Goal: Task Accomplishment & Management: Use online tool/utility

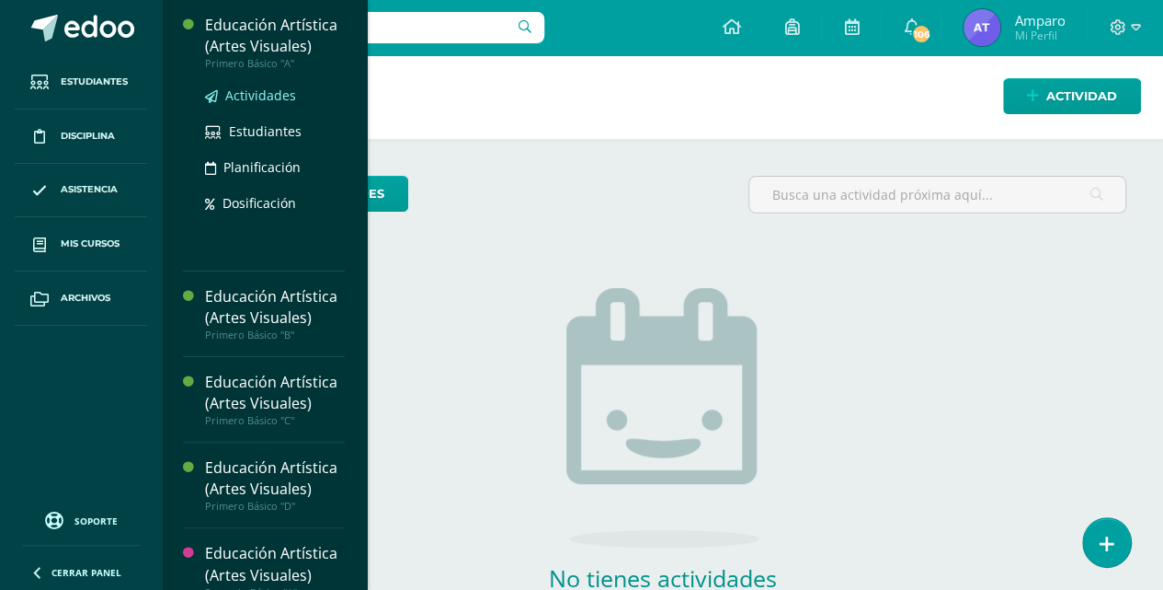
click at [266, 92] on span "Actividades" at bounding box center [260, 94] width 71 height 17
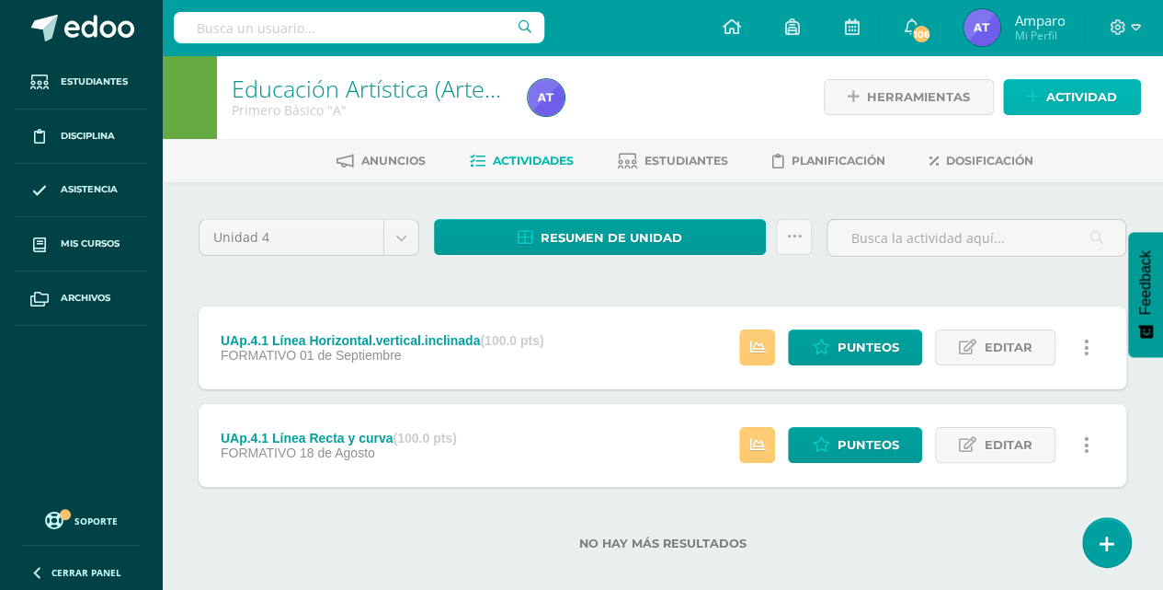
click at [1065, 97] on span "Actividad" at bounding box center [1082, 97] width 71 height 34
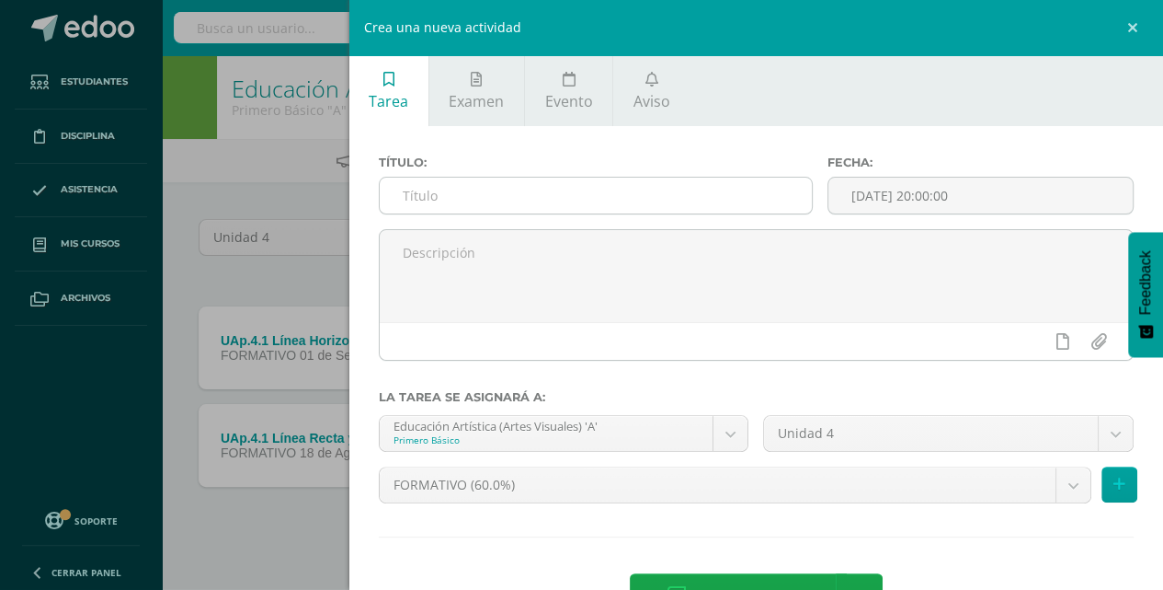
click at [386, 196] on input "text" at bounding box center [596, 196] width 433 height 36
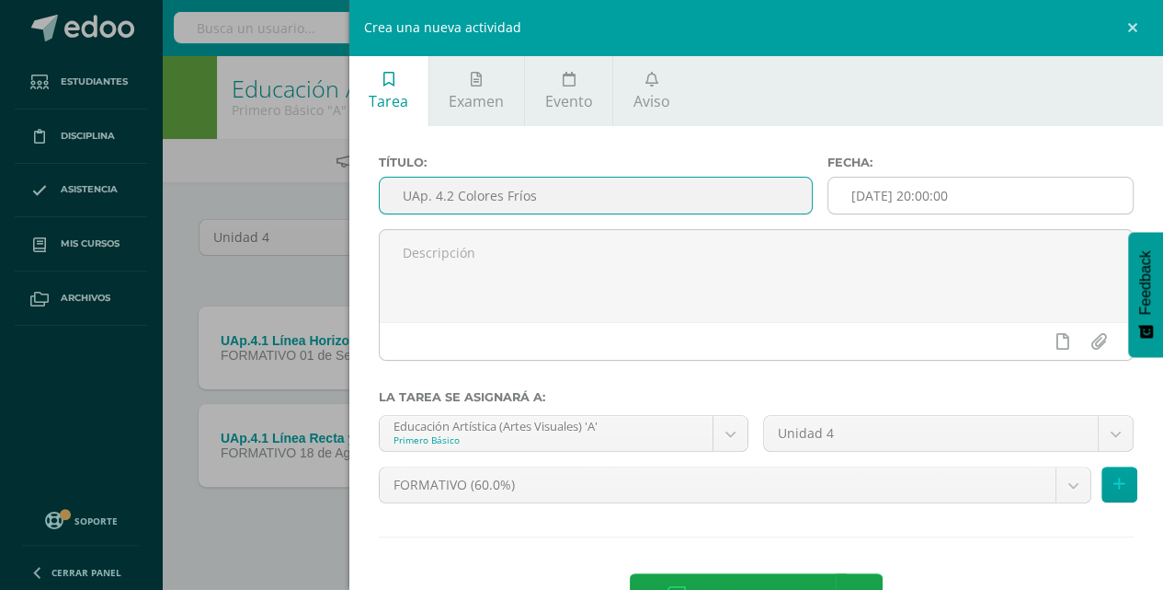
type input "UAp. 4.2 Colores Fríos"
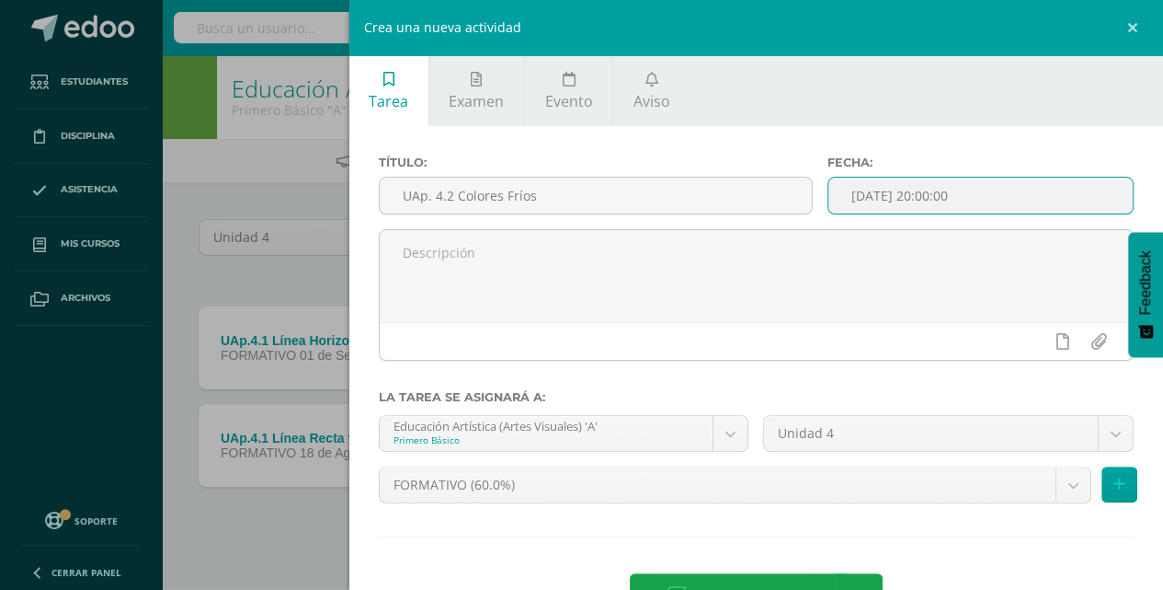
click at [848, 191] on input "[DATE] 20:00:00" at bounding box center [981, 196] width 304 height 36
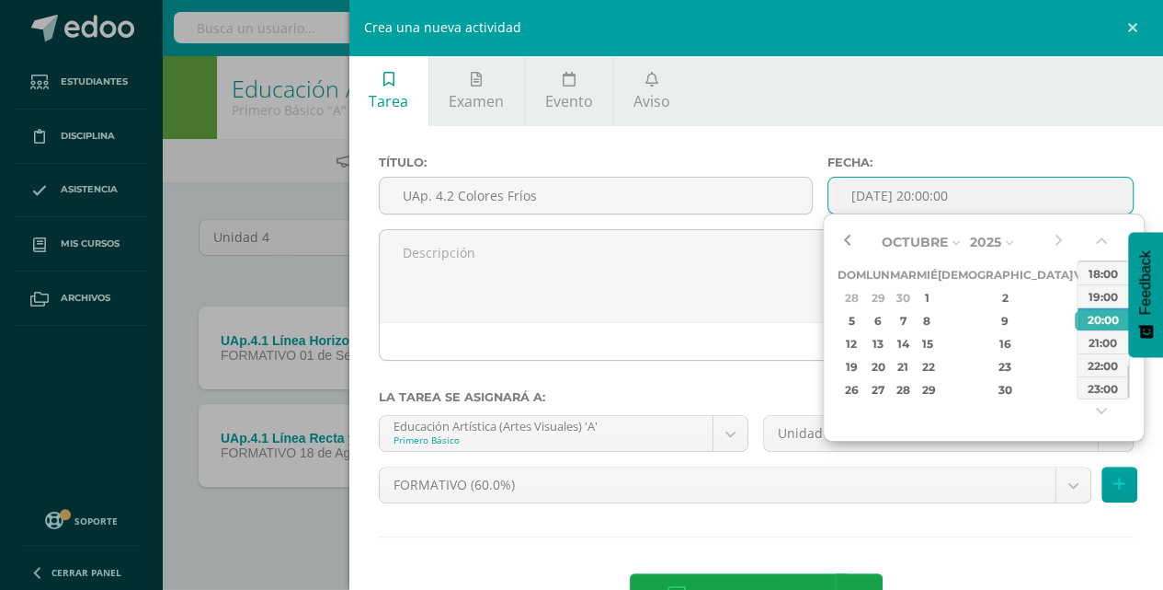
click at [845, 242] on button "button" at bounding box center [847, 242] width 18 height 28
click at [887, 361] on div "22" at bounding box center [877, 366] width 19 height 21
type input "2025-09-22 20:00"
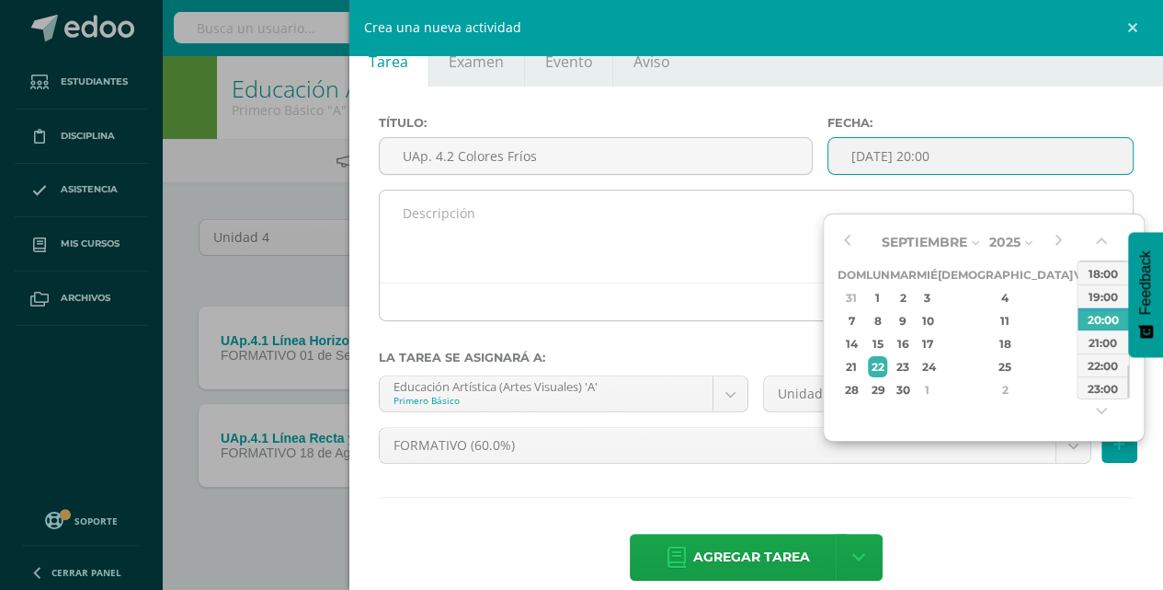
scroll to position [62, 0]
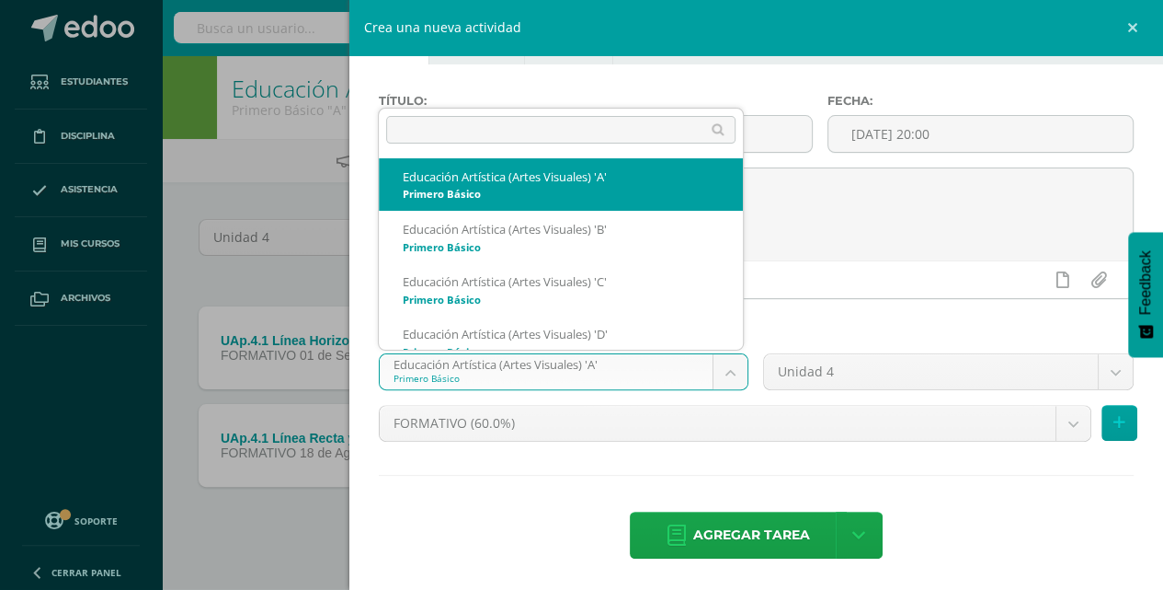
click at [724, 373] on body "Estudiantes Disciplina Asistencia Mis cursos Archivos Soporte Ayuda Reportar un…" at bounding box center [581, 304] width 1163 height 609
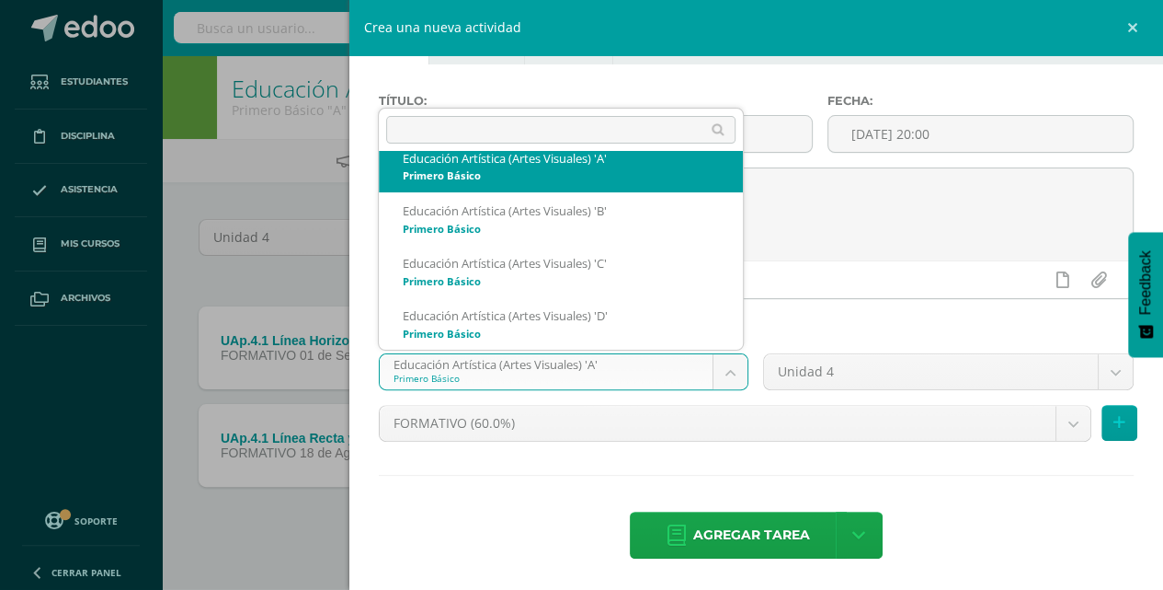
scroll to position [0, 0]
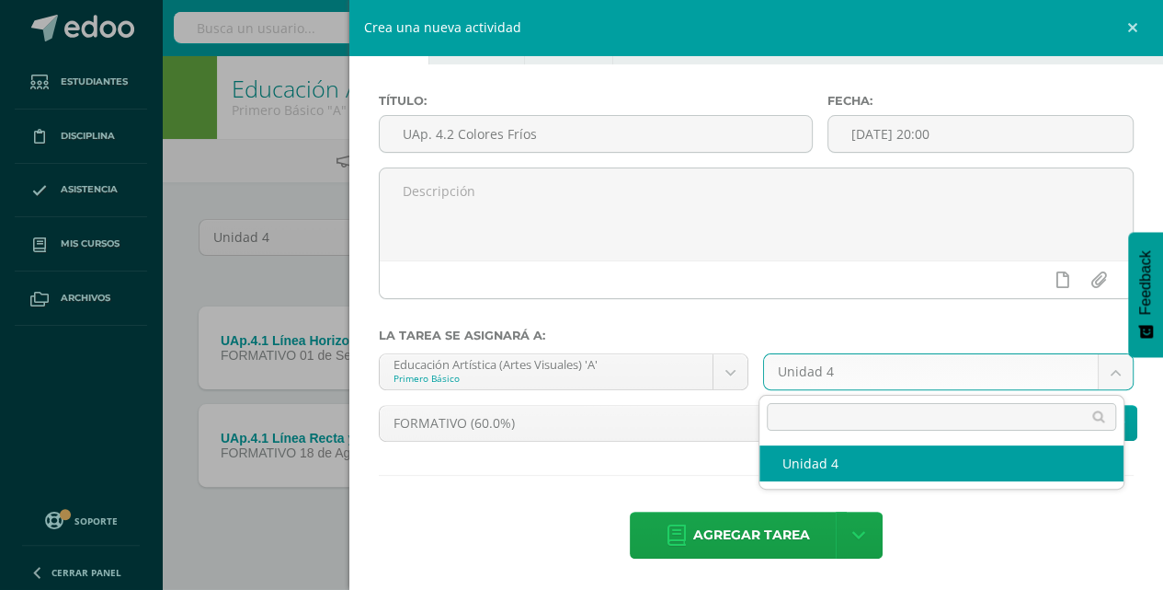
click at [1105, 374] on body "Estudiantes Disciplina Asistencia Mis cursos Archivos Soporte Ayuda Reportar un…" at bounding box center [581, 304] width 1163 height 609
select select "212047"
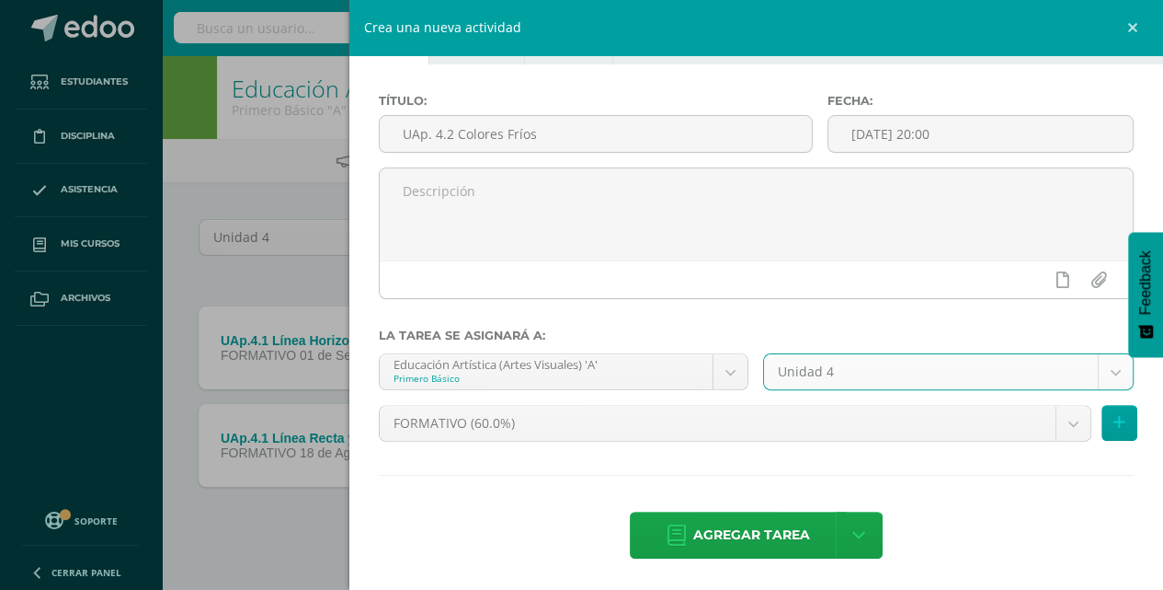
click at [1064, 423] on body "Estudiantes Disciplina Asistencia Mis cursos Archivos Soporte Ayuda Reportar un…" at bounding box center [581, 304] width 1163 height 609
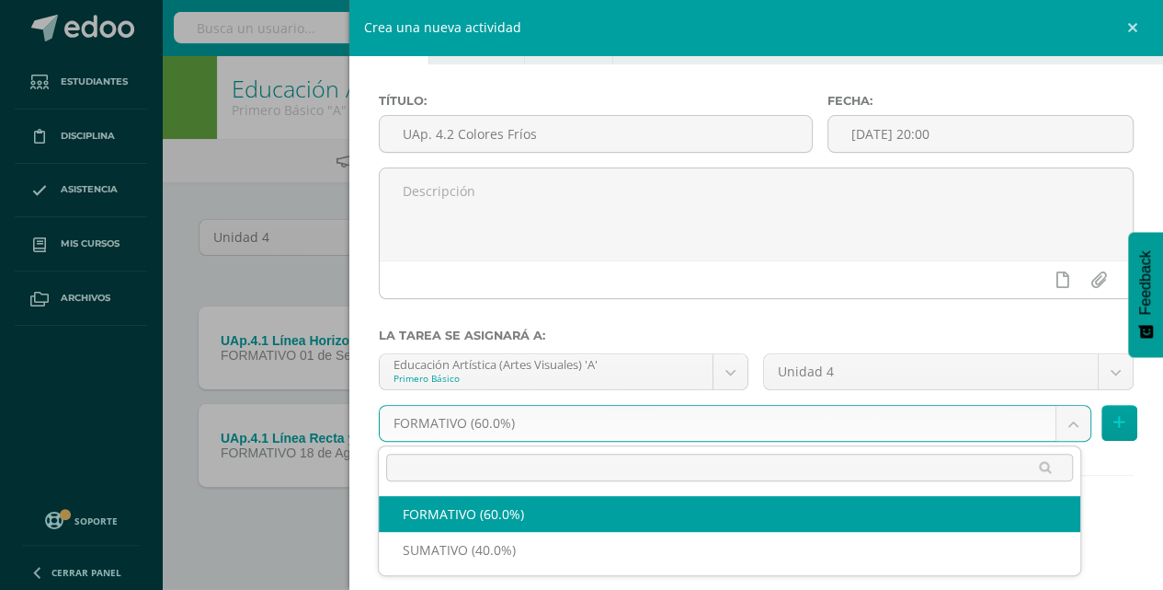
select select "212048"
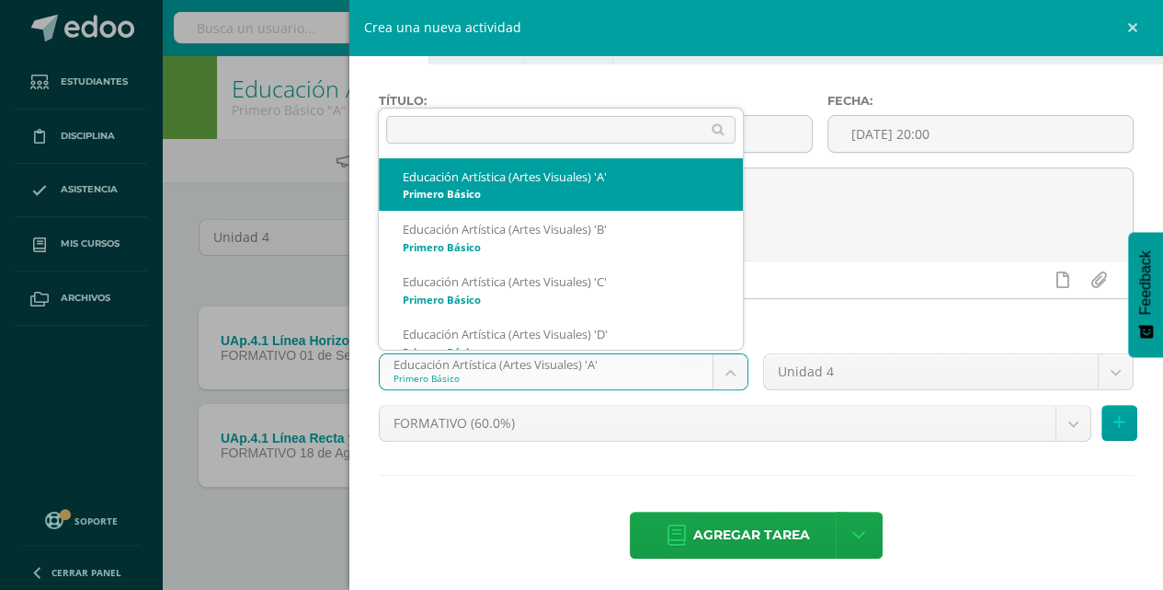
drag, startPoint x: 737, startPoint y: 373, endPoint x: 684, endPoint y: 361, distance: 54.0
click at [739, 372] on body "Estudiantes Disciplina Asistencia Mis cursos Archivos Soporte Ayuda Reportar un…" at bounding box center [581, 304] width 1163 height 609
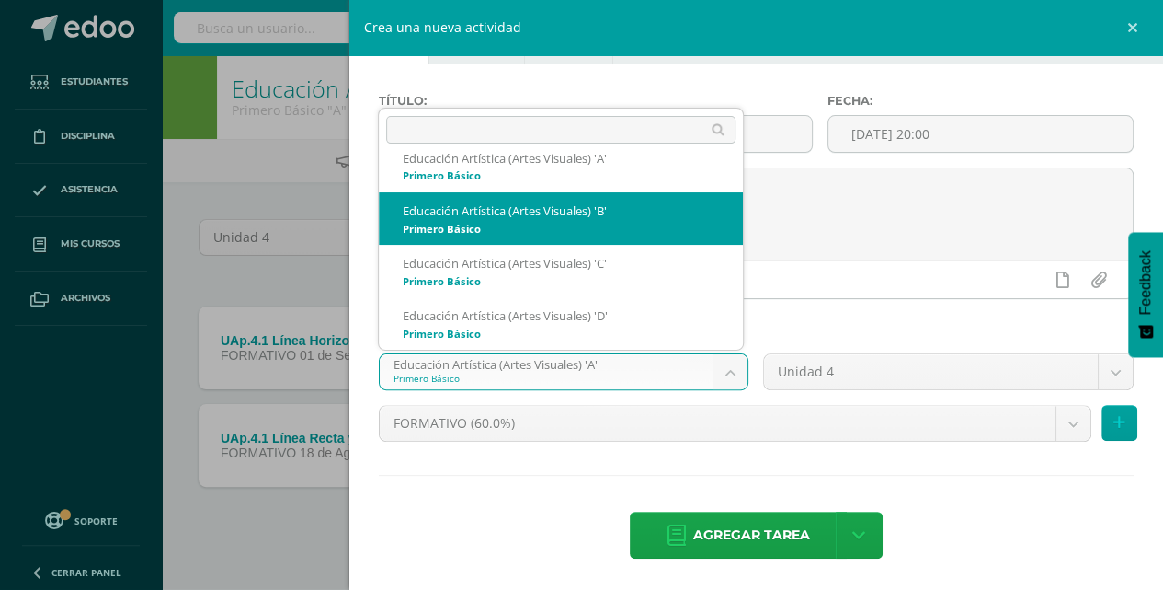
select select "212232"
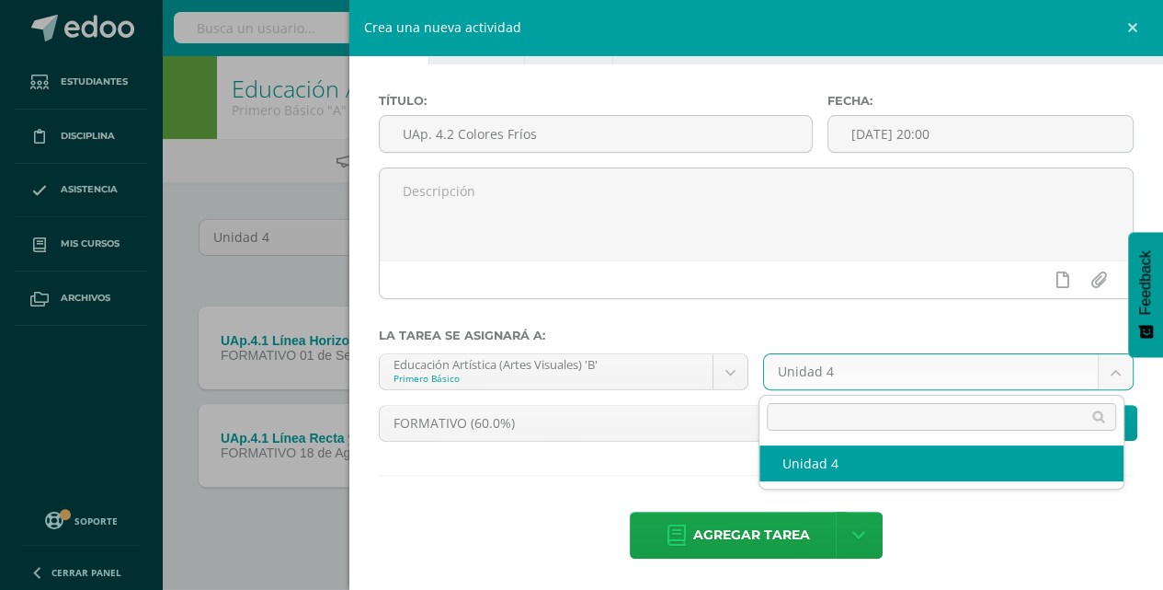
click at [1111, 369] on body "Estudiantes Disciplina Asistencia Mis cursos Archivos Soporte Ayuda Reportar un…" at bounding box center [581, 304] width 1163 height 609
select select "212242"
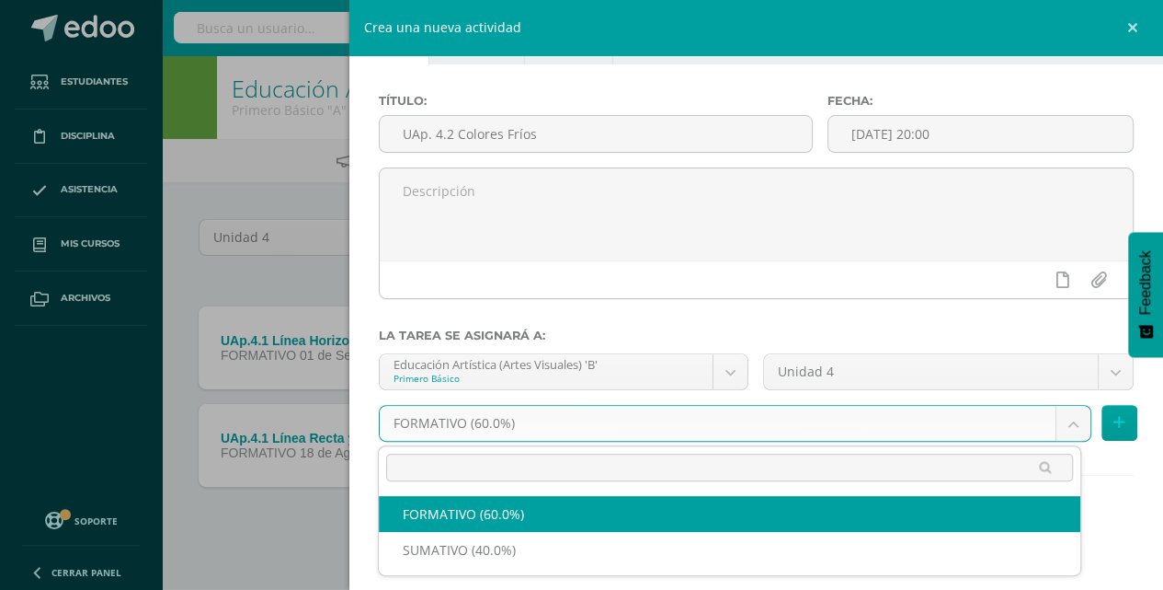
click at [1055, 419] on body "Estudiantes Disciplina Asistencia Mis cursos Archivos Soporte Ayuda Reportar un…" at bounding box center [581, 304] width 1163 height 609
select select "212243"
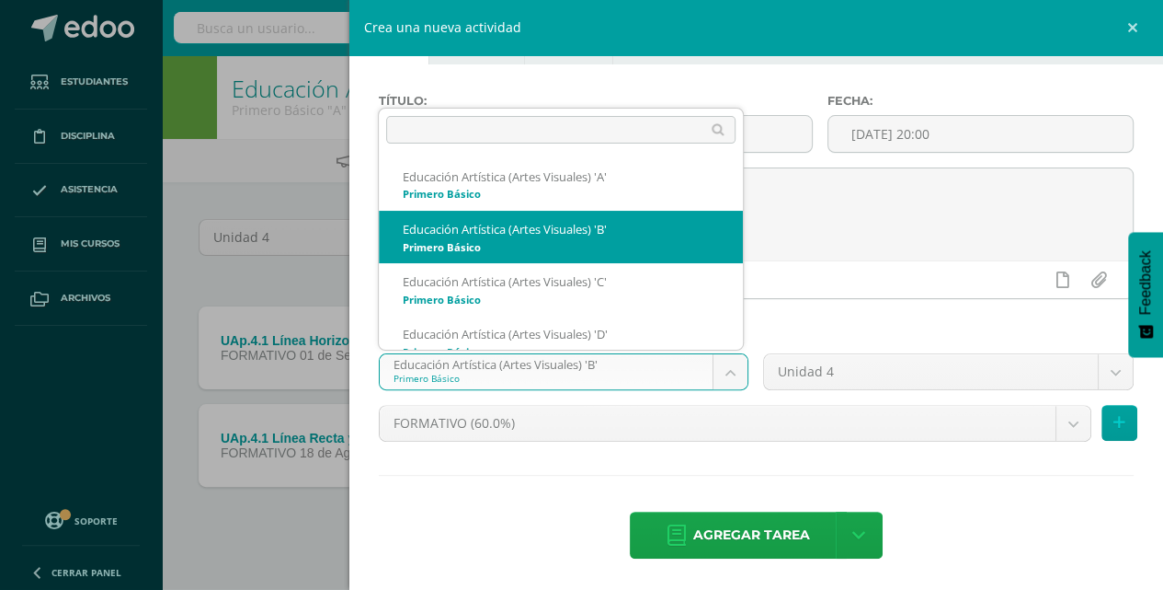
click at [727, 372] on body "Estudiantes Disciplina Asistencia Mis cursos Archivos Soporte Ayuda Reportar un…" at bounding box center [581, 304] width 1163 height 609
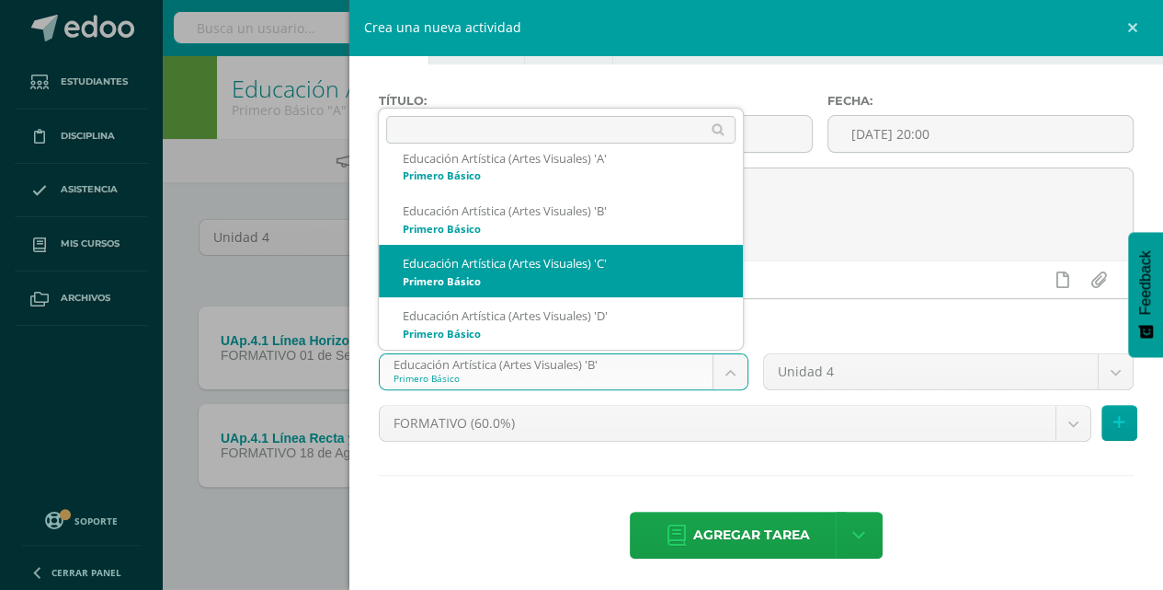
select select "212531"
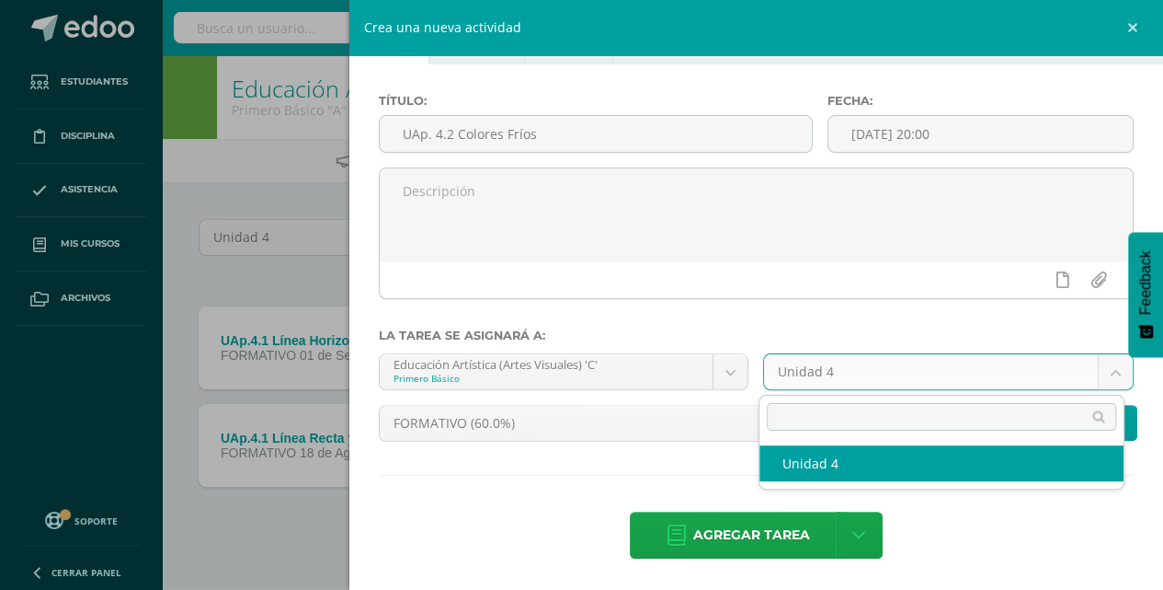
click at [1112, 364] on body "Estudiantes Disciplina Asistencia Mis cursos Archivos Soporte Ayuda Reportar un…" at bounding box center [581, 304] width 1163 height 609
select select "212541"
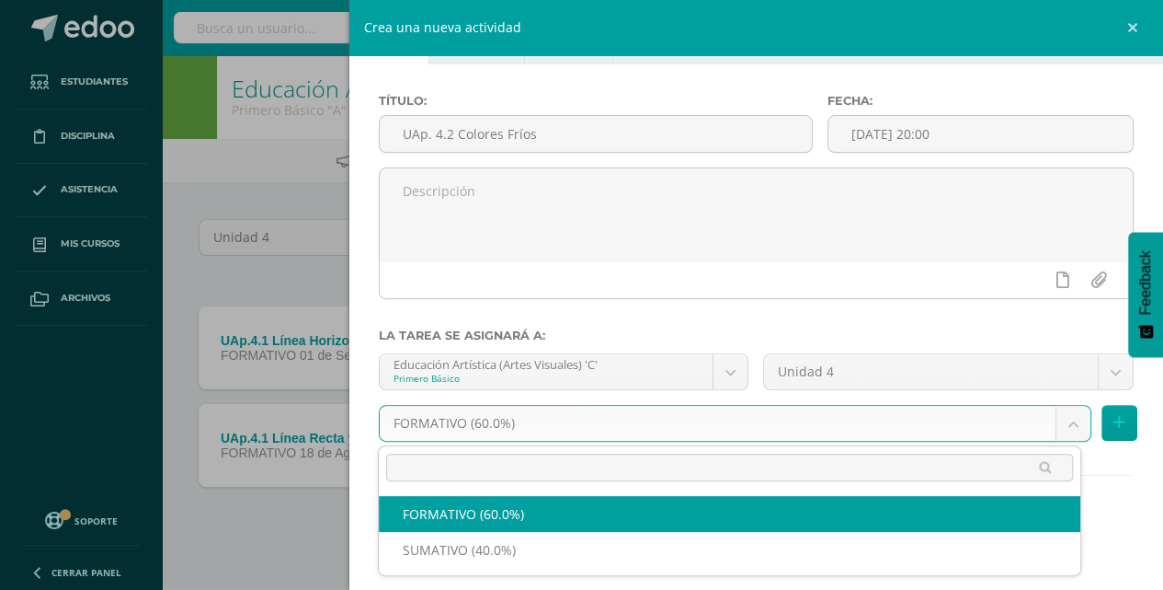
click at [1063, 419] on body "Estudiantes Disciplina Asistencia Mis cursos Archivos Soporte Ayuda Reportar un…" at bounding box center [581, 304] width 1163 height 609
select select "212542"
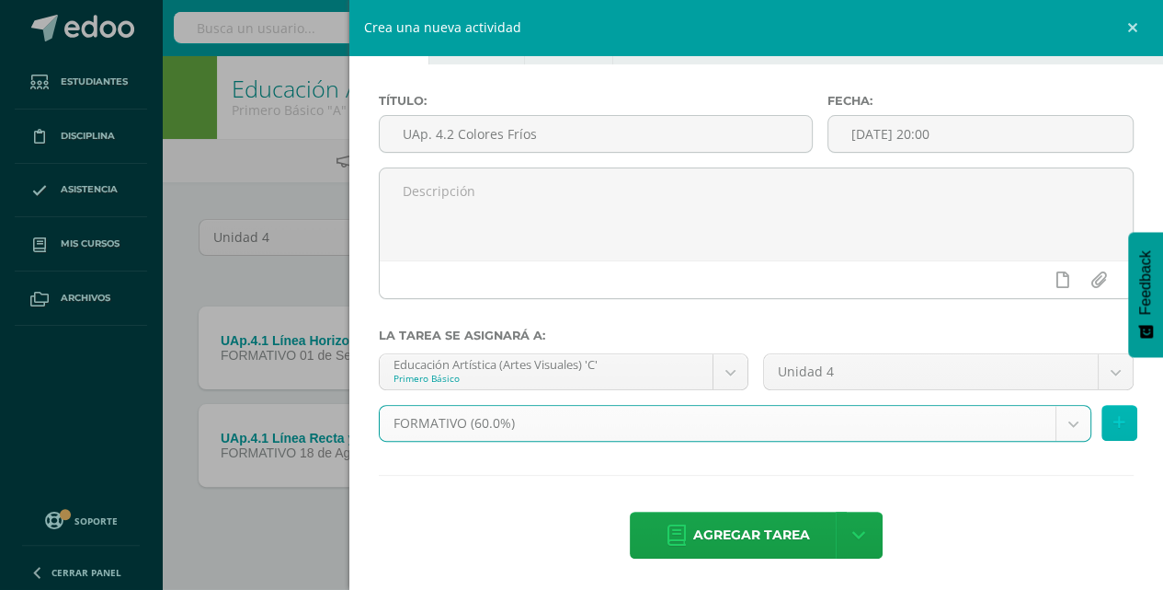
click at [1114, 422] on icon at bounding box center [1120, 423] width 12 height 16
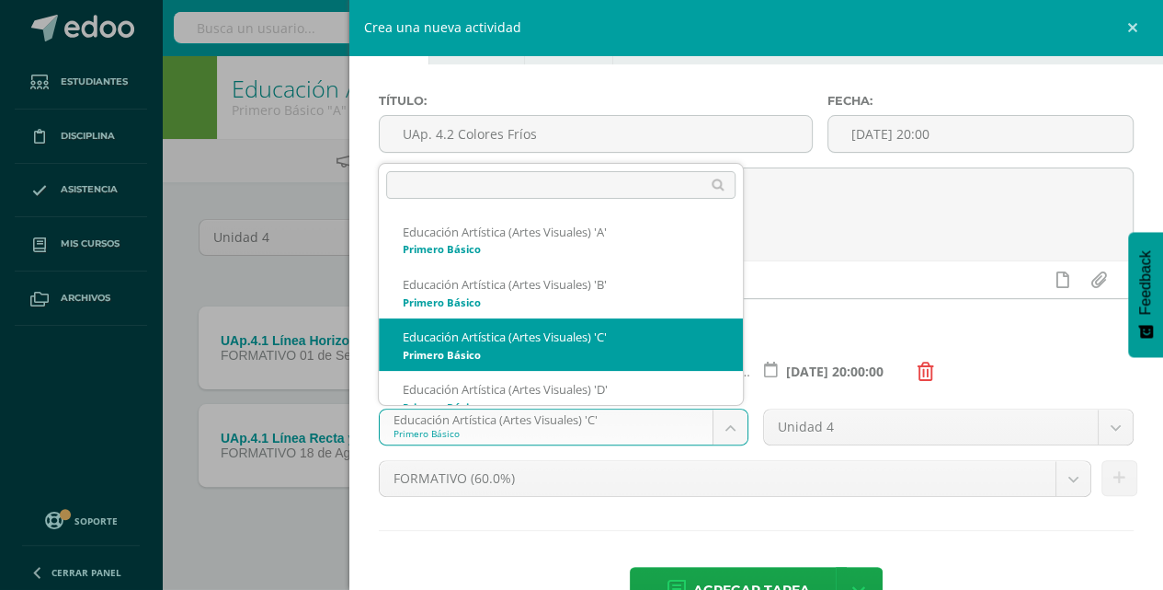
click at [730, 415] on body "Estudiantes Disciplina Asistencia Mis cursos Archivos Soporte Ayuda Reportar un…" at bounding box center [581, 304] width 1163 height 609
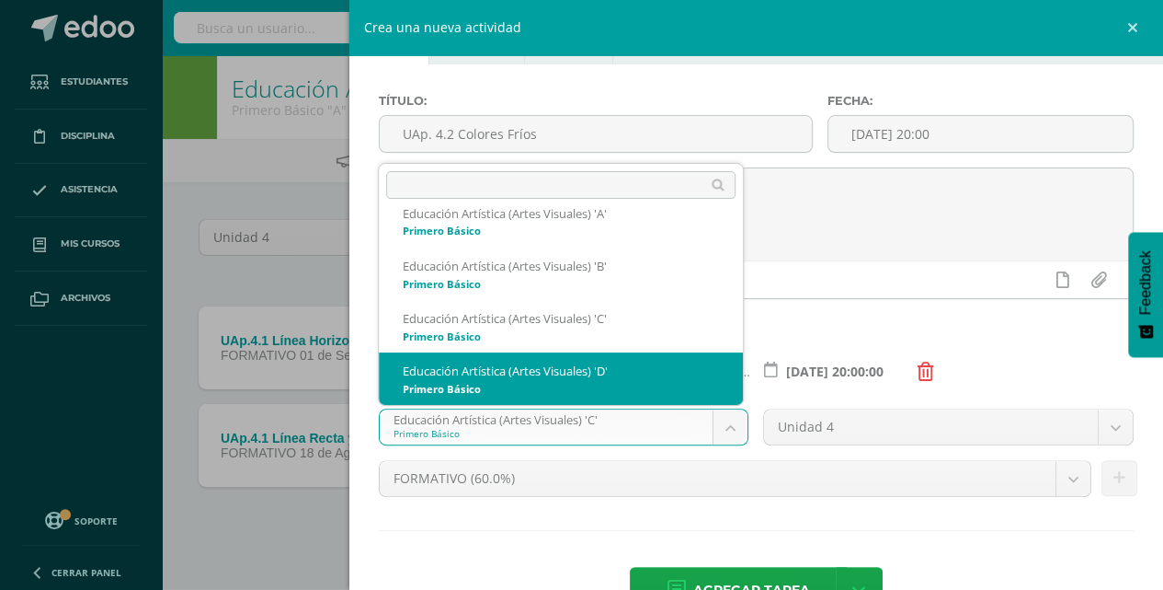
select select "212921"
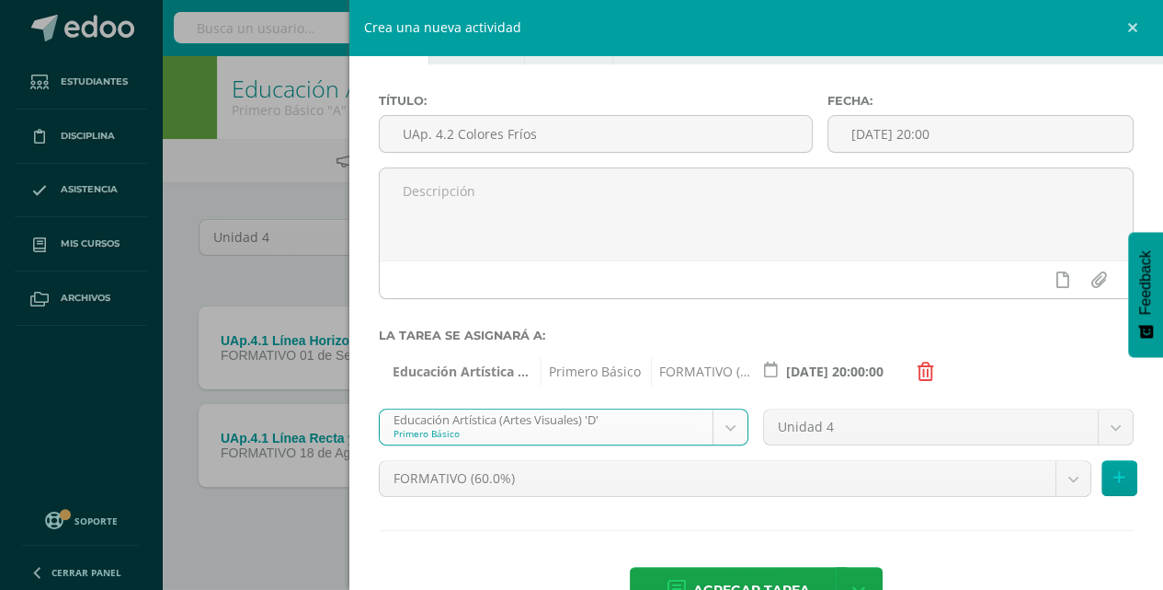
click at [1109, 430] on body "Estudiantes Disciplina Asistencia Mis cursos Archivos Soporte Ayuda Reportar un…" at bounding box center [581, 304] width 1163 height 609
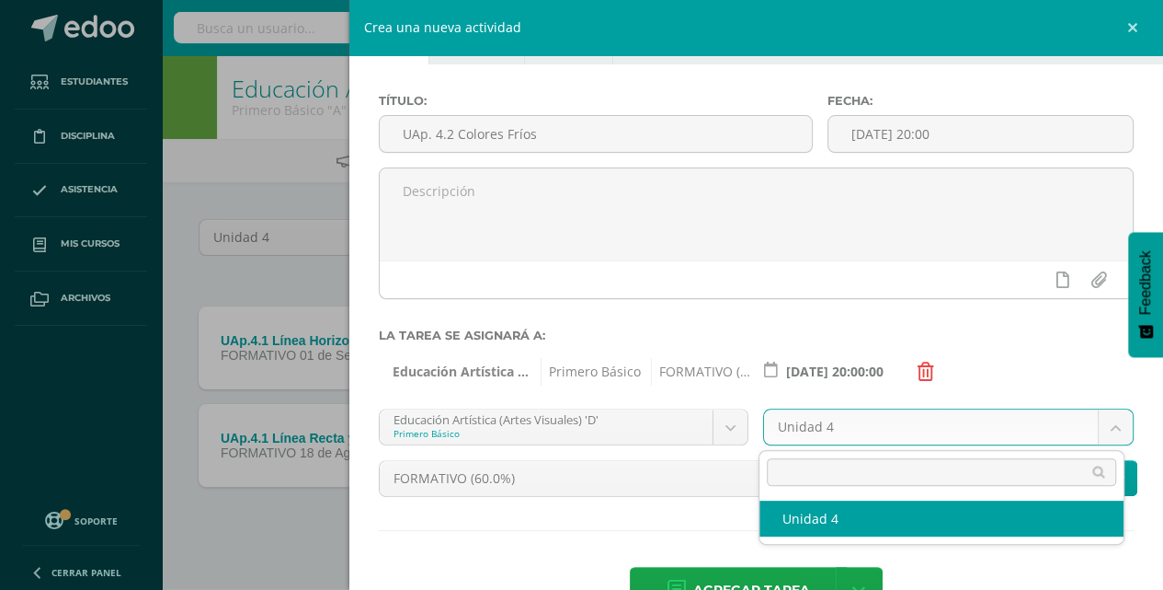
select select "212931"
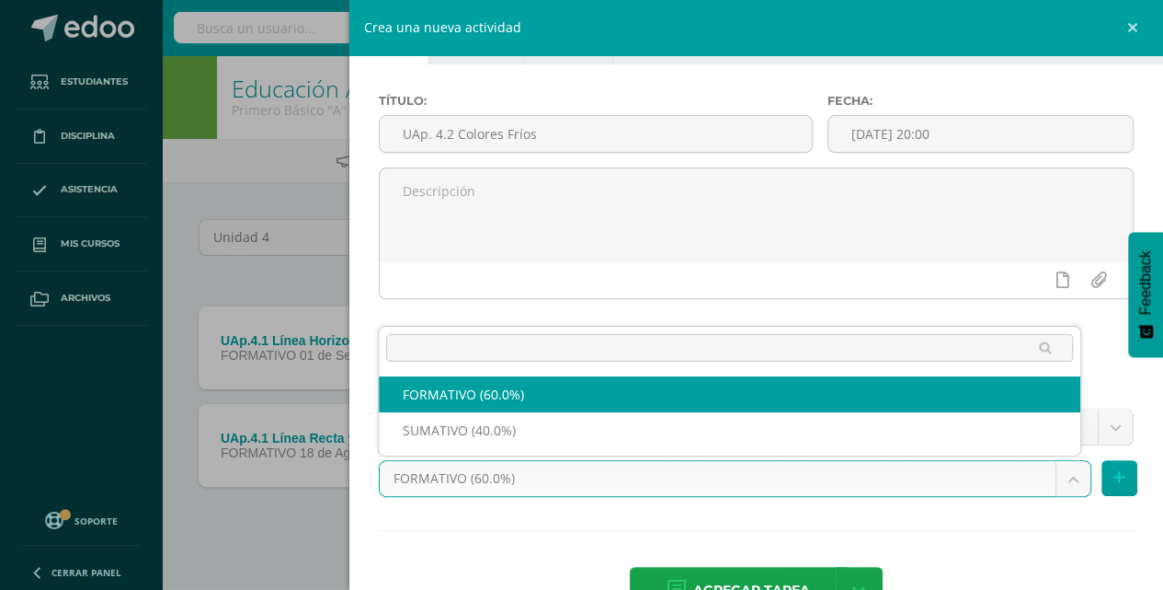
drag, startPoint x: 1061, startPoint y: 479, endPoint x: 925, endPoint y: 487, distance: 136.4
click at [1062, 479] on body "Estudiantes Disciplina Asistencia Mis cursos Archivos Soporte Ayuda Reportar un…" at bounding box center [581, 304] width 1163 height 609
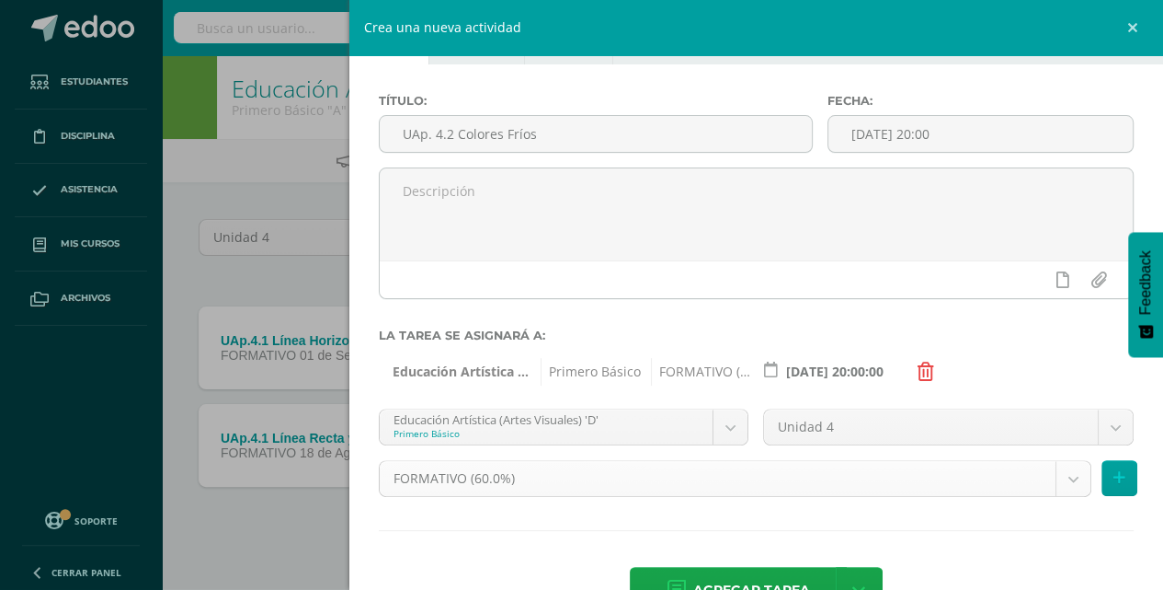
click at [535, 486] on body "Estudiantes Disciplina Asistencia Mis cursos Archivos Soporte Ayuda Reportar un…" at bounding box center [581, 304] width 1163 height 609
click at [1114, 476] on icon at bounding box center [1120, 478] width 12 height 16
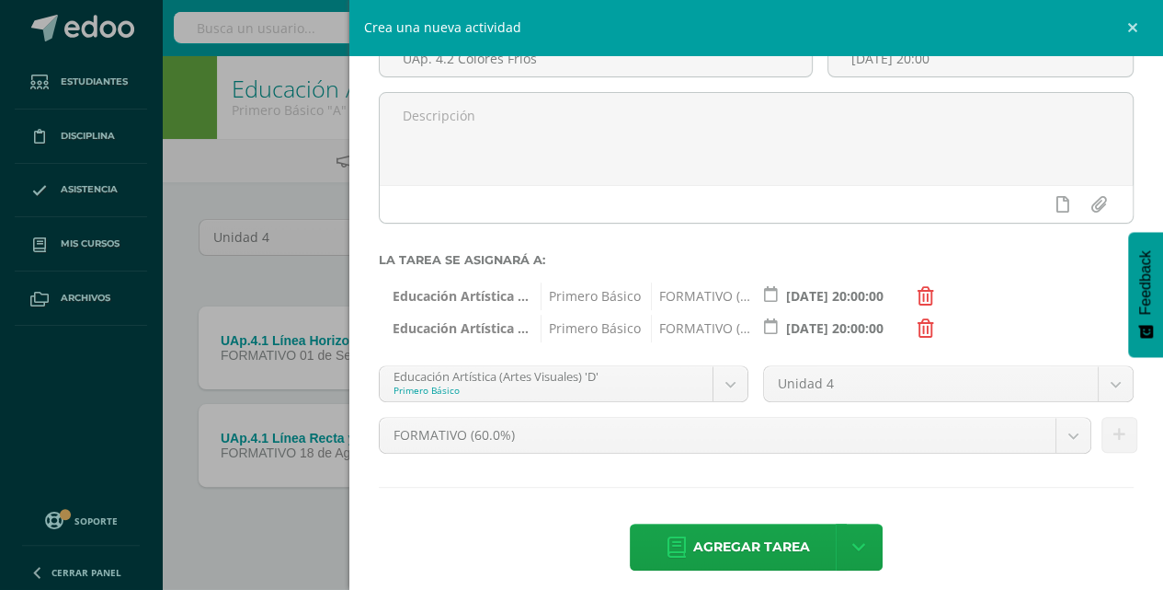
scroll to position [149, 0]
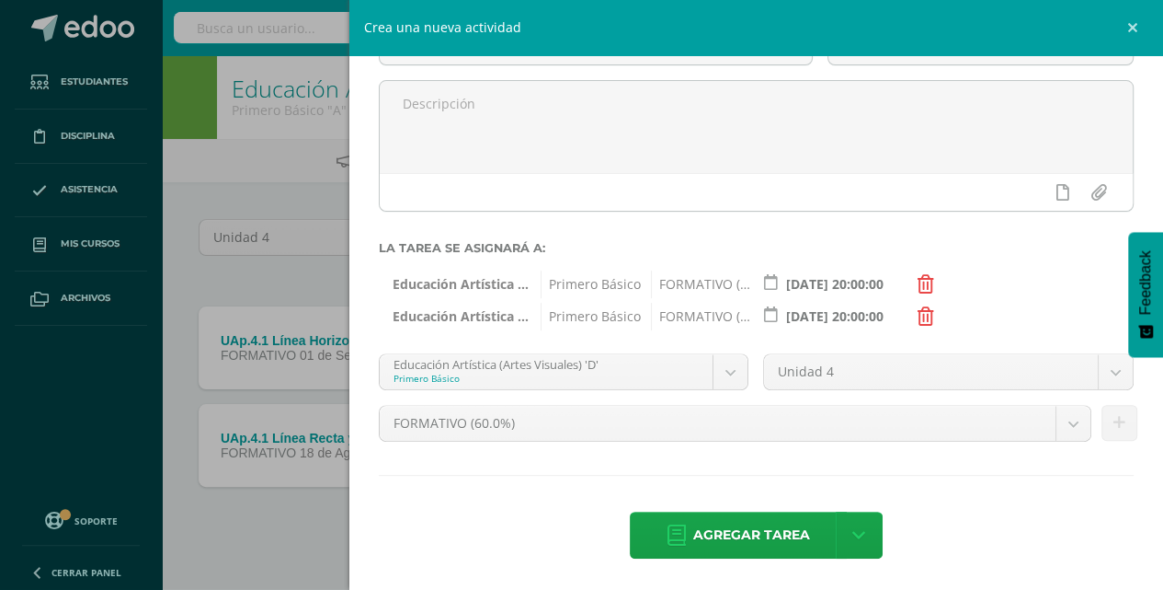
click at [567, 289] on span "Primero Básico" at bounding box center [591, 284] width 100 height 28
click at [925, 281] on icon at bounding box center [926, 284] width 17 height 18
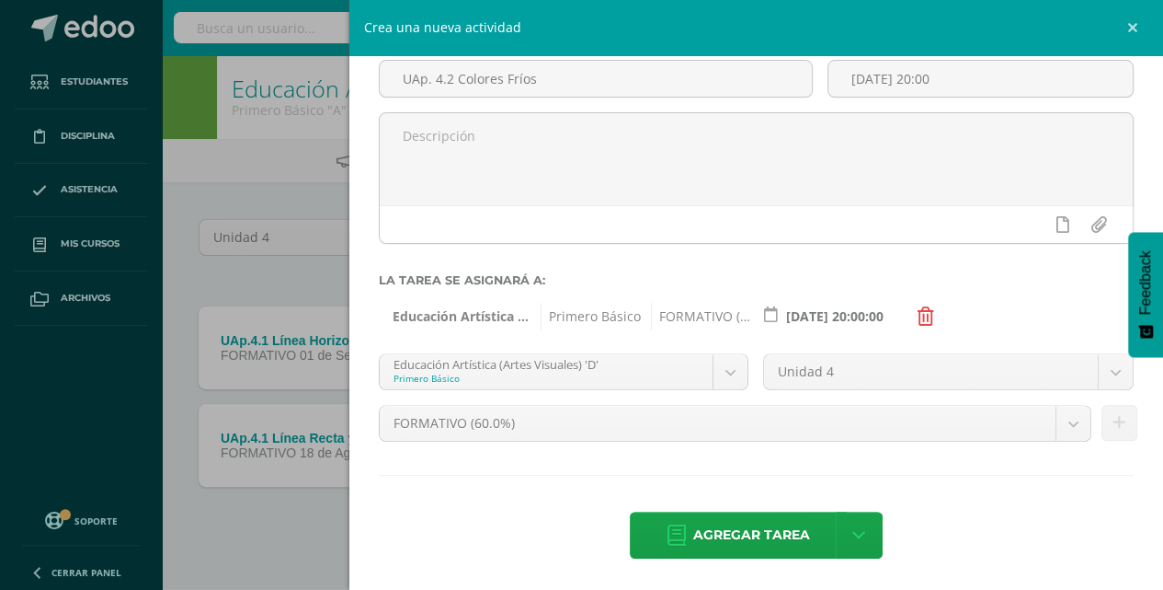
click at [925, 314] on icon at bounding box center [926, 316] width 17 height 18
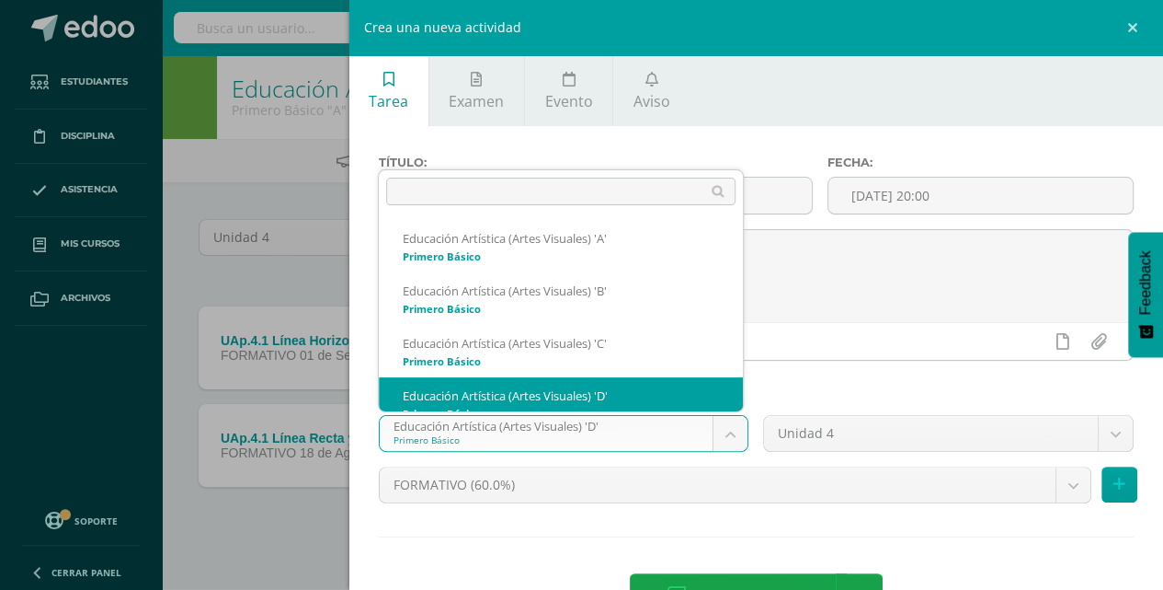
scroll to position [18, 0]
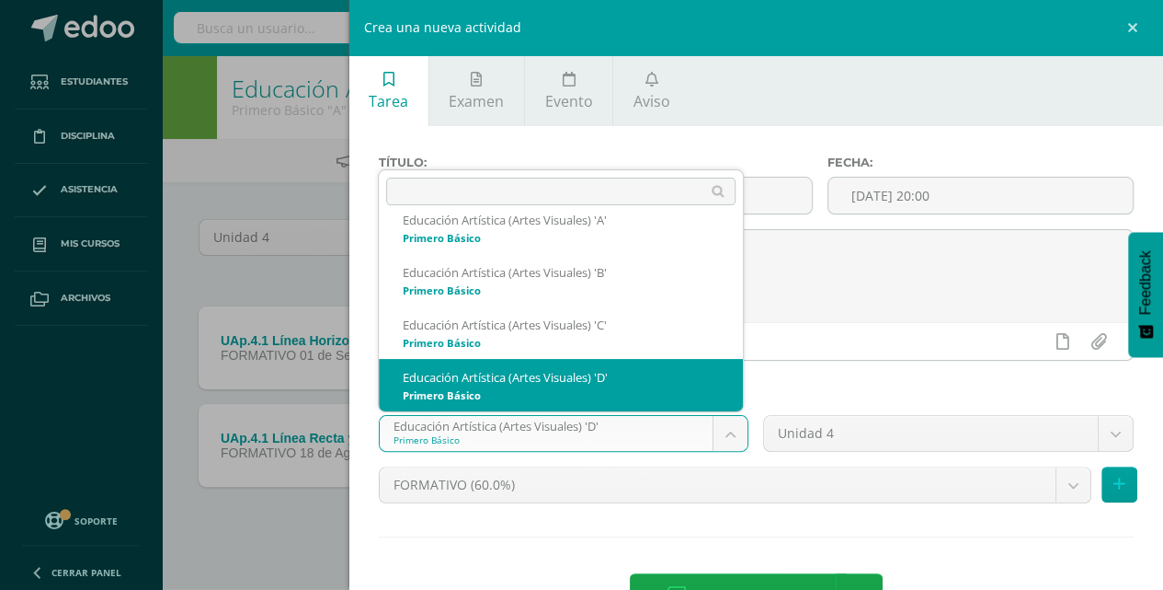
click at [726, 432] on body "Estudiantes Disciplina Asistencia Mis cursos Archivos Soporte Ayuda Reportar un…" at bounding box center [581, 304] width 1163 height 609
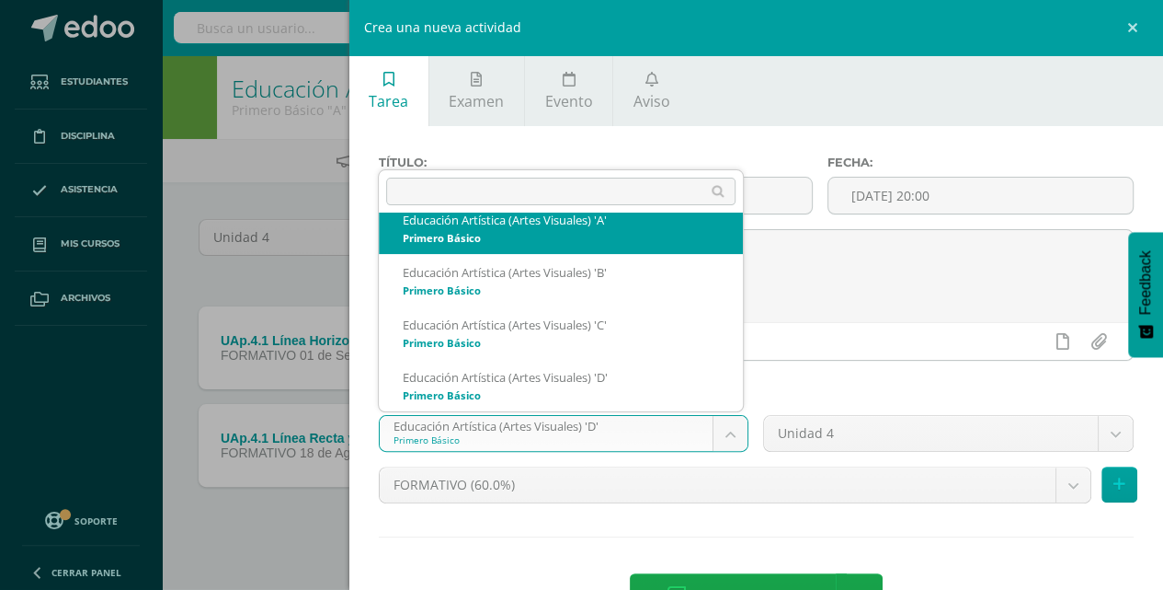
scroll to position [0, 0]
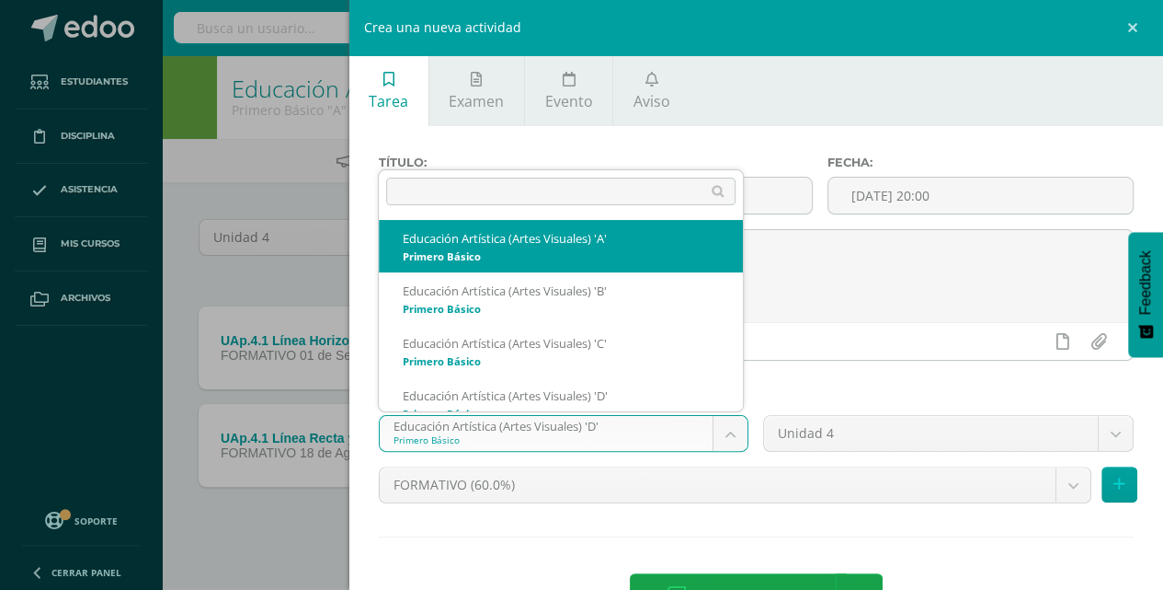
select select "212037"
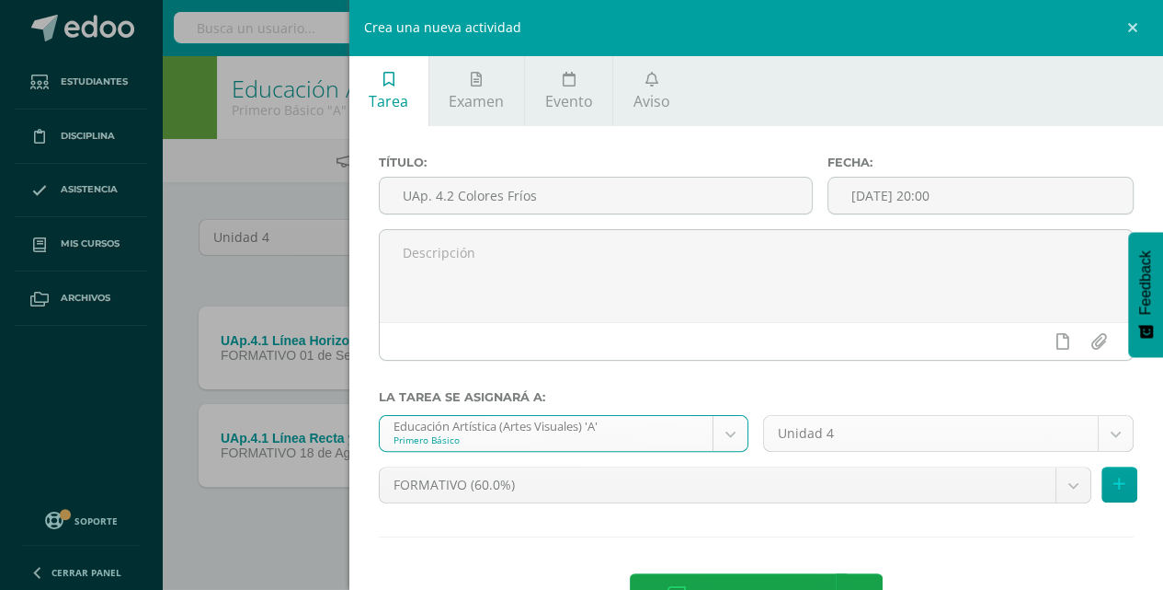
click at [1112, 434] on body "Estudiantes Disciplina Asistencia Mis cursos Archivos Soporte Ayuda Reportar un…" at bounding box center [581, 304] width 1163 height 609
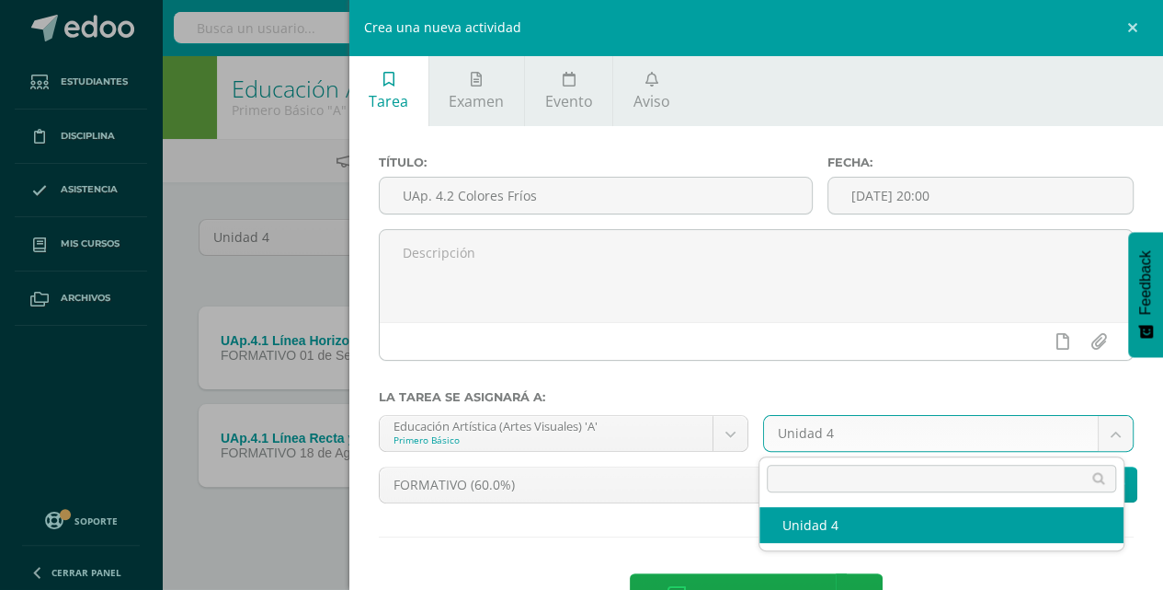
select select "212047"
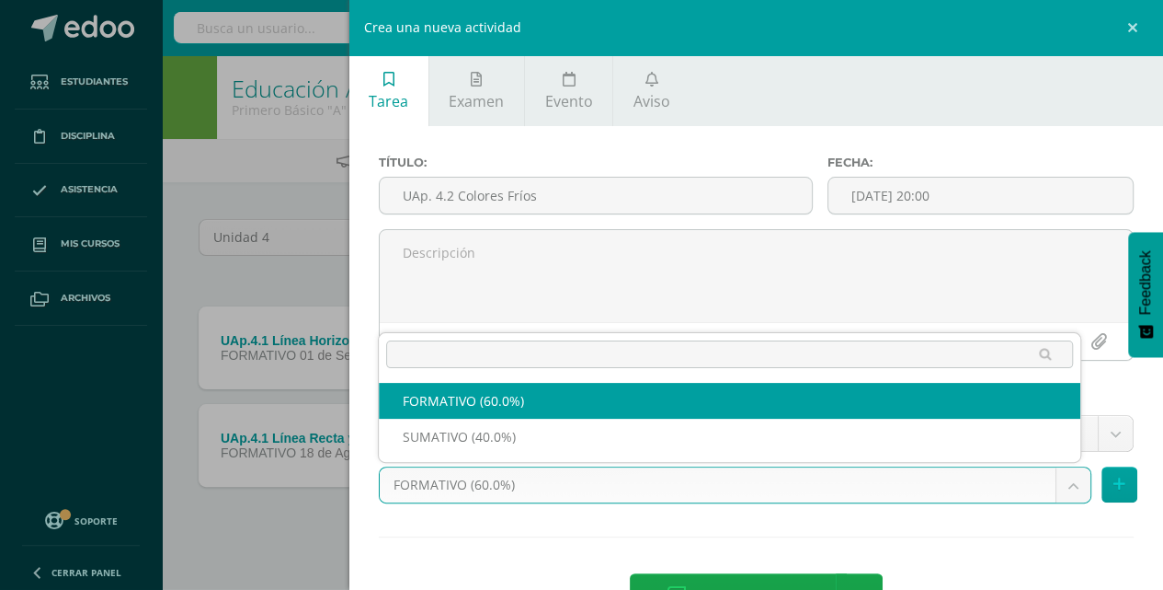
click at [1071, 487] on body "Estudiantes Disciplina Asistencia Mis cursos Archivos Soporte Ayuda Reportar un…" at bounding box center [581, 304] width 1163 height 609
select select "212048"
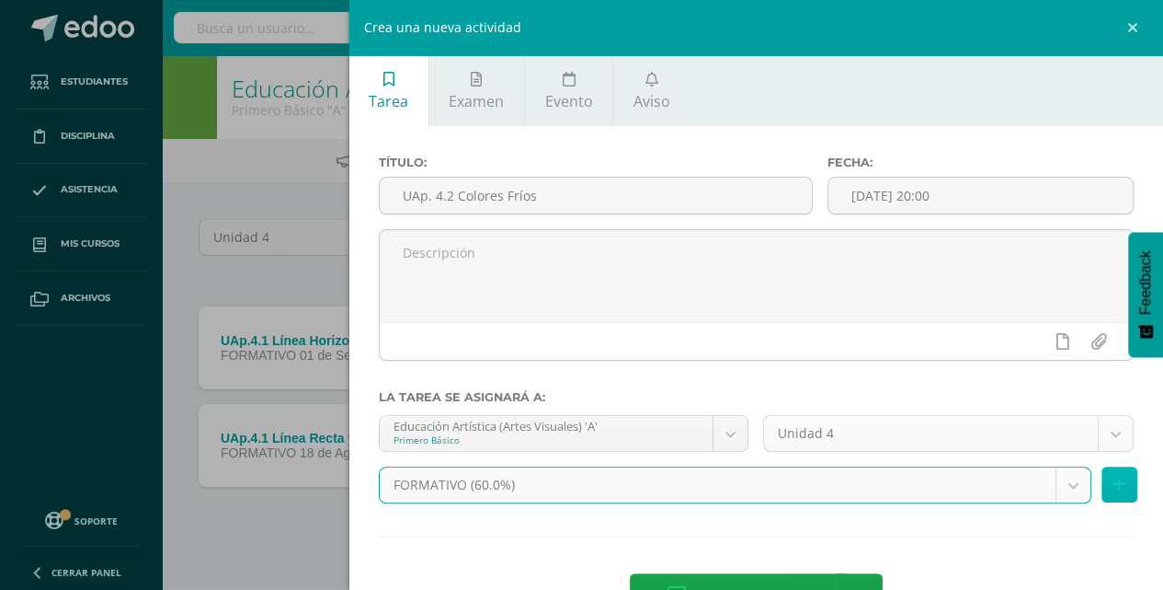
drag, startPoint x: 1117, startPoint y: 488, endPoint x: 1076, endPoint y: 480, distance: 41.3
click at [1117, 487] on button at bounding box center [1120, 484] width 36 height 36
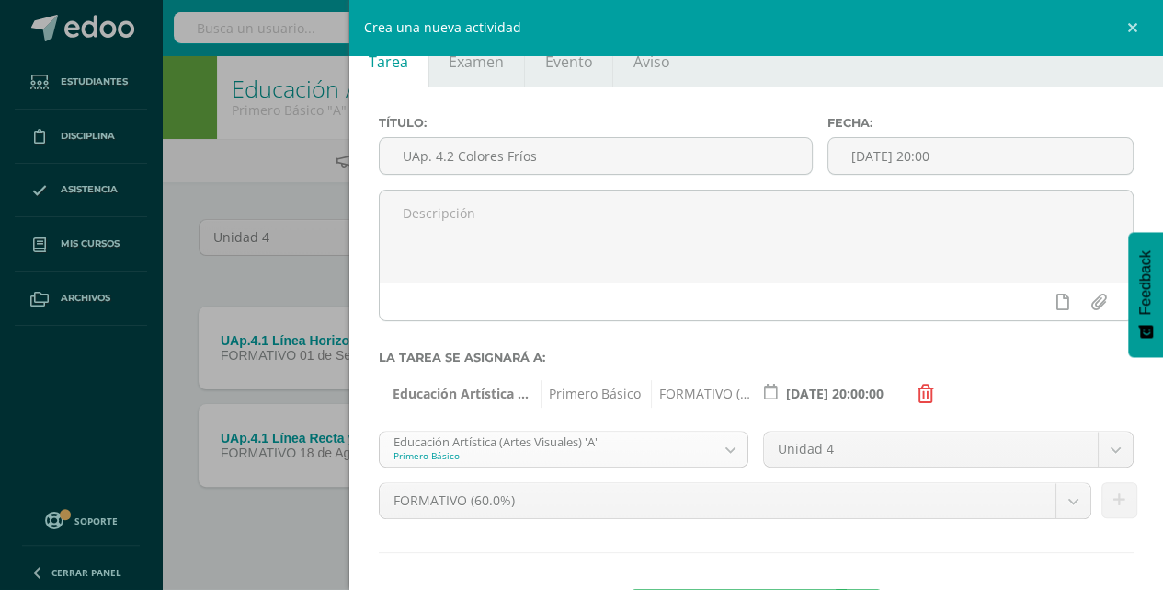
scroll to position [61, 0]
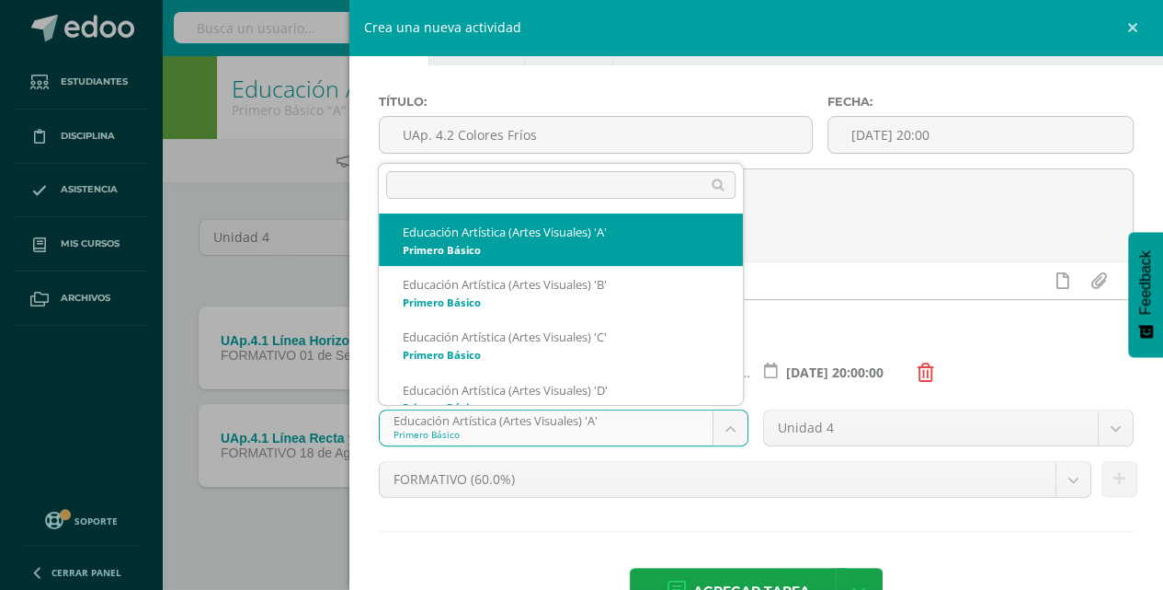
click at [726, 430] on body "Estudiantes Disciplina Asistencia Mis cursos Archivos Soporte Ayuda Reportar un…" at bounding box center [581, 304] width 1163 height 609
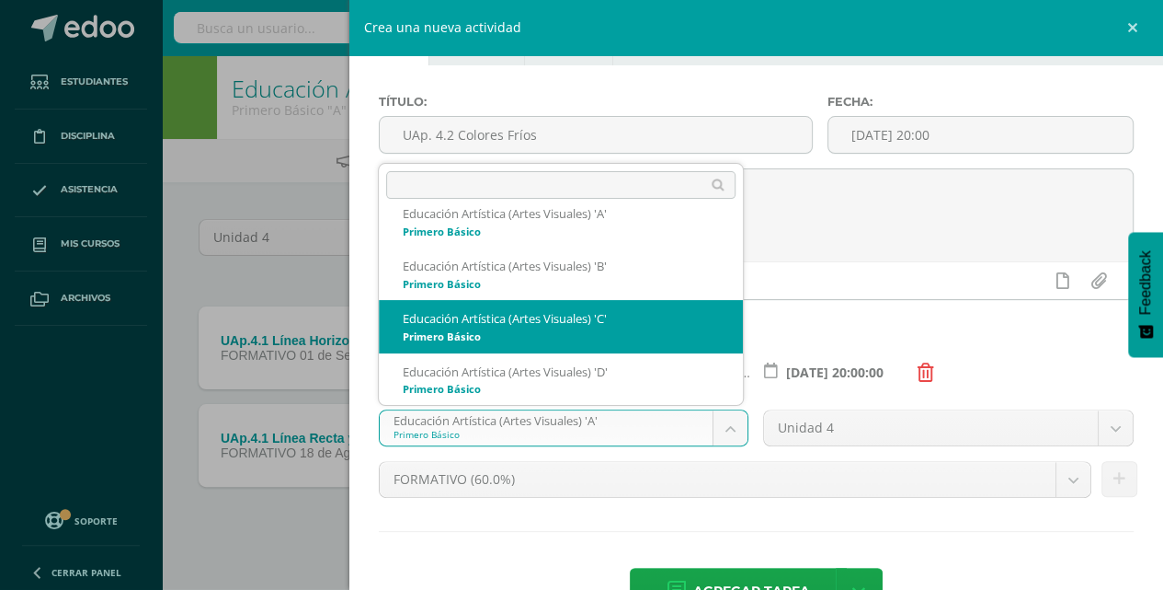
scroll to position [0, 0]
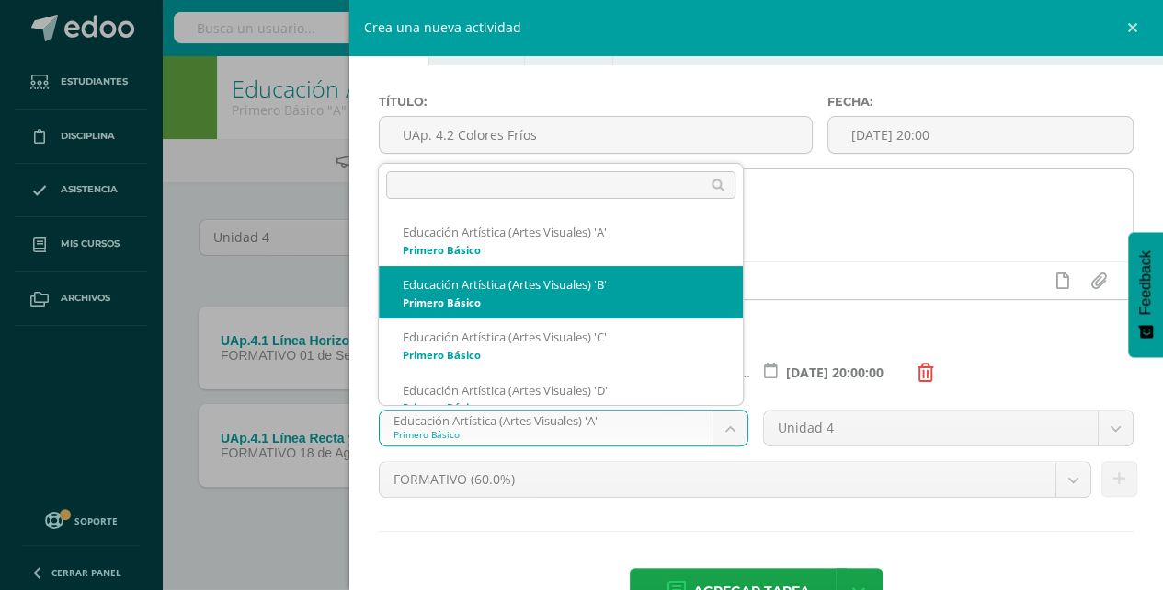
select select "212232"
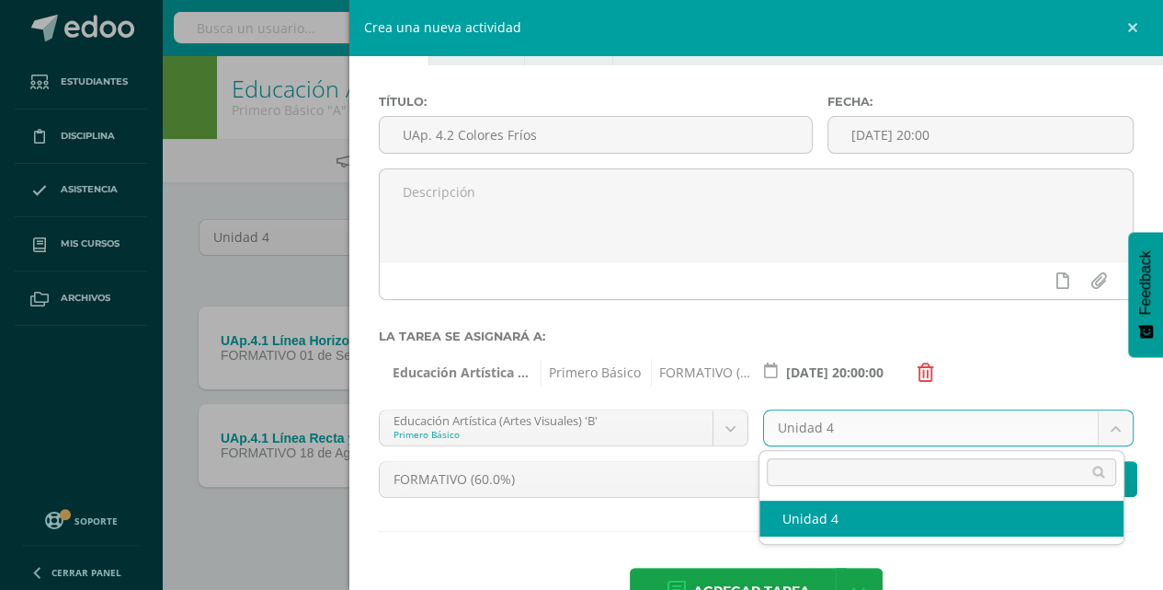
click at [1109, 427] on body "Estudiantes Disciplina Asistencia Mis cursos Archivos Soporte Ayuda Reportar un…" at bounding box center [581, 304] width 1163 height 609
select select "212242"
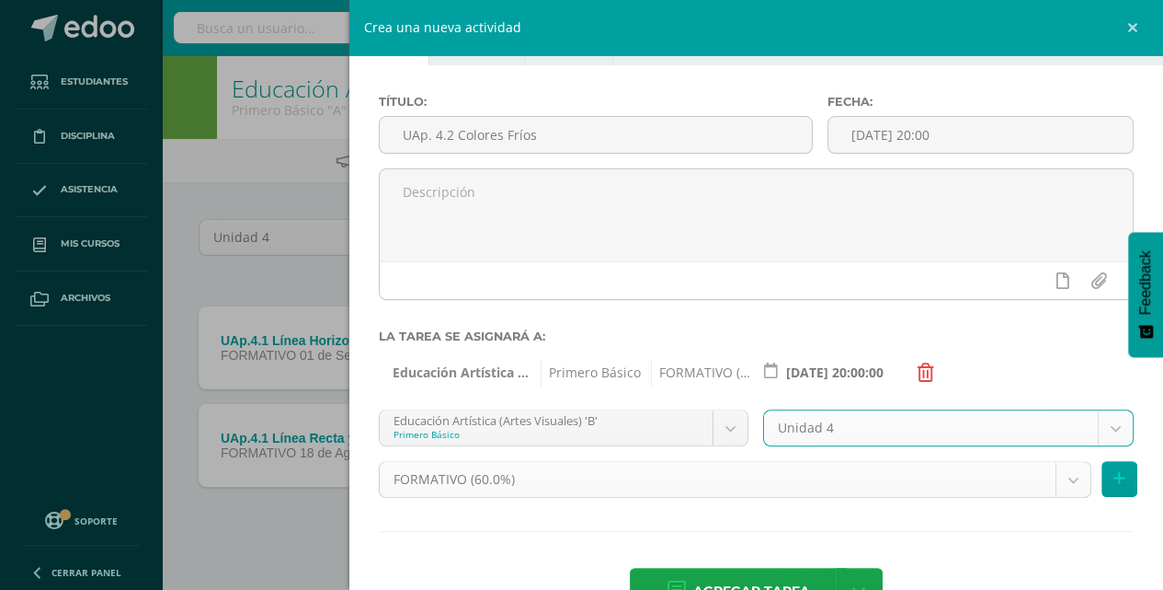
click at [1065, 469] on body "Estudiantes Disciplina Asistencia Mis cursos Archivos Soporte Ayuda Reportar un…" at bounding box center [581, 304] width 1163 height 609
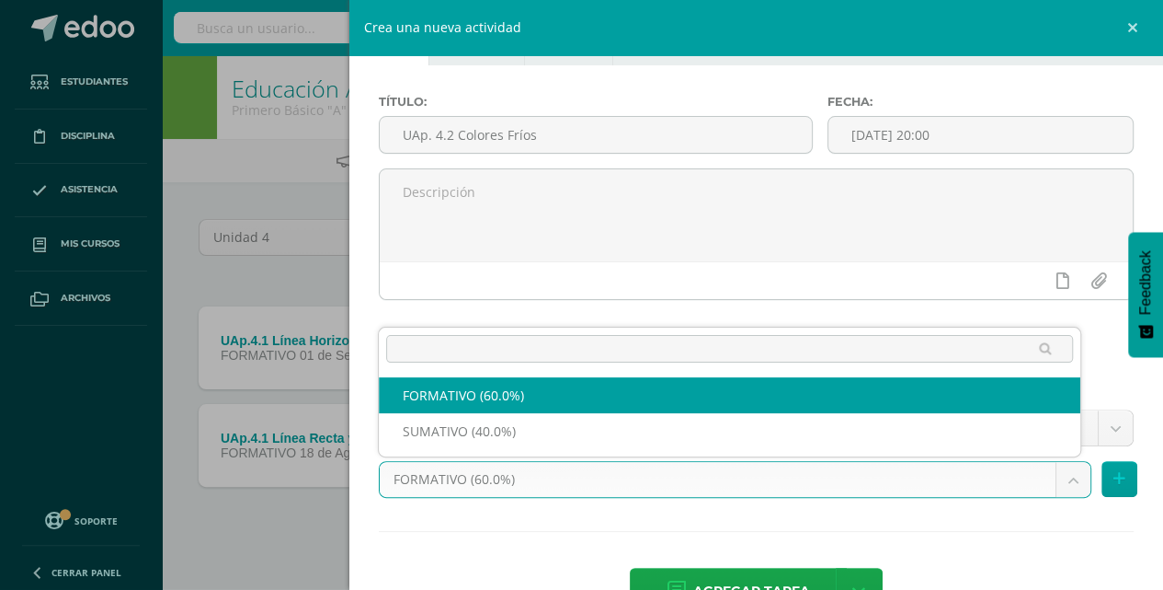
drag, startPoint x: 563, startPoint y: 397, endPoint x: 572, endPoint y: 395, distance: 9.4
select select "212243"
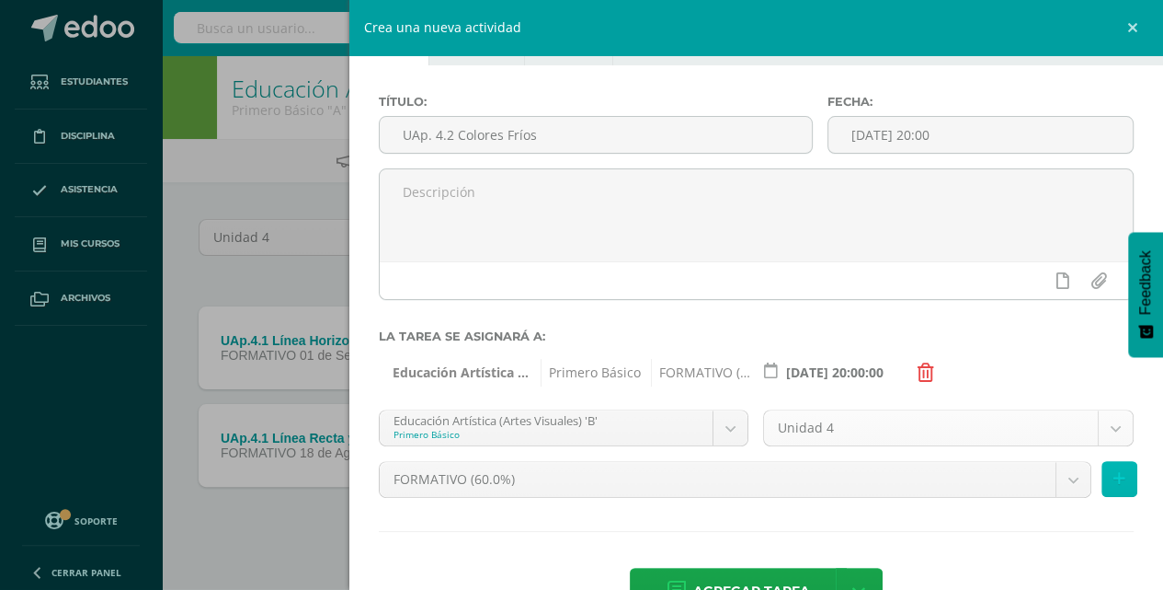
click at [1111, 469] on button at bounding box center [1120, 479] width 36 height 36
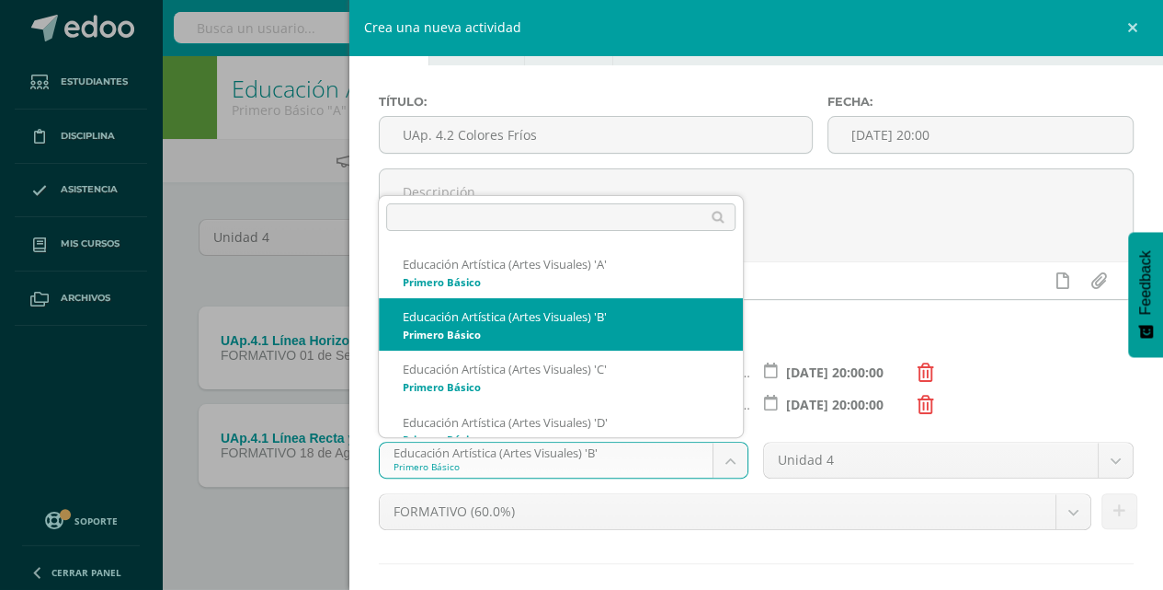
click at [732, 454] on body "Estudiantes Disciplina Asistencia Mis cursos Archivos Soporte Ayuda Reportar un…" at bounding box center [581, 304] width 1163 height 609
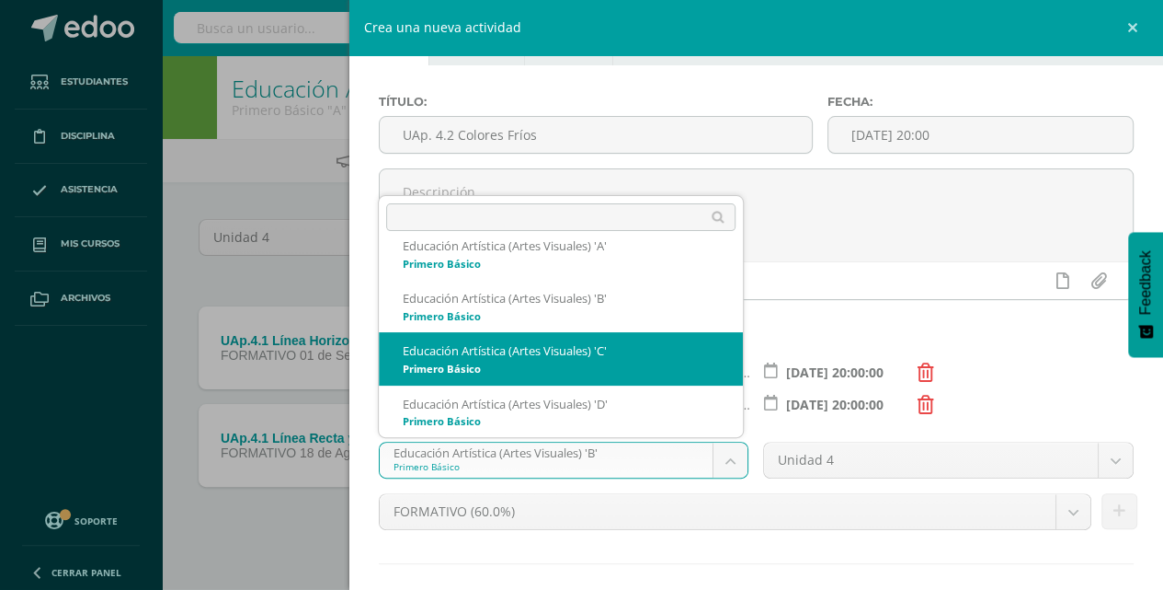
select select "212531"
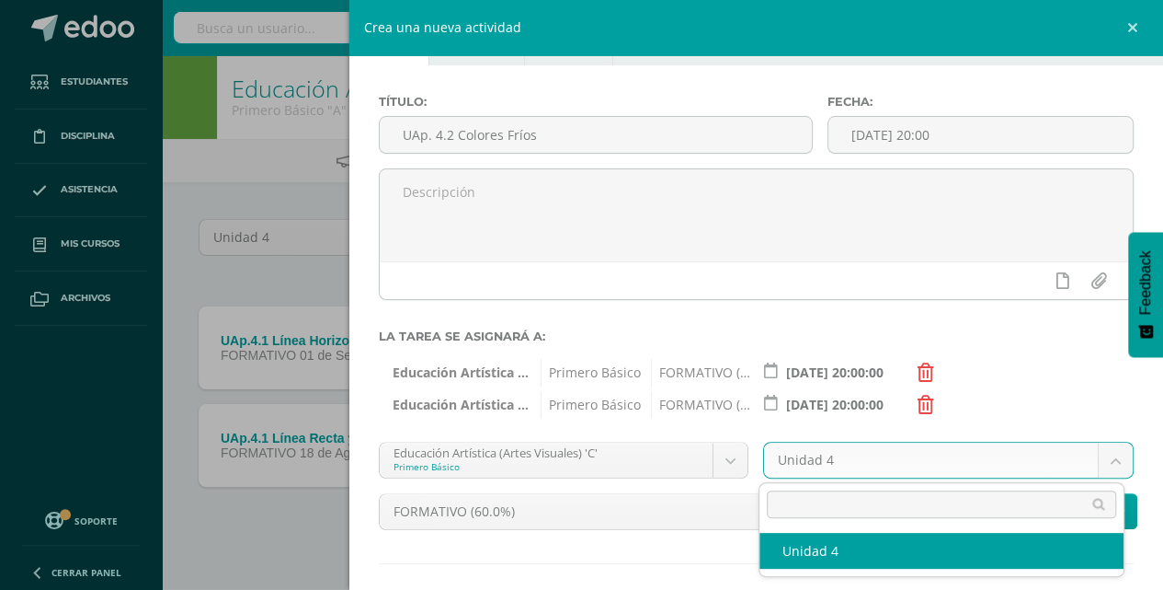
click at [1100, 459] on body "Estudiantes Disciplina Asistencia Mis cursos Archivos Soporte Ayuda Reportar un…" at bounding box center [581, 304] width 1163 height 609
select select "212541"
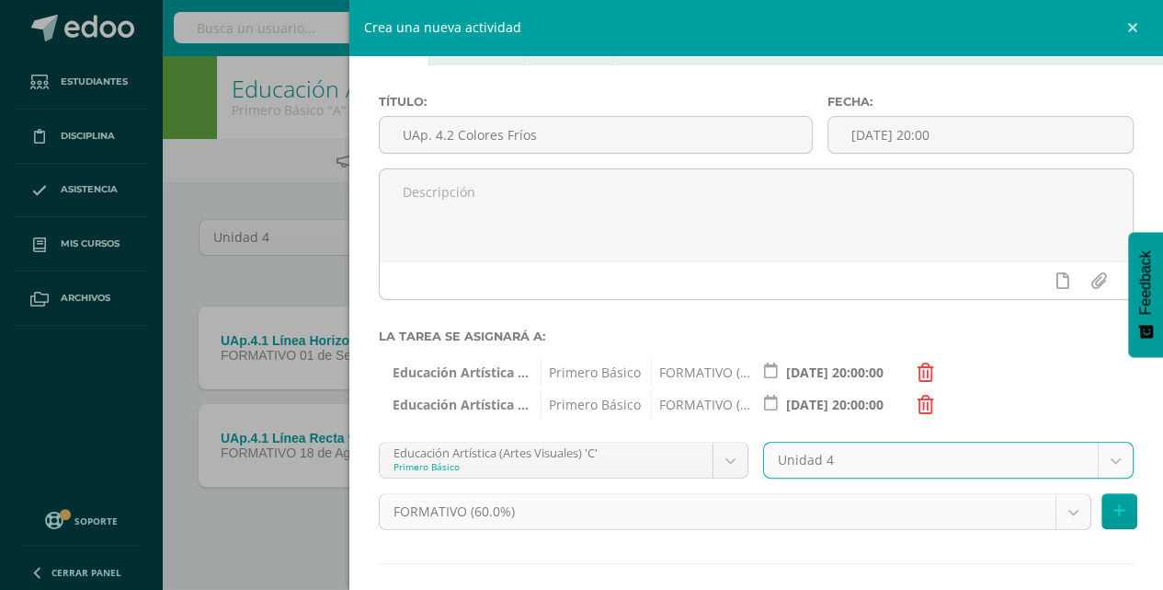
click at [1063, 508] on body "Estudiantes Disciplina Asistencia Mis cursos Archivos Soporte Ayuda Reportar un…" at bounding box center [581, 304] width 1163 height 609
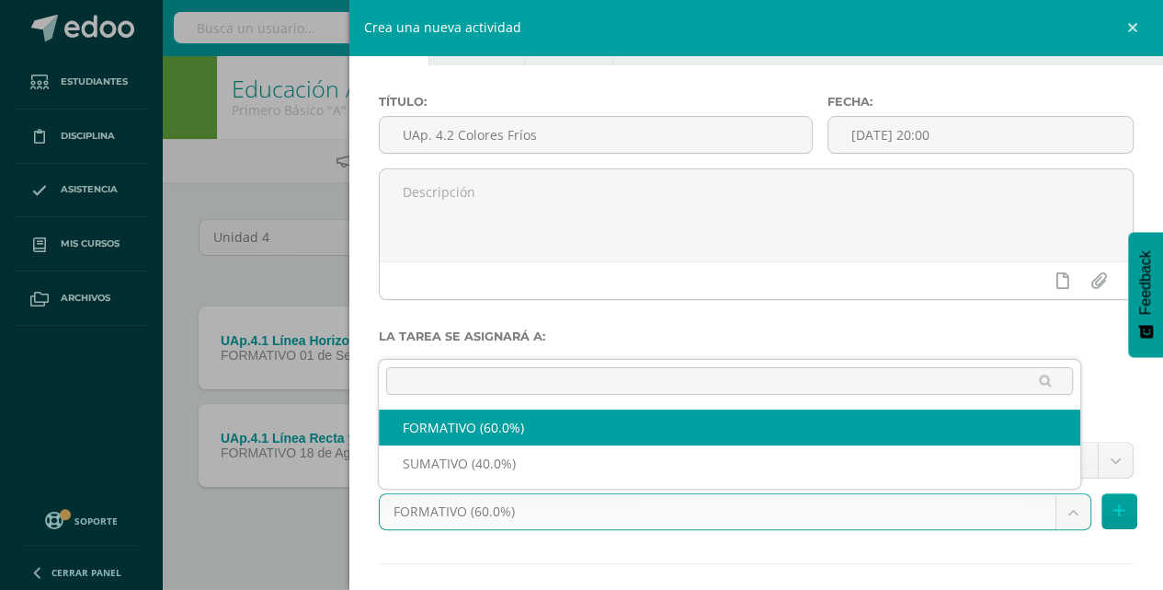
select select "212542"
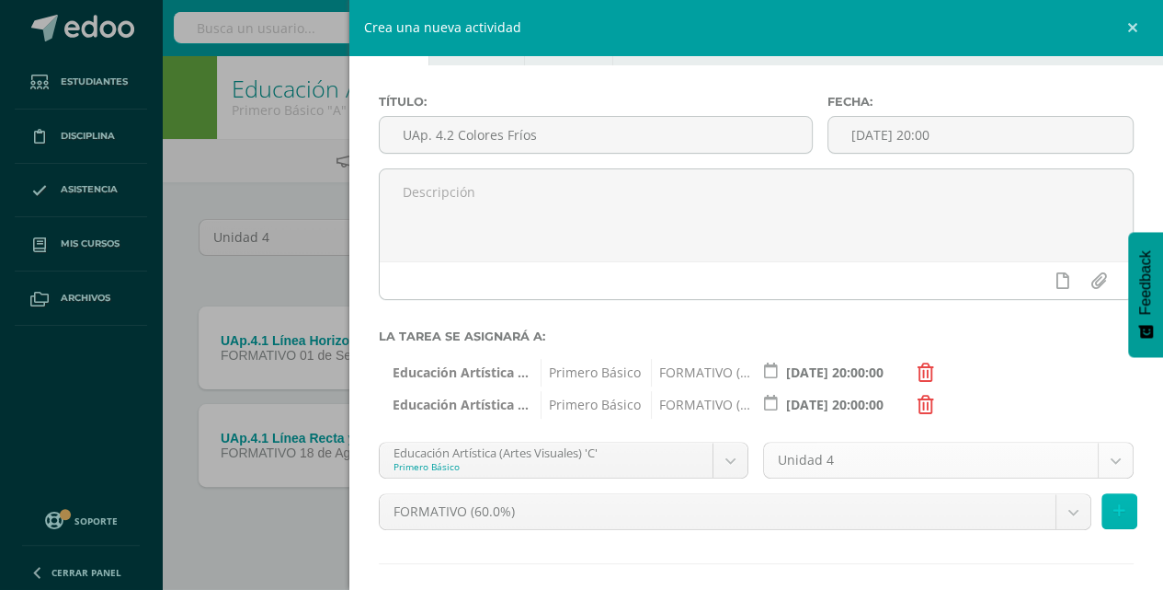
click at [1102, 498] on button at bounding box center [1120, 511] width 36 height 36
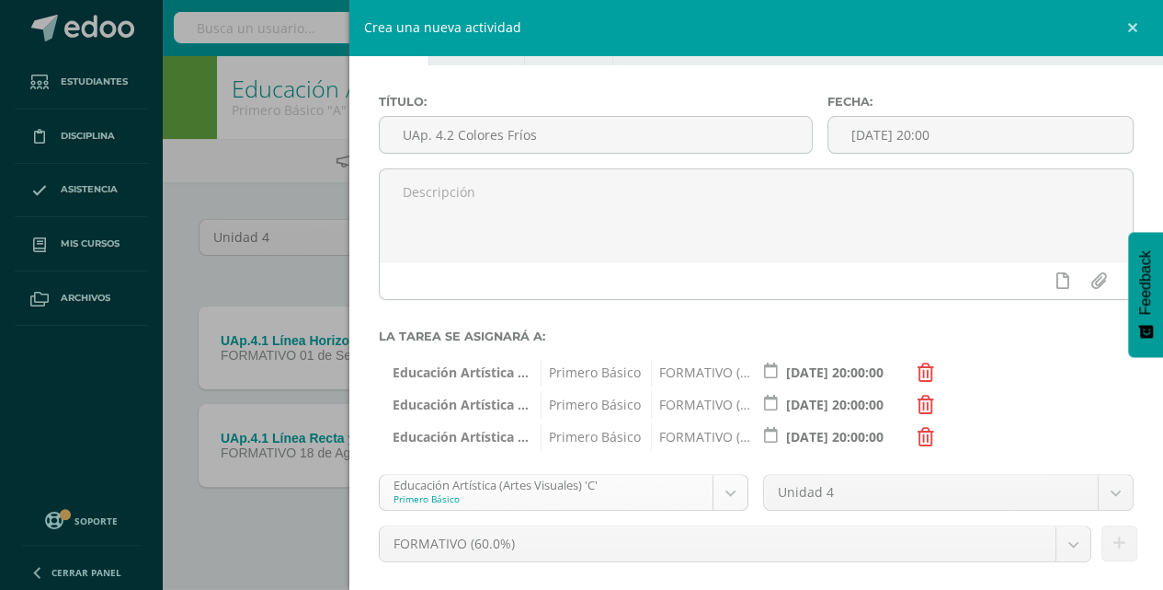
click at [723, 491] on body "Estudiantes Disciplina Asistencia Mis cursos Archivos Soporte Ayuda Reportar un…" at bounding box center [581, 304] width 1163 height 609
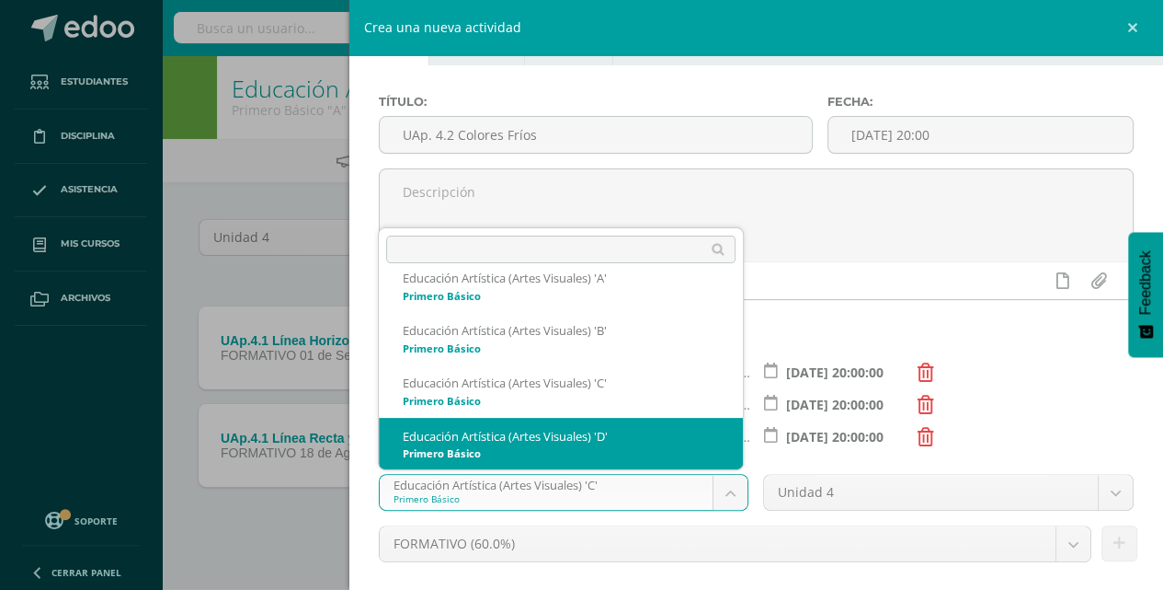
select select "212921"
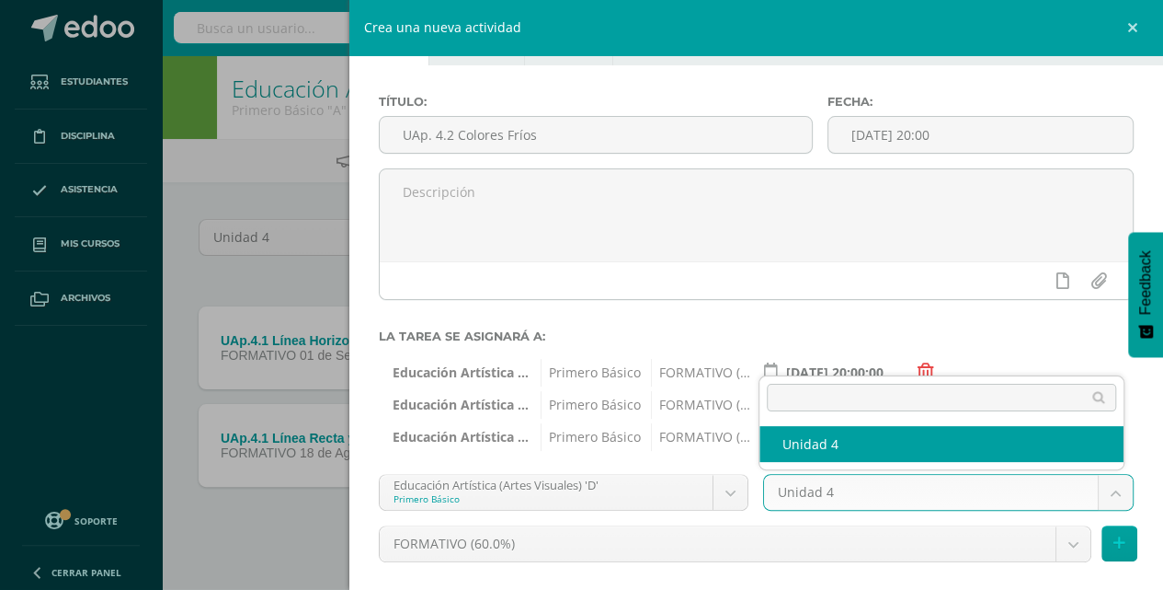
click at [1101, 484] on body "Estudiantes Disciplina Asistencia Mis cursos Archivos Soporte Ayuda Reportar un…" at bounding box center [581, 304] width 1163 height 609
select select "212931"
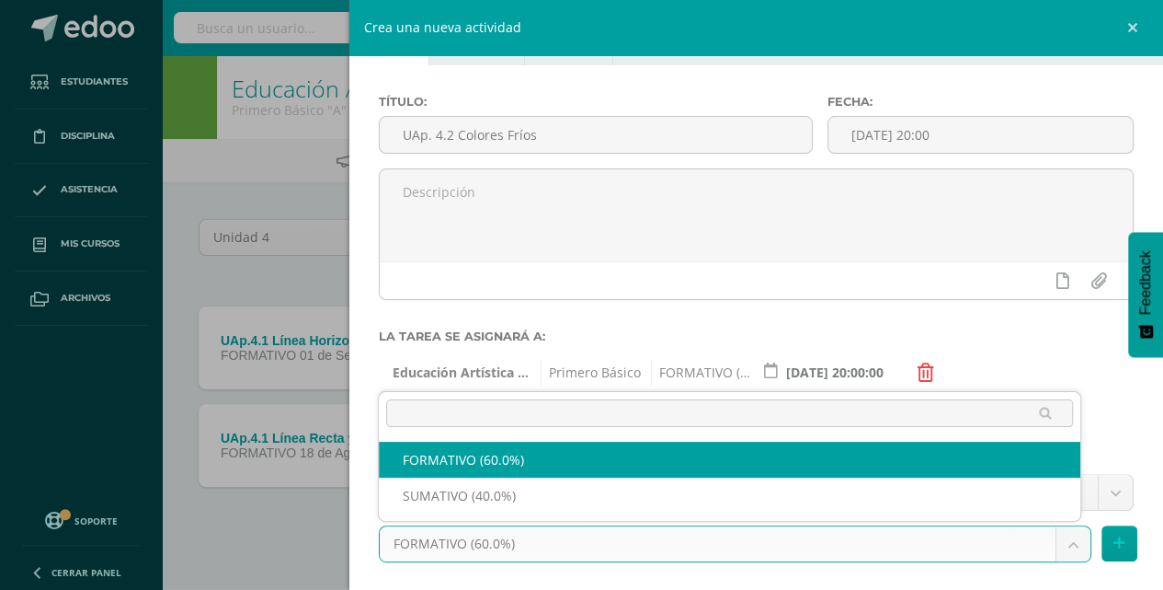
click at [1061, 535] on body "Estudiantes Disciplina Asistencia Mis cursos Archivos Soporte Ayuda Reportar un…" at bounding box center [581, 304] width 1163 height 609
select select "212932"
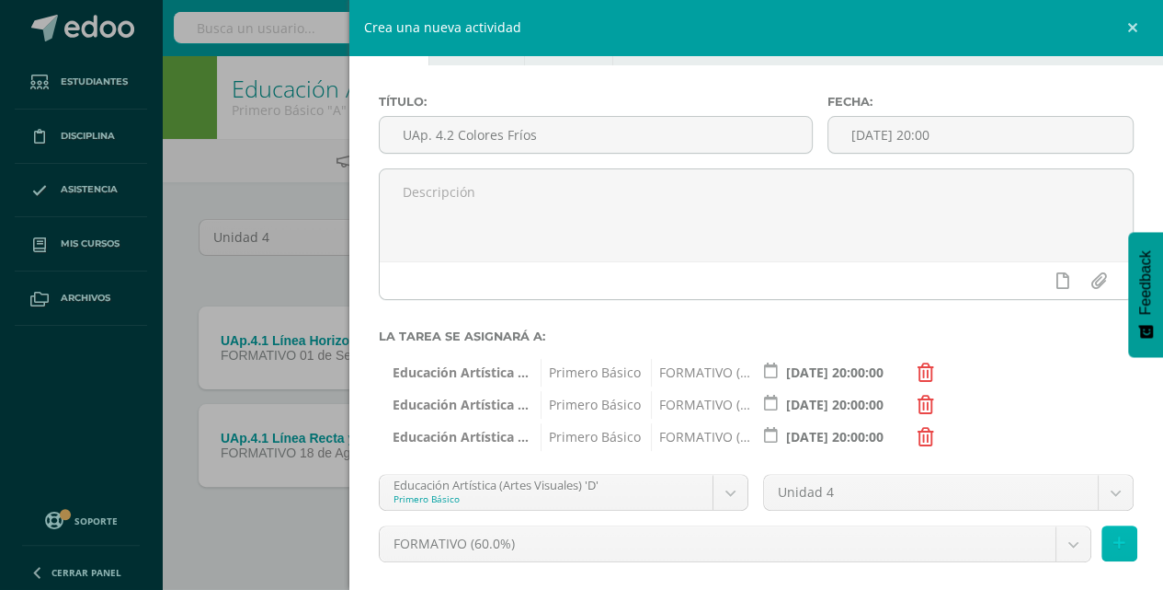
click at [1114, 546] on icon at bounding box center [1120, 543] width 12 height 16
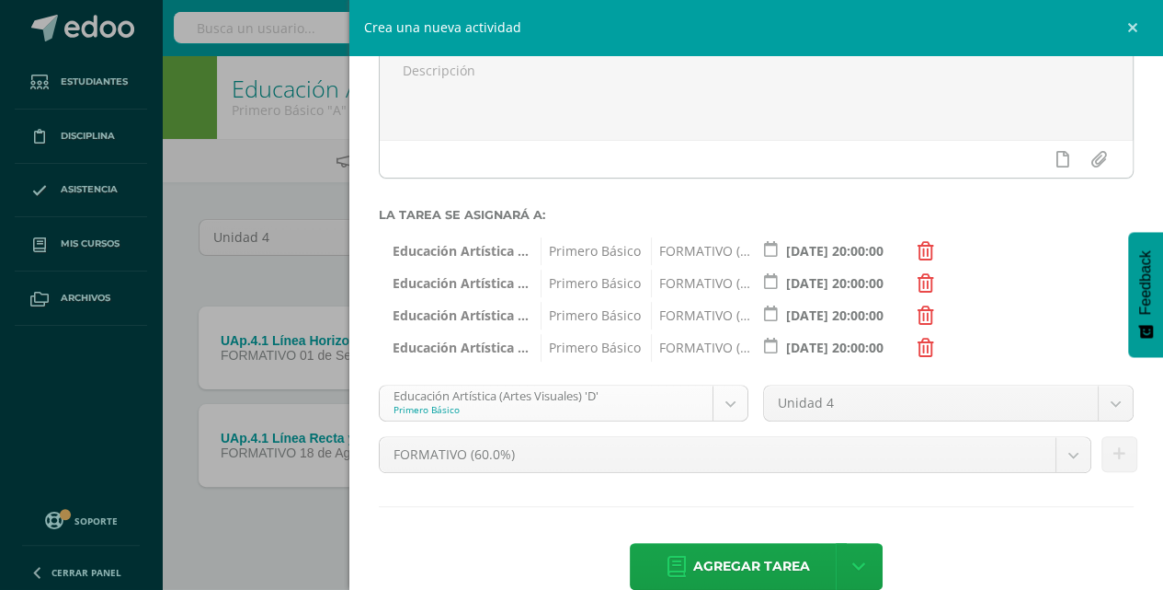
scroll to position [213, 0]
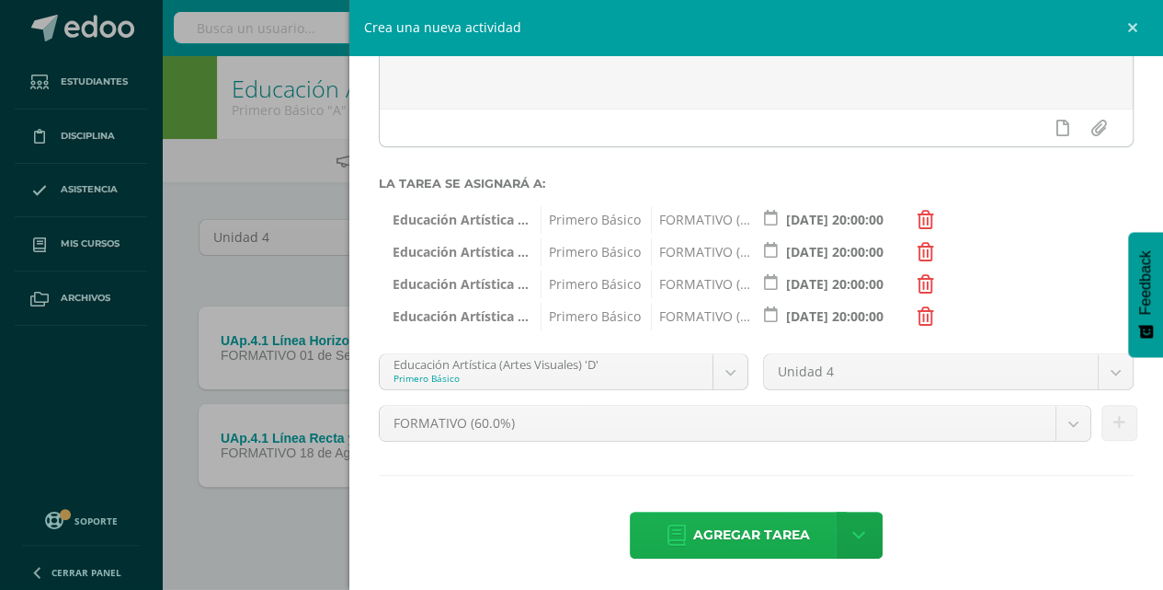
click at [754, 526] on span "Agregar tarea" at bounding box center [751, 534] width 117 height 45
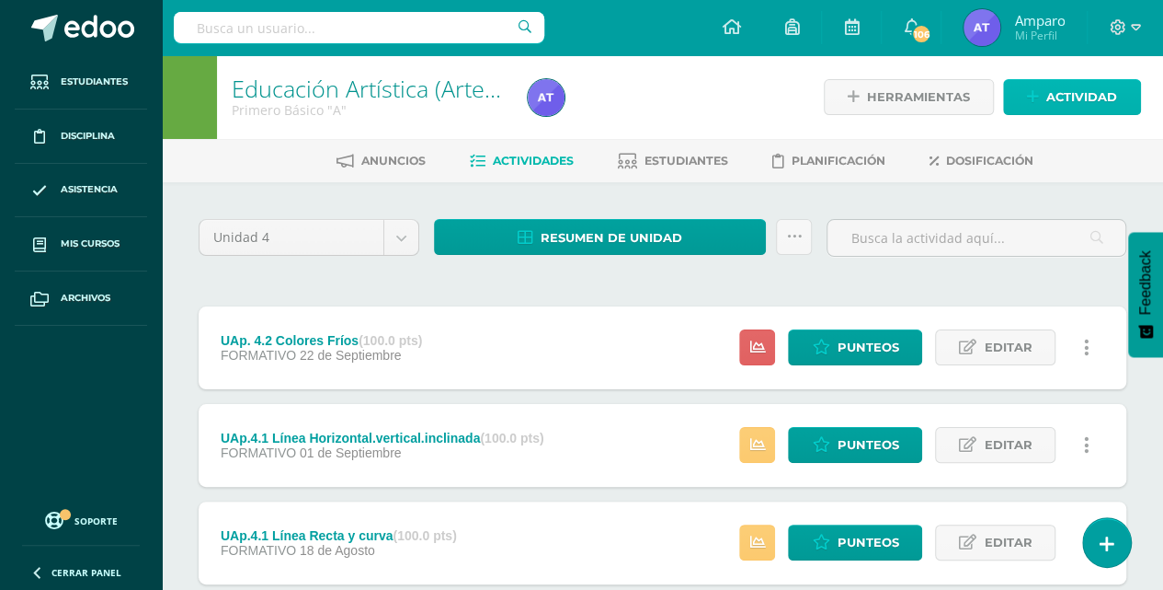
click at [1060, 89] on span "Actividad" at bounding box center [1082, 97] width 71 height 34
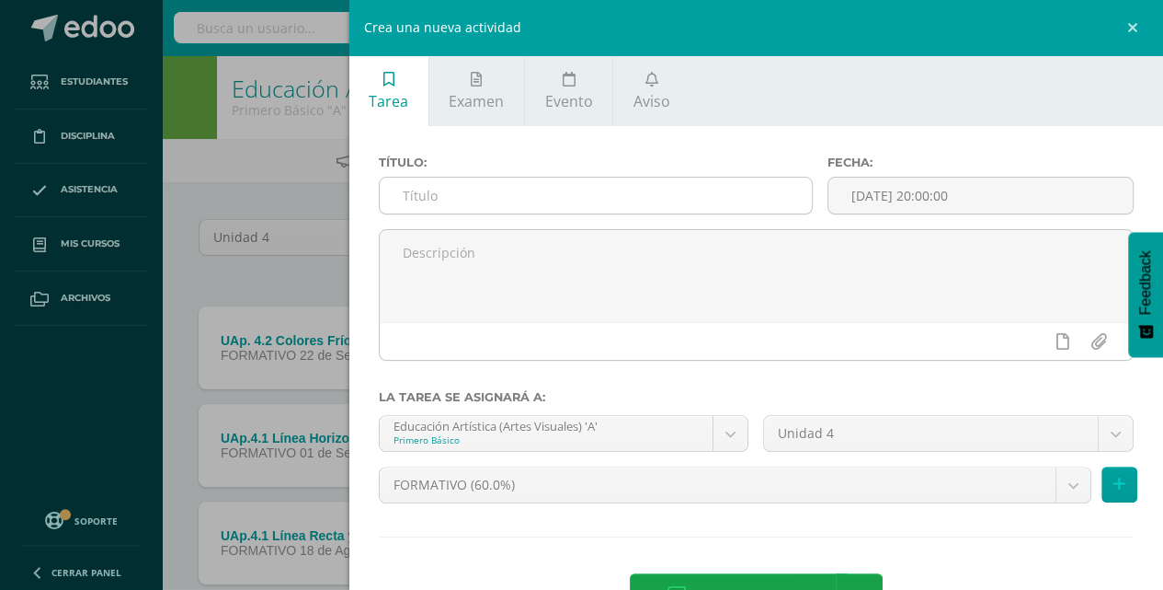
click at [399, 194] on input "text" at bounding box center [596, 196] width 433 height 36
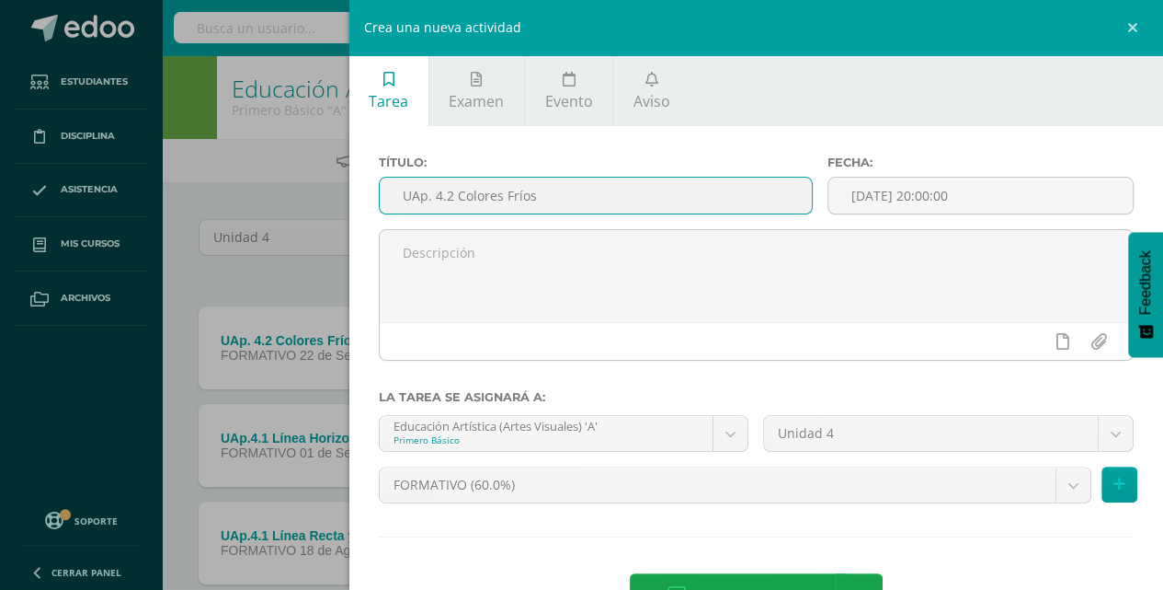
drag, startPoint x: 453, startPoint y: 197, endPoint x: 532, endPoint y: 193, distance: 78.3
click at [532, 193] on input "UAp. 4.2 Colores Fríos" at bounding box center [596, 196] width 433 height 36
type input "UAp. 4.2 Collage papel de china"
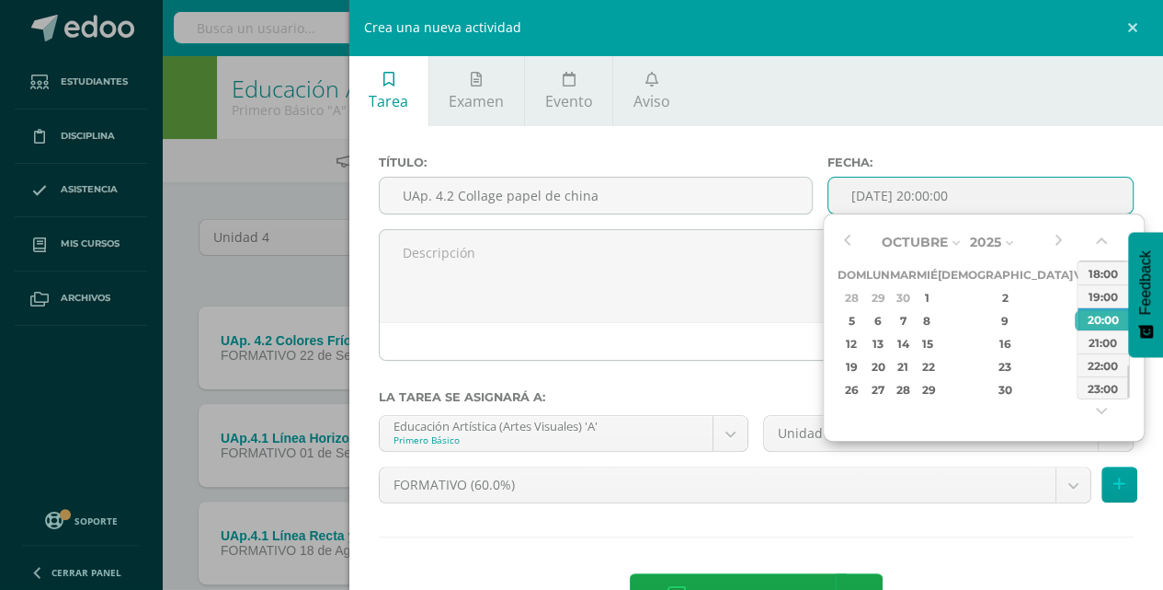
click at [849, 200] on input "[DATE] 20:00:00" at bounding box center [981, 196] width 304 height 36
click at [851, 245] on button "button" at bounding box center [847, 242] width 18 height 28
click at [885, 388] on div "29" at bounding box center [877, 389] width 19 height 21
type input "2025-09-29 20:00"
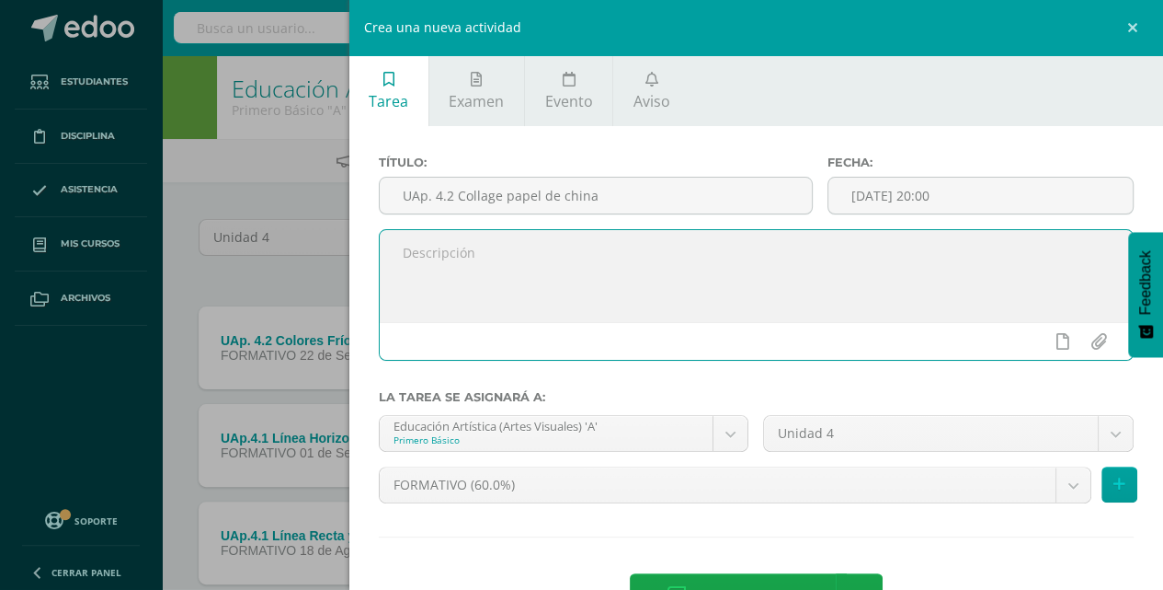
click at [712, 295] on textarea at bounding box center [757, 276] width 754 height 92
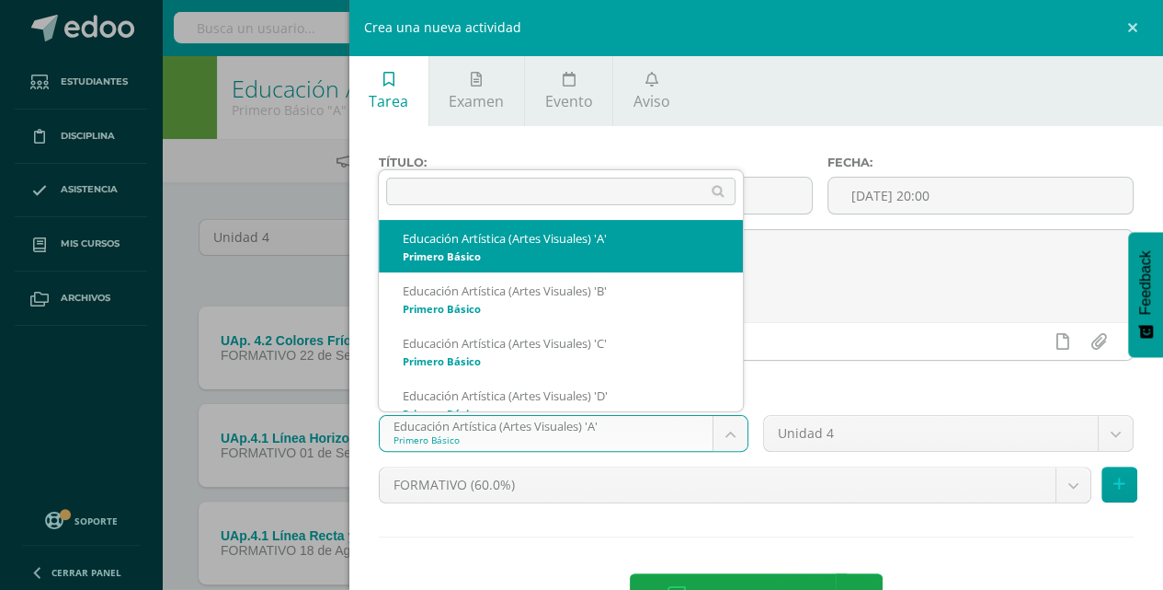
click at [721, 434] on body "Tarea asignada exitosamente Estudiantes Disciplina Asistencia Mis cursos Archiv…" at bounding box center [581, 353] width 1163 height 706
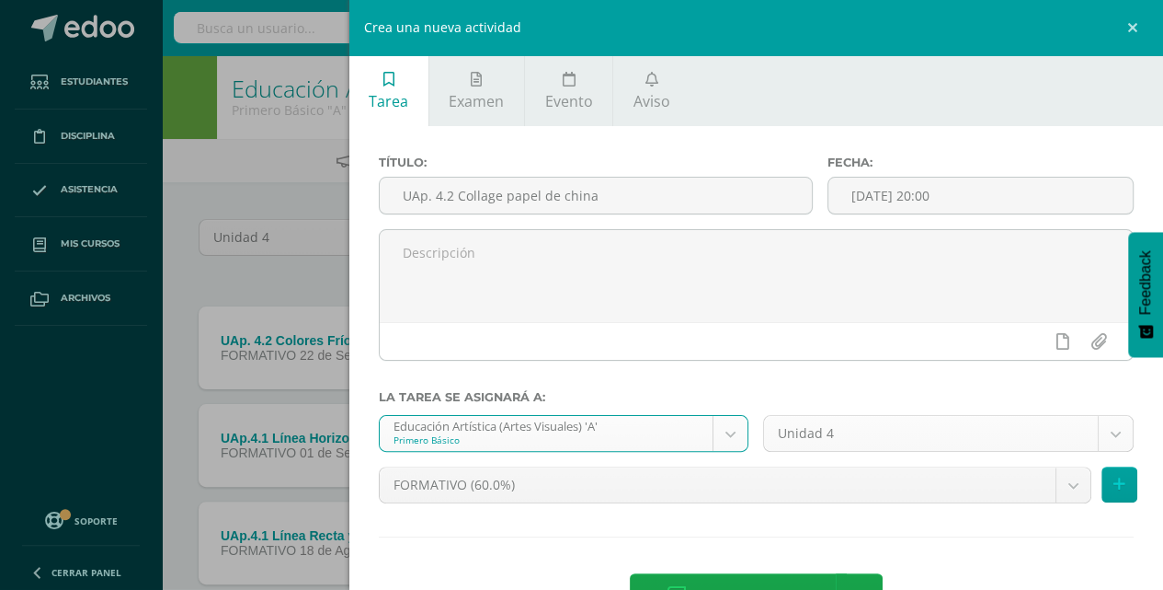
click at [1113, 431] on body "Tarea asignada exitosamente Estudiantes Disciplina Asistencia Mis cursos Archiv…" at bounding box center [581, 353] width 1163 height 706
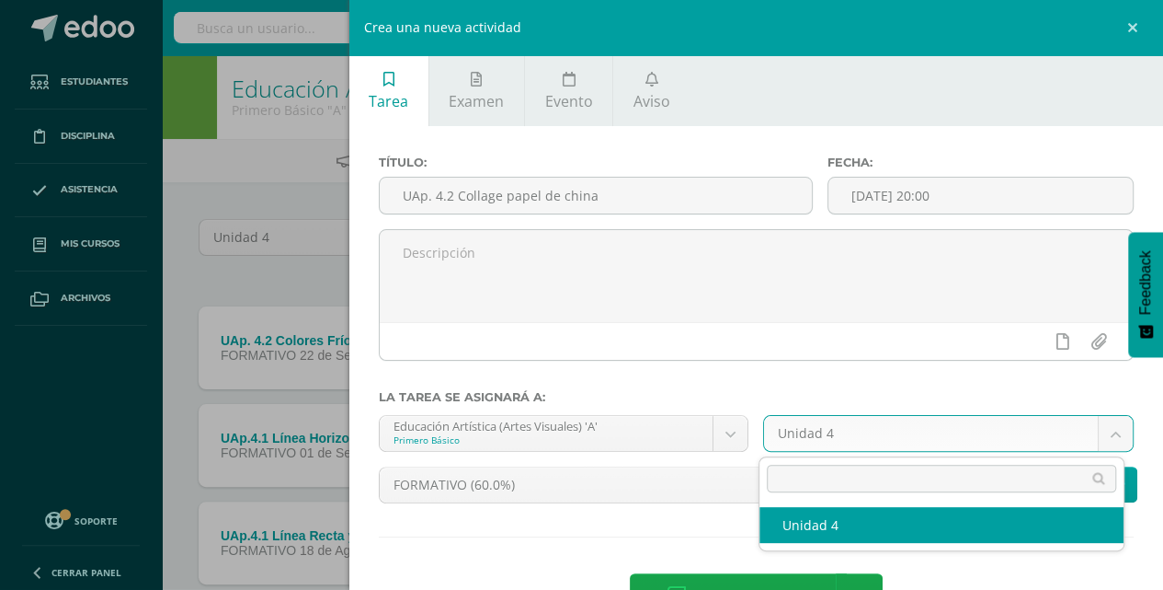
select select "212047"
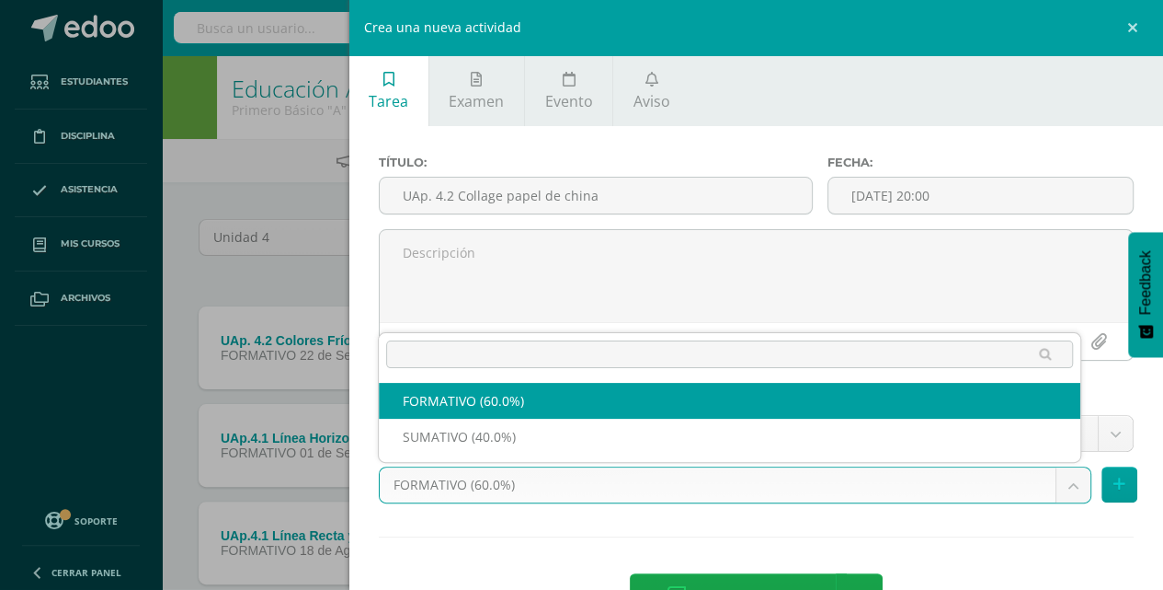
drag, startPoint x: 1066, startPoint y: 486, endPoint x: 1036, endPoint y: 480, distance: 30.8
click at [1066, 486] on body "Tarea asignada exitosamente Estudiantes Disciplina Asistencia Mis cursos Archiv…" at bounding box center [581, 353] width 1163 height 706
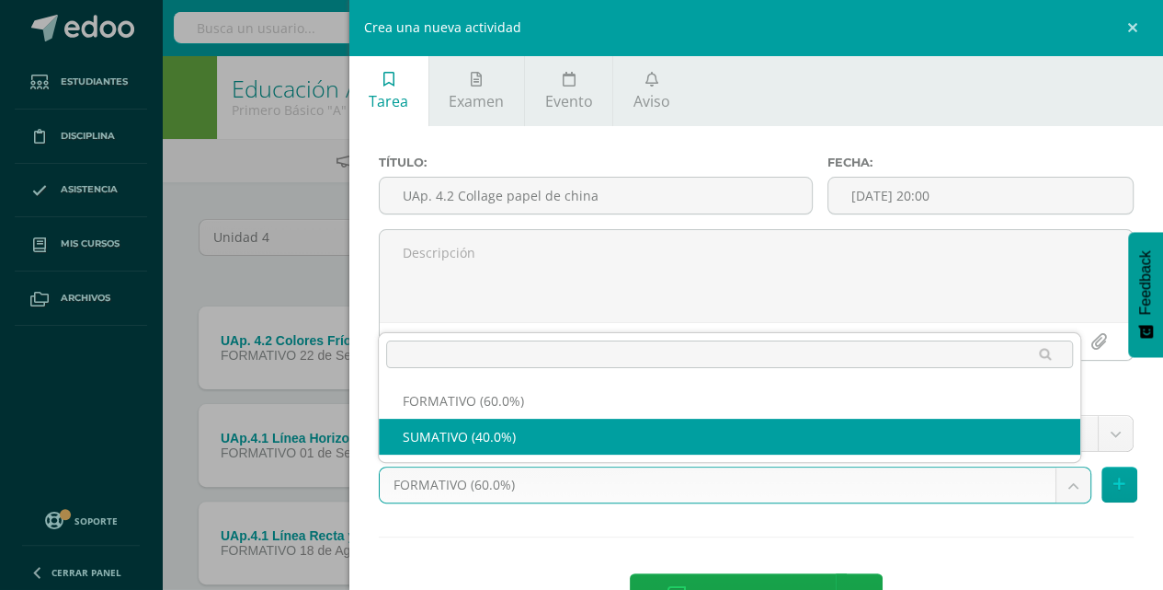
select select "212049"
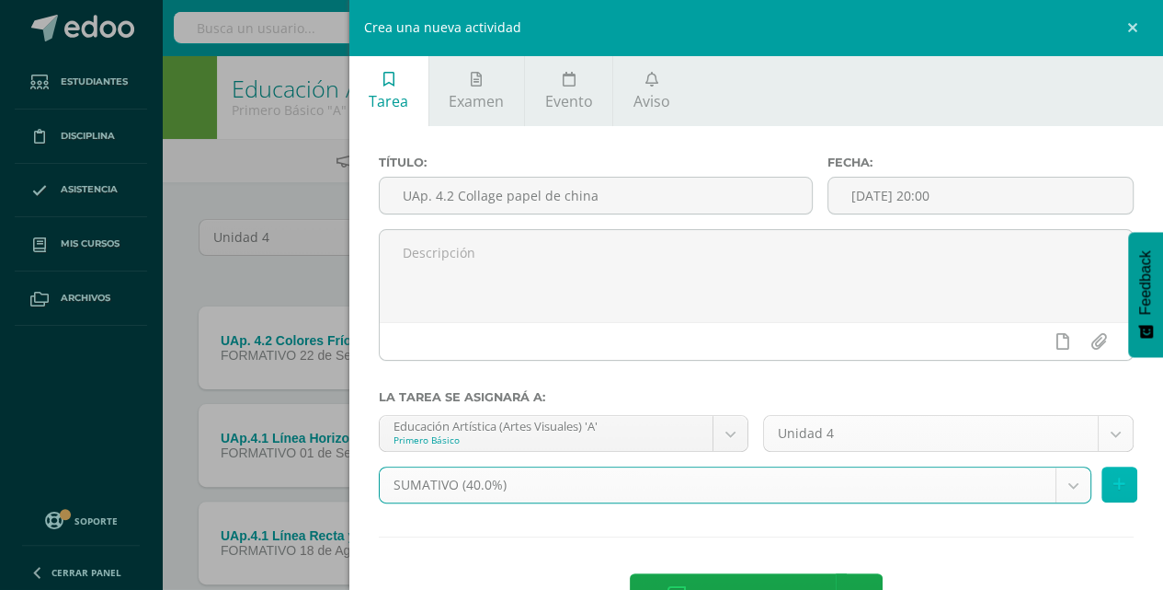
click at [1114, 488] on icon at bounding box center [1120, 484] width 12 height 16
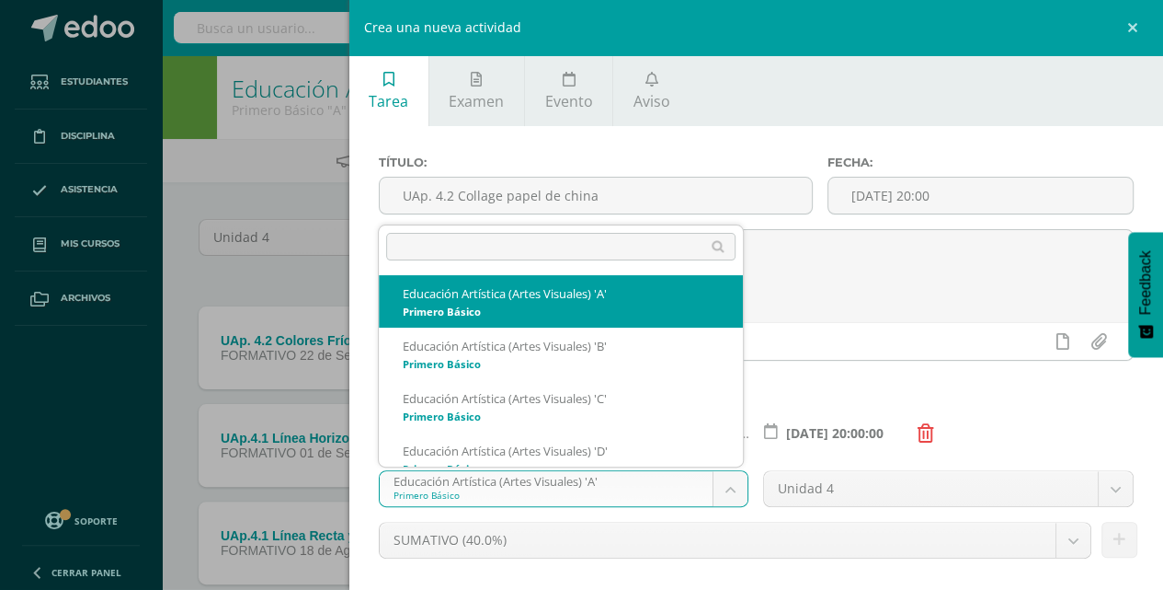
click at [732, 486] on body "Tarea asignada exitosamente Estudiantes Disciplina Asistencia Mis cursos Archiv…" at bounding box center [581, 353] width 1163 height 706
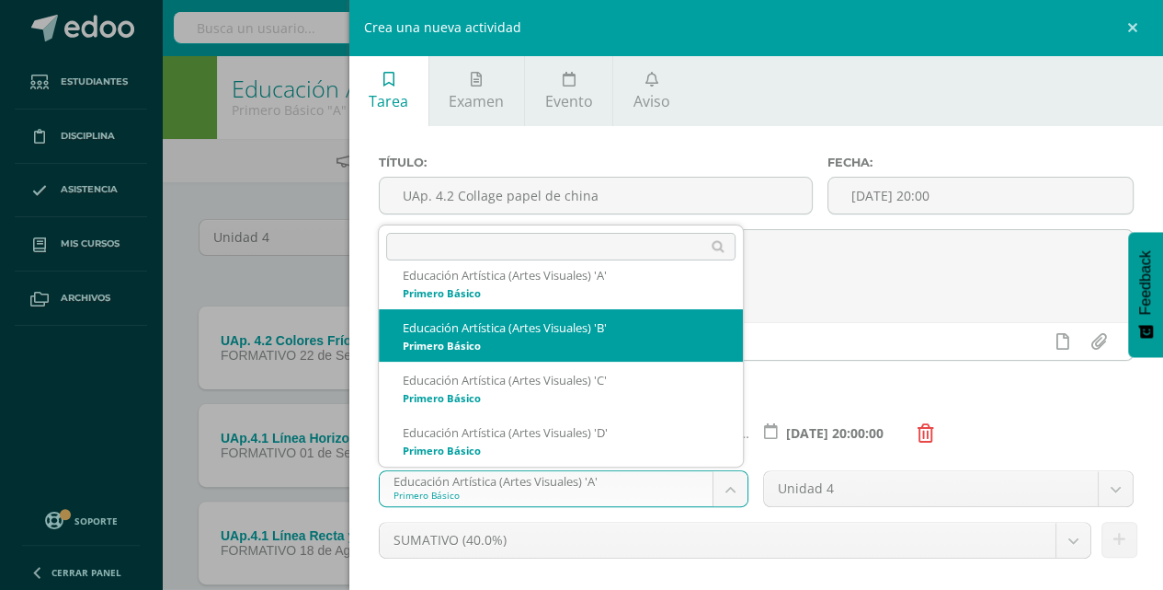
select select "212232"
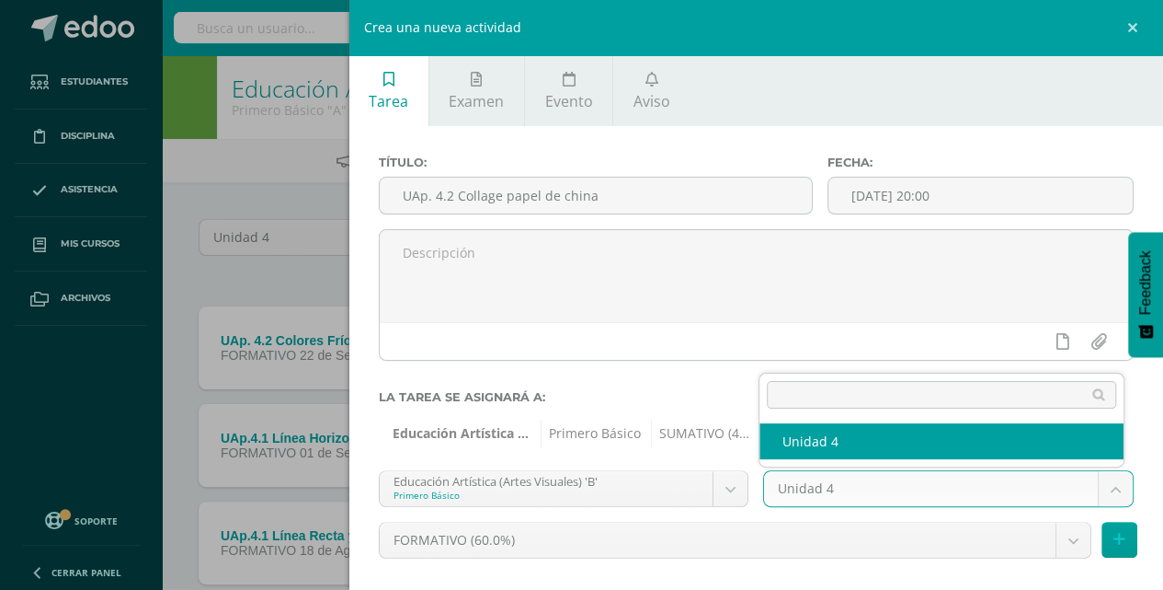
click at [1104, 480] on body "Tarea asignada exitosamente Estudiantes Disciplina Asistencia Mis cursos Archiv…" at bounding box center [581, 353] width 1163 height 706
select select "212242"
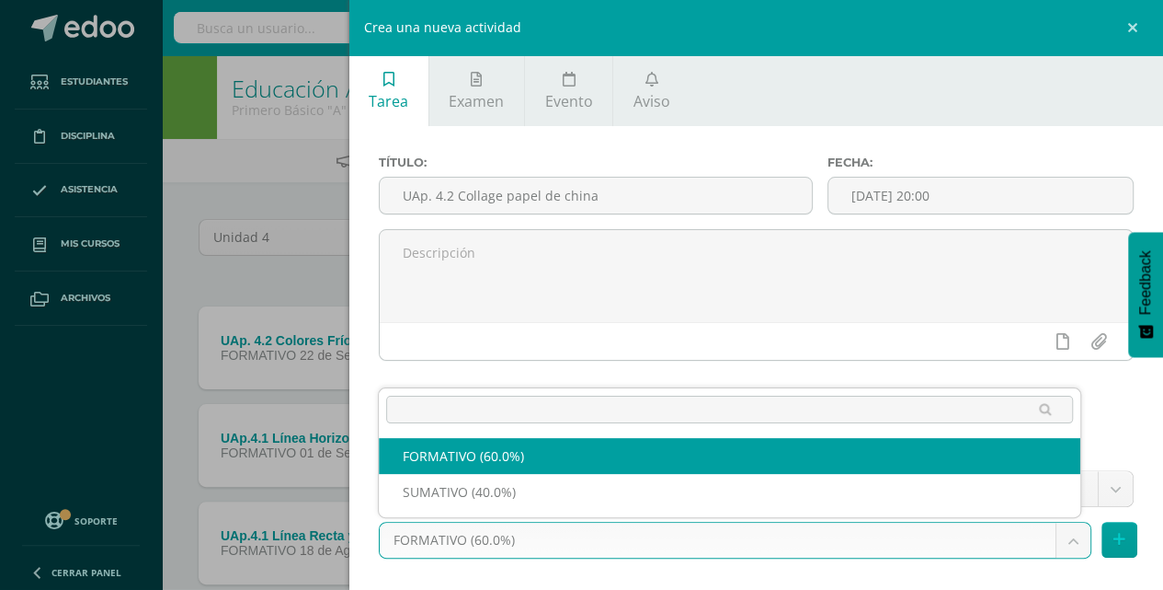
click at [1063, 541] on body "Tarea asignada exitosamente Estudiantes Disciplina Asistencia Mis cursos Archiv…" at bounding box center [581, 353] width 1163 height 706
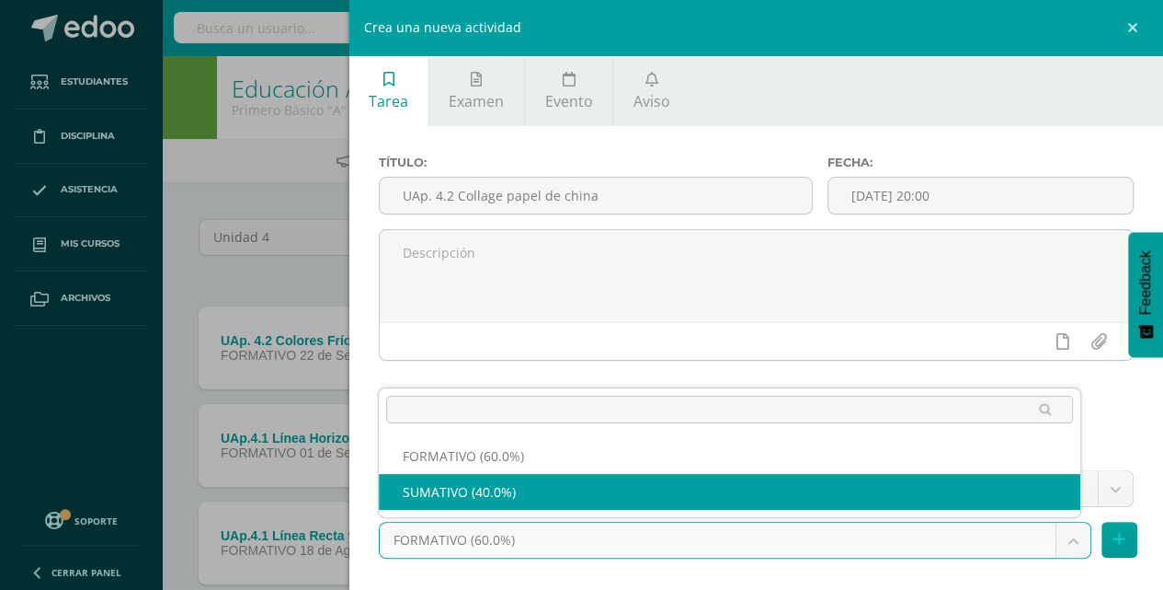
drag, startPoint x: 543, startPoint y: 490, endPoint x: 616, endPoint y: 503, distance: 74.7
select select "212244"
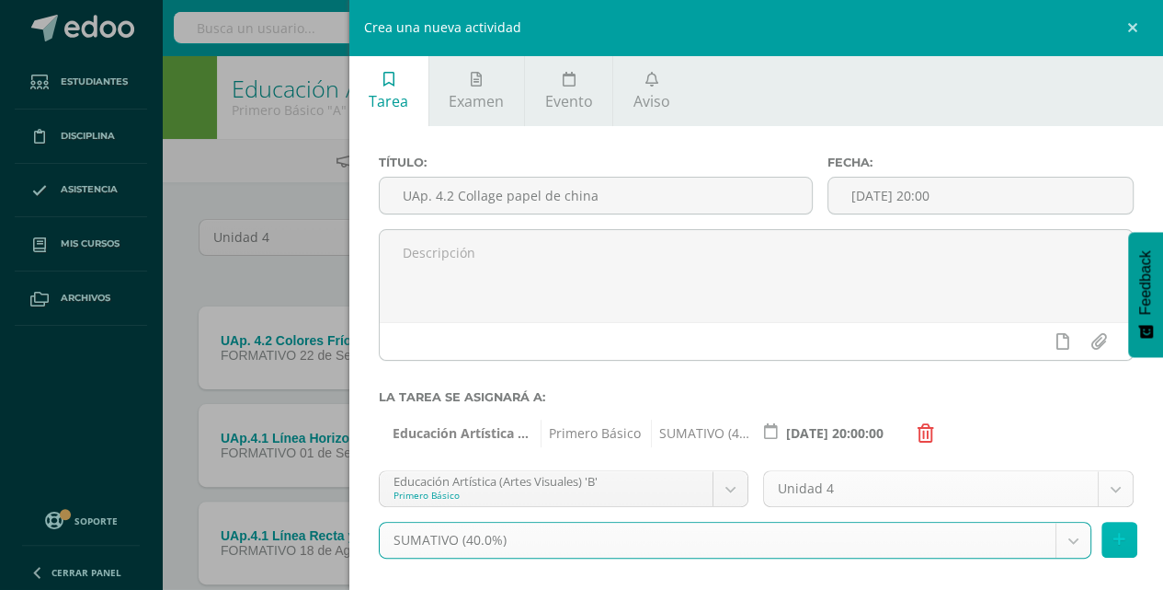
click at [1114, 539] on icon at bounding box center [1120, 540] width 12 height 16
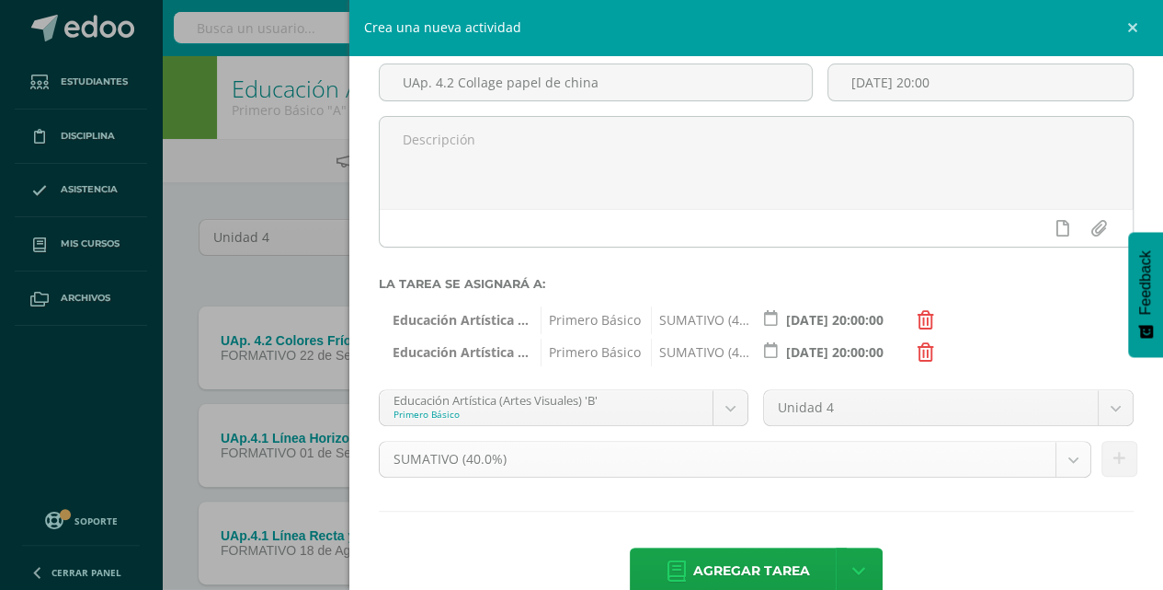
scroll to position [122, 0]
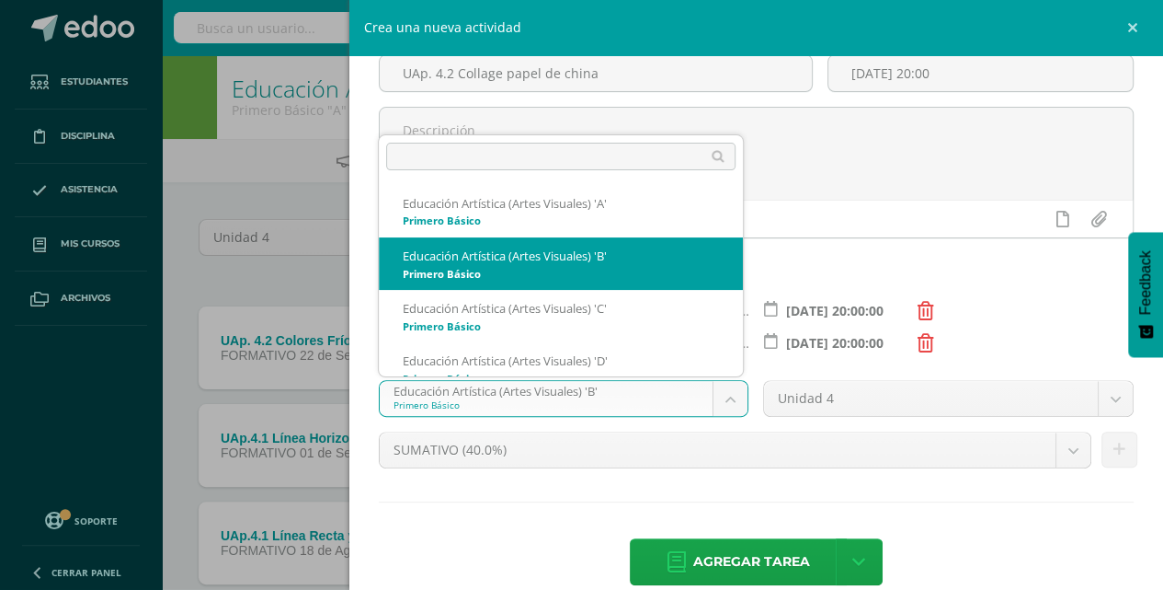
click at [727, 405] on body "Tarea asignada exitosamente Estudiantes Disciplina Asistencia Mis cursos Archiv…" at bounding box center [581, 353] width 1163 height 706
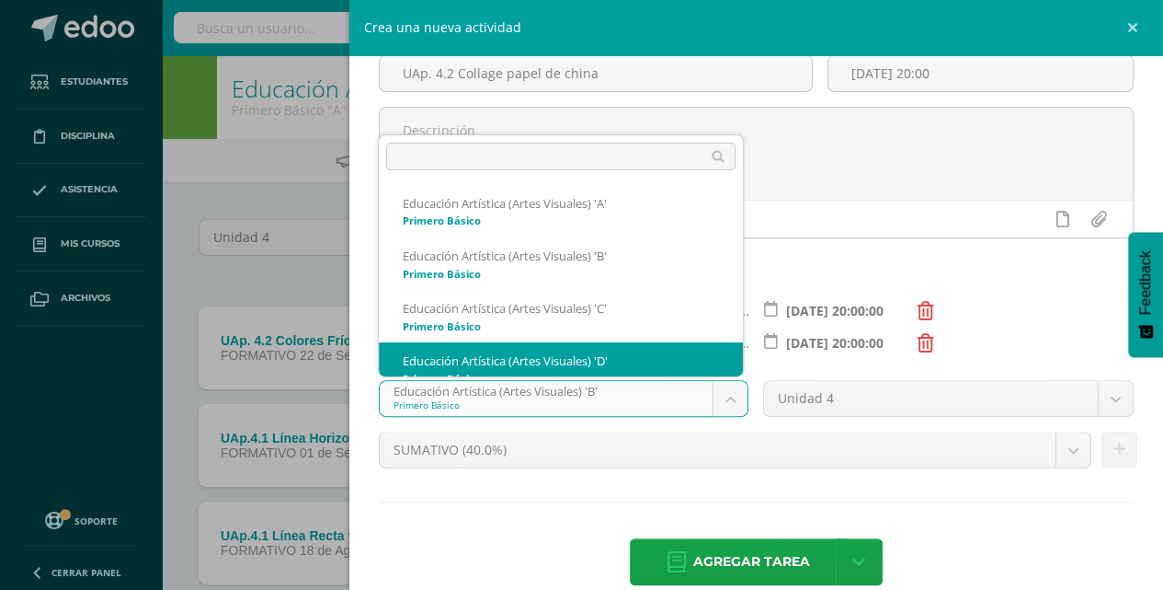
scroll to position [18, 0]
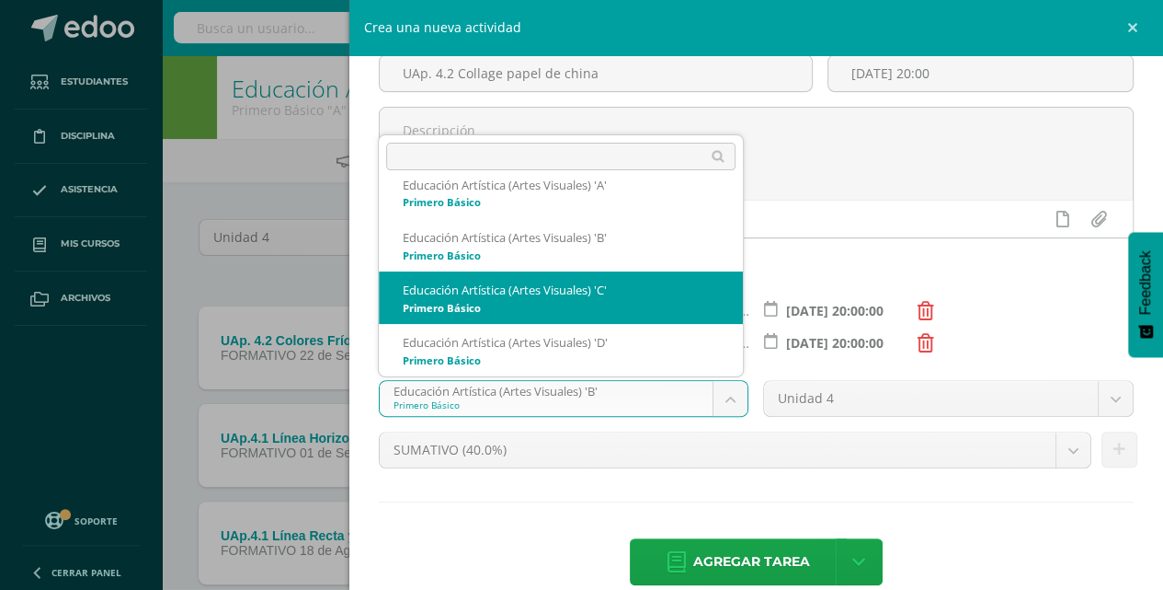
select select "212531"
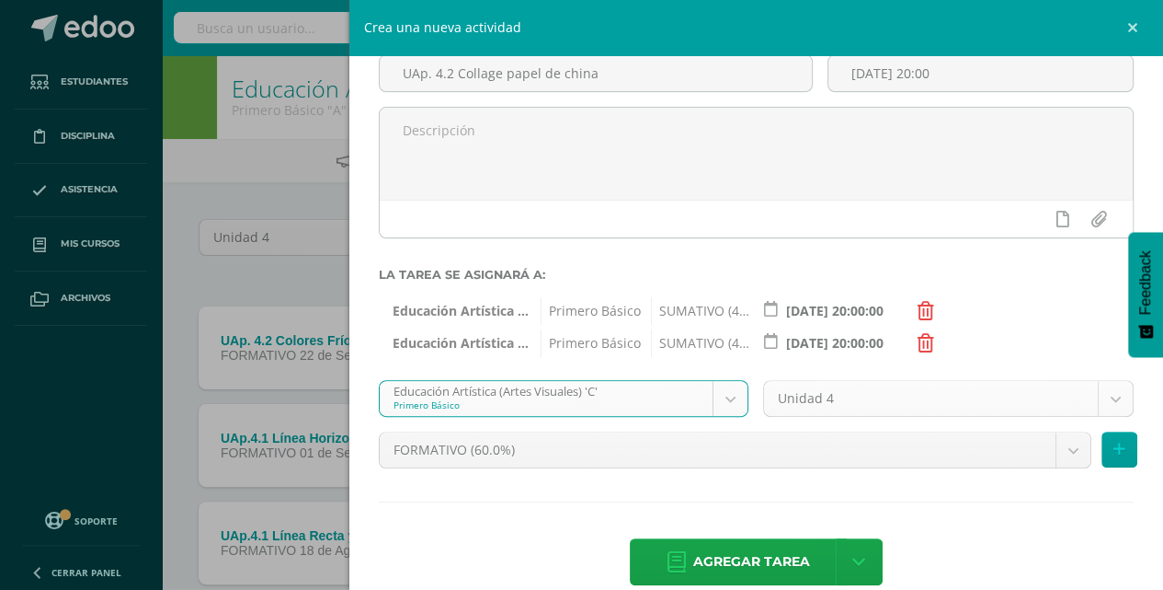
click at [1103, 395] on body "Tarea asignada exitosamente Estudiantes Disciplina Asistencia Mis cursos Archiv…" at bounding box center [581, 353] width 1163 height 706
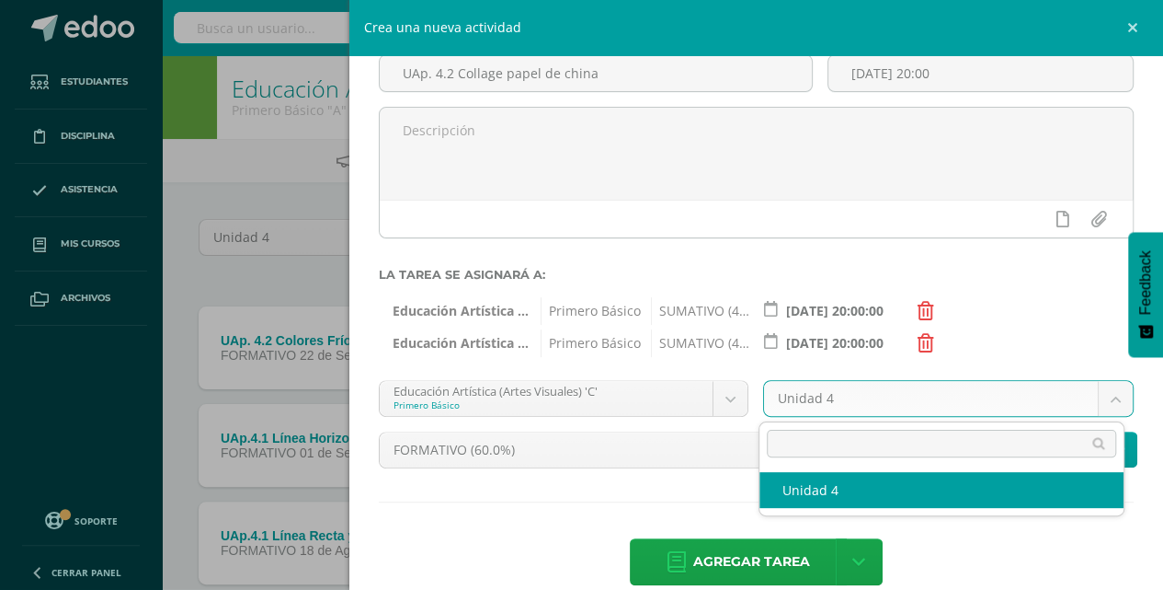
select select "212541"
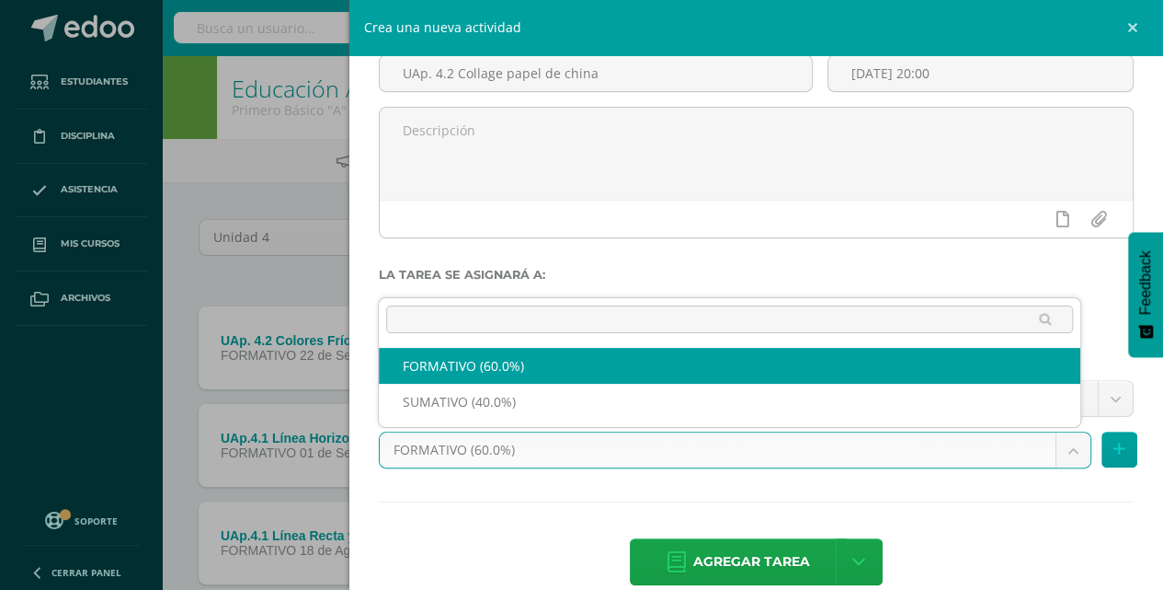
drag, startPoint x: 1071, startPoint y: 449, endPoint x: 943, endPoint y: 409, distance: 133.8
click at [1071, 449] on body "Tarea asignada exitosamente Estudiantes Disciplina Asistencia Mis cursos Archiv…" at bounding box center [581, 353] width 1163 height 706
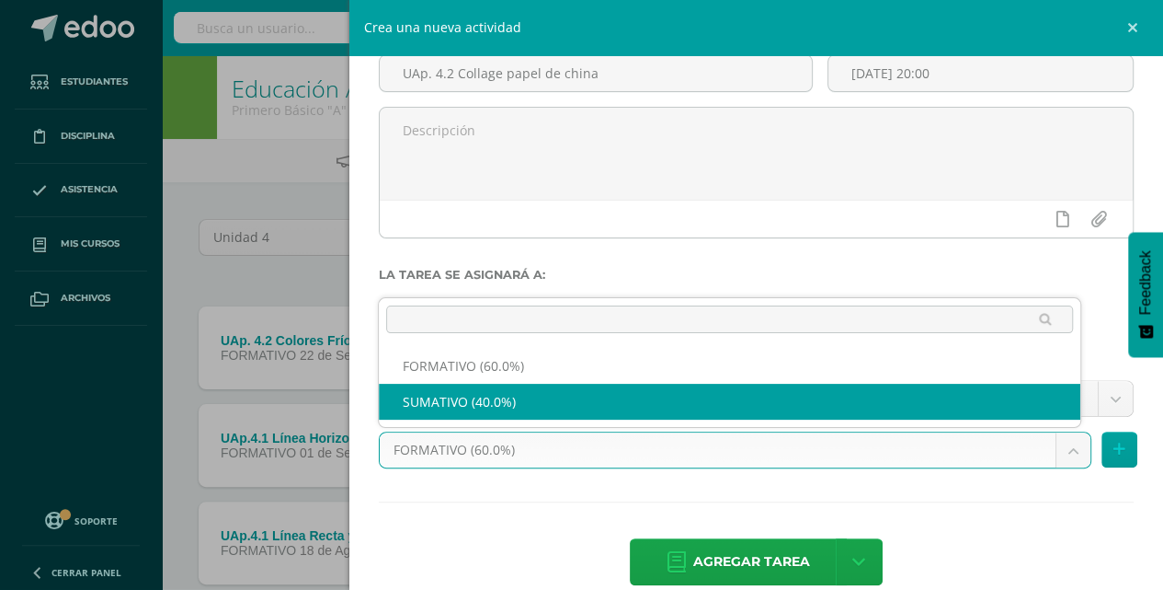
select select "212543"
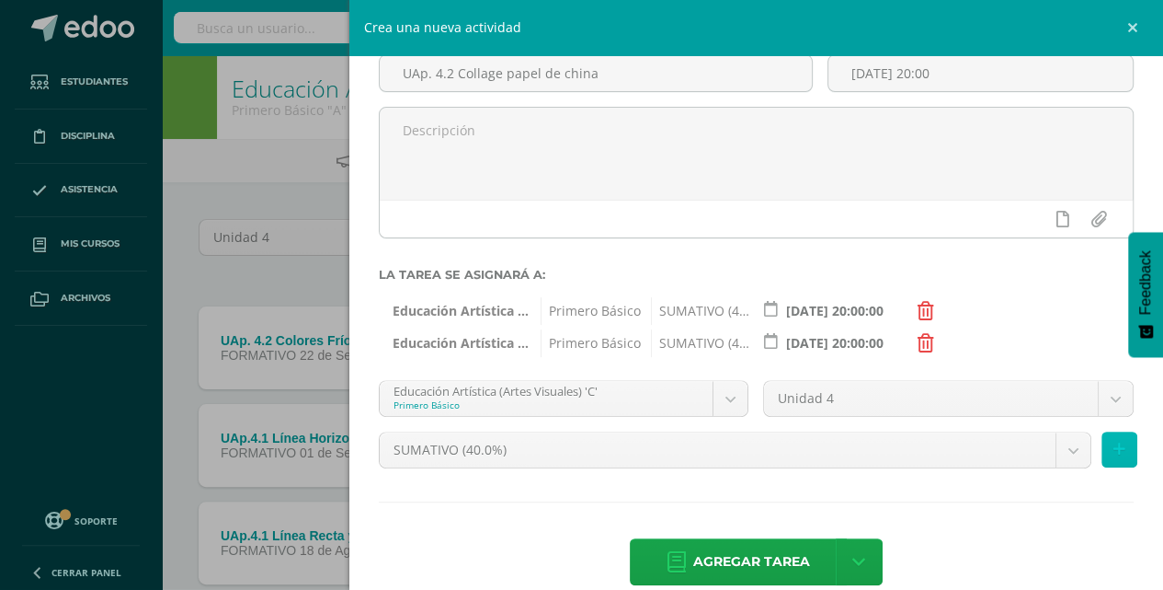
drag, startPoint x: 1106, startPoint y: 451, endPoint x: 1093, endPoint y: 451, distance: 13.8
click at [1114, 451] on icon at bounding box center [1120, 449] width 12 height 16
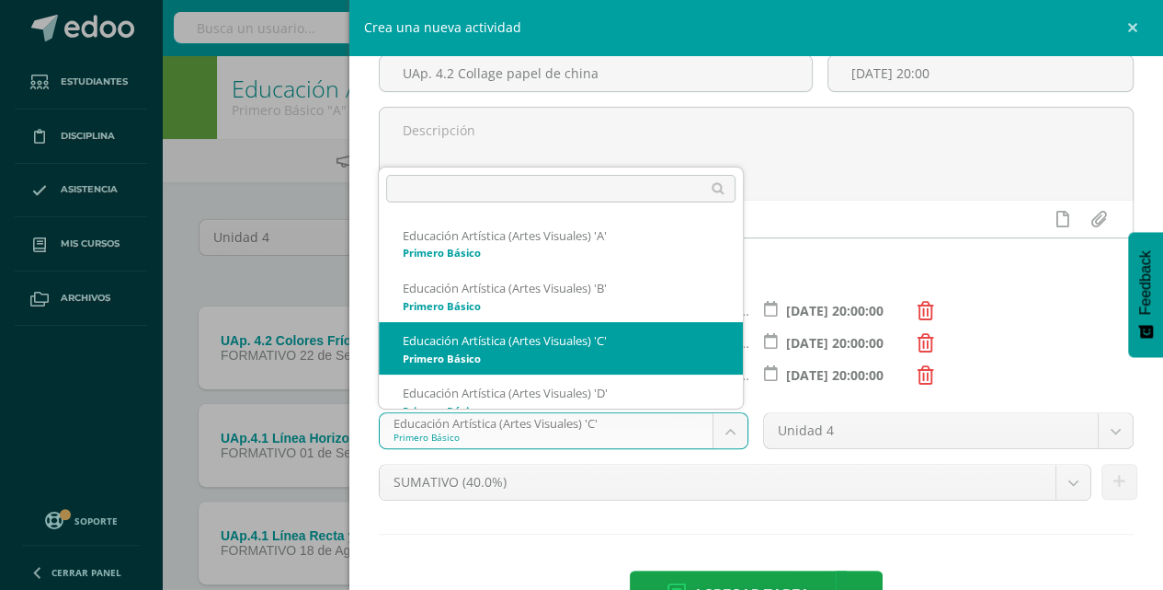
click at [728, 432] on body "Tarea asignada exitosamente Estudiantes Disciplina Asistencia Mis cursos Archiv…" at bounding box center [581, 353] width 1163 height 706
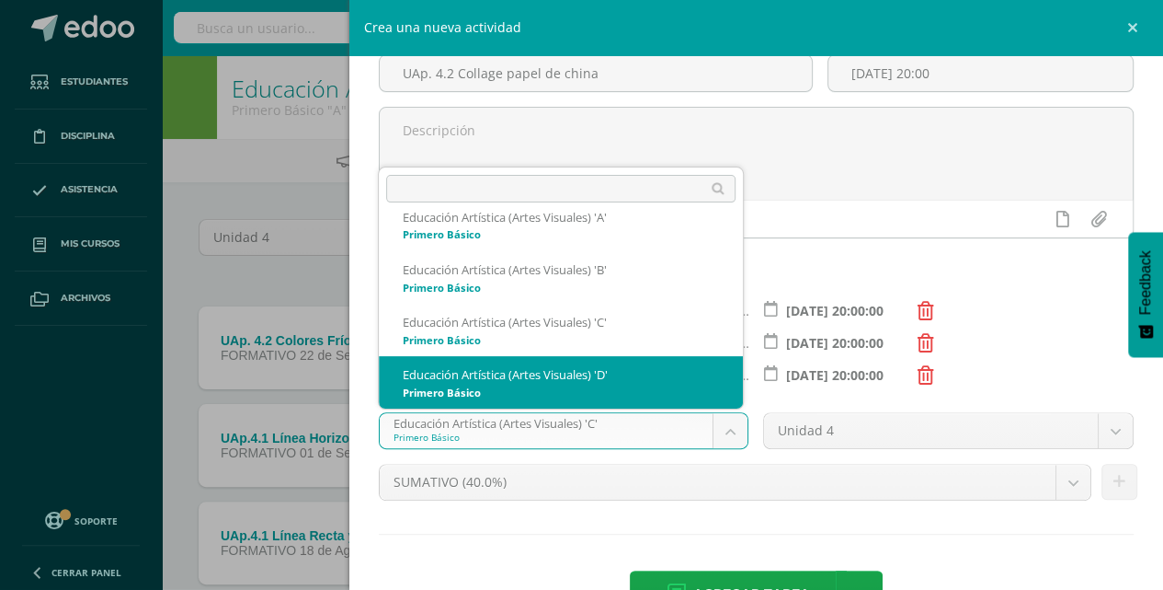
select select "212921"
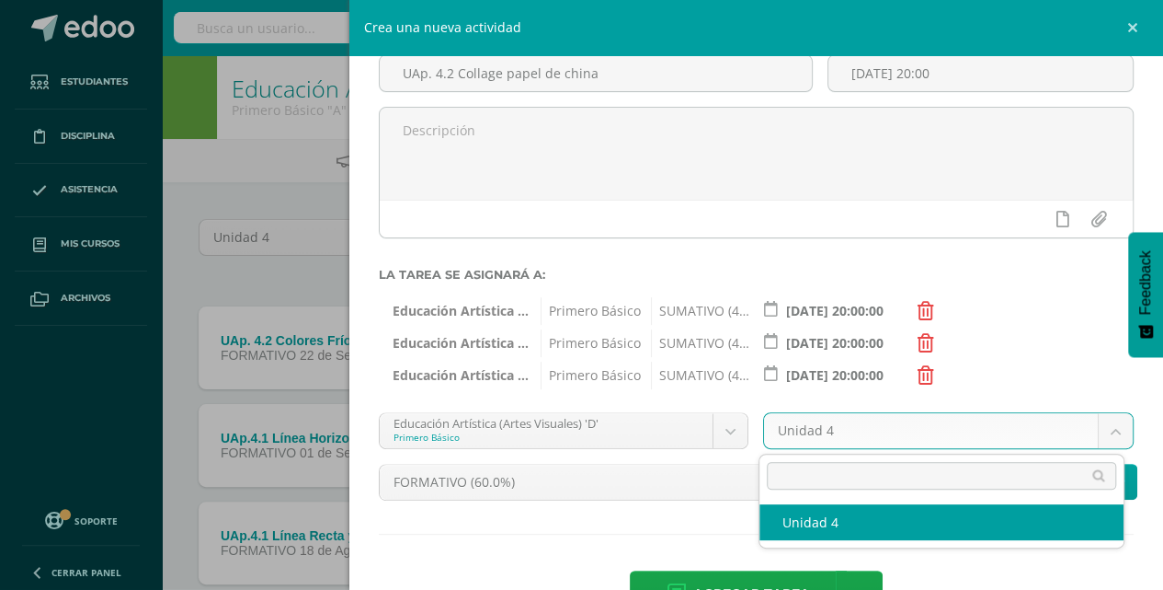
click at [1098, 429] on body "Tarea asignada exitosamente Estudiantes Disciplina Asistencia Mis cursos Archiv…" at bounding box center [581, 353] width 1163 height 706
select select "212931"
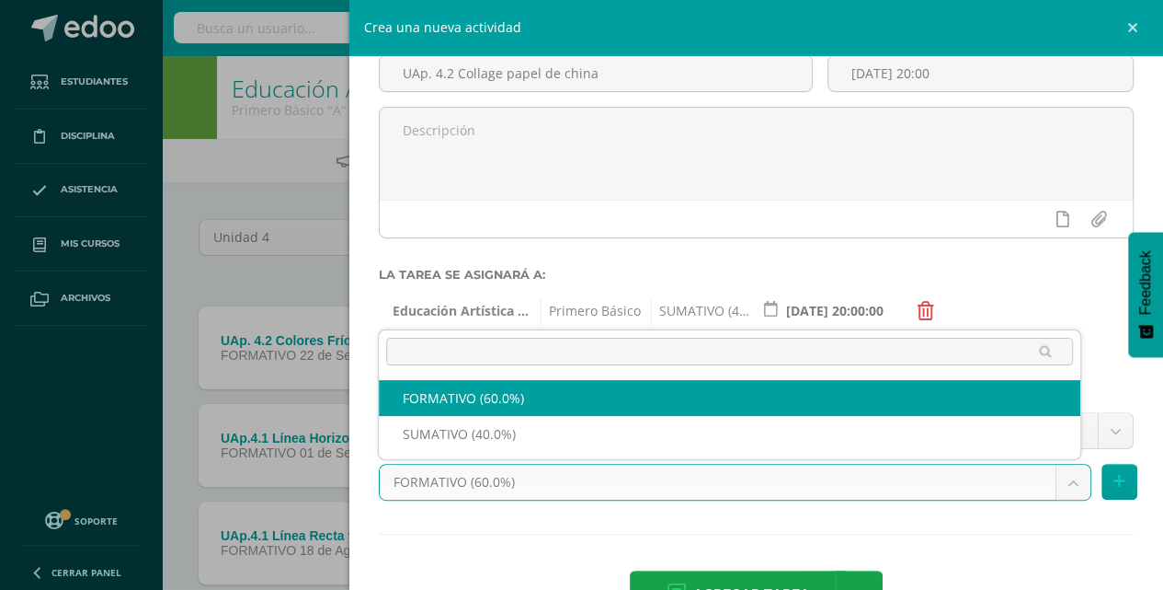
click at [1071, 481] on body "Tarea asignada exitosamente Estudiantes Disciplina Asistencia Mis cursos Archiv…" at bounding box center [581, 353] width 1163 height 706
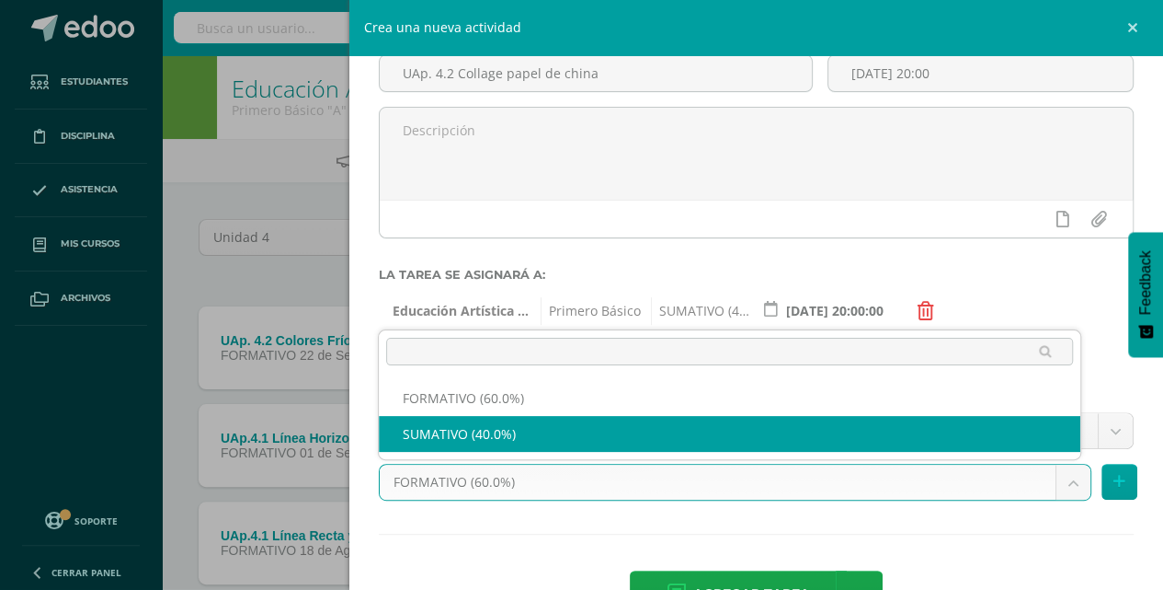
select select "212933"
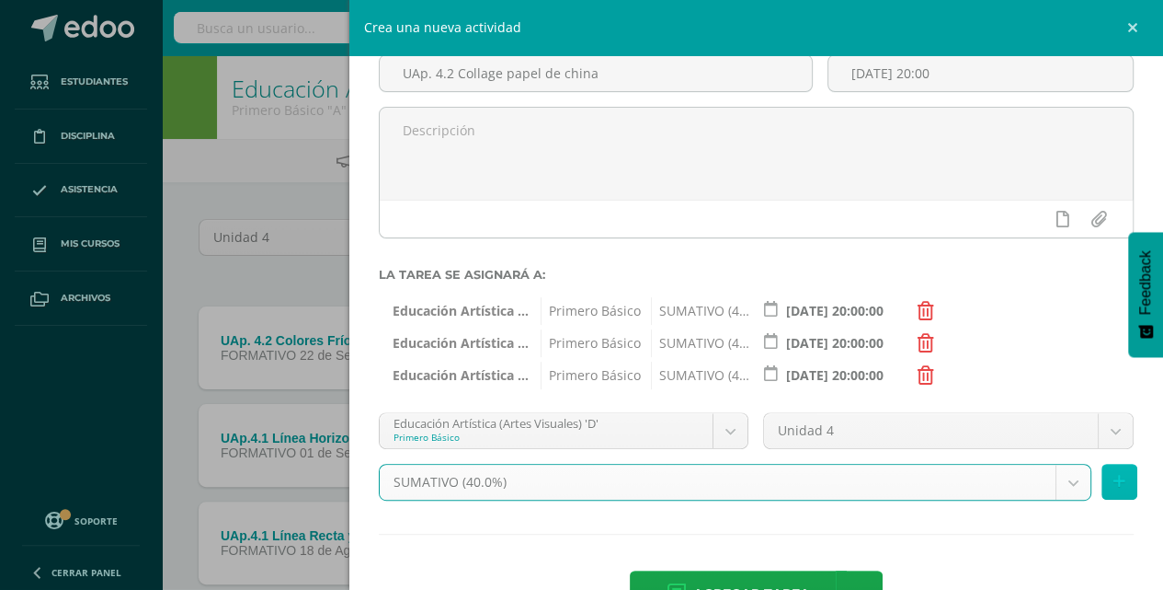
click at [1114, 478] on icon at bounding box center [1120, 482] width 12 height 16
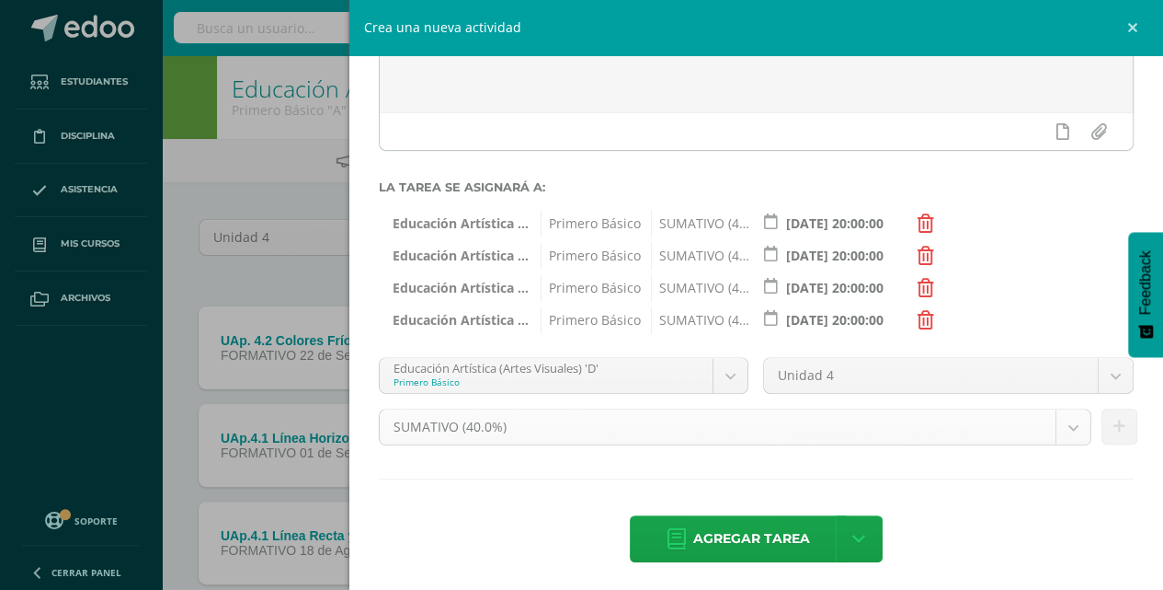
scroll to position [213, 0]
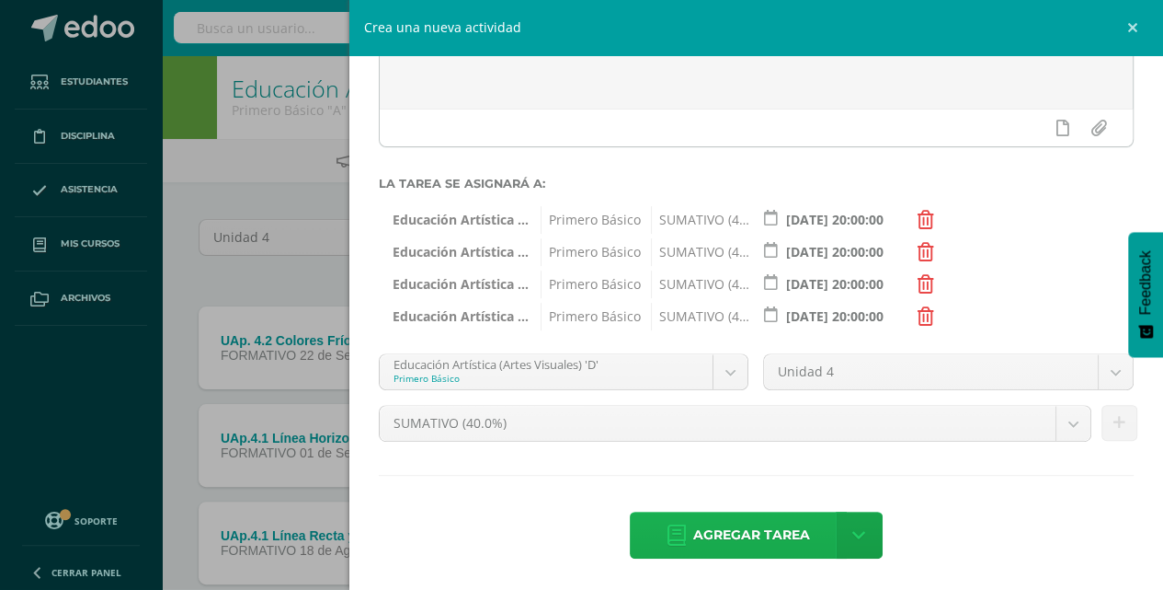
click at [722, 533] on span "Agregar tarea" at bounding box center [751, 534] width 117 height 45
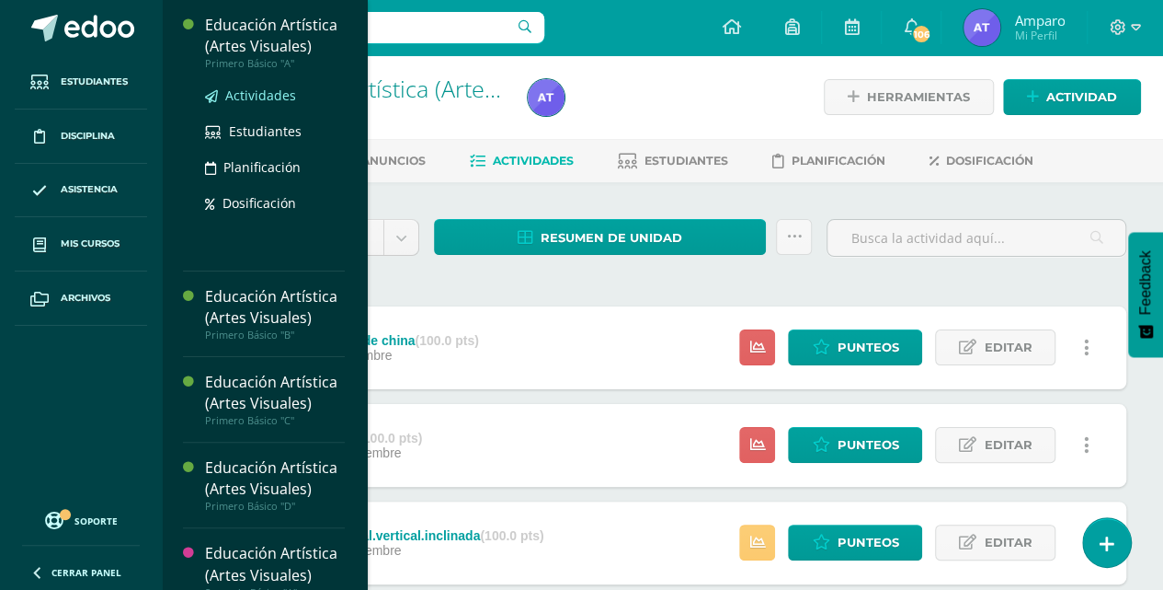
click at [255, 90] on span "Actividades" at bounding box center [260, 94] width 71 height 17
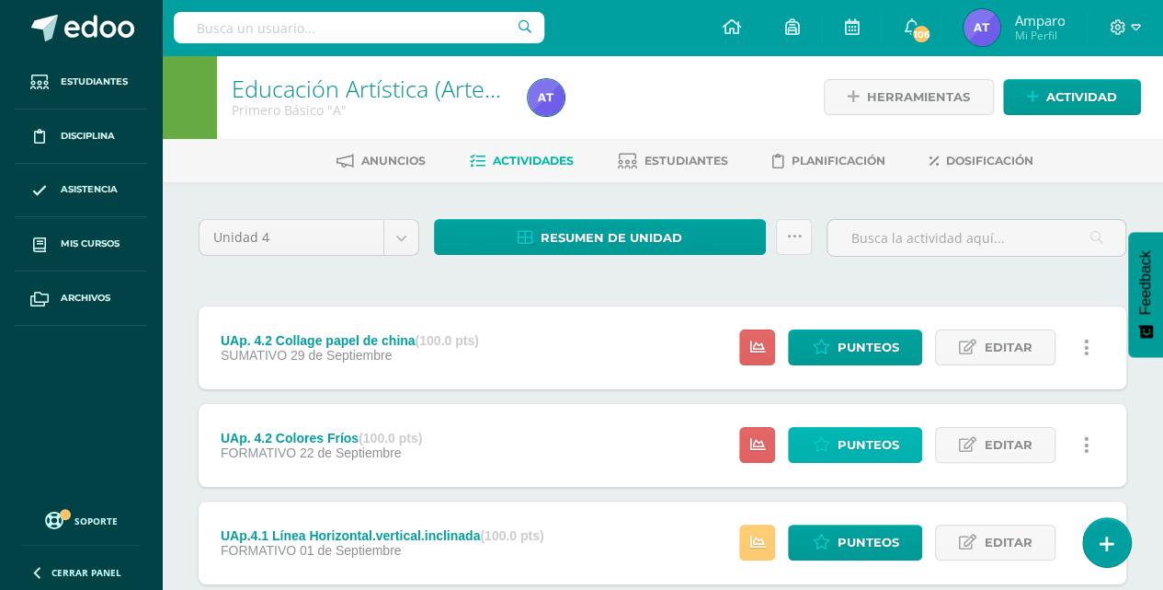
click at [860, 443] on span "Punteos" at bounding box center [868, 445] width 62 height 34
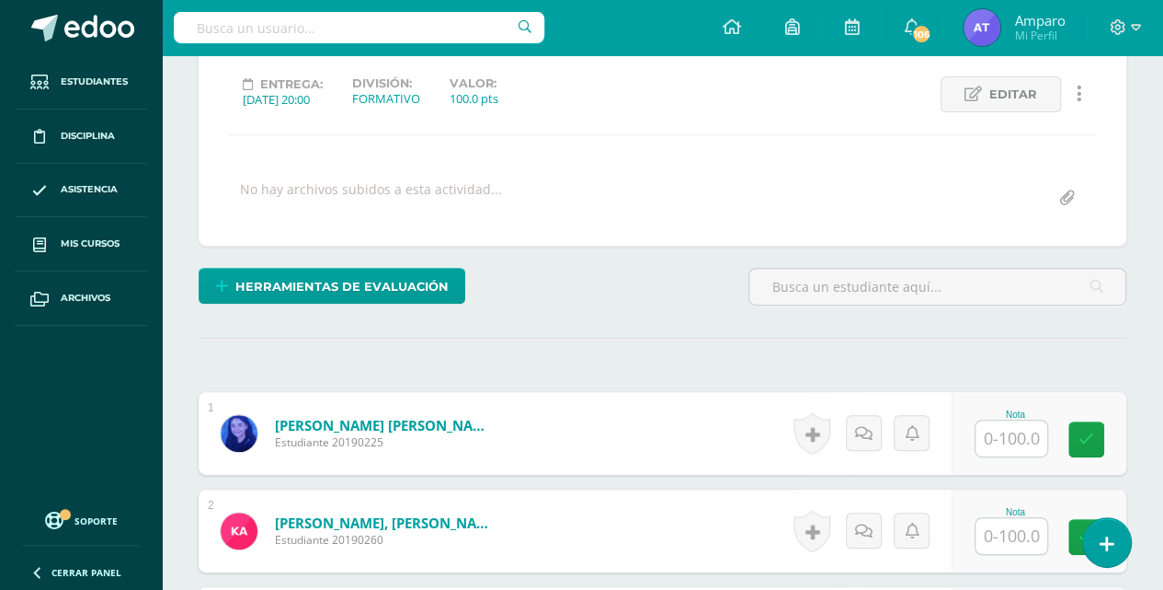
scroll to position [248, 0]
click at [1008, 428] on input "text" at bounding box center [1012, 437] width 72 height 36
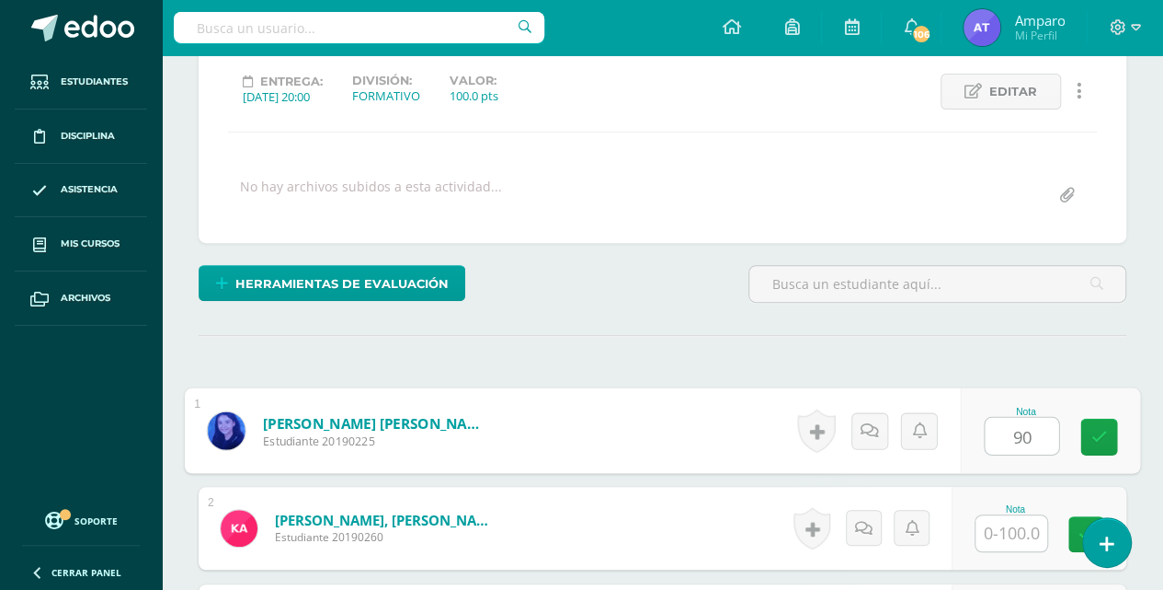
scroll to position [251, 0]
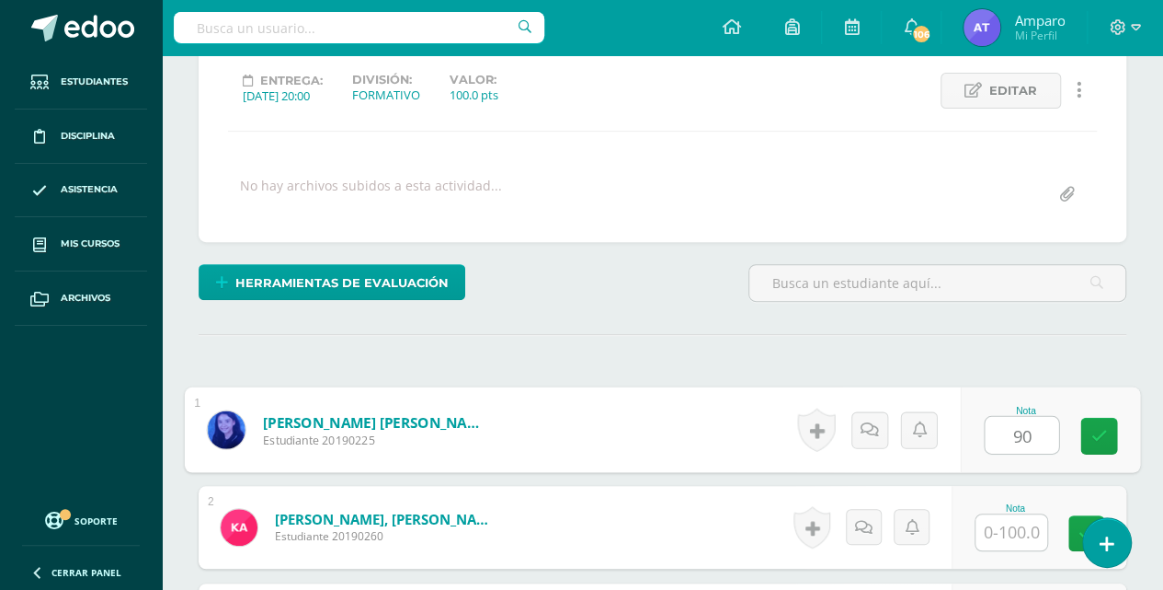
type input "90"
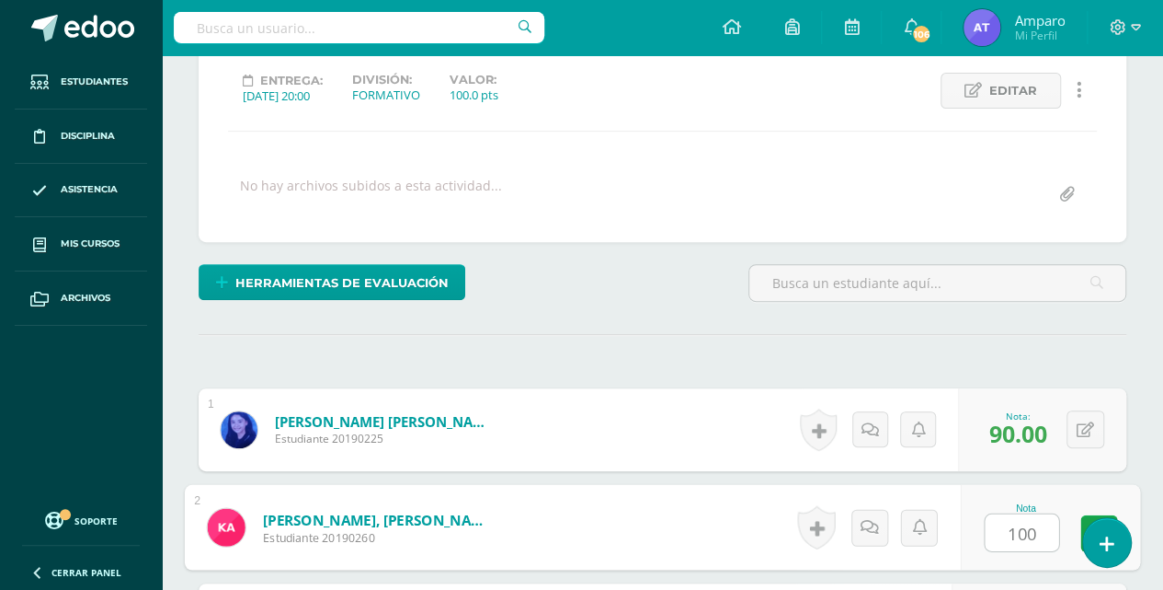
type input "100"
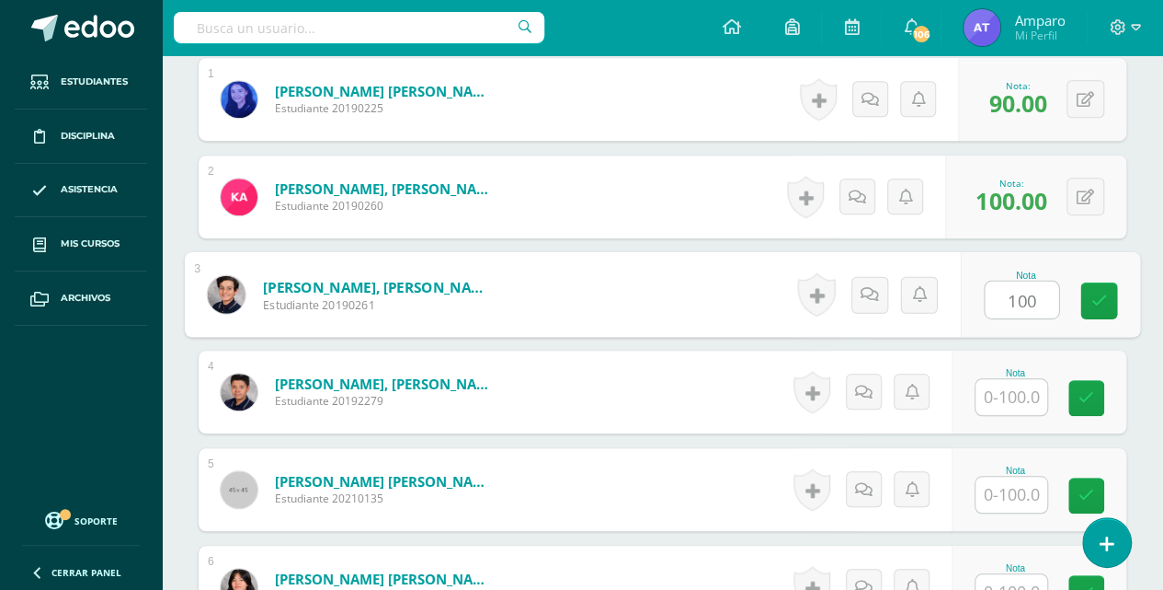
type input "100"
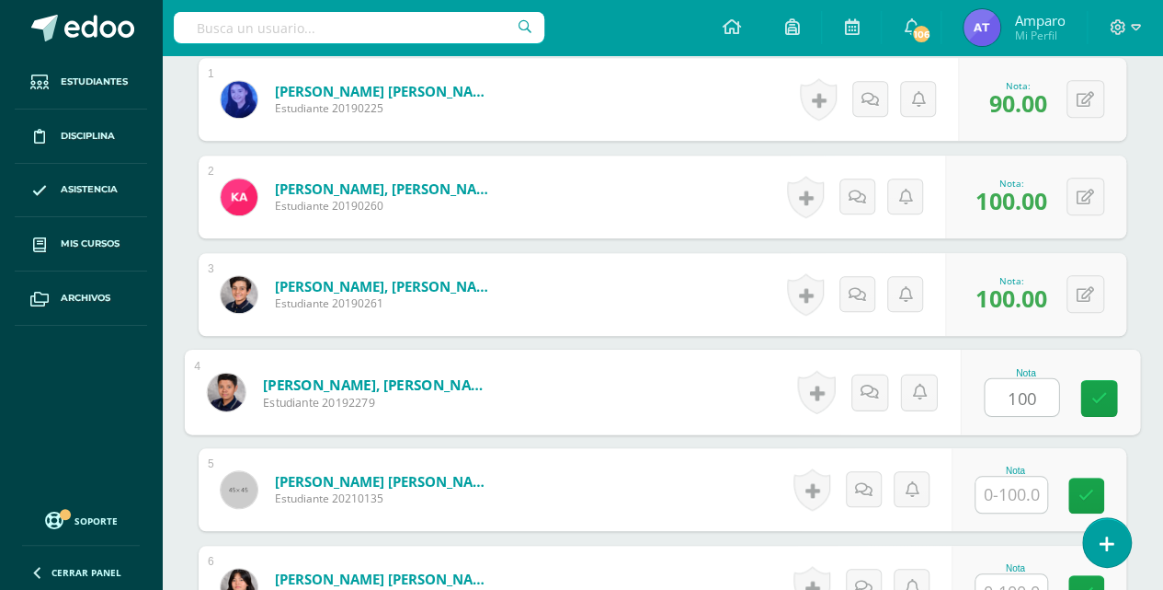
type input "100"
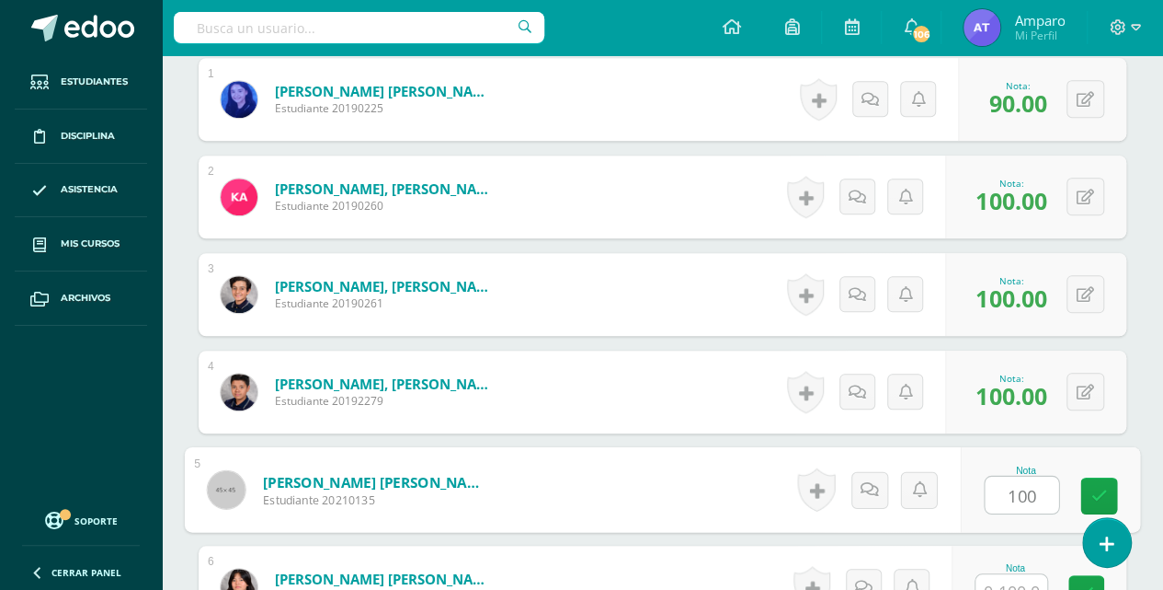
type input "100"
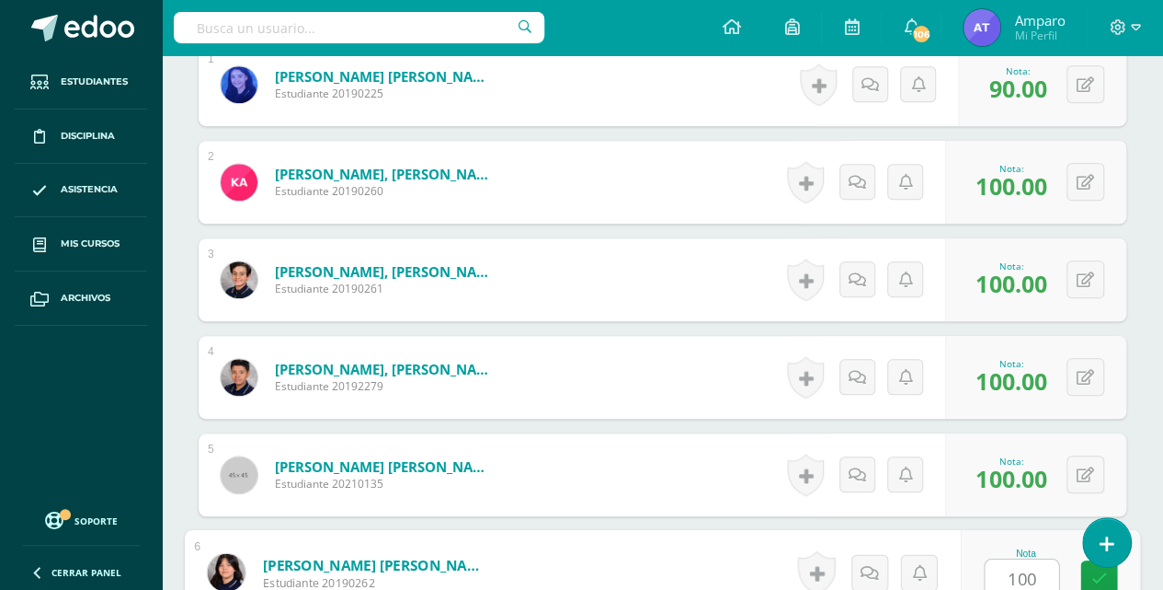
type input "100"
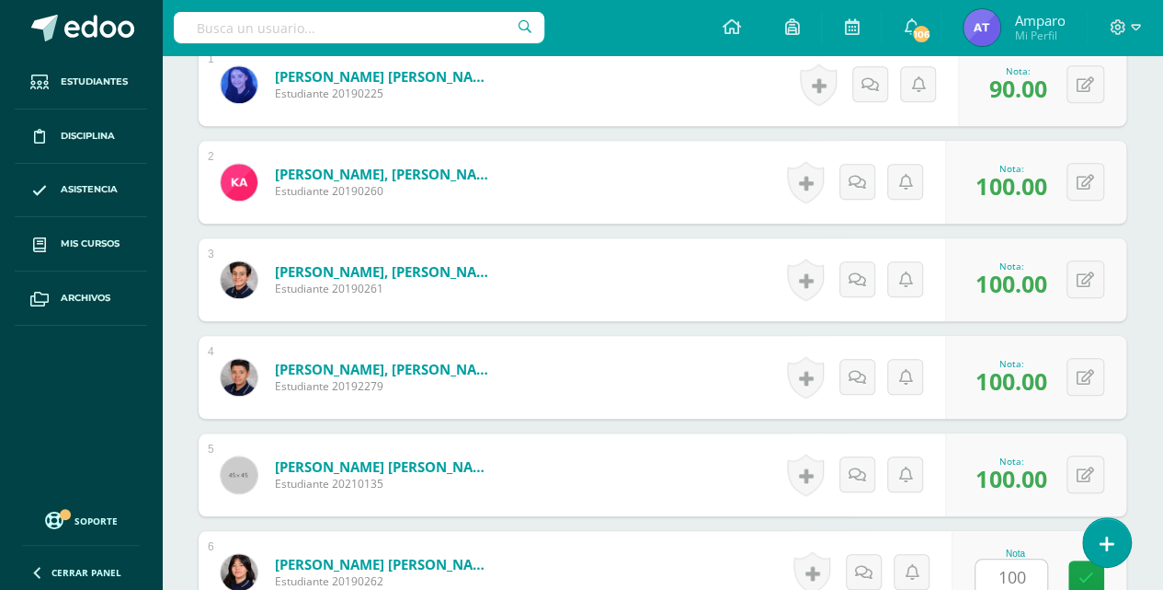
scroll to position [971, 0]
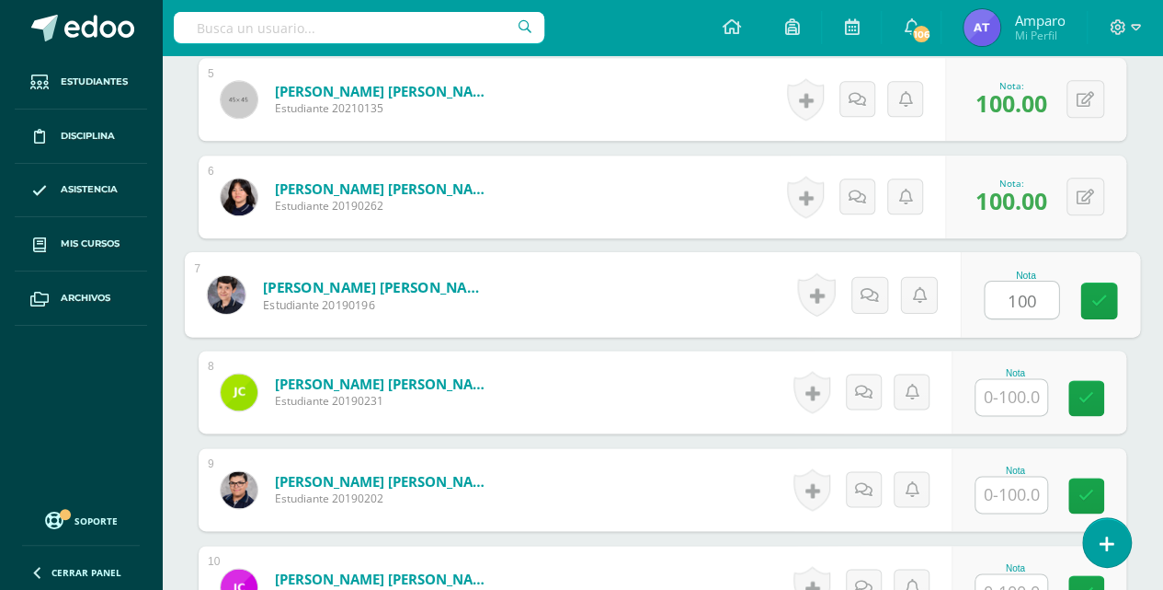
type input "100"
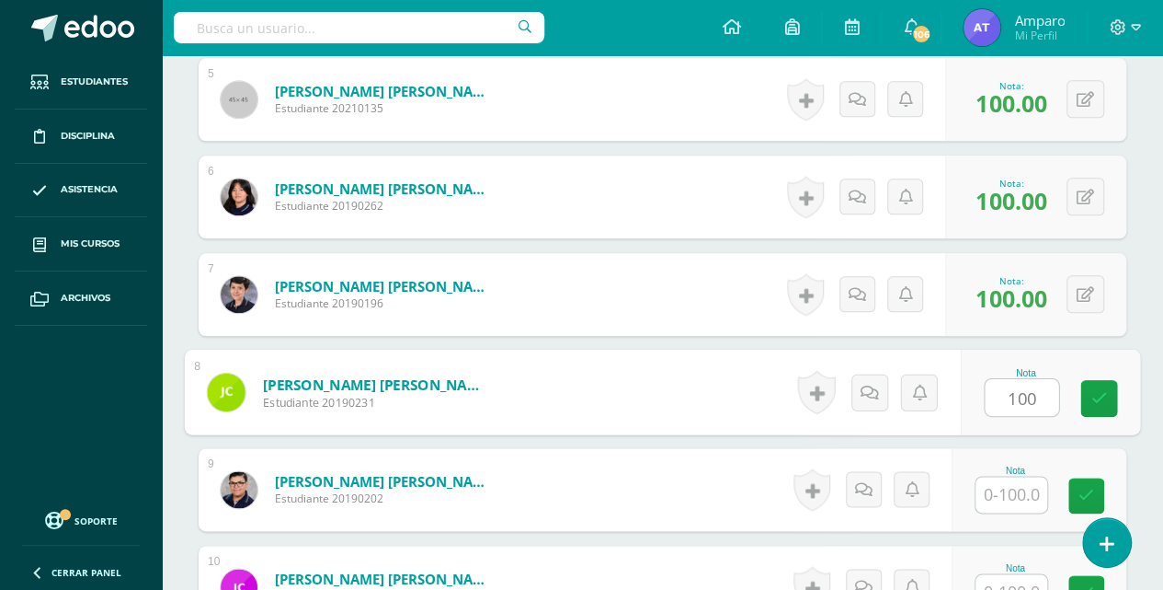
type input "100"
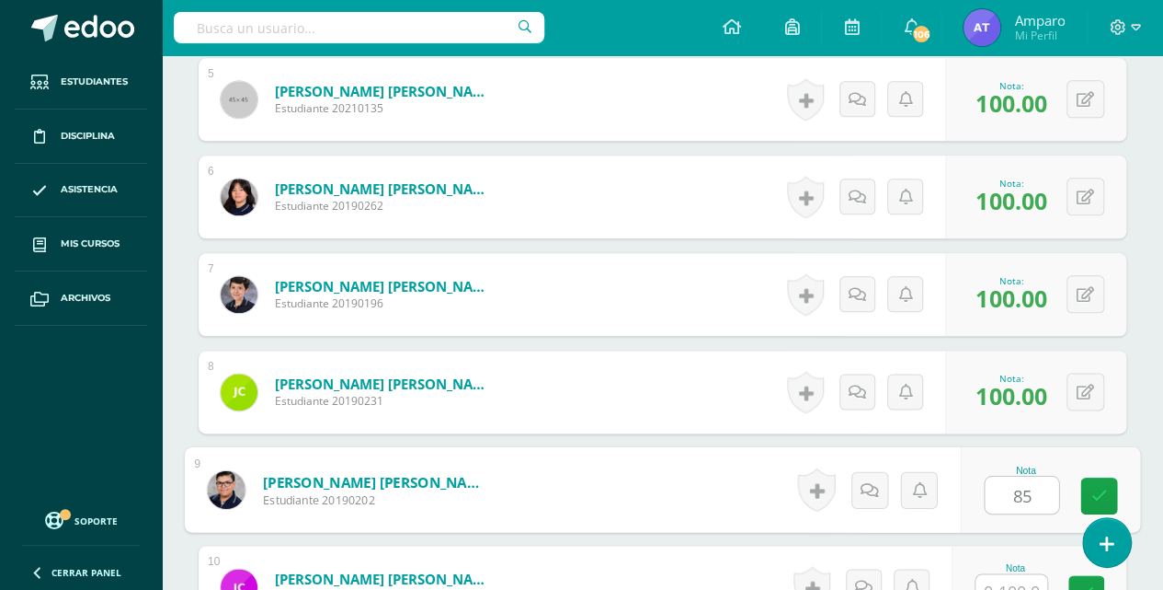
type input "85"
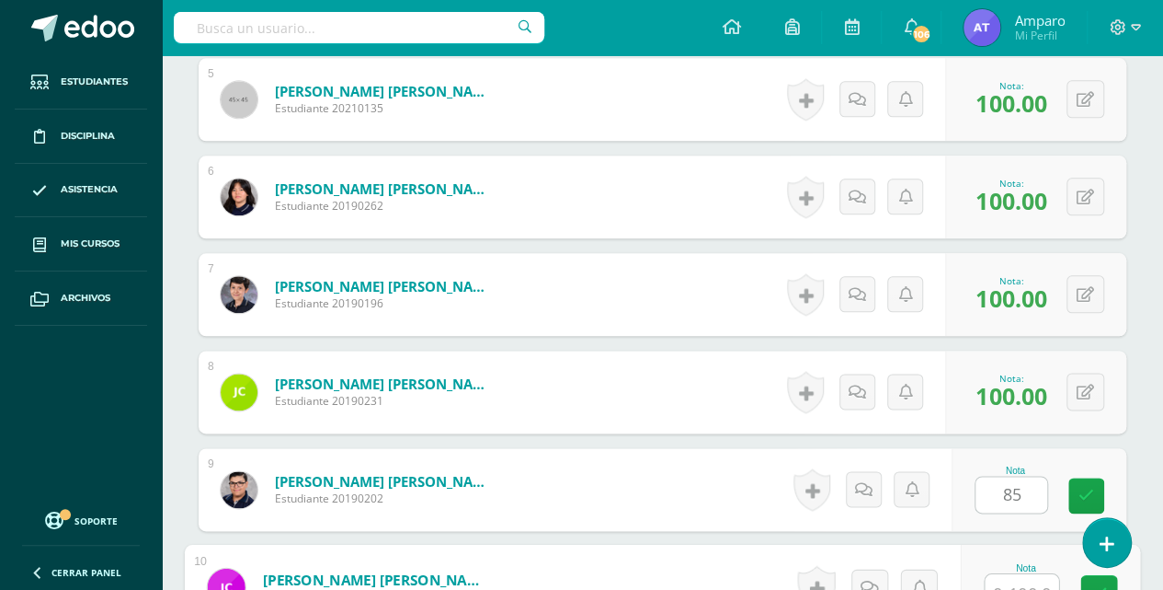
scroll to position [986, 0]
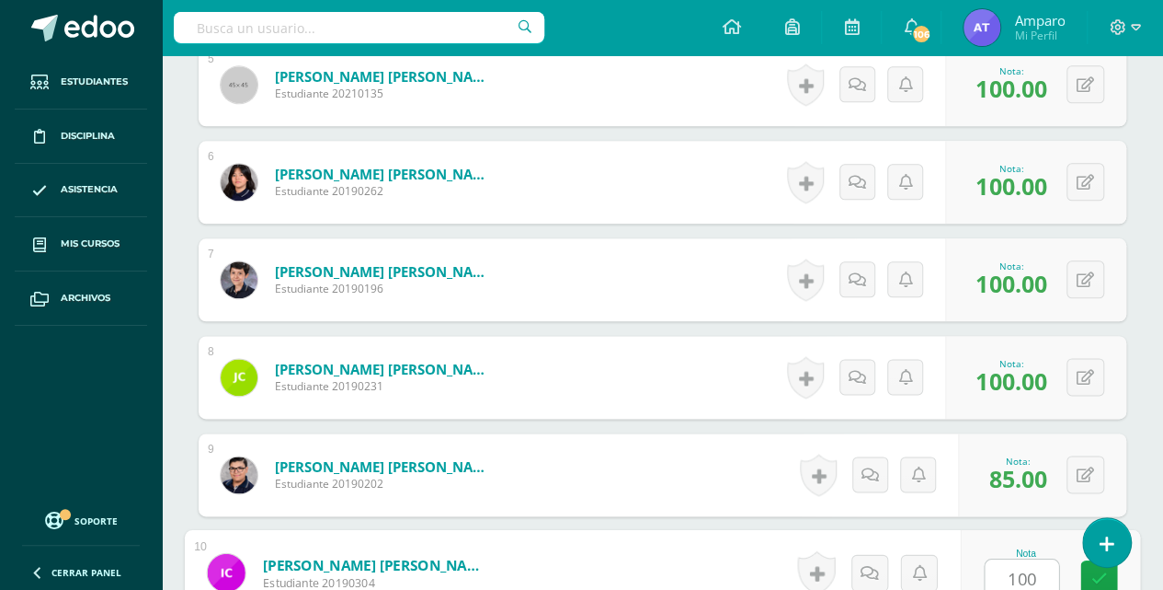
type input "100"
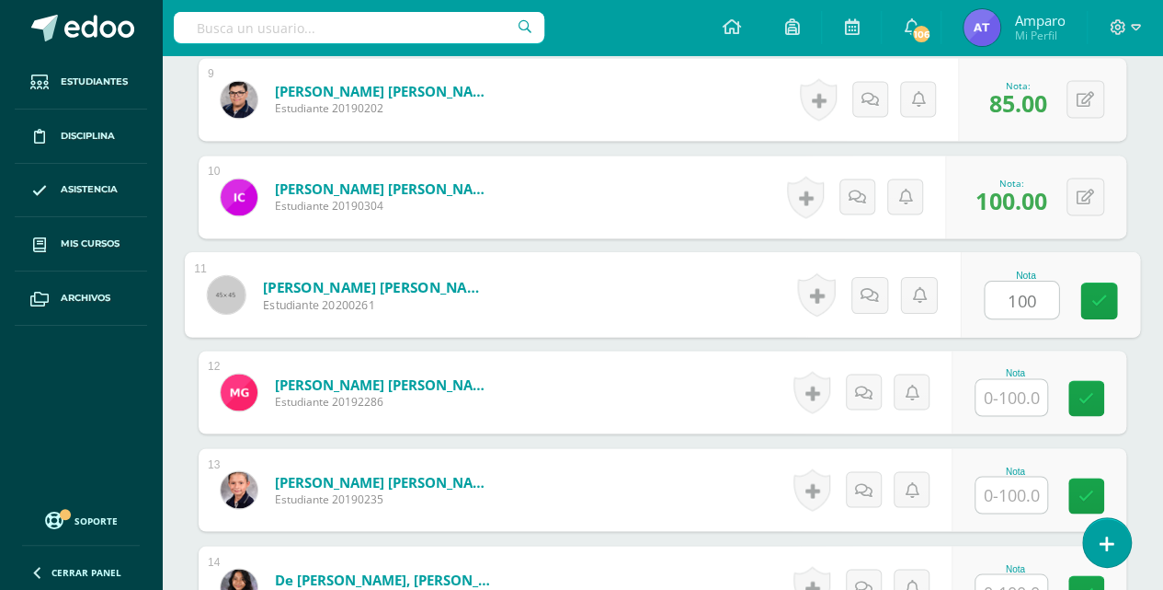
type input "100"
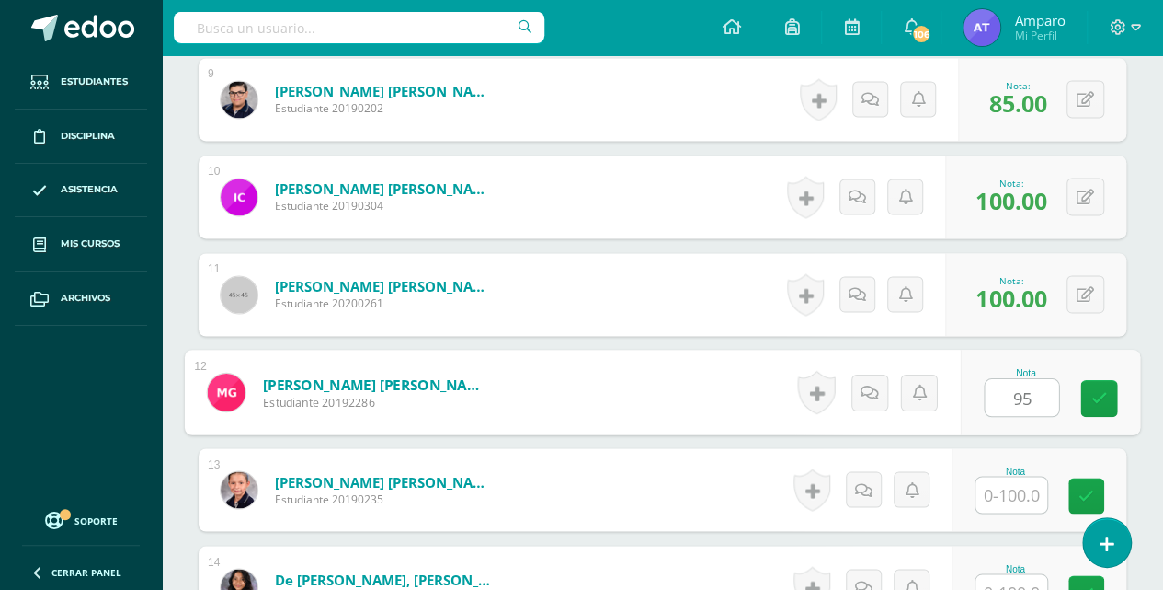
type input "95"
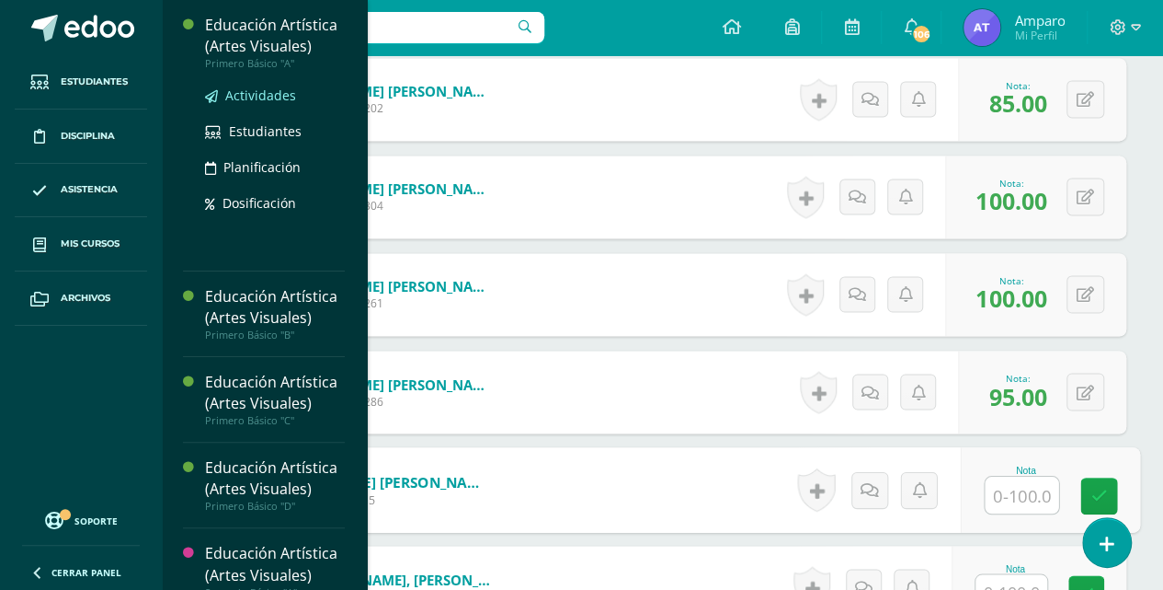
click at [254, 90] on span "Actividades" at bounding box center [260, 94] width 71 height 17
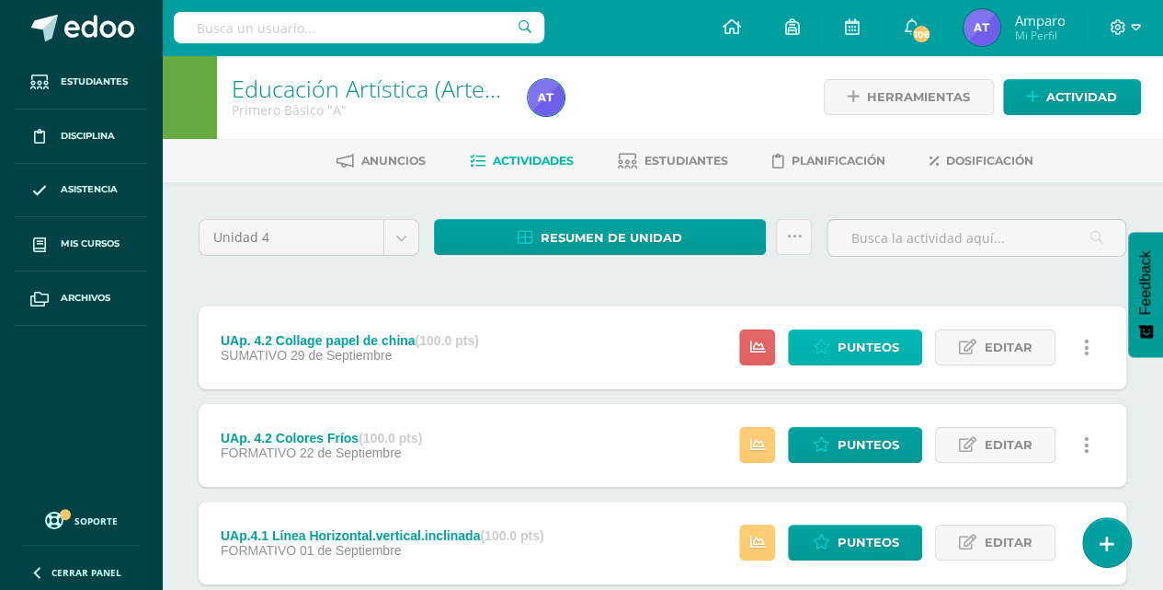
click at [861, 346] on span "Punteos" at bounding box center [868, 347] width 62 height 34
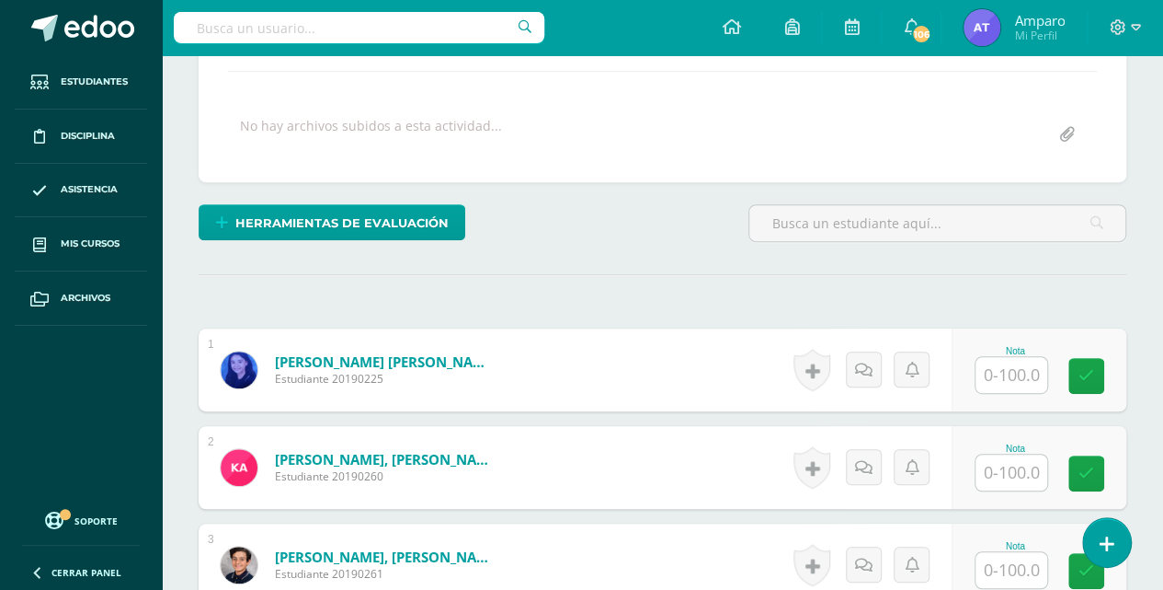
scroll to position [313, 0]
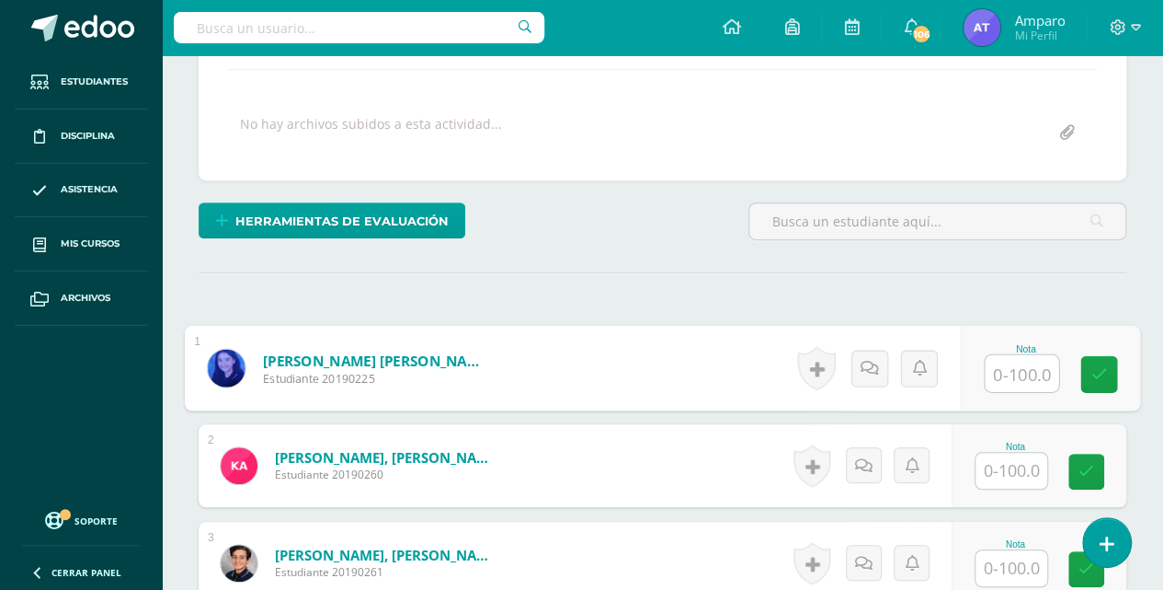
click at [996, 367] on input "text" at bounding box center [1022, 373] width 74 height 37
click at [1012, 362] on input "text" at bounding box center [1022, 373] width 74 height 37
type input "80"
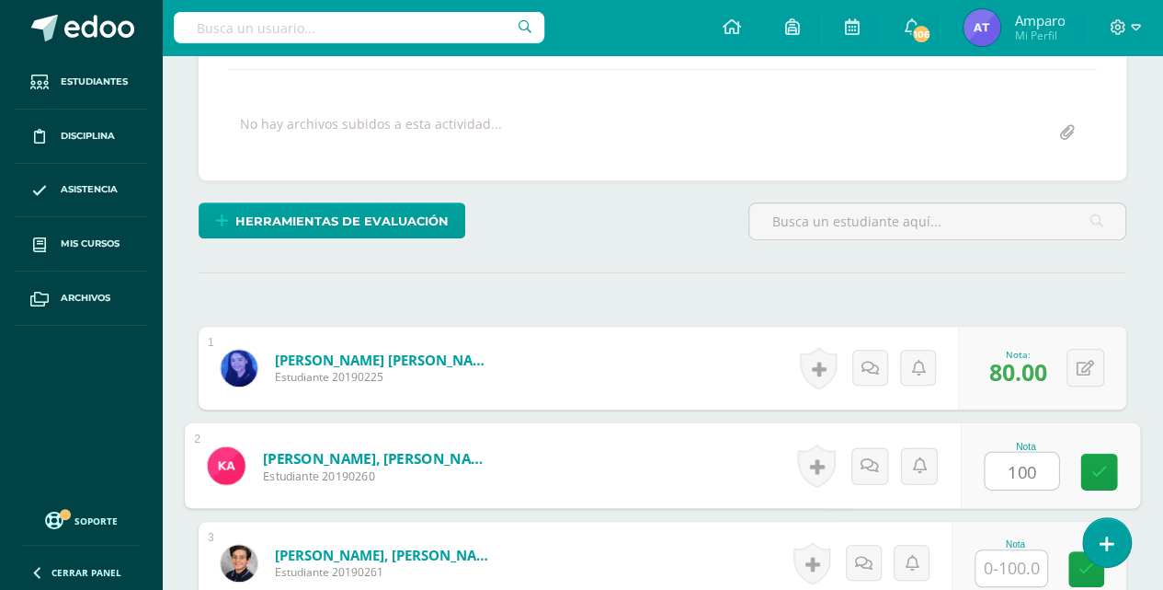
type input "100"
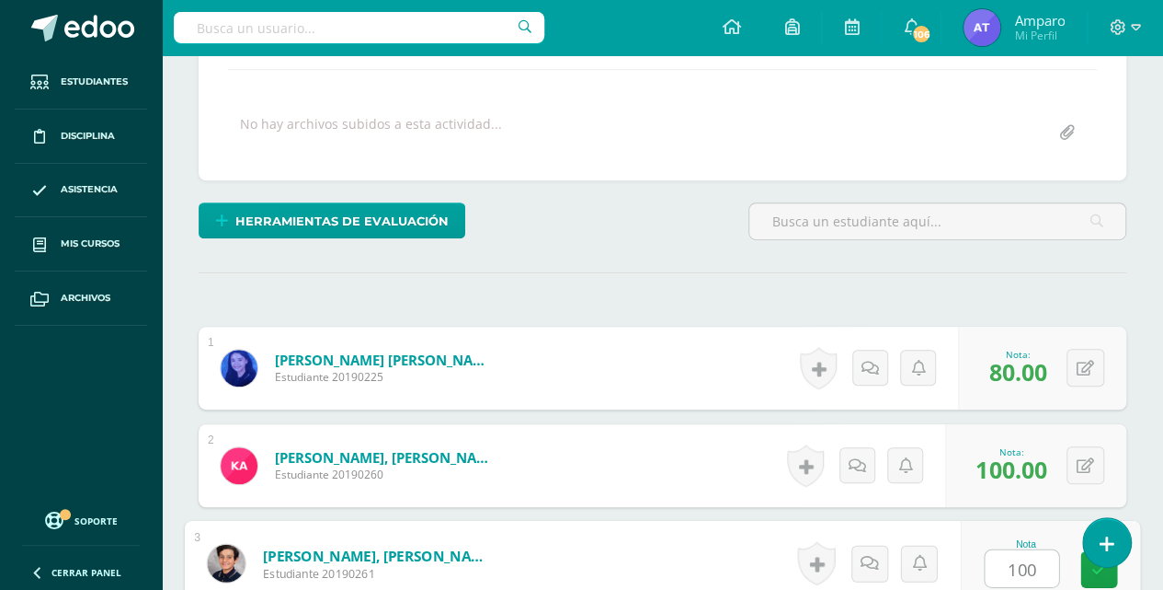
type input "100"
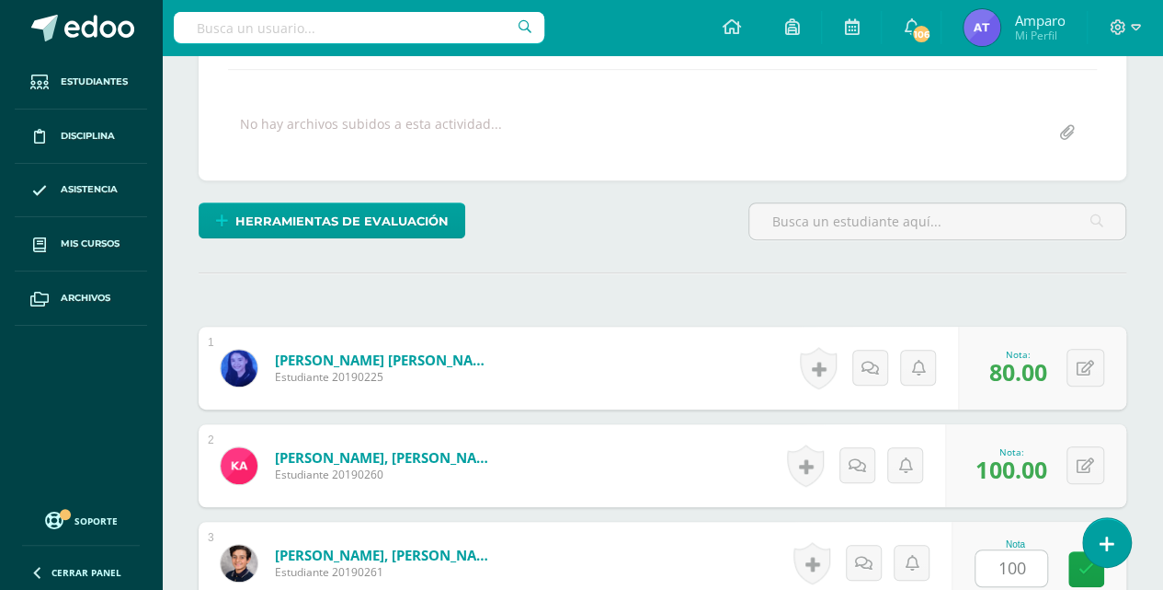
scroll to position [679, 0]
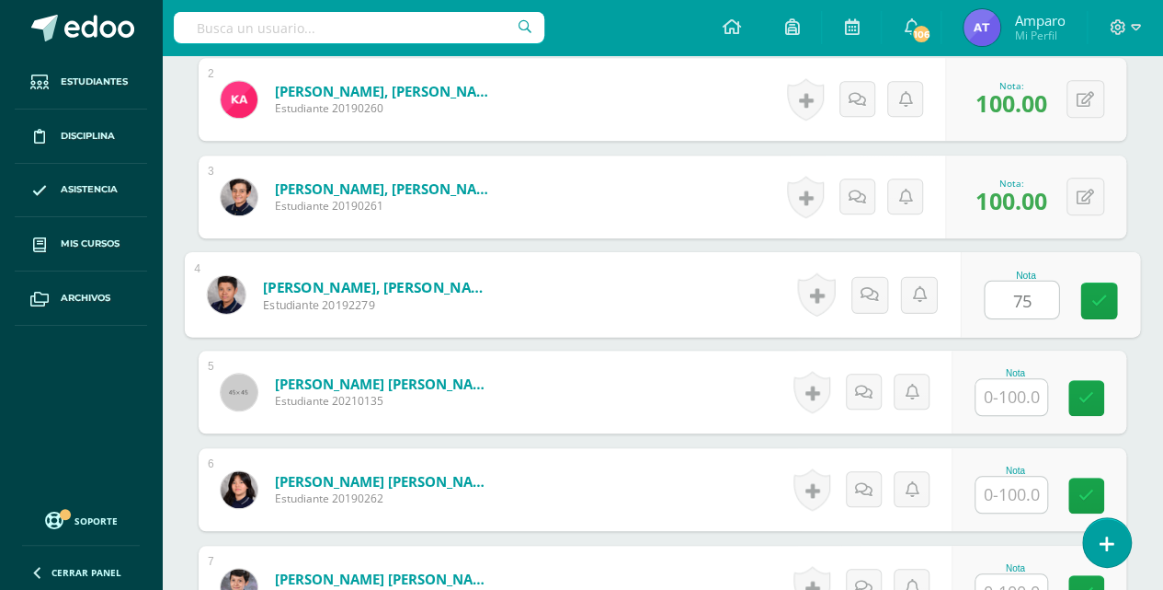
type input "75"
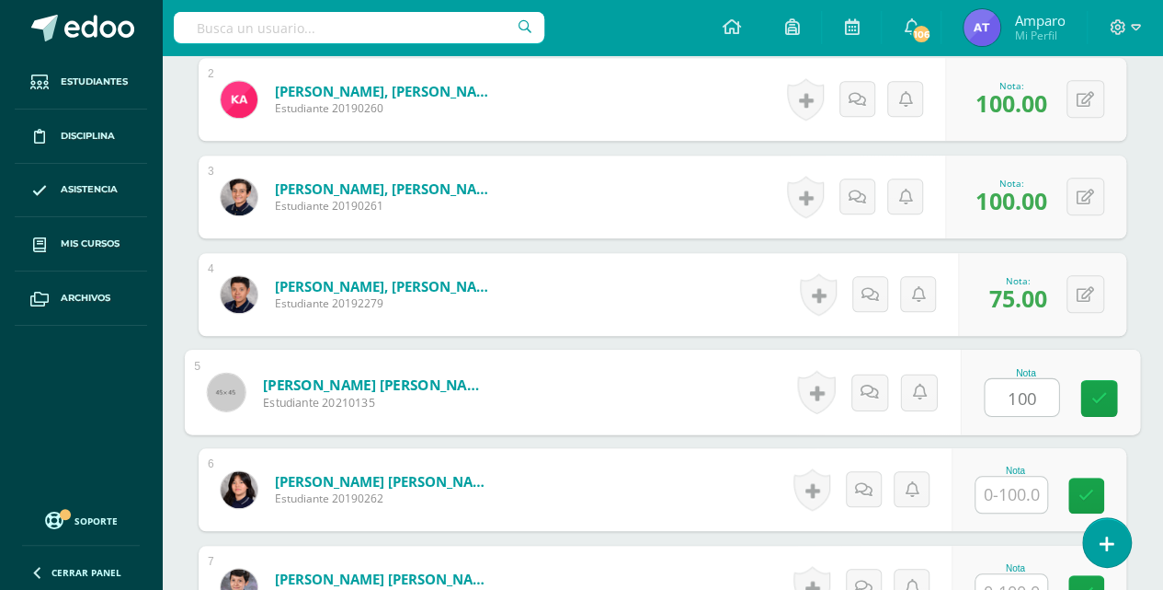
type input "100"
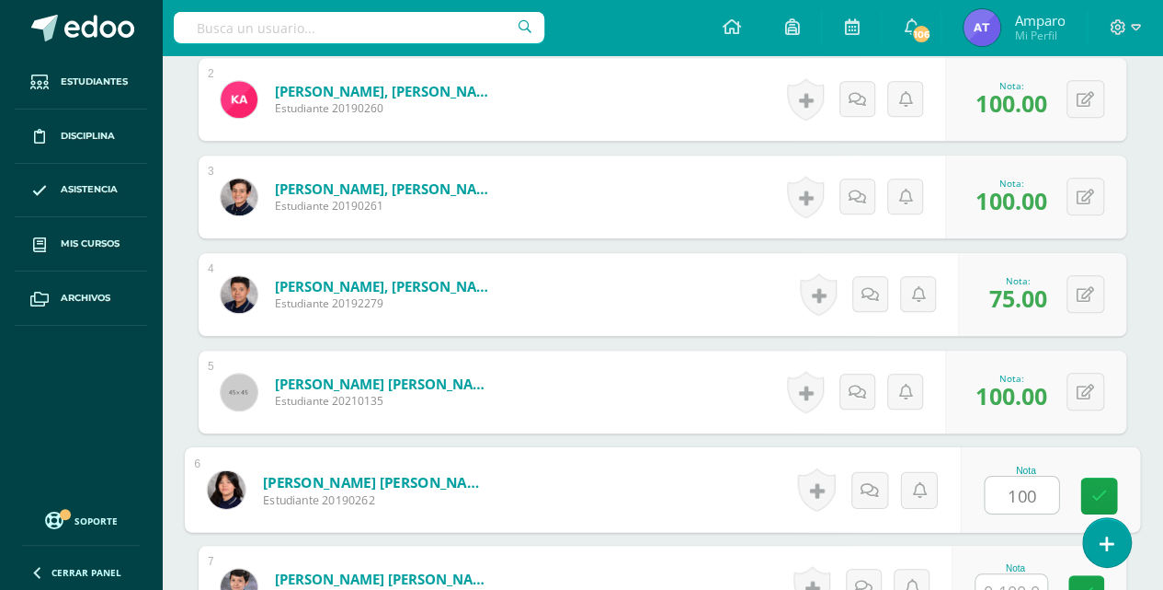
type input "100"
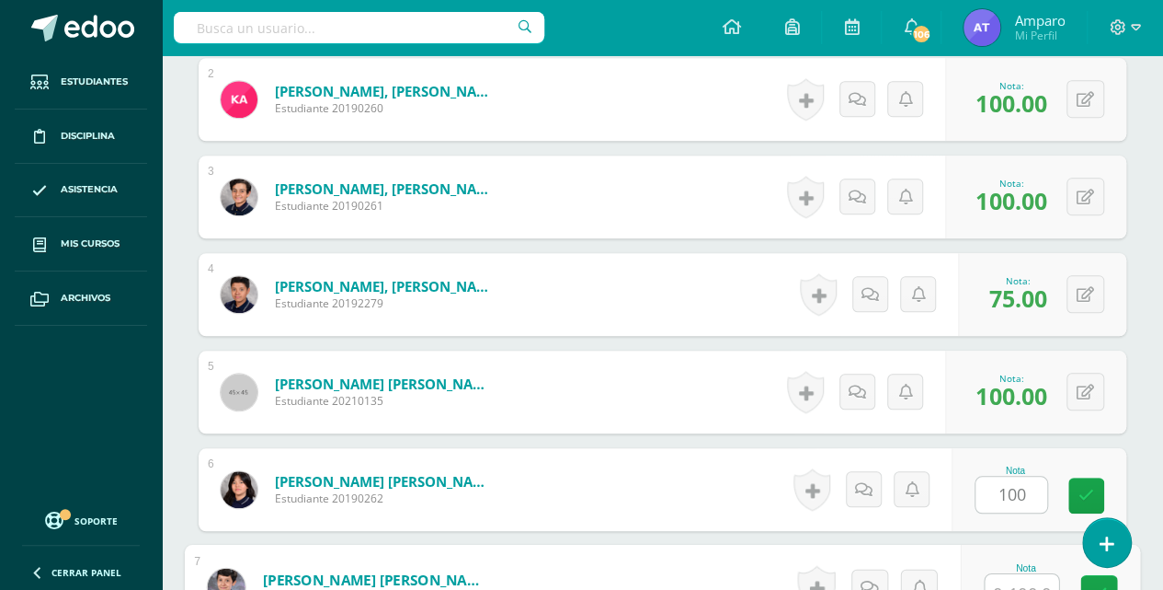
scroll to position [693, 0]
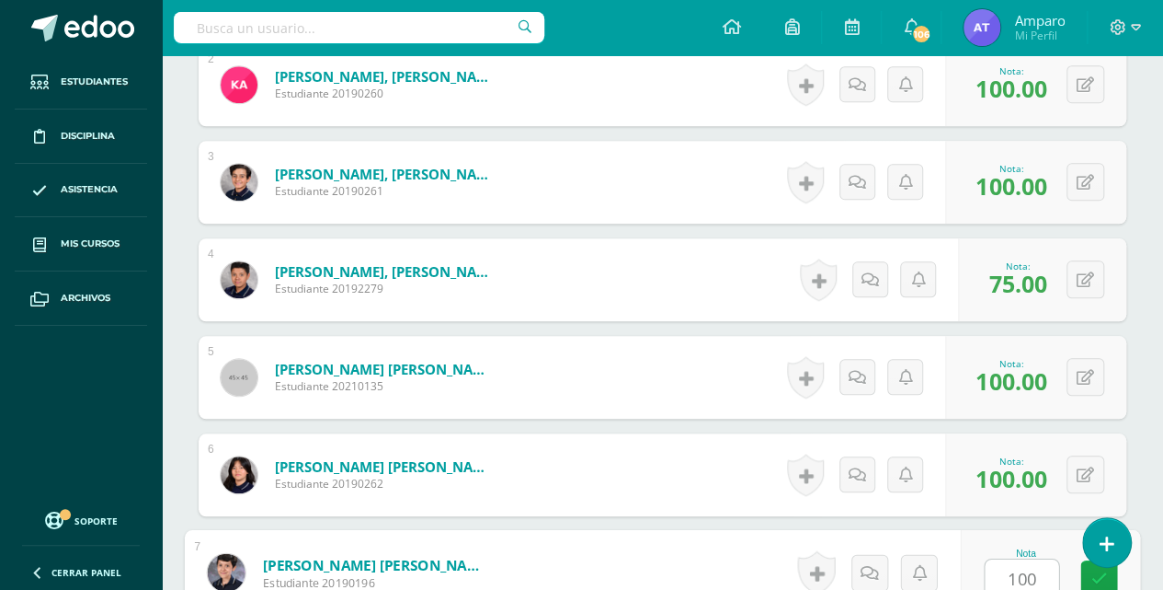
type input "100"
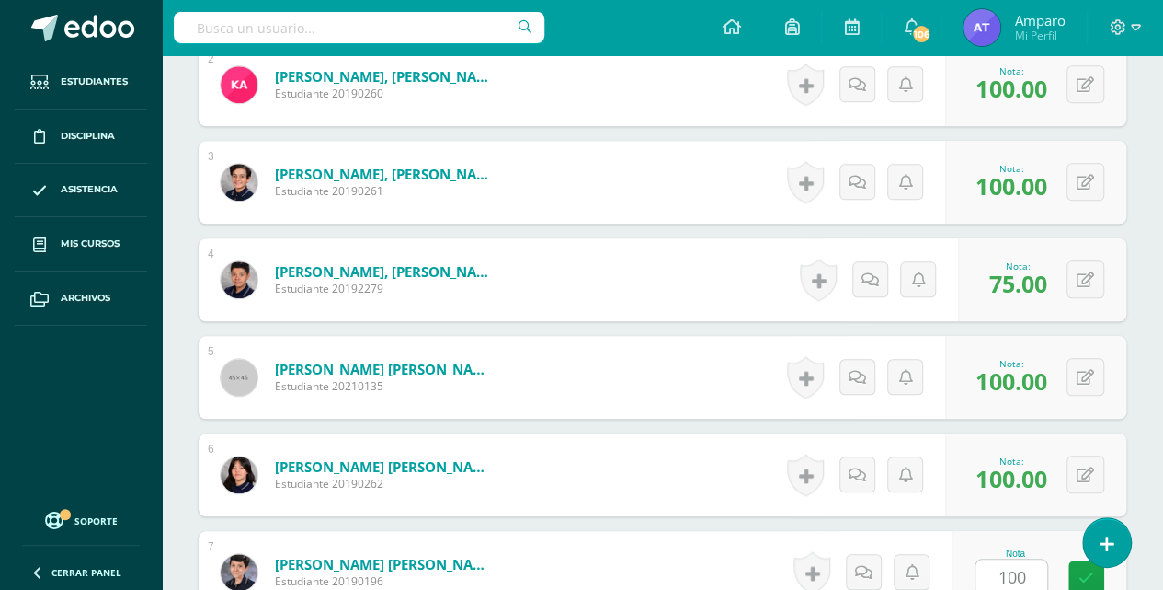
scroll to position [1069, 0]
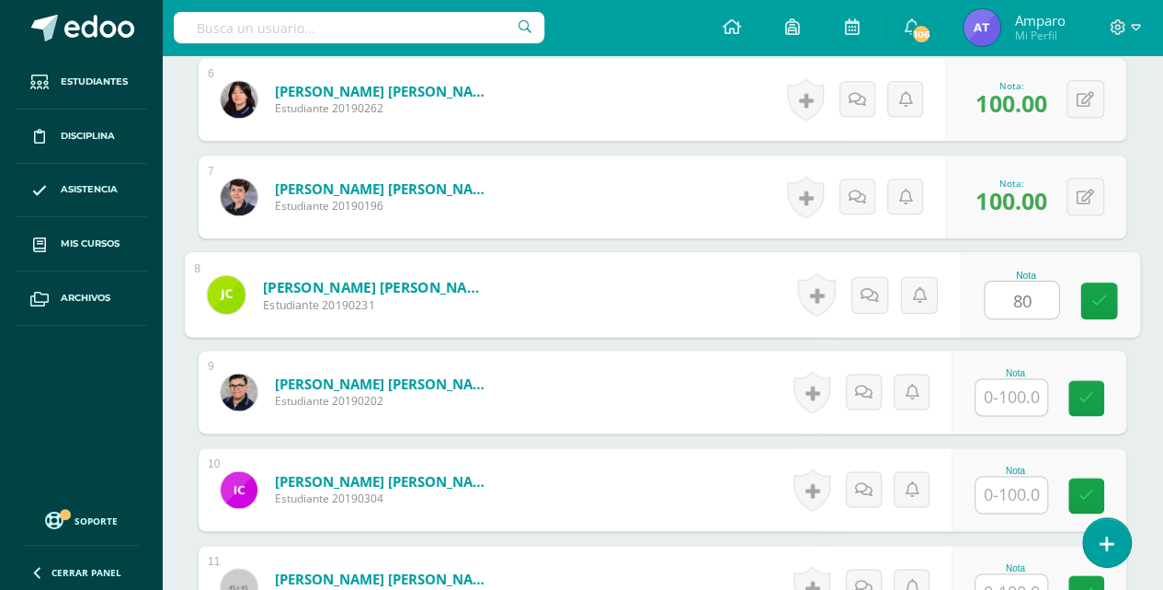
type input "80"
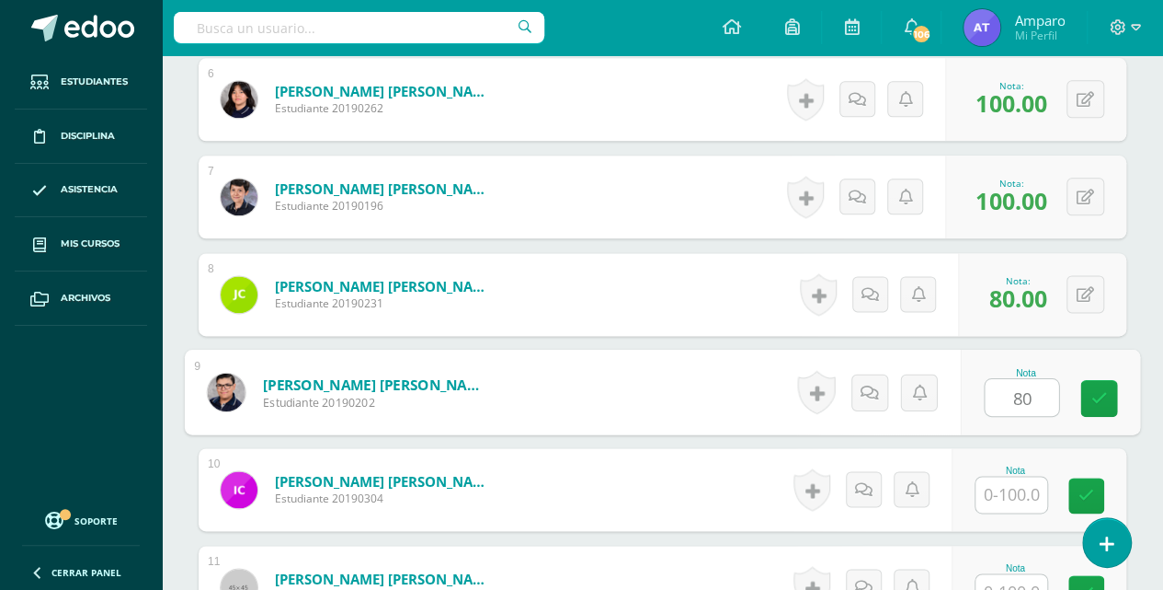
type input "80"
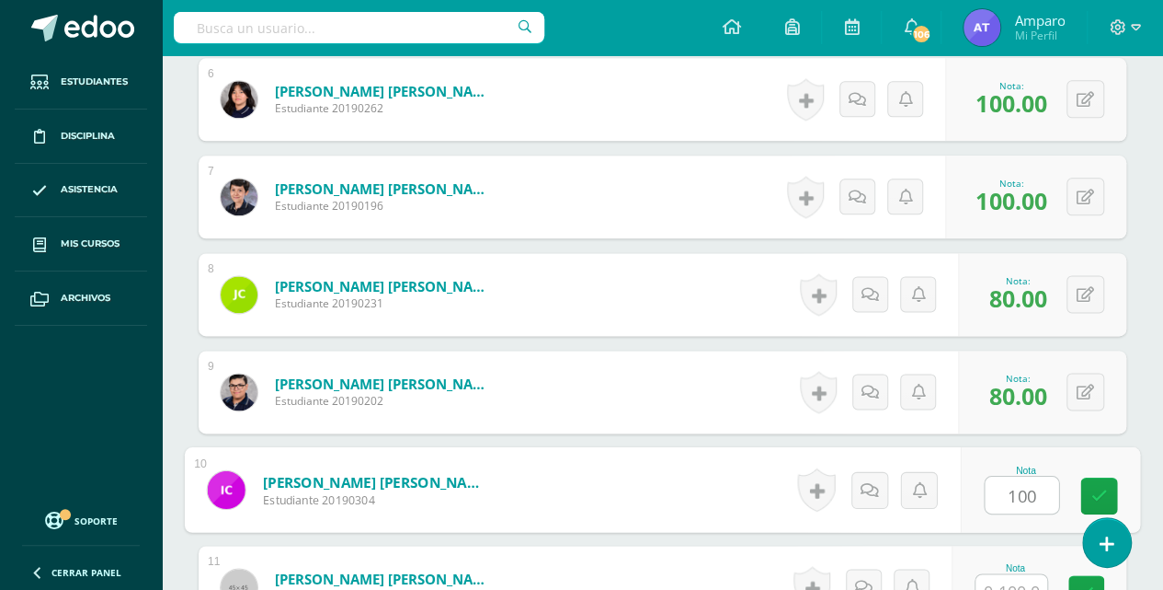
type input "100"
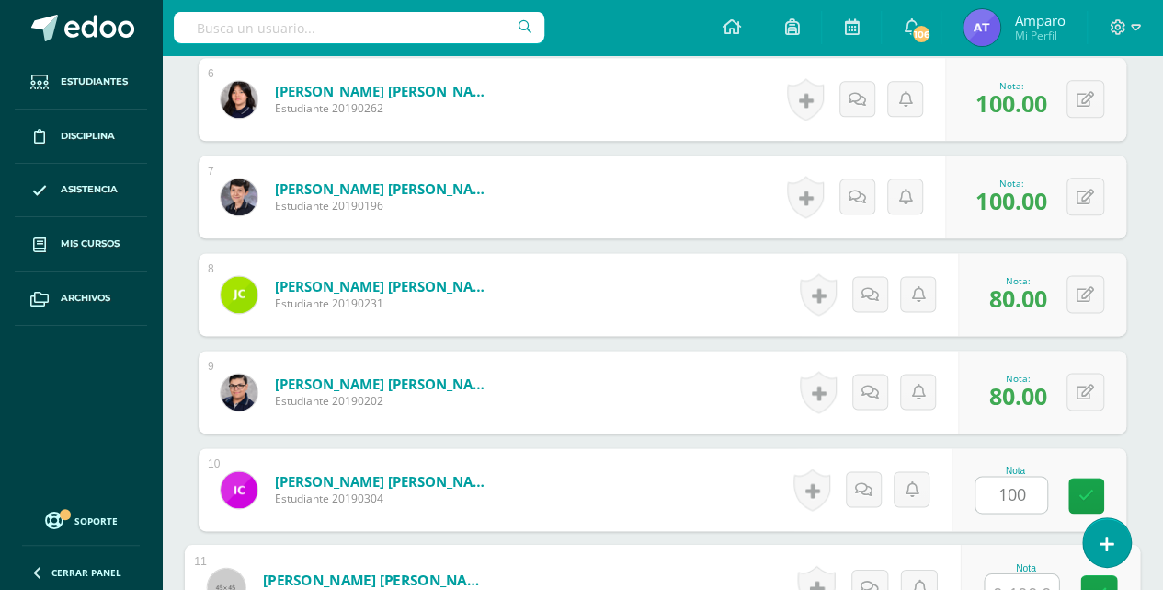
scroll to position [1083, 0]
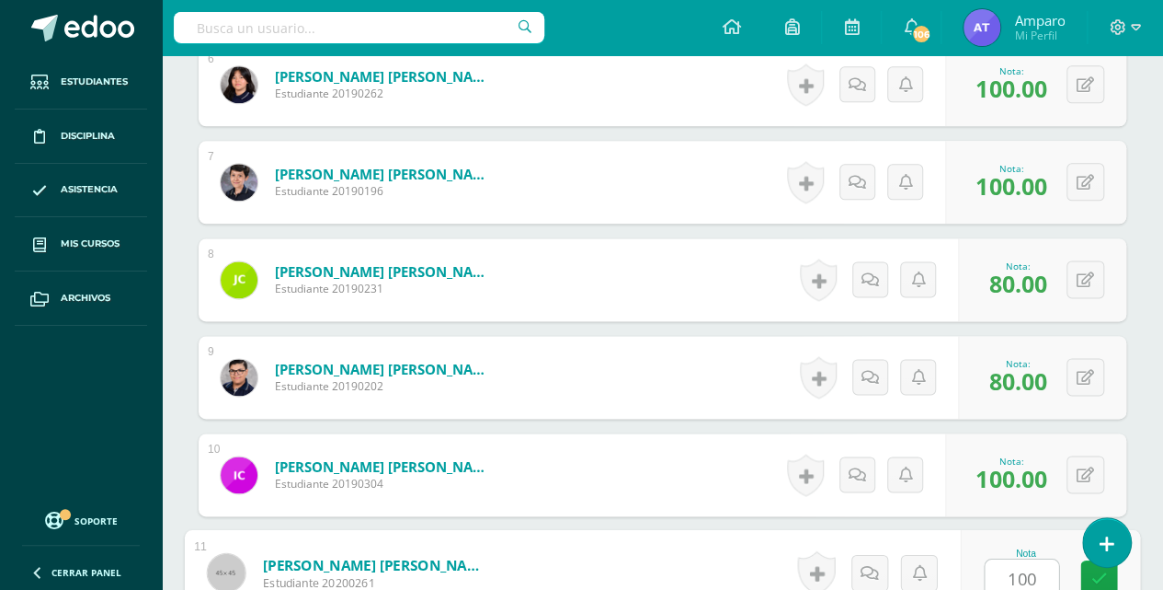
type input "100"
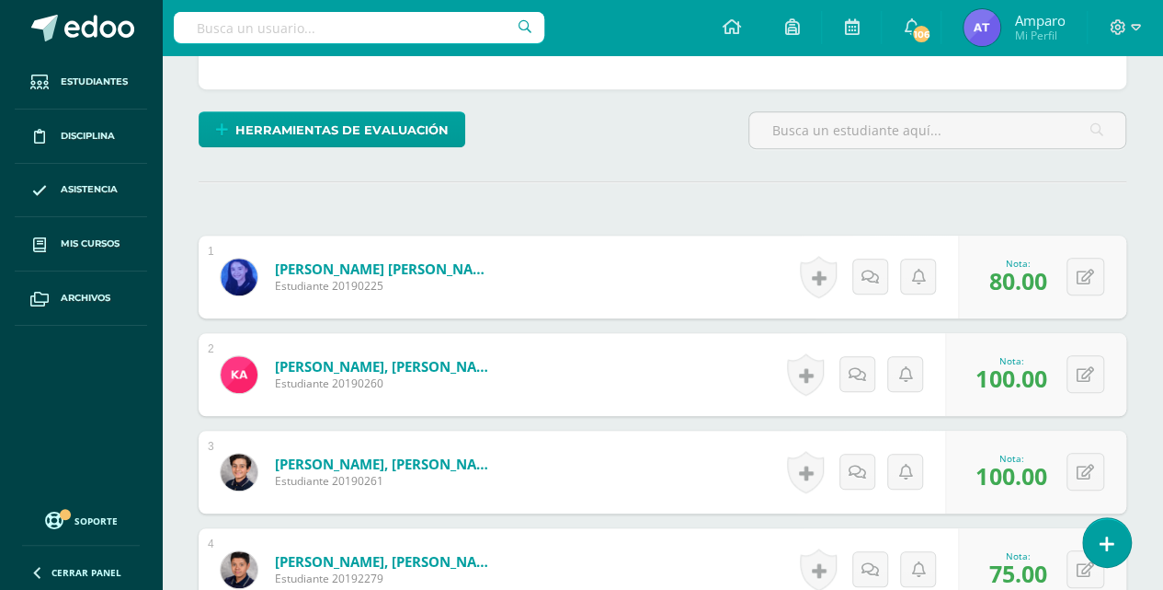
scroll to position [355, 0]
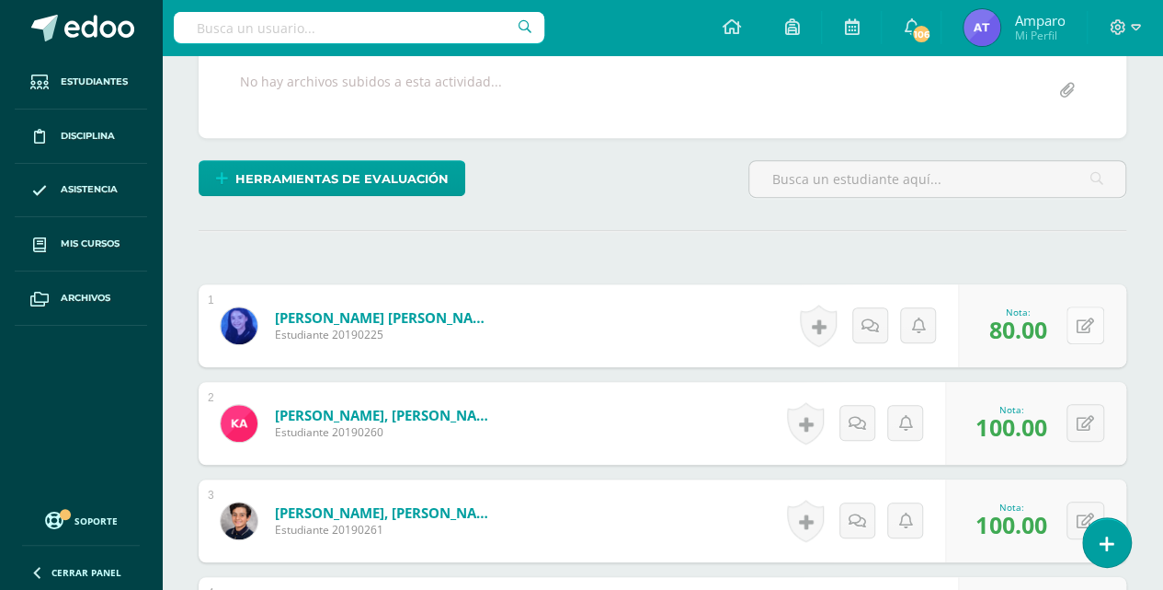
type input "55"
click at [1083, 327] on button at bounding box center [1086, 325] width 38 height 38
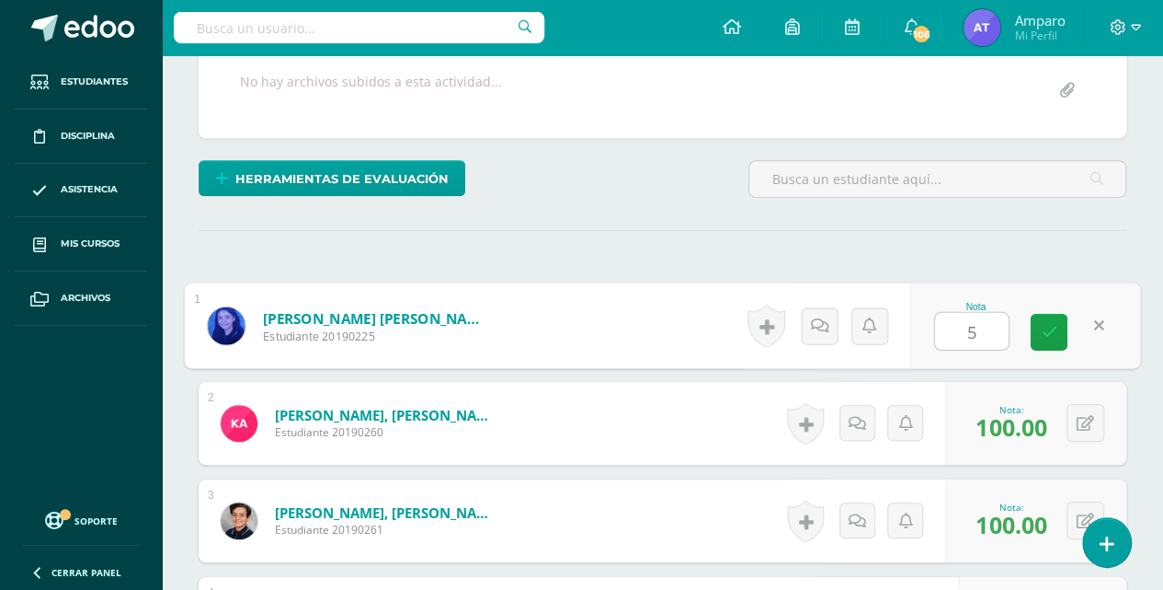
type input "50"
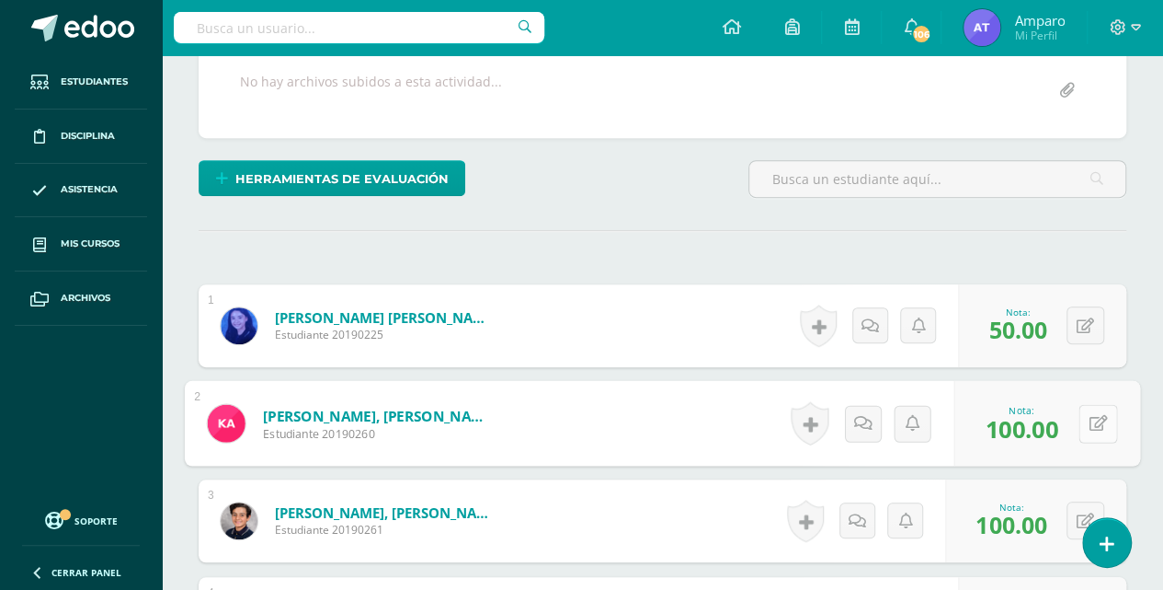
click at [1087, 425] on button at bounding box center [1098, 423] width 39 height 39
click at [1077, 516] on div "0 Logros Logros obtenidos Aún no hay logros agregados Nota: 100.00" at bounding box center [1035, 520] width 181 height 83
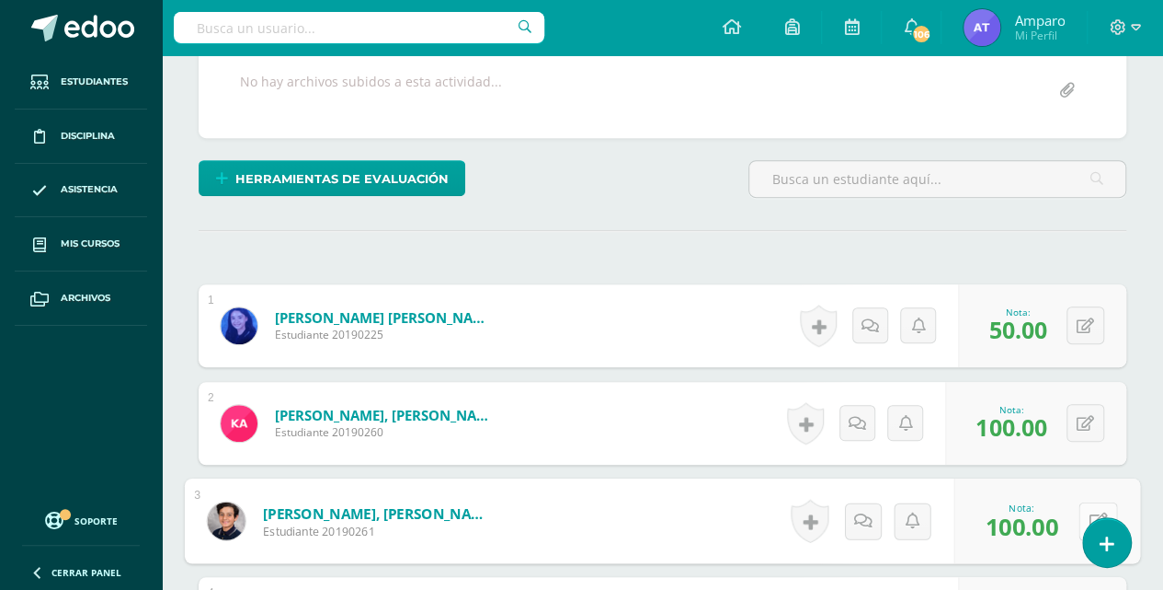
click at [1094, 513] on icon at bounding box center [1099, 520] width 18 height 16
type input "95"
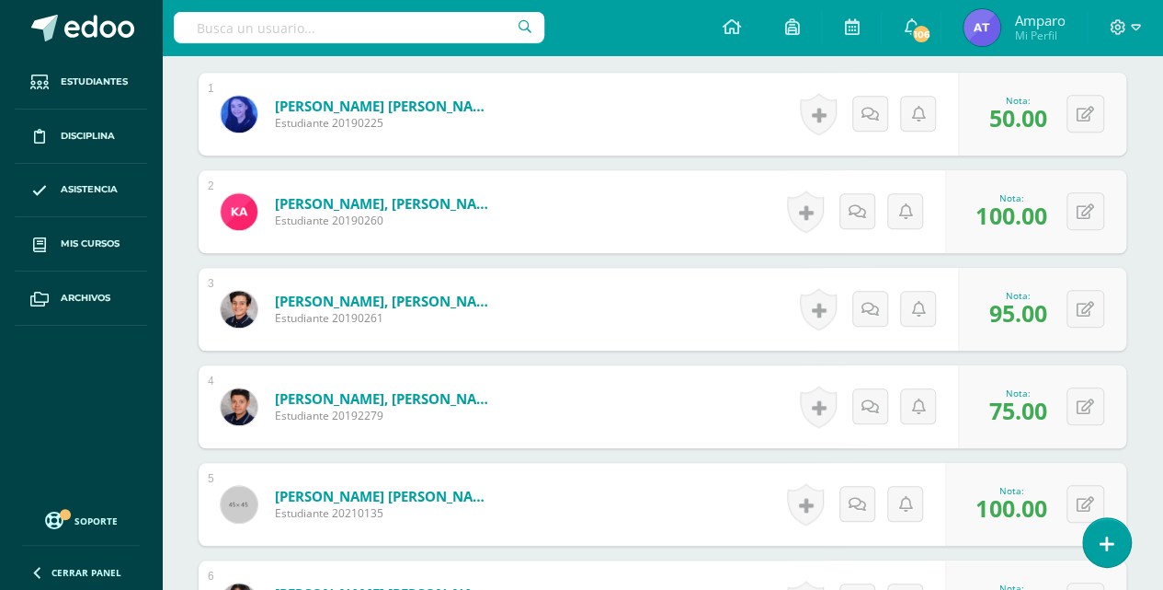
scroll to position [600, 0]
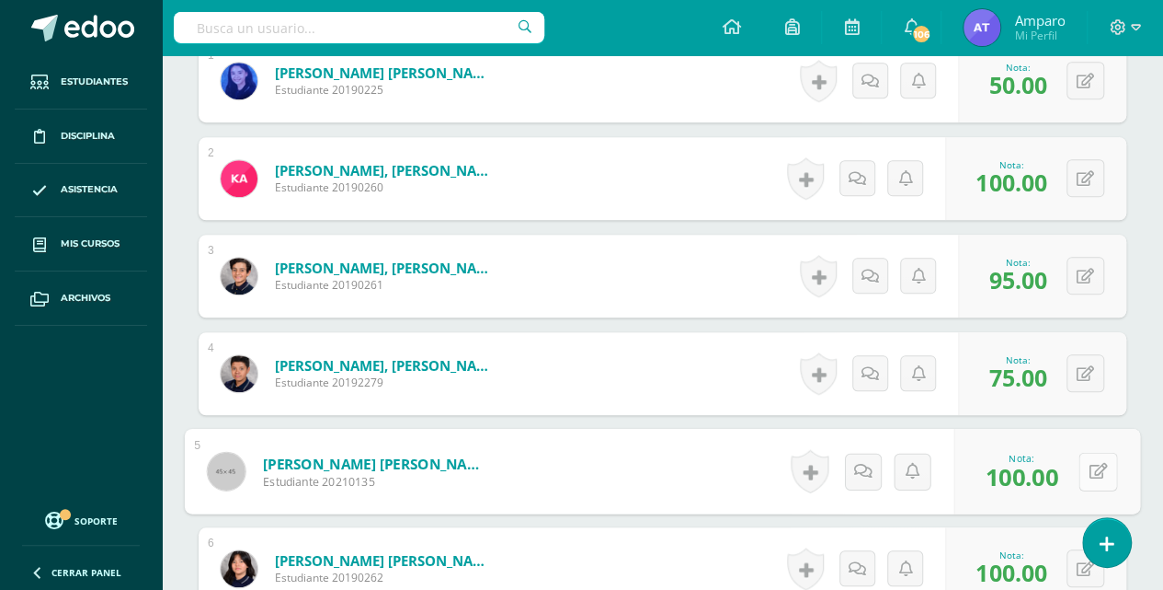
click at [1078, 471] on div "0 Logros Logros obtenidos Aún no hay logros agregados Nota: 100.00" at bounding box center [1048, 472] width 187 height 86
click at [1100, 464] on icon at bounding box center [1099, 471] width 18 height 16
type input "90"
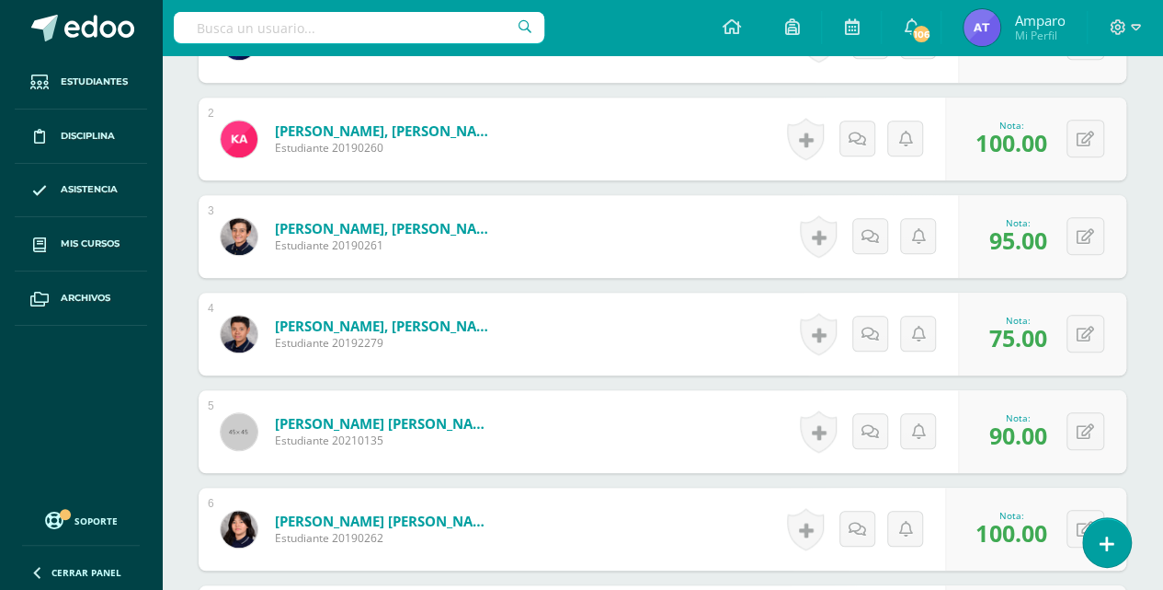
scroll to position [661, 0]
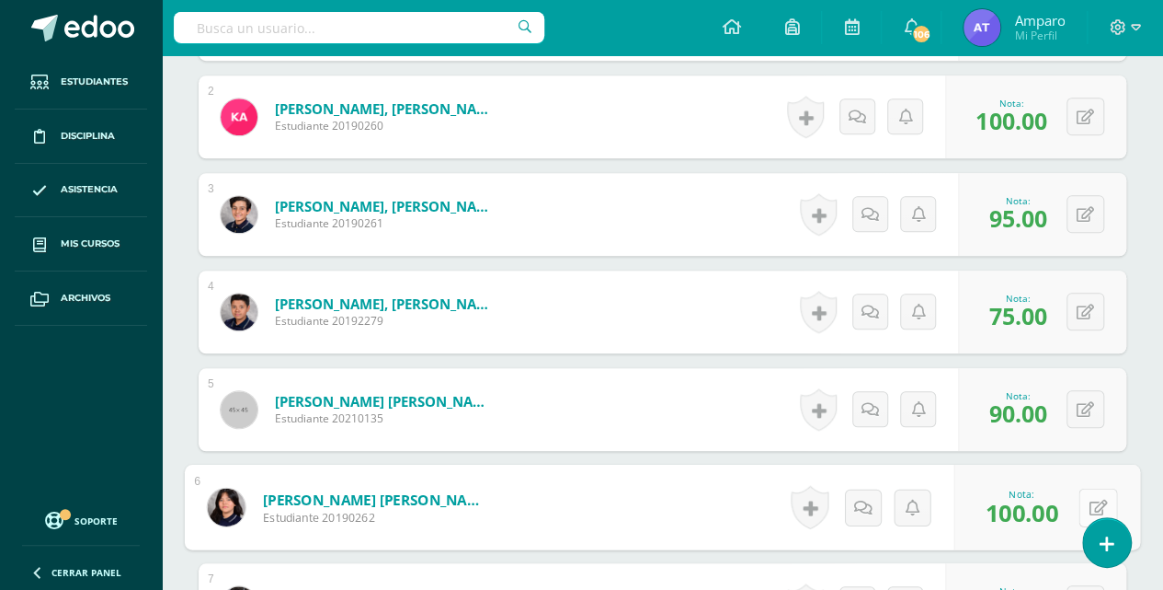
click at [1081, 501] on button at bounding box center [1098, 506] width 39 height 39
type input "85"
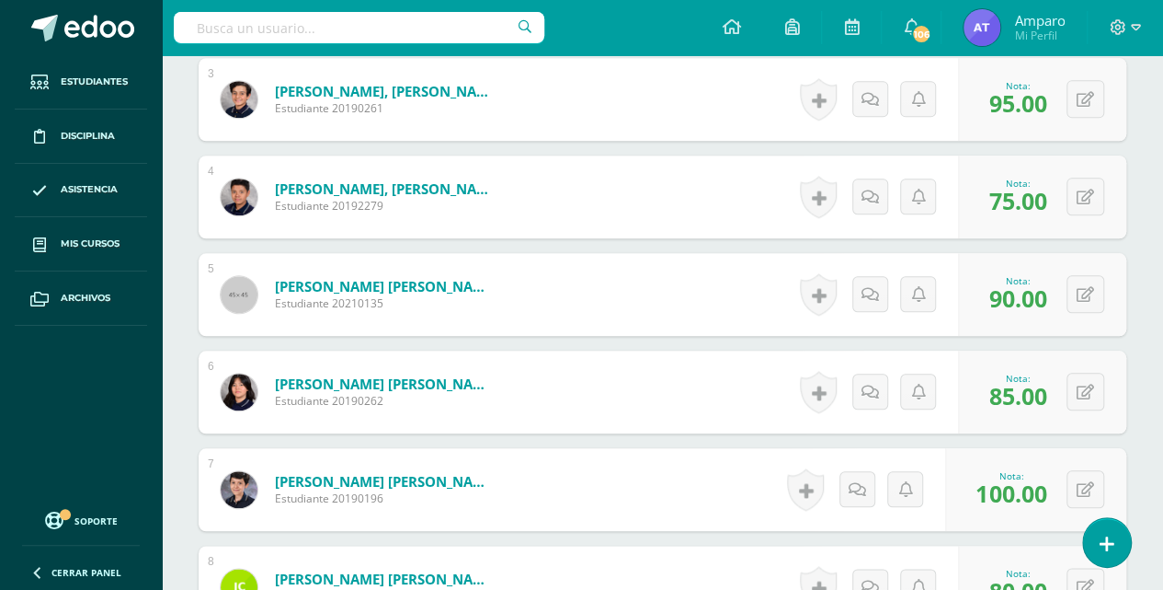
scroll to position [784, 0]
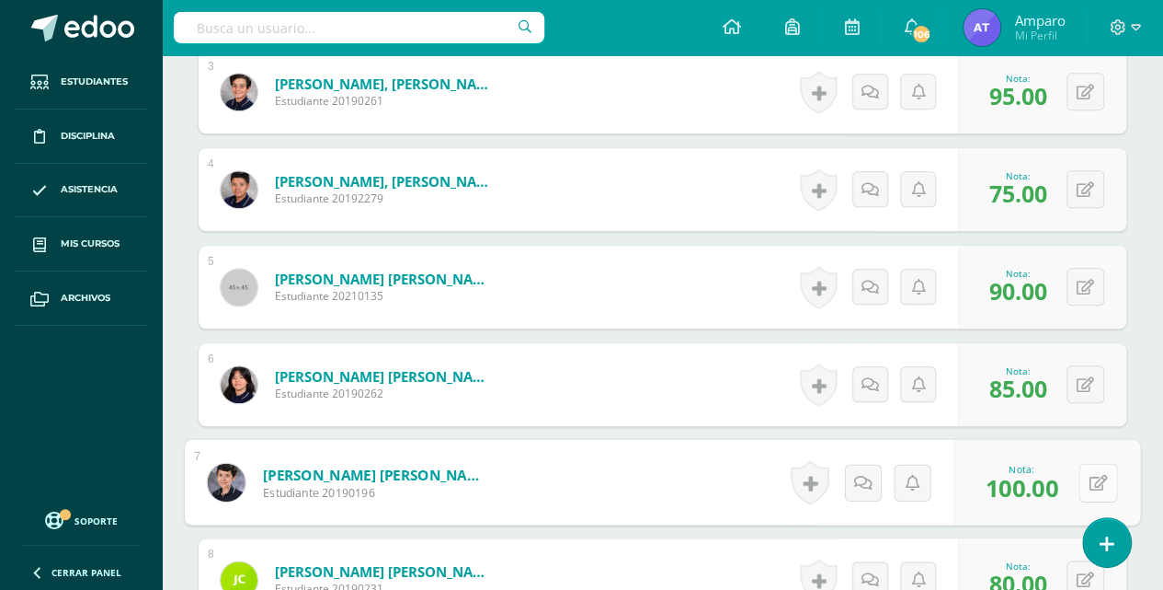
click at [1081, 480] on button at bounding box center [1098, 482] width 39 height 39
type input "85"
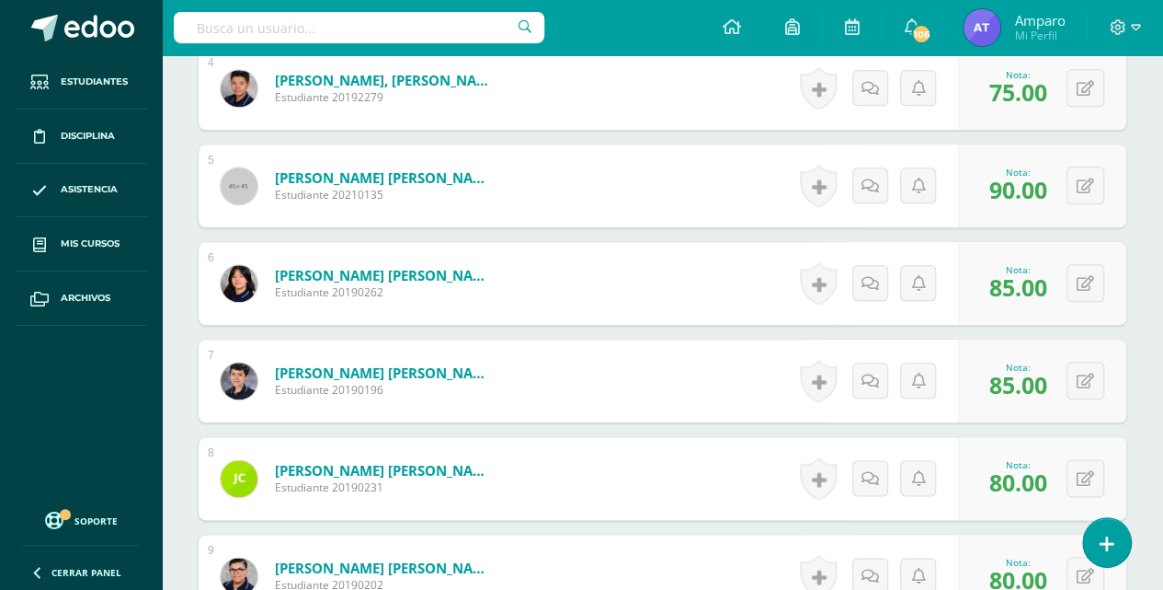
scroll to position [907, 0]
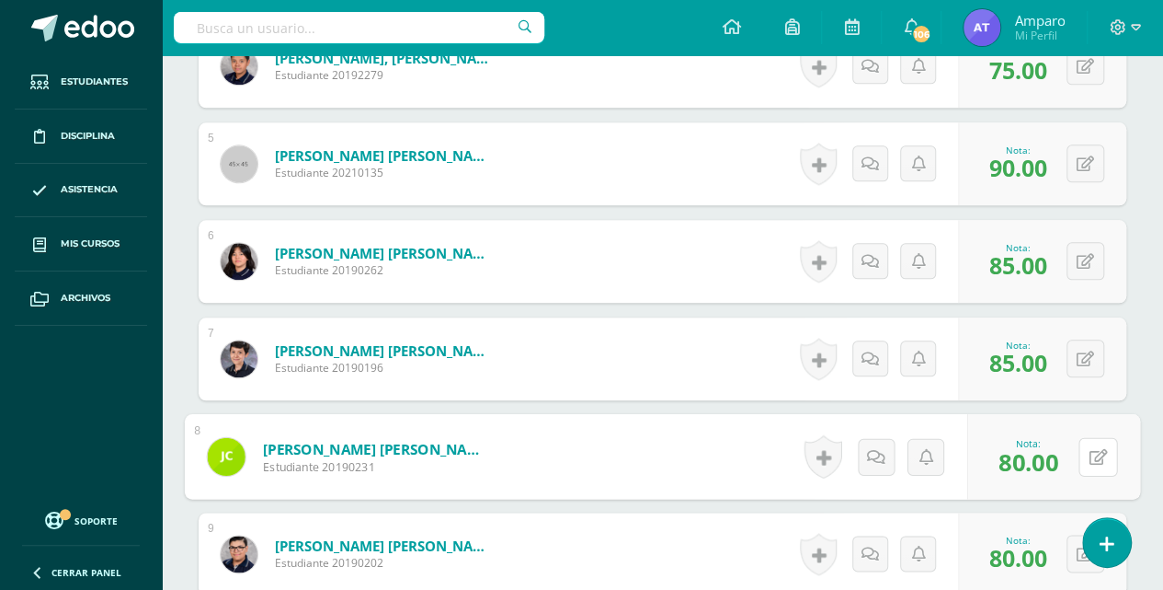
click at [1071, 460] on div "0 Logros Logros obtenidos Aún no hay logros agregados Nota: 80.00" at bounding box center [1054, 457] width 173 height 86
click at [1093, 452] on icon at bounding box center [1099, 456] width 18 height 16
type input "100"
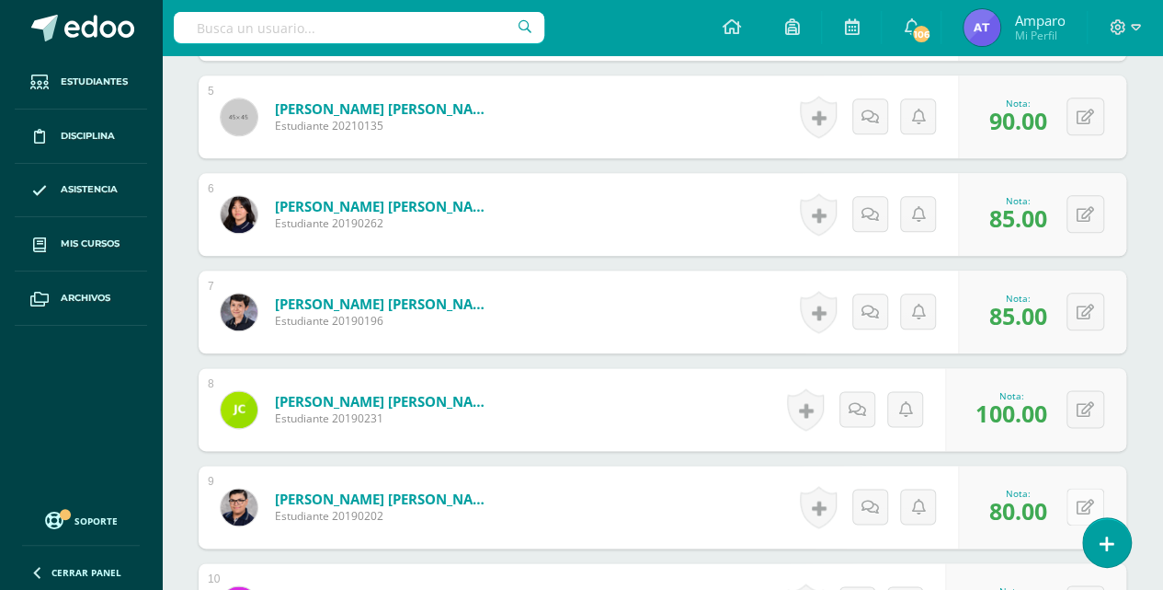
scroll to position [968, 0]
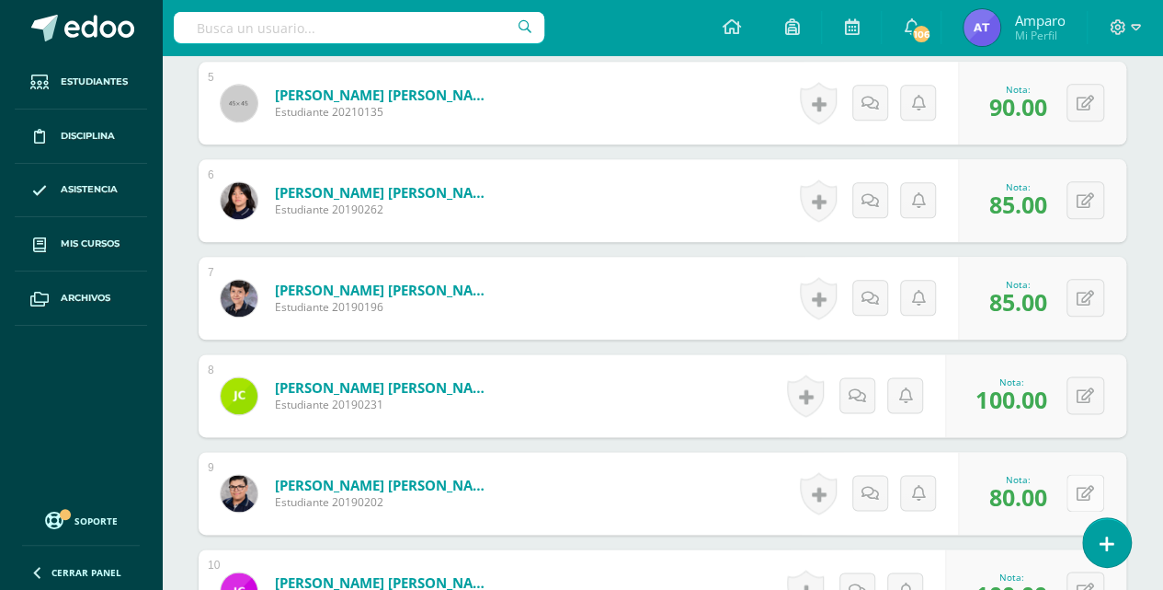
click at [1079, 485] on button at bounding box center [1086, 493] width 38 height 38
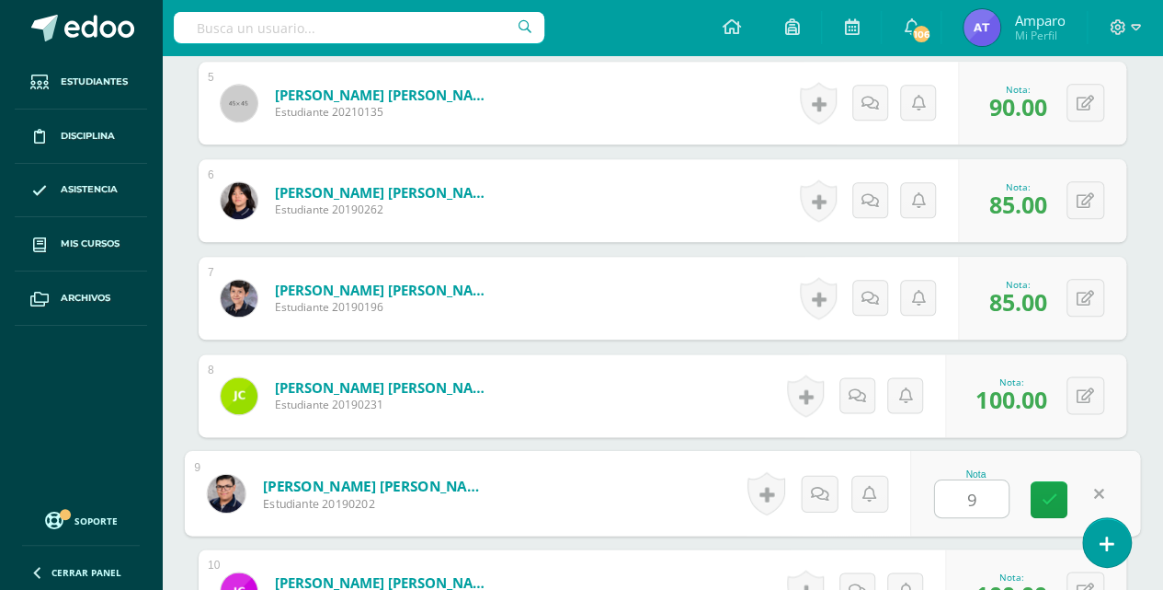
type input "90"
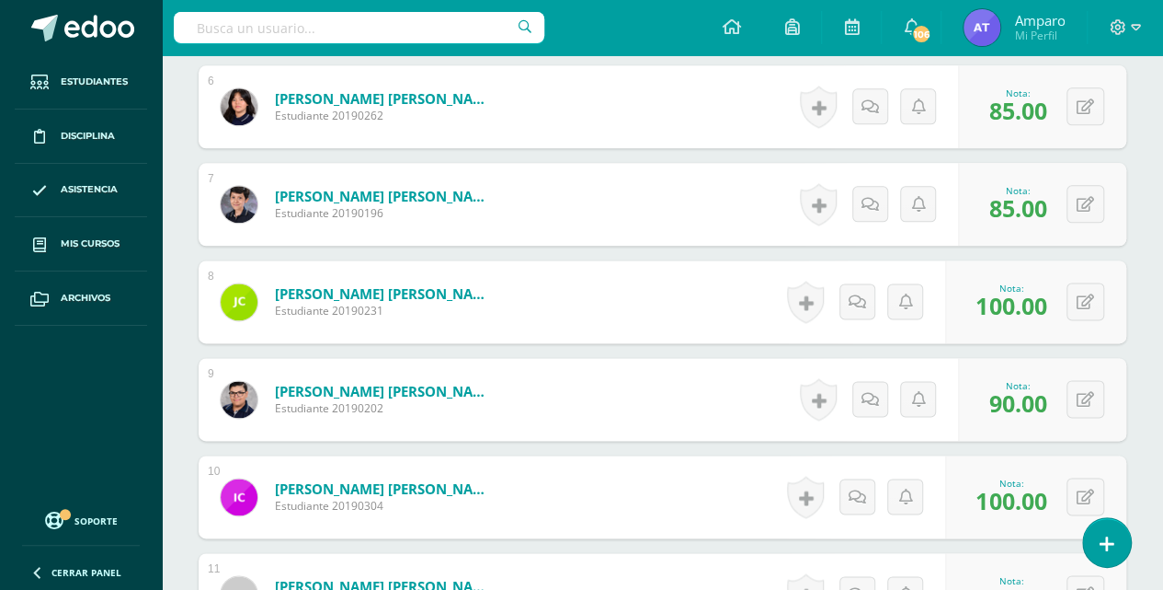
scroll to position [1091, 0]
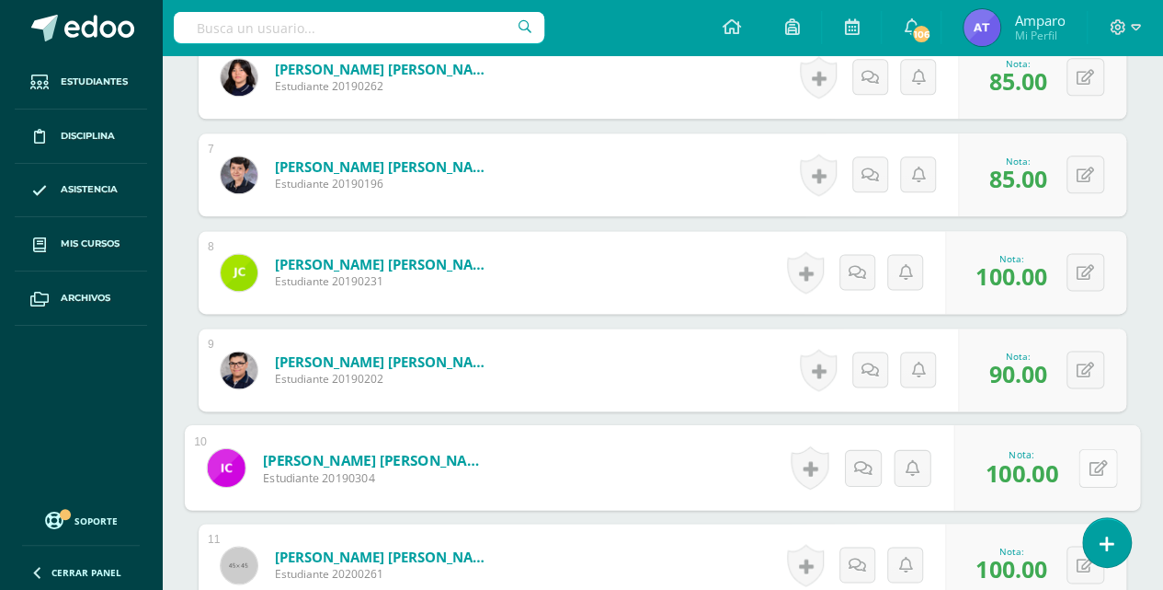
click at [1090, 460] on icon at bounding box center [1099, 467] width 18 height 16
type input "90"
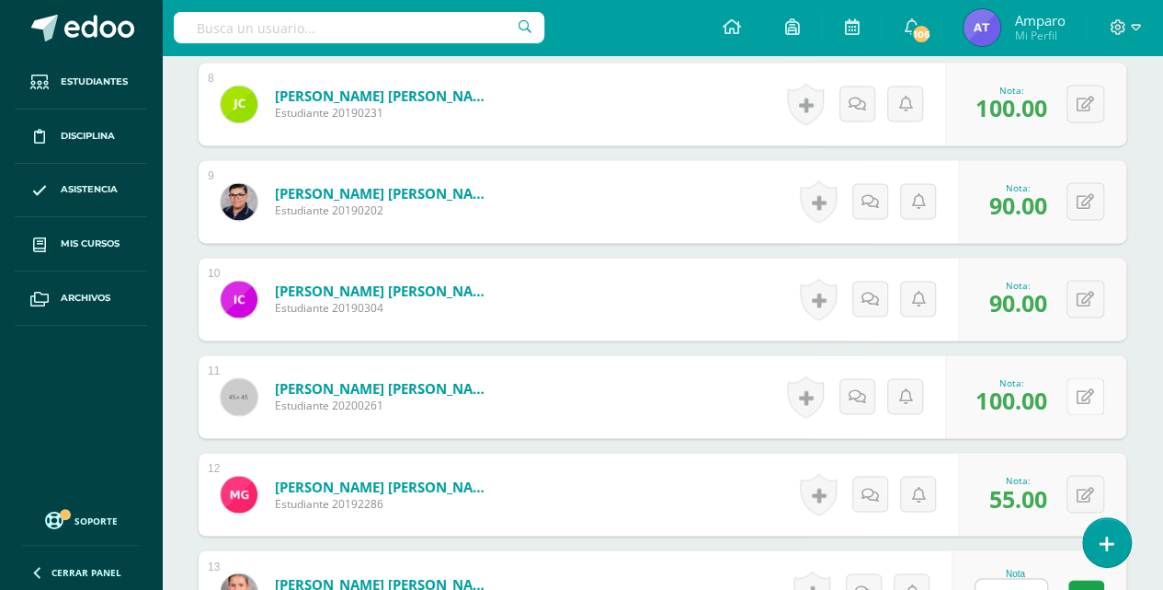
scroll to position [1275, 0]
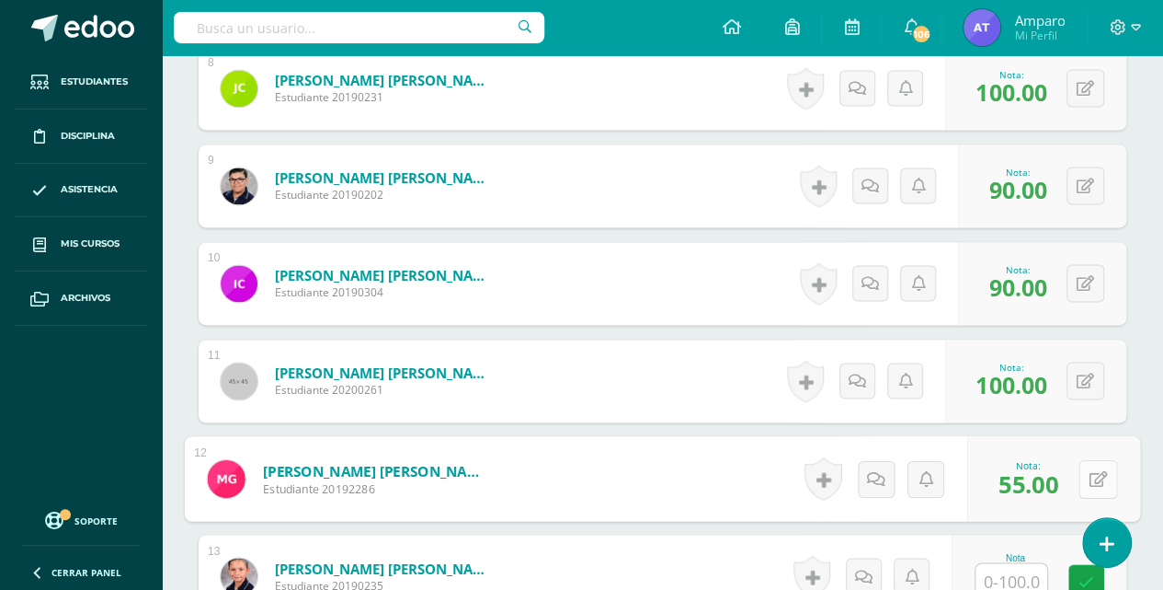
click at [1078, 474] on div "0 Logros Logros obtenidos Aún no hay logros agregados Nota: 55.00" at bounding box center [1054, 479] width 173 height 86
click at [1079, 459] on button at bounding box center [1098, 478] width 39 height 39
type input "80"
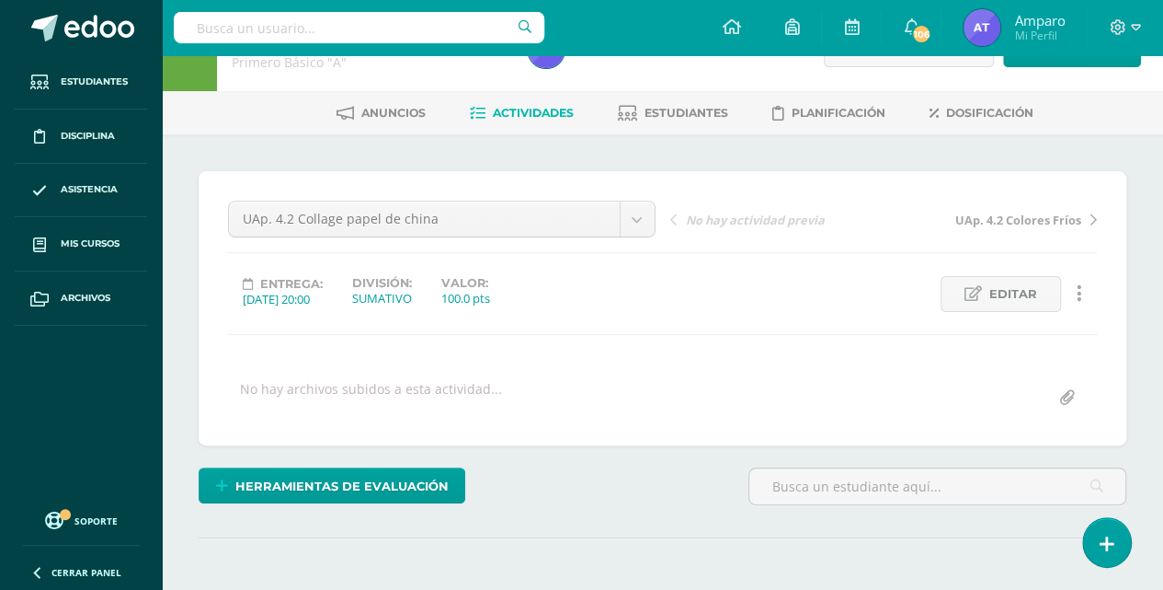
scroll to position [0, 0]
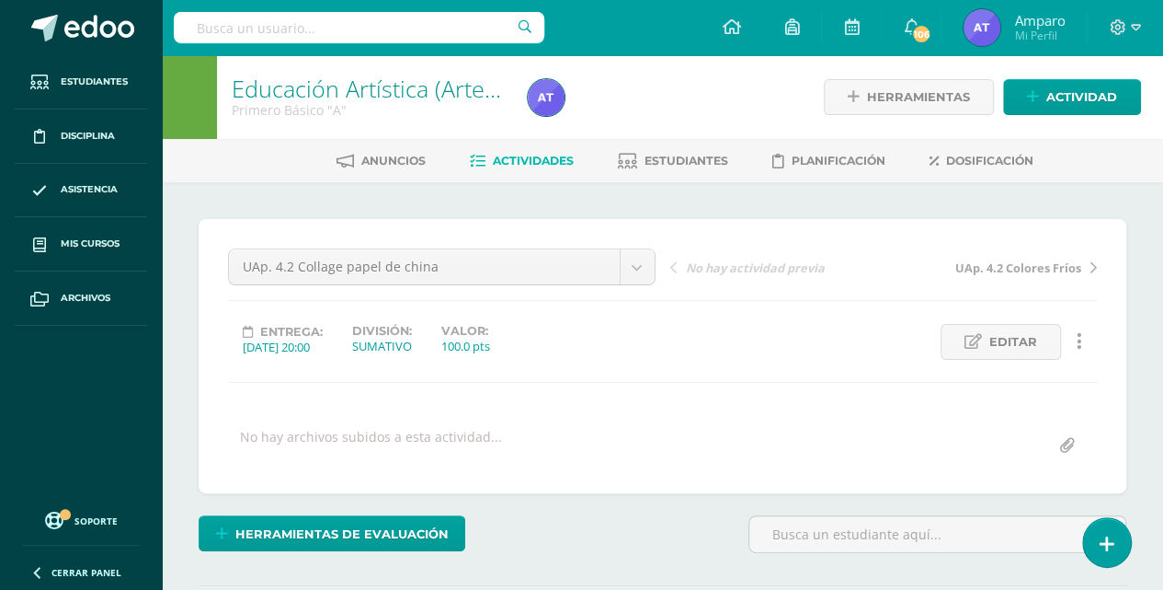
click at [524, 155] on span "Actividades" at bounding box center [533, 161] width 81 height 14
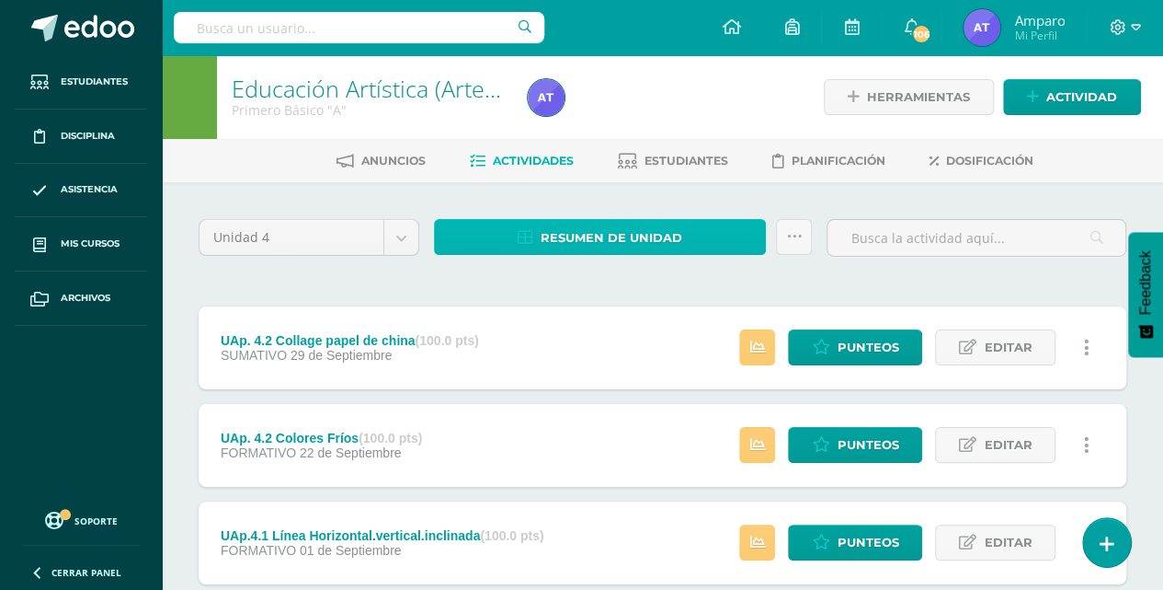
click at [607, 244] on span "Resumen de unidad" at bounding box center [612, 238] width 142 height 34
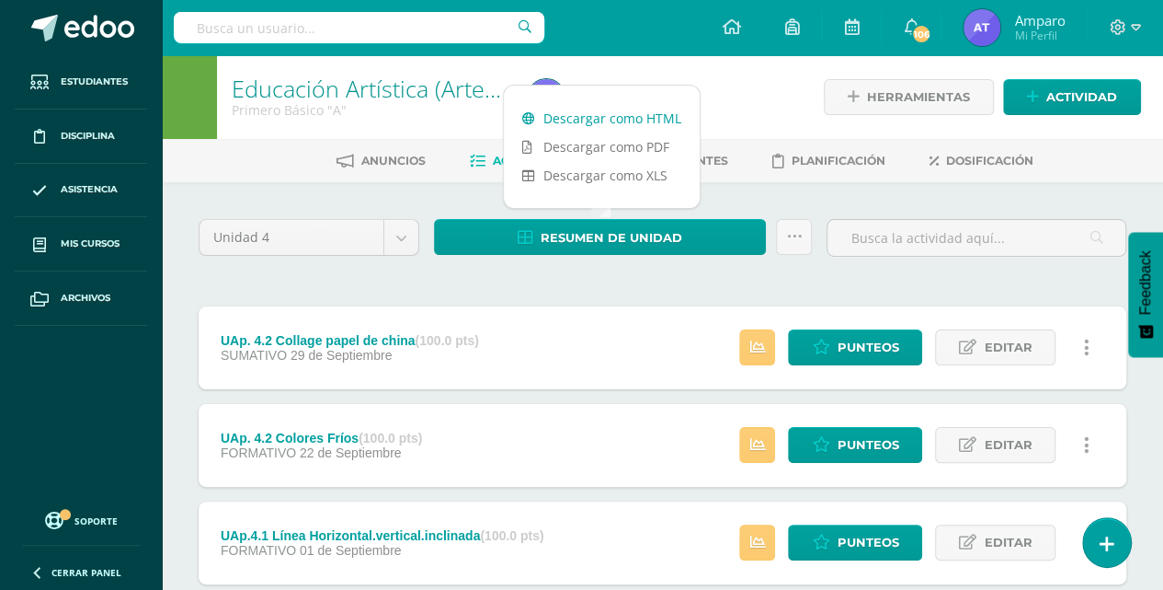
click at [606, 121] on link "Descargar como HTML" at bounding box center [602, 118] width 196 height 29
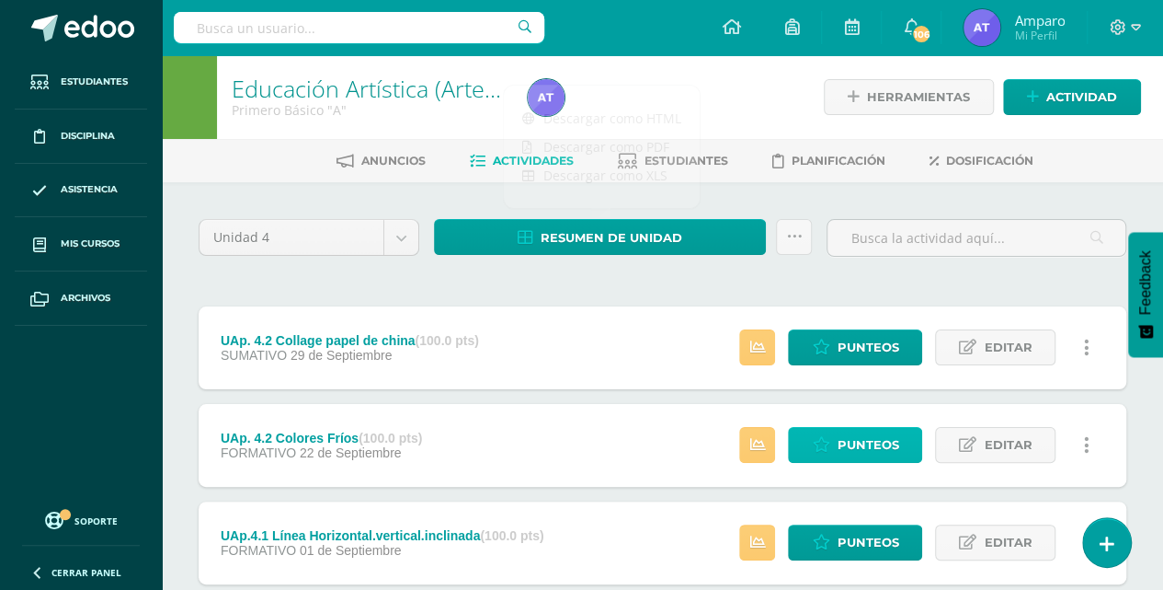
click at [852, 436] on span "Punteos" at bounding box center [868, 445] width 62 height 34
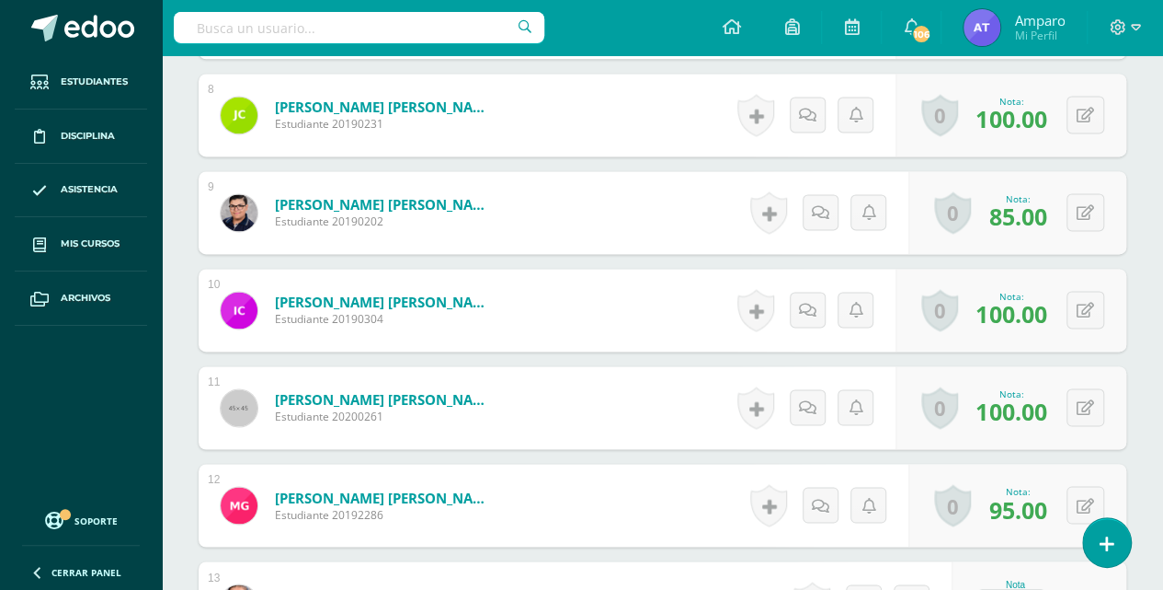
scroll to position [1270, 0]
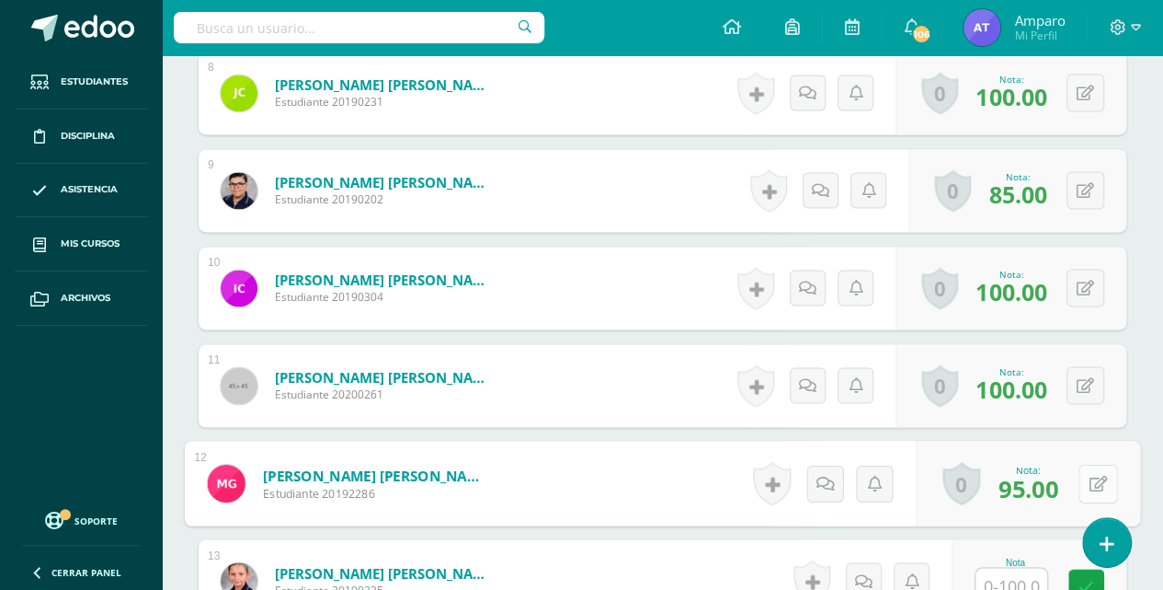
click at [1078, 476] on div "0 Logros Logros obtenidos Aún no hay logros agregados Nota: 95.00" at bounding box center [1028, 484] width 224 height 86
click at [1095, 475] on icon at bounding box center [1099, 482] width 18 height 16
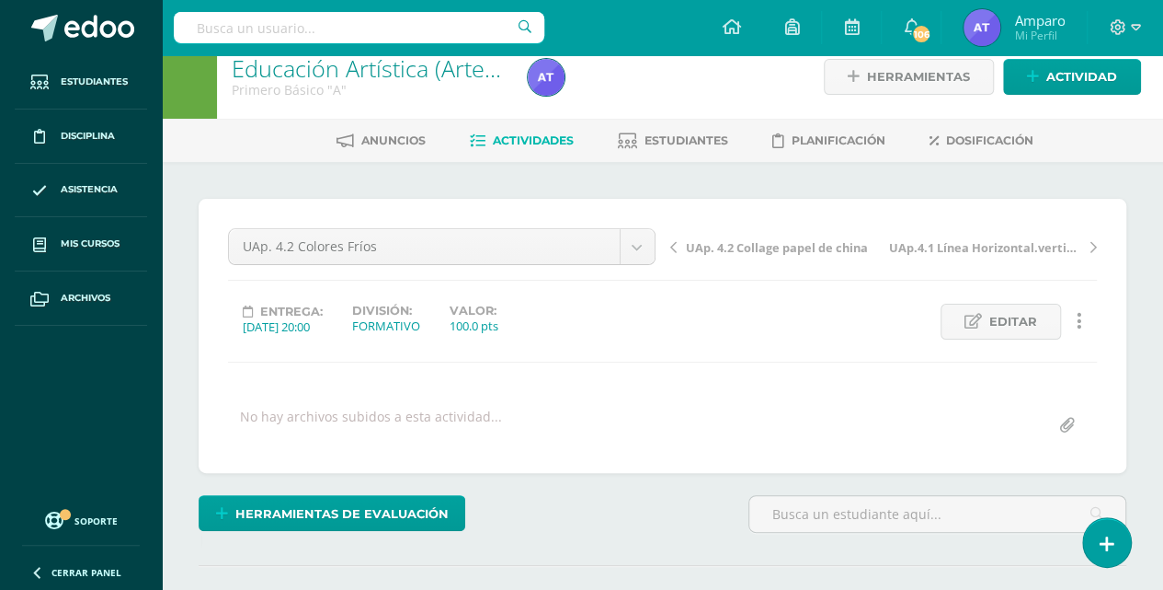
scroll to position [0, 0]
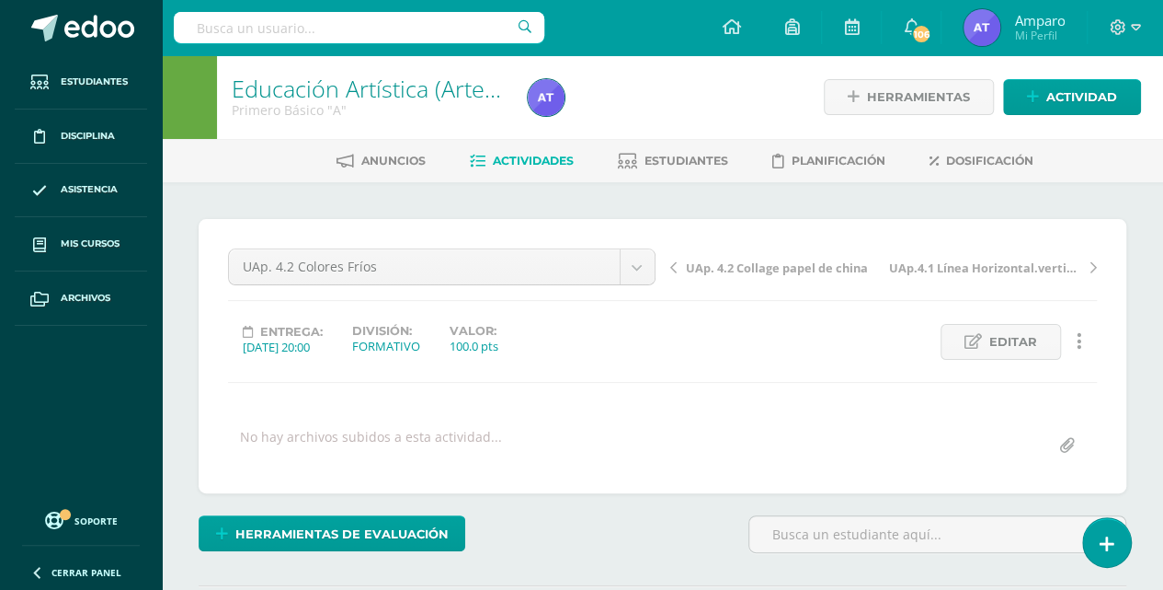
click at [541, 165] on span "Actividades" at bounding box center [533, 161] width 81 height 14
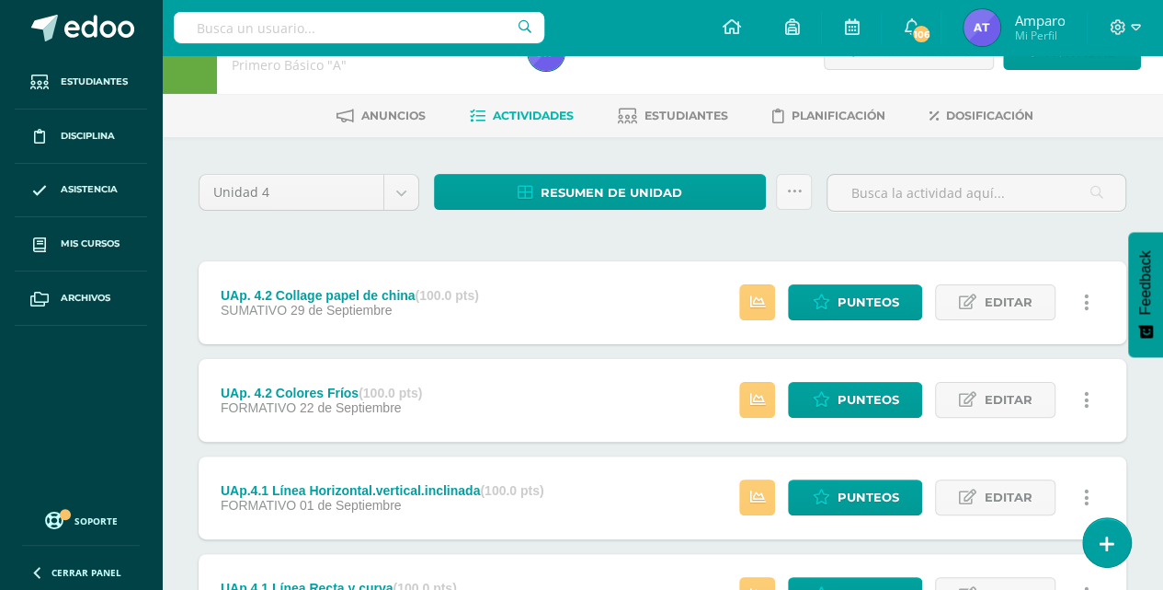
scroll to position [184, 0]
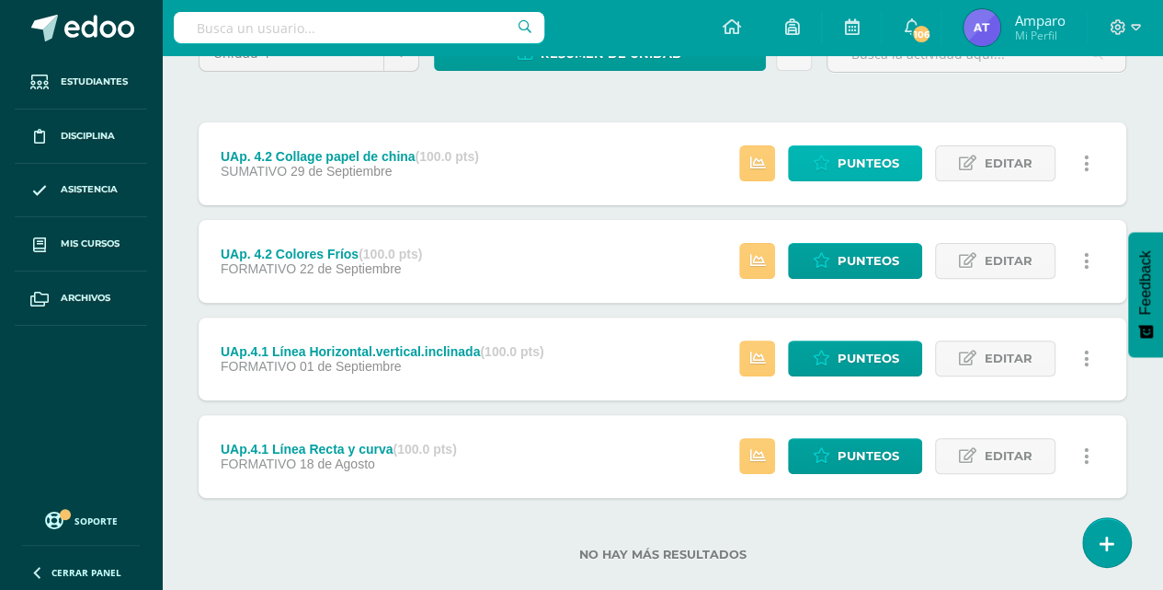
click at [860, 171] on span "Punteos" at bounding box center [868, 163] width 62 height 34
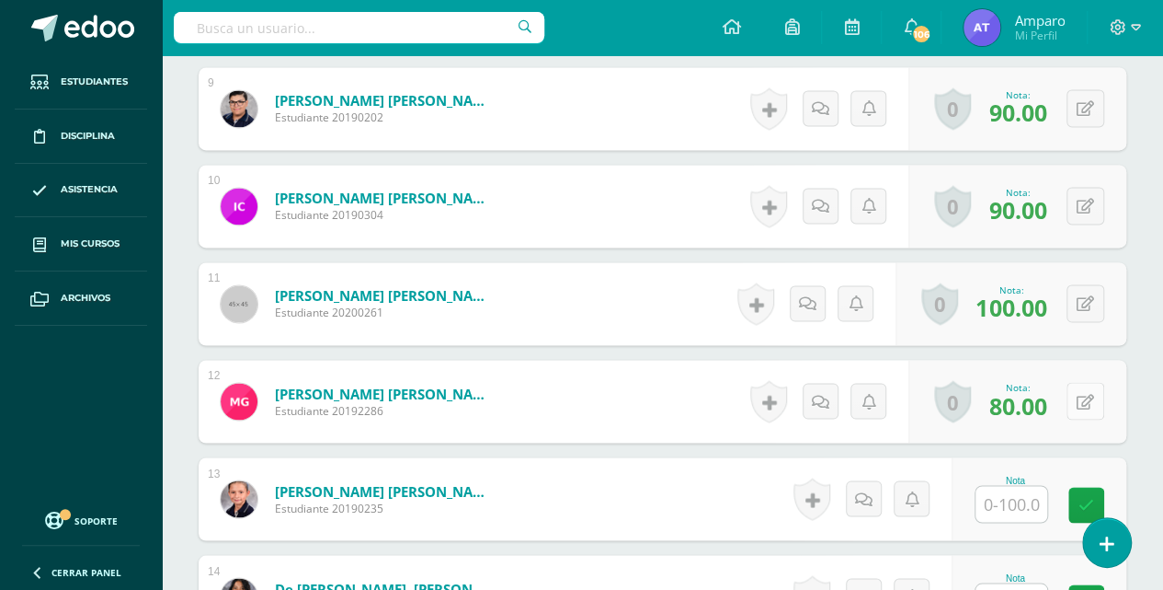
scroll to position [1353, 0]
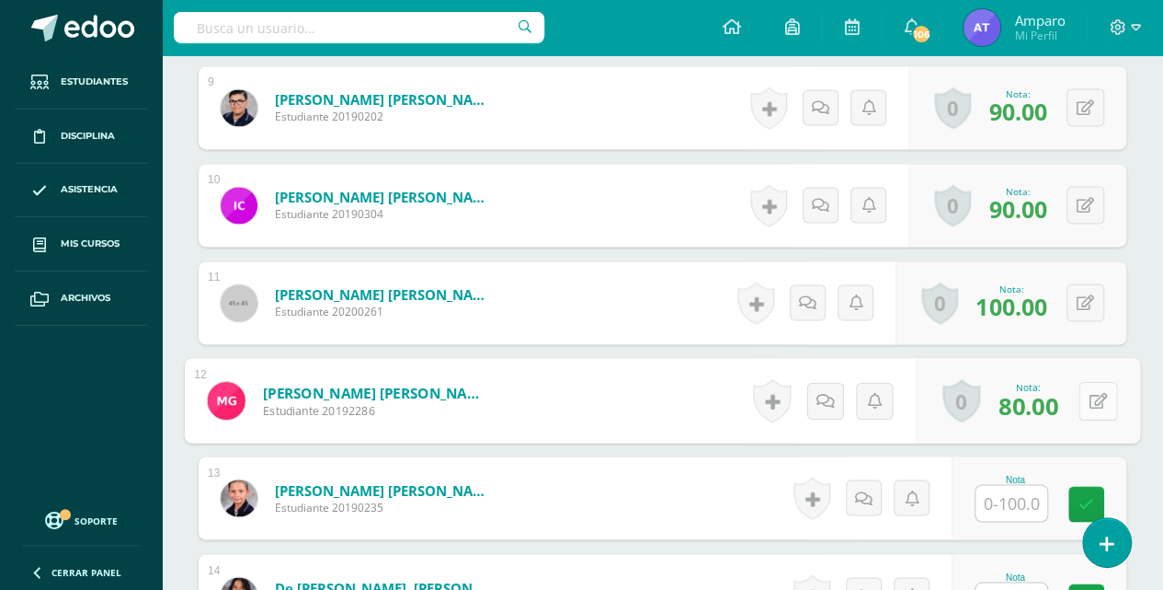
click at [1087, 395] on button at bounding box center [1098, 400] width 39 height 39
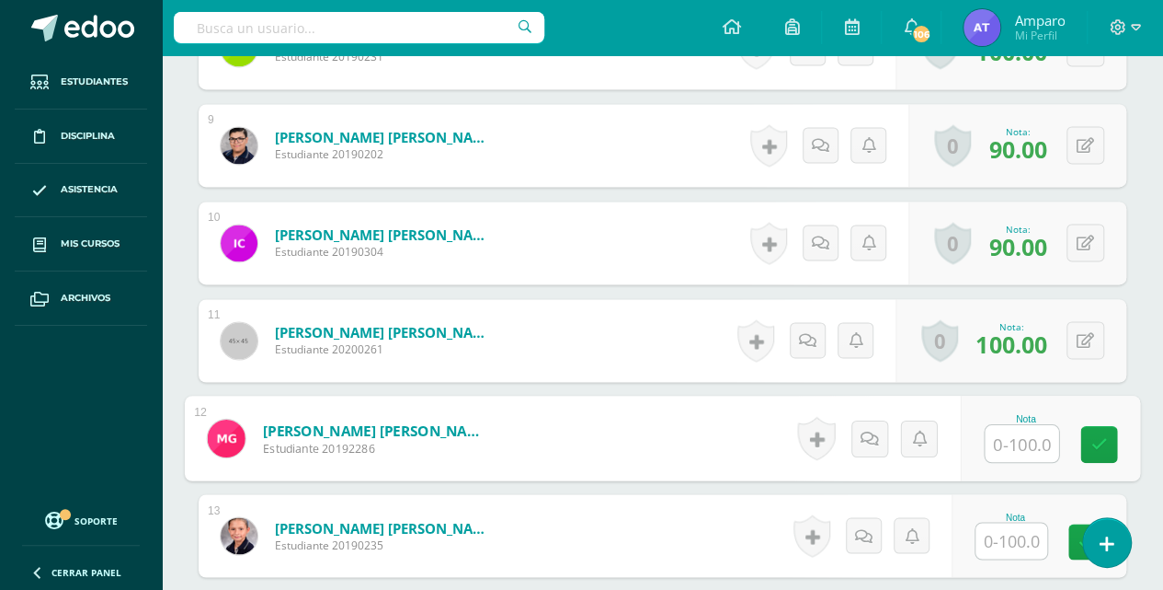
scroll to position [1294, 0]
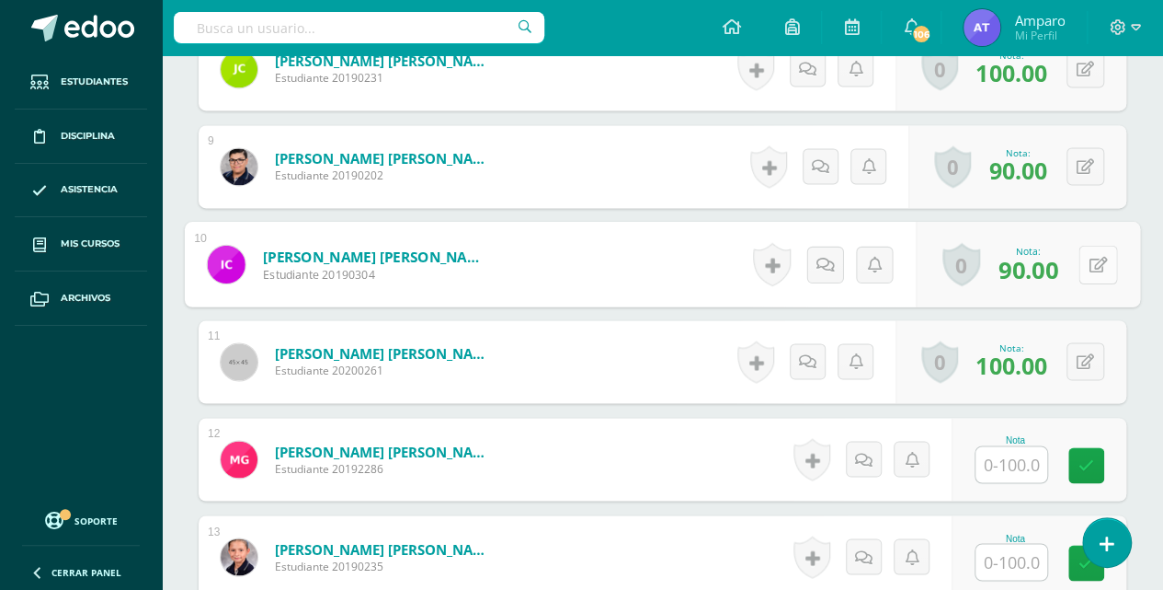
click at [1084, 258] on button at bounding box center [1098, 264] width 39 height 39
type input "95"
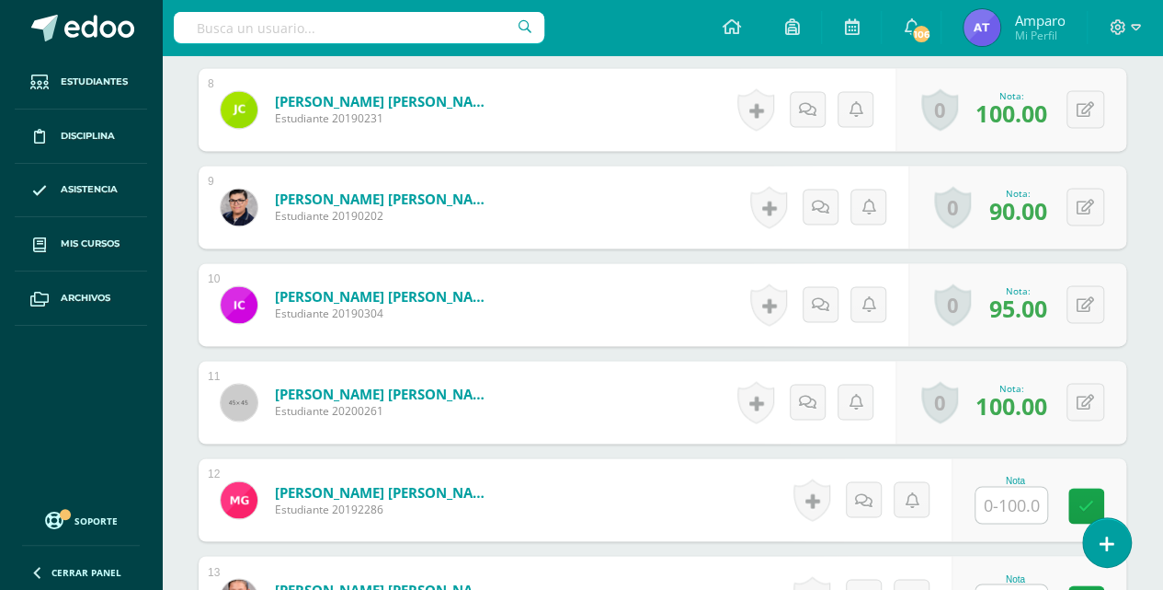
scroll to position [1232, 0]
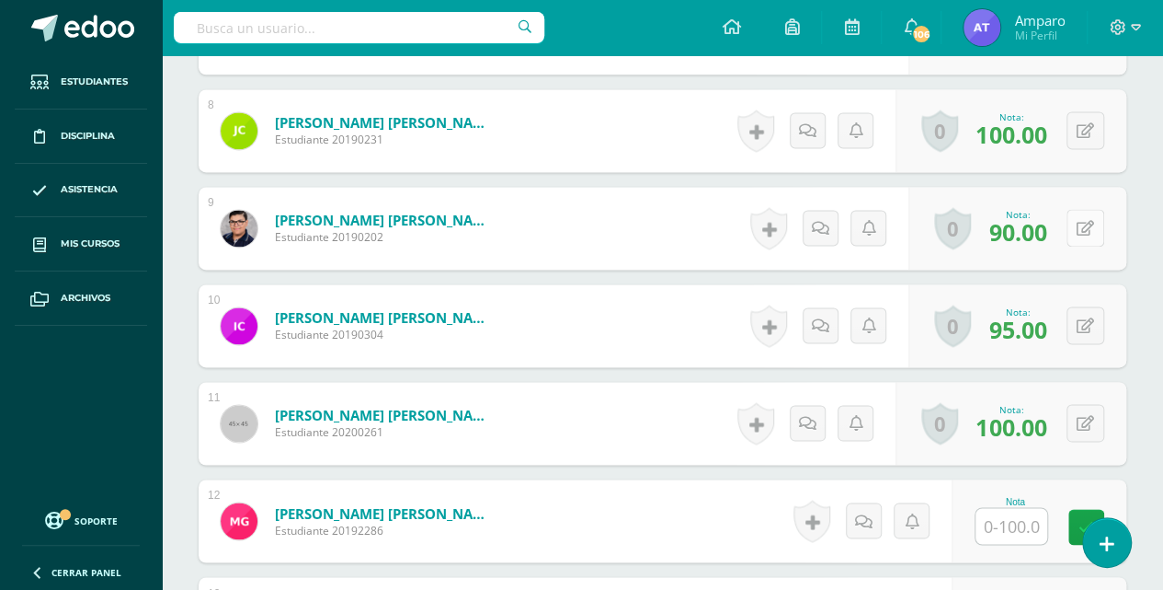
click at [1085, 228] on button at bounding box center [1086, 228] width 38 height 38
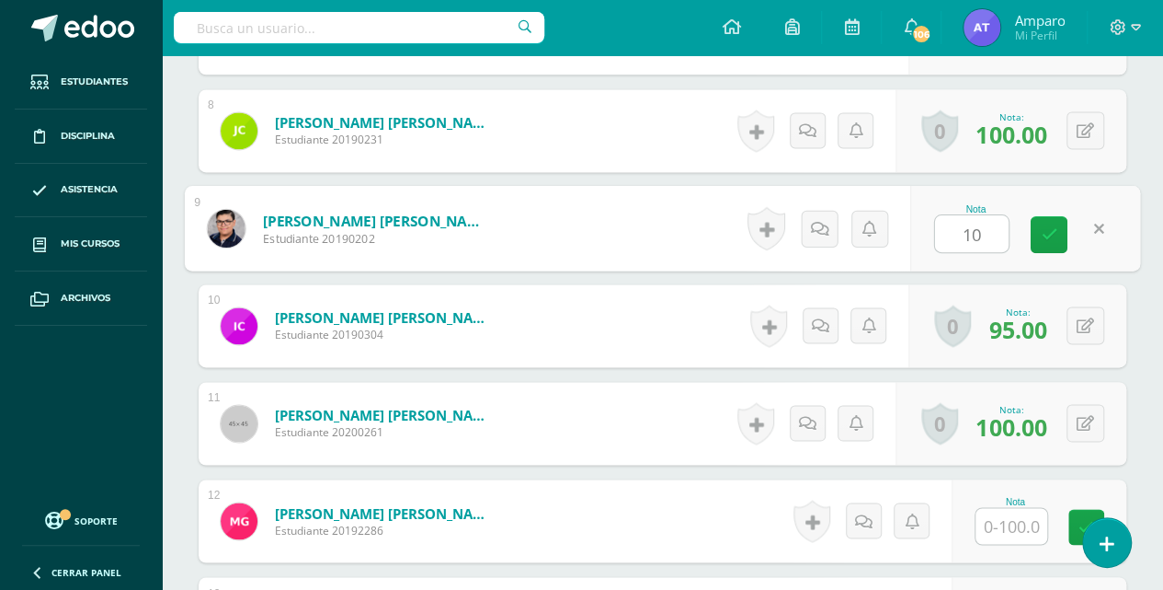
type input "100"
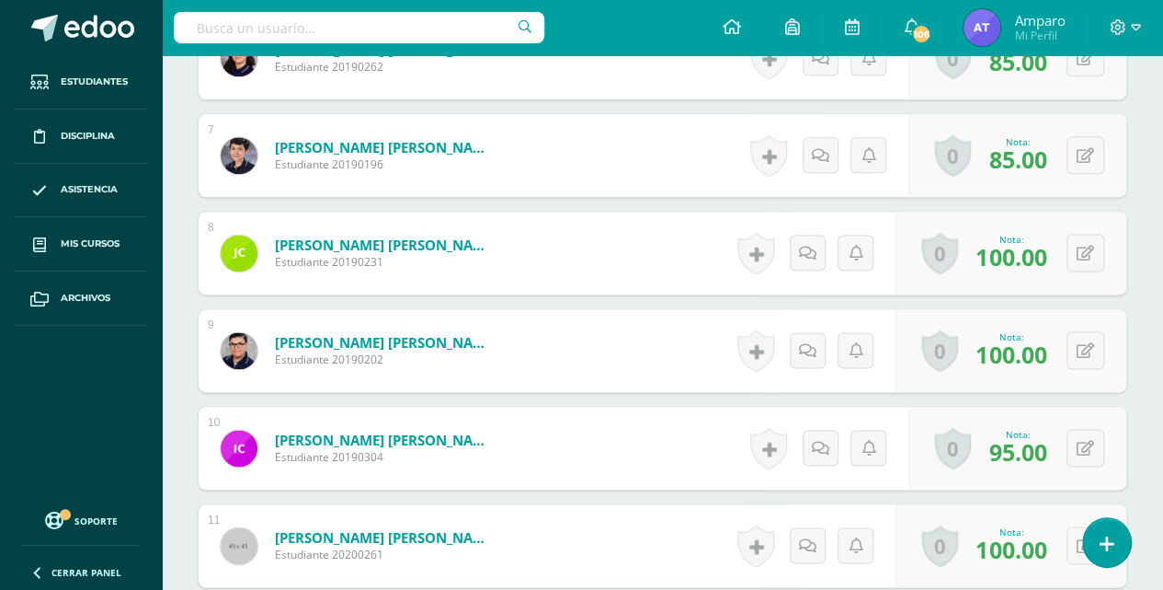
scroll to position [1048, 0]
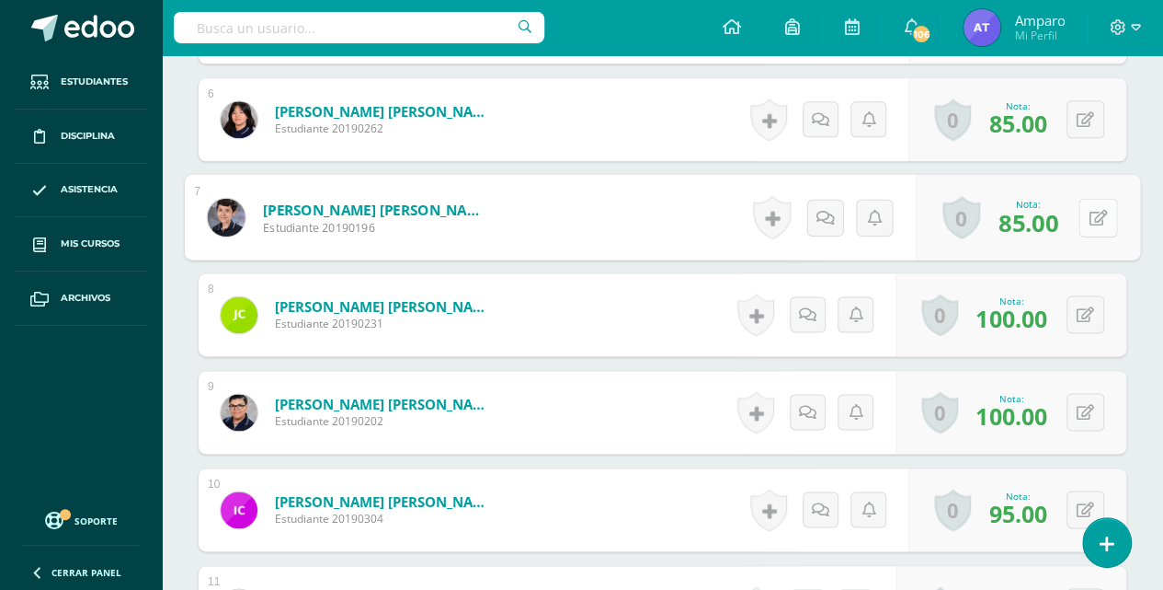
click at [1085, 217] on button at bounding box center [1098, 217] width 39 height 39
type input "100"
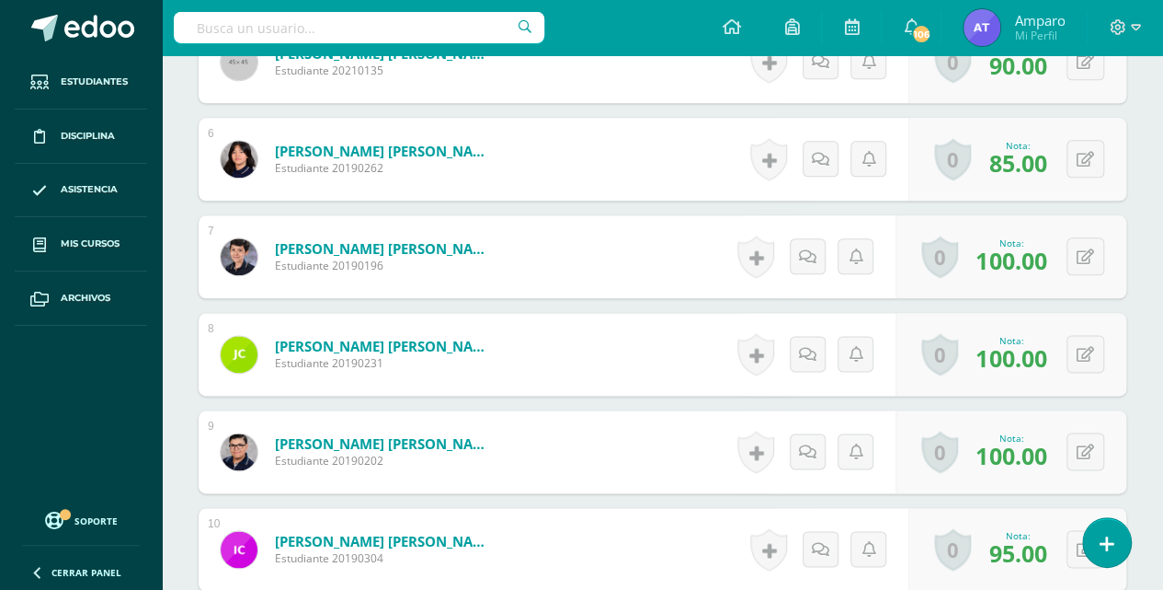
scroll to position [988, 0]
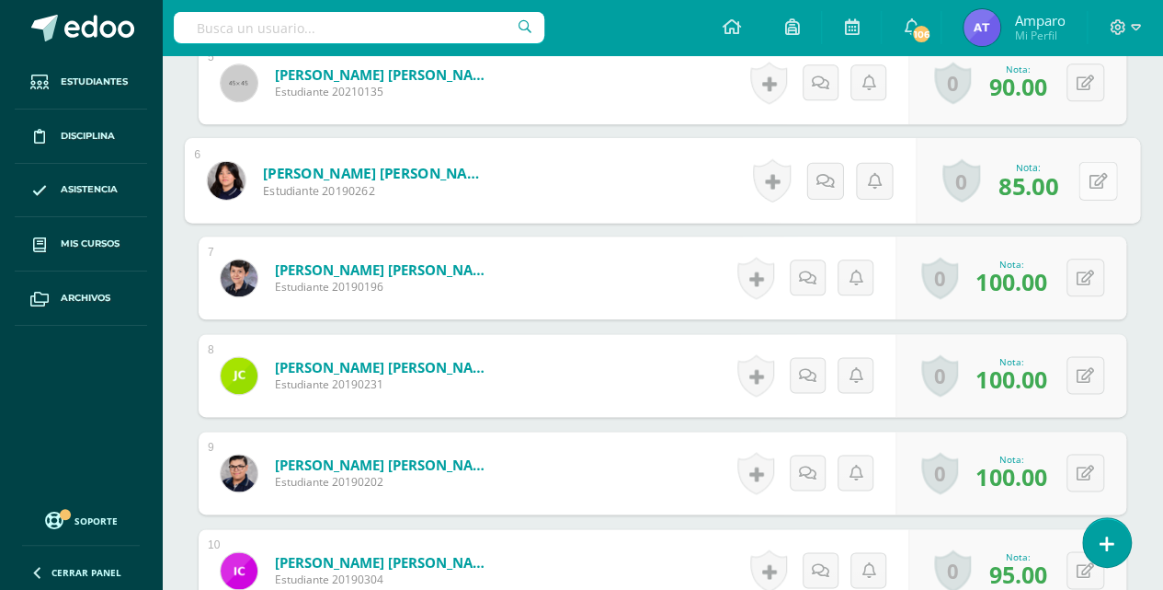
click at [1084, 180] on button at bounding box center [1098, 180] width 39 height 39
type input "100"
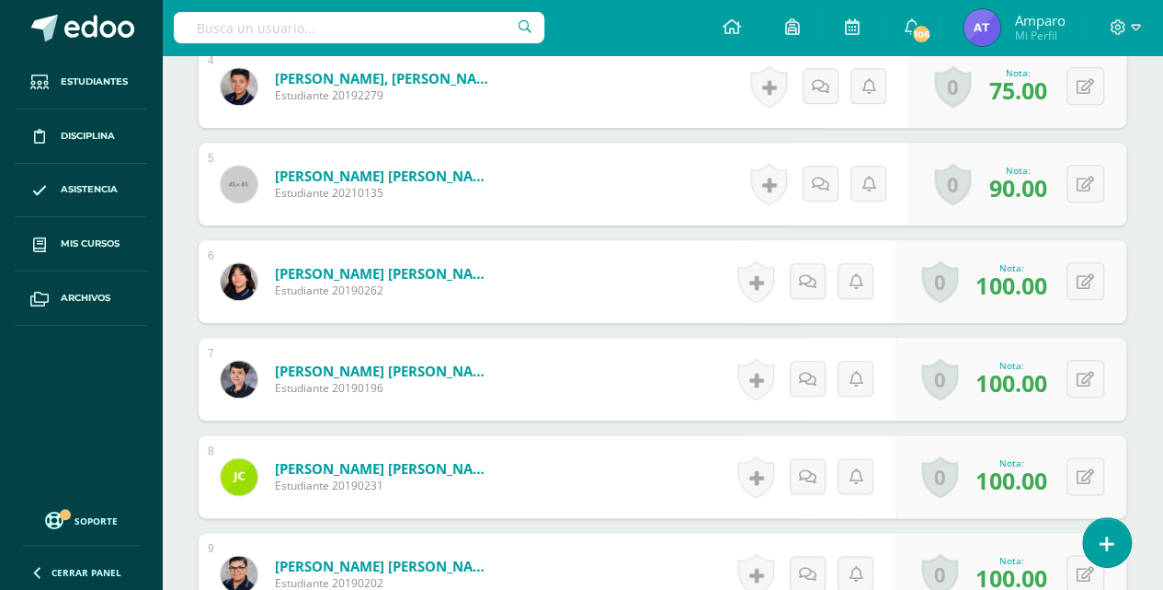
scroll to position [865, 0]
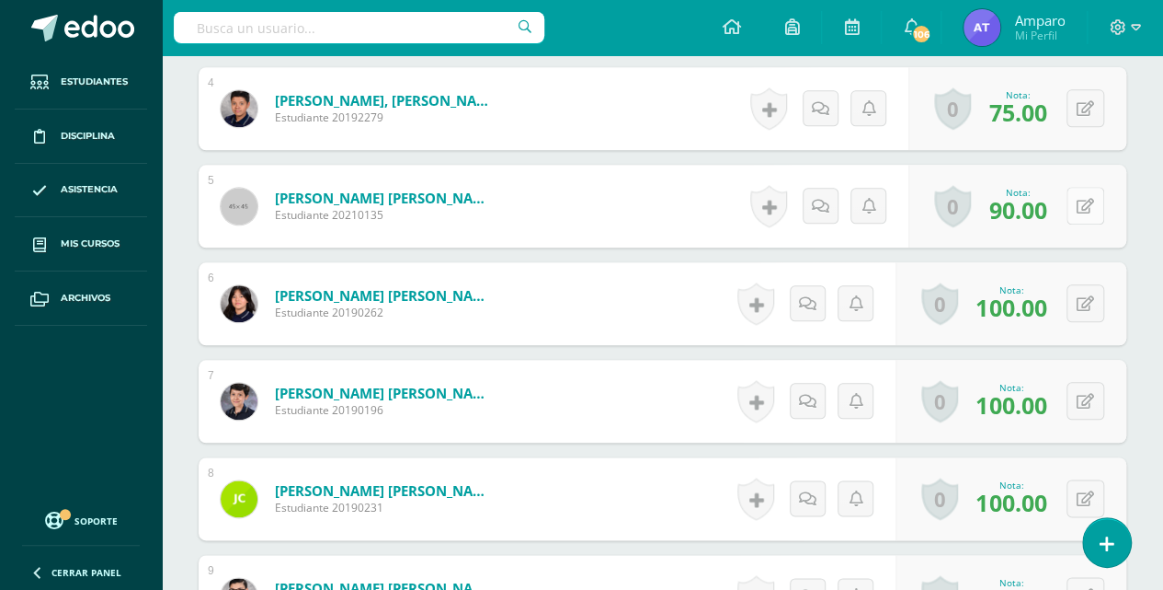
click at [1085, 197] on button at bounding box center [1086, 206] width 38 height 38
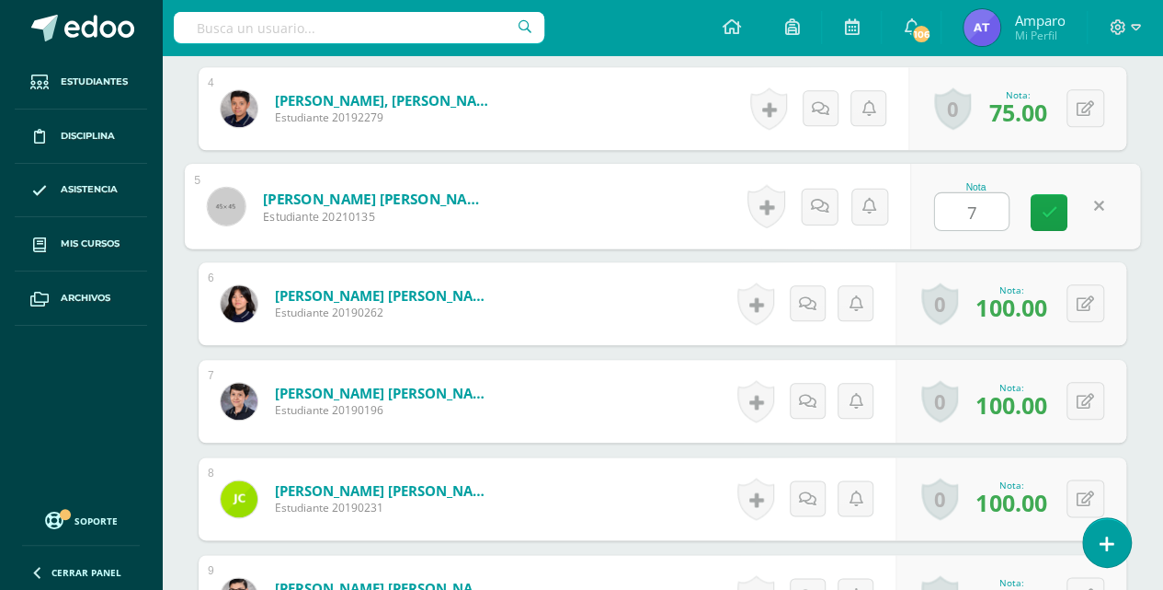
type input "70"
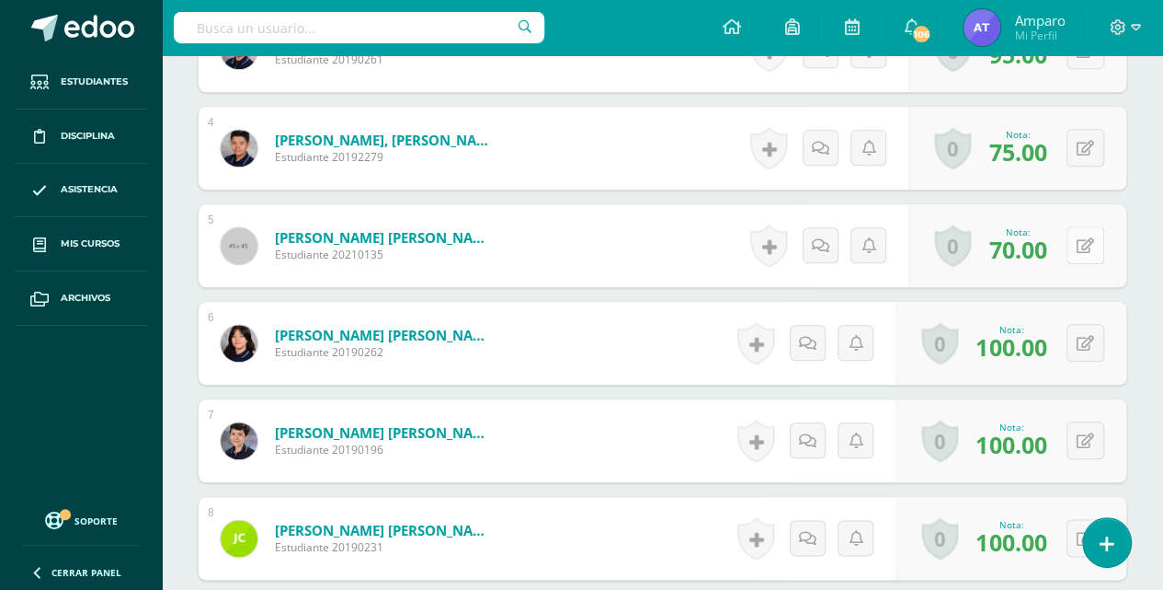
scroll to position [804, 0]
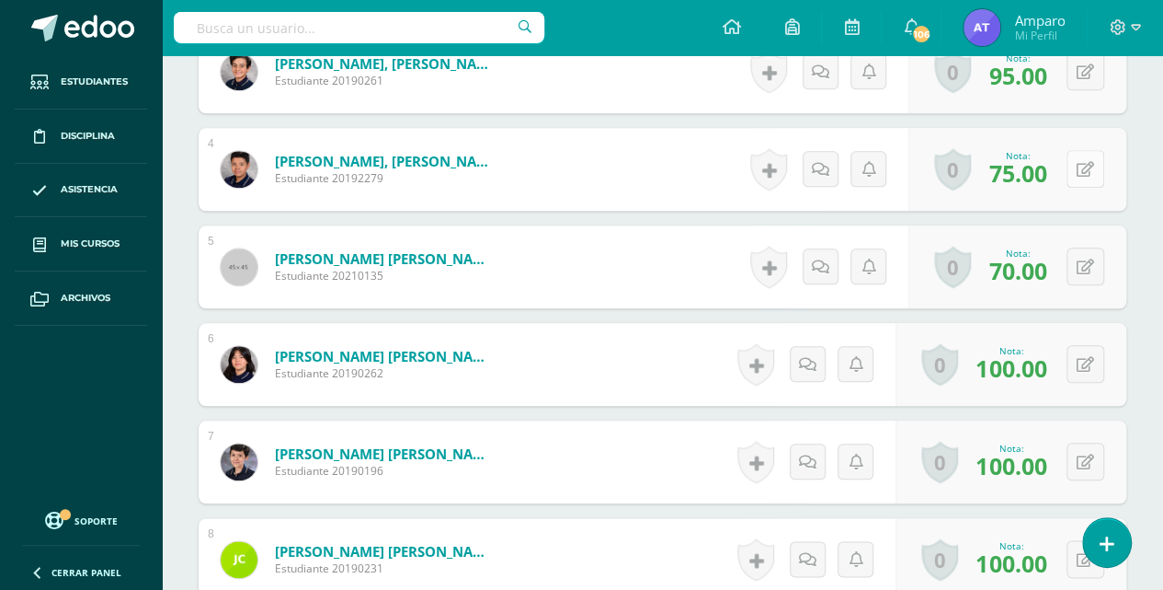
click at [1087, 167] on button at bounding box center [1086, 169] width 38 height 38
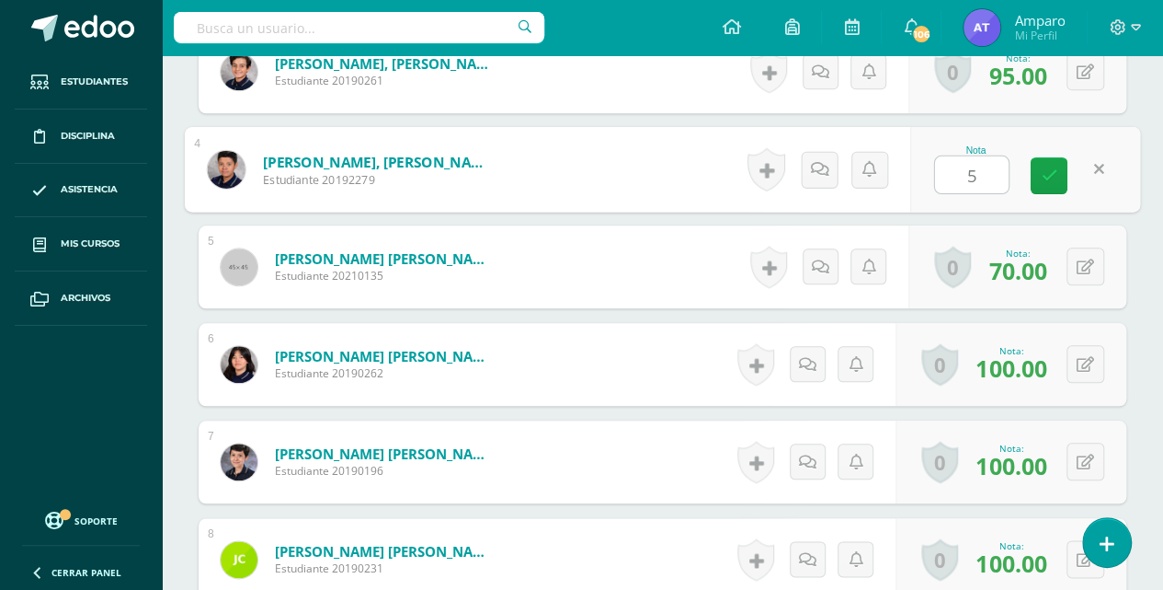
type input "55"
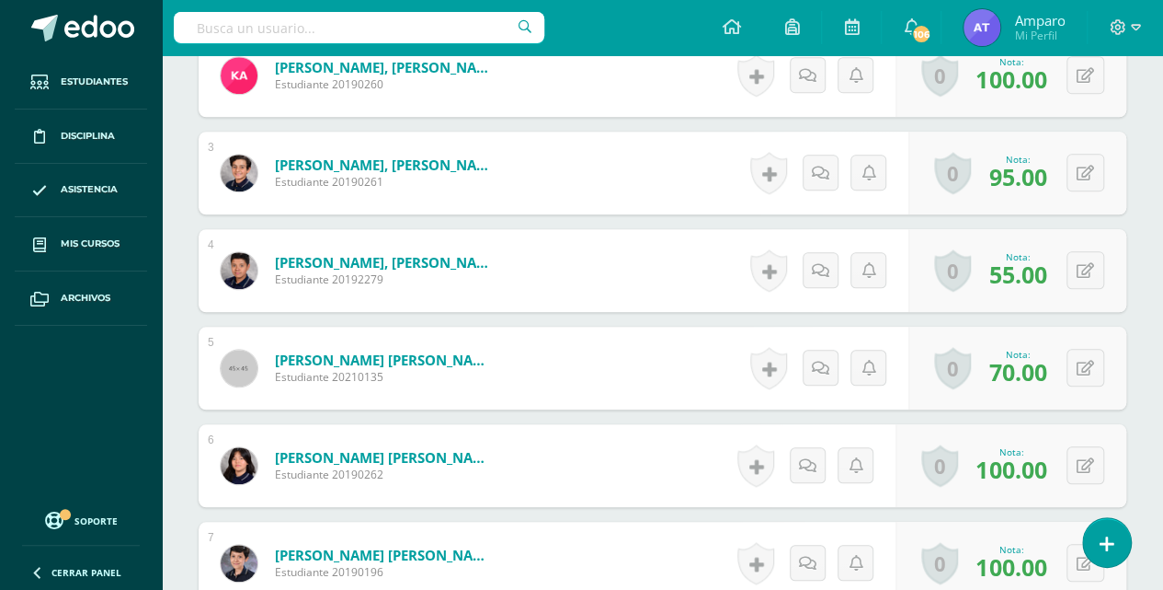
scroll to position [681, 0]
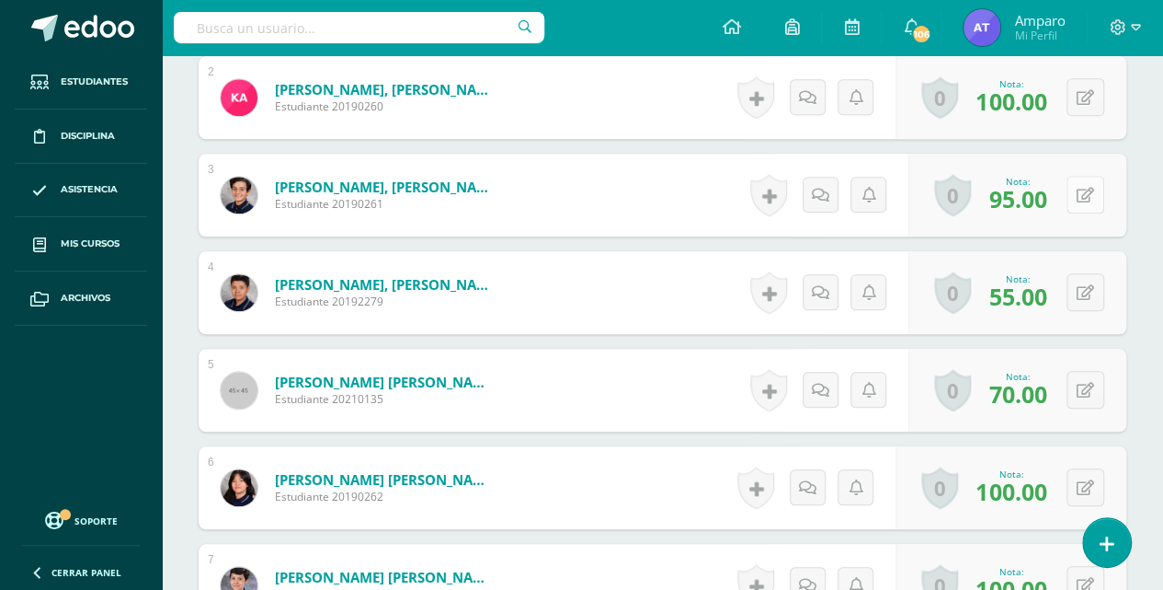
click at [1082, 186] on button at bounding box center [1086, 195] width 38 height 38
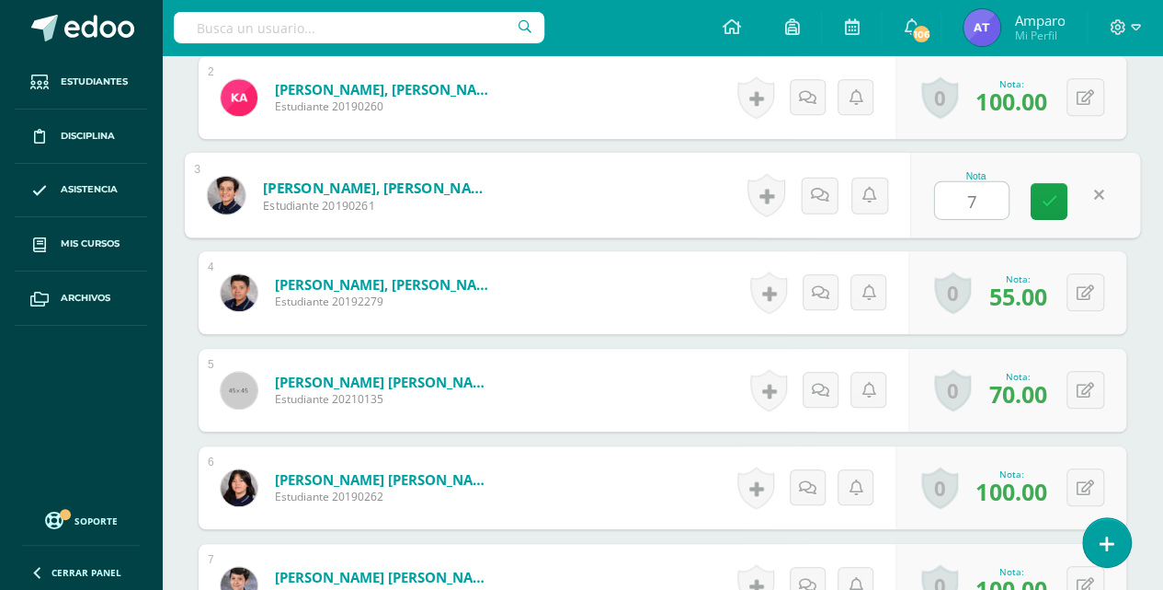
type input "70"
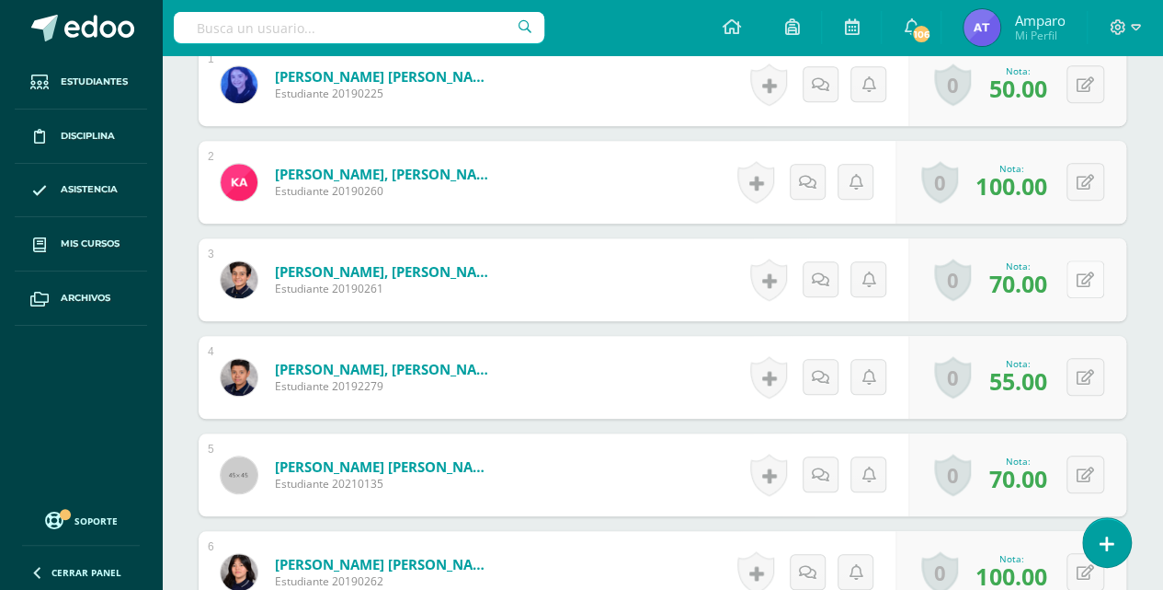
scroll to position [558, 0]
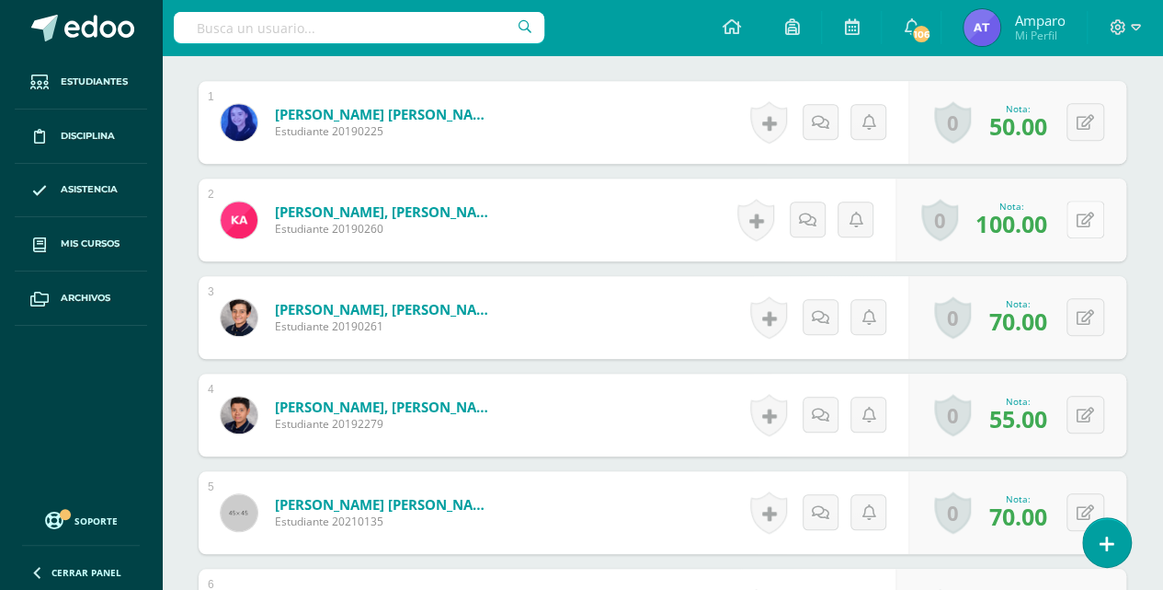
click at [1082, 215] on button at bounding box center [1086, 219] width 38 height 38
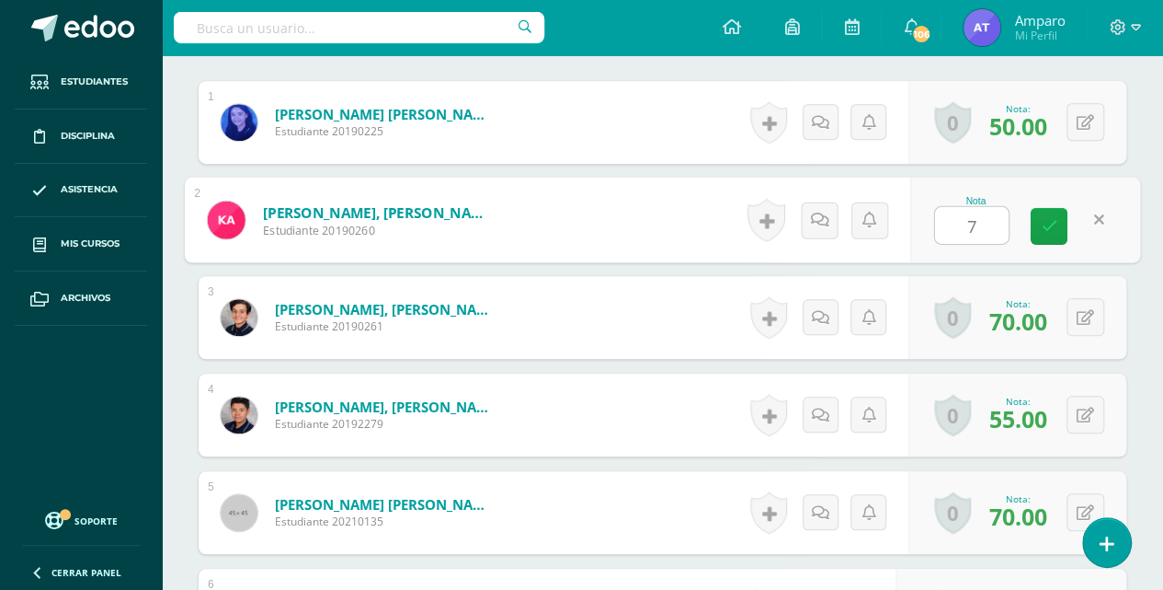
type input "75"
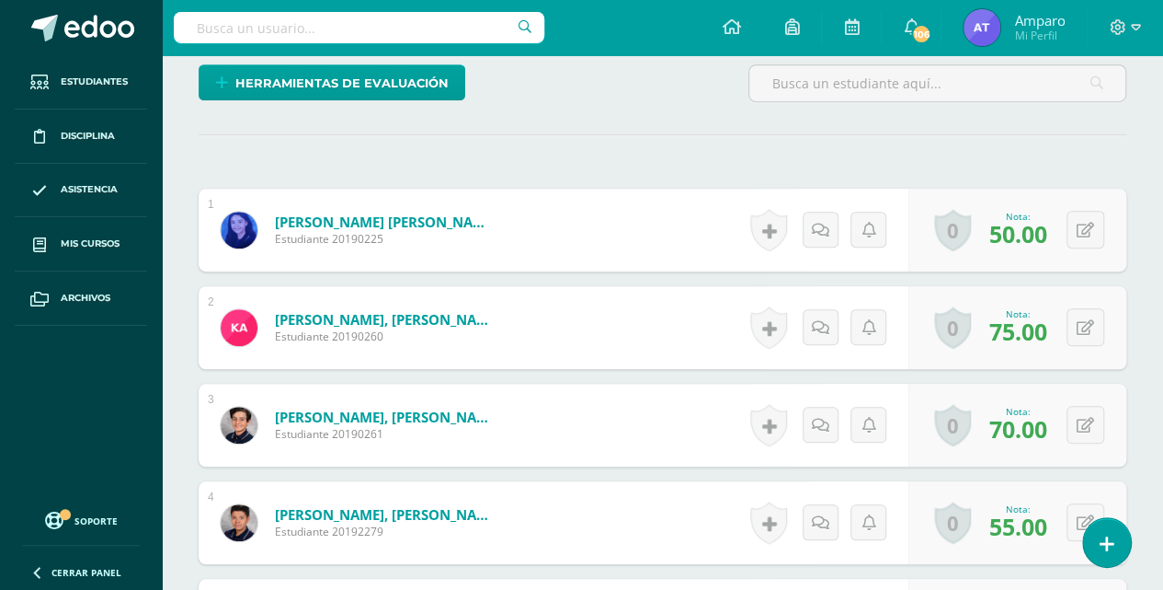
scroll to position [436, 0]
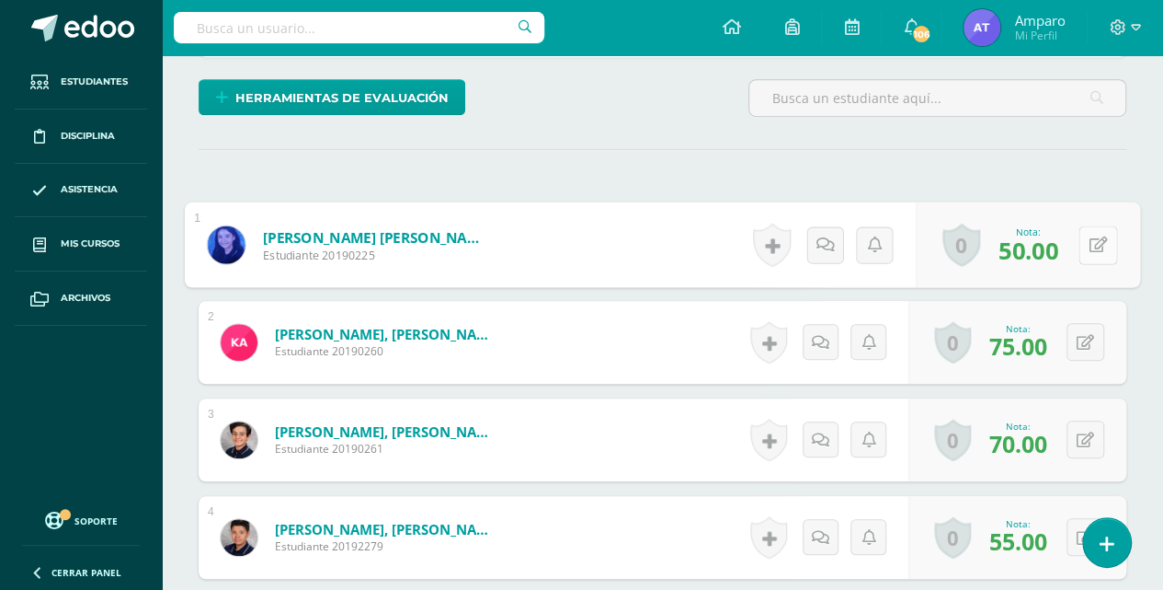
click at [1083, 235] on button at bounding box center [1098, 244] width 39 height 39
type input "100"
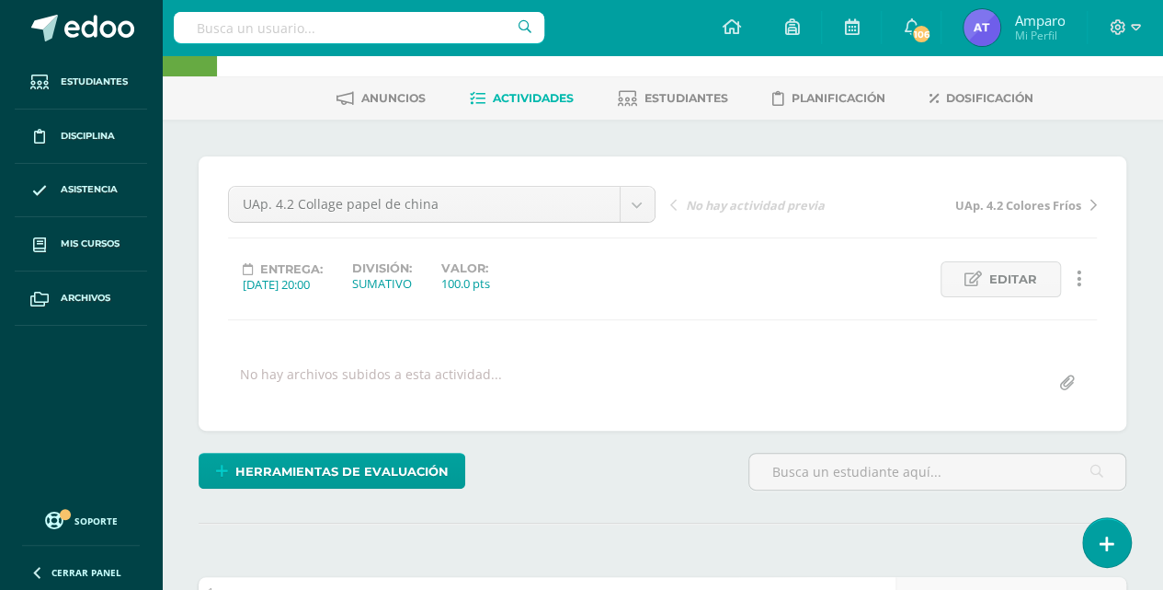
scroll to position [0, 0]
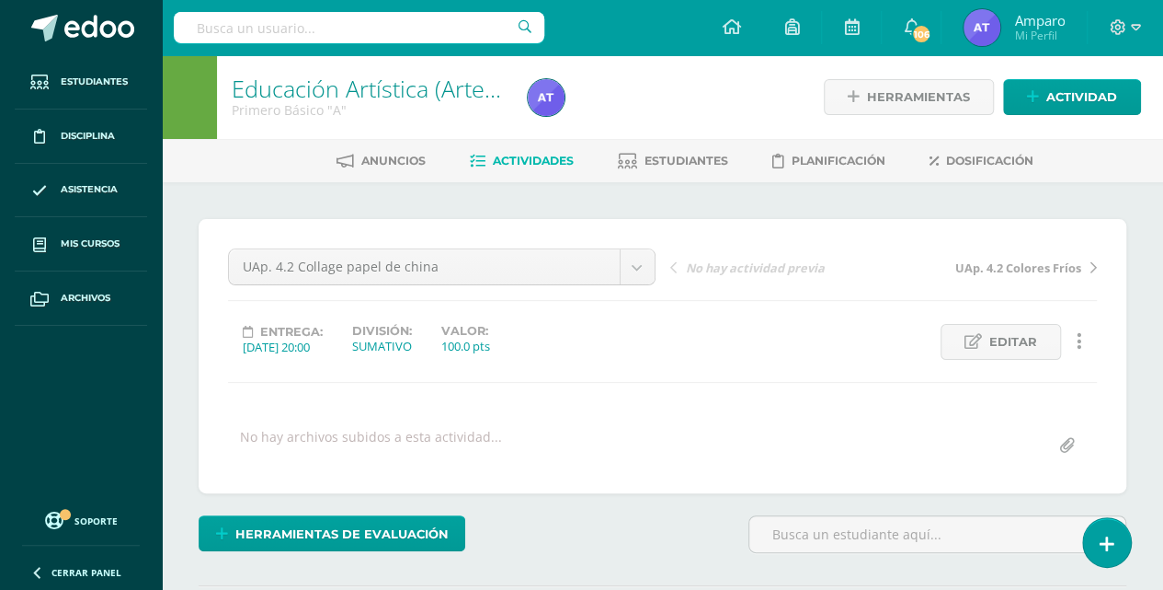
click at [544, 163] on span "Actividades" at bounding box center [533, 161] width 81 height 14
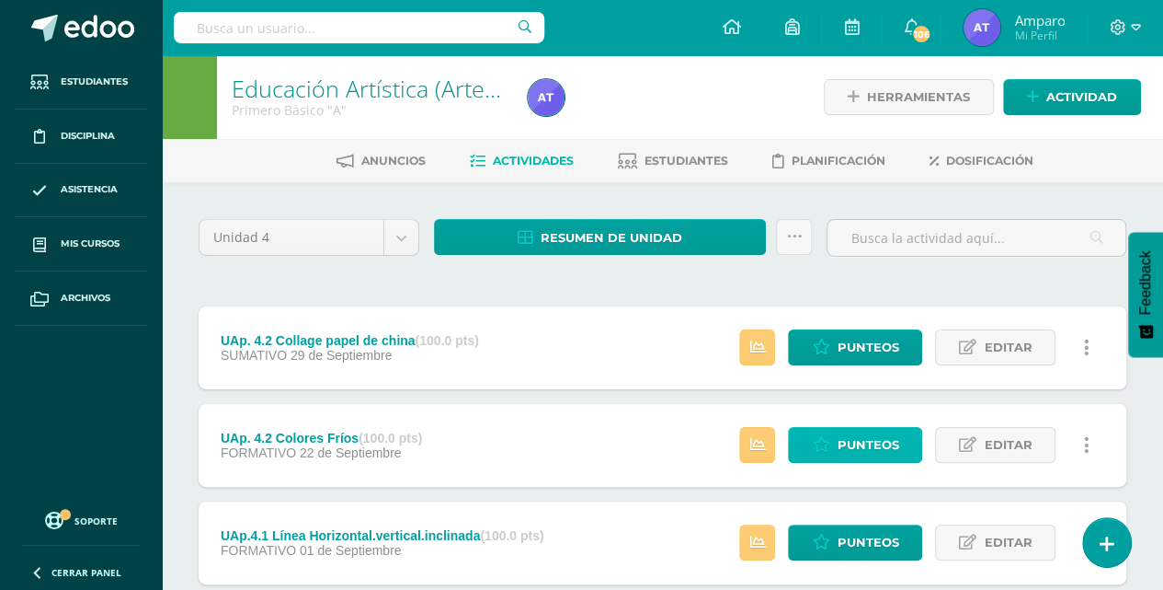
click at [853, 447] on span "Punteos" at bounding box center [868, 445] width 62 height 34
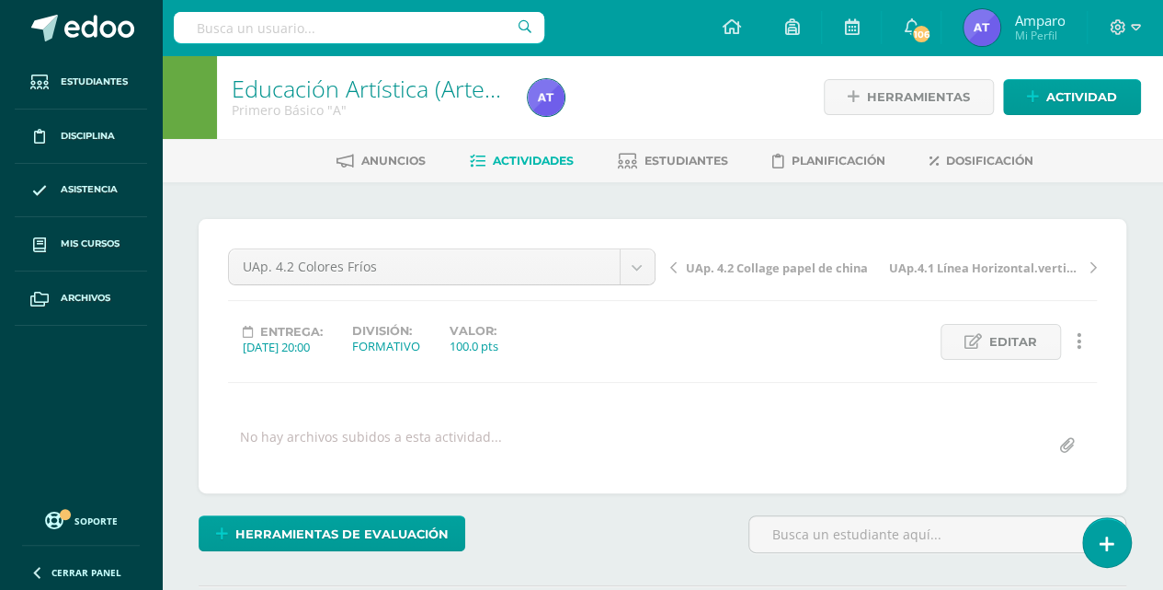
scroll to position [245, 0]
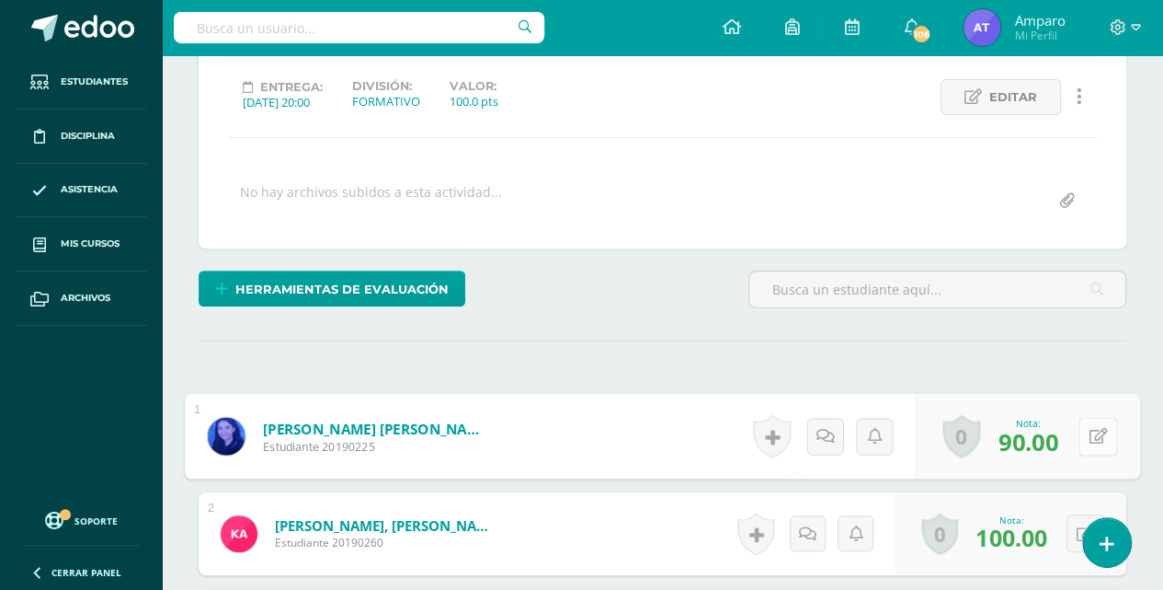
click at [1088, 430] on button at bounding box center [1098, 436] width 39 height 39
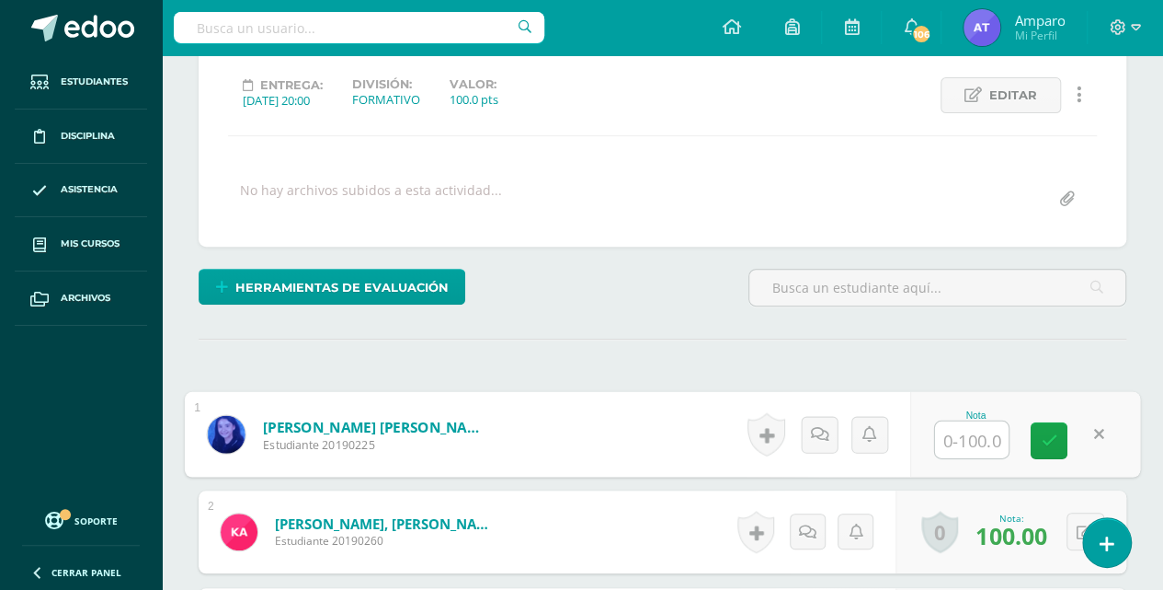
scroll to position [247, 0]
type input "100"
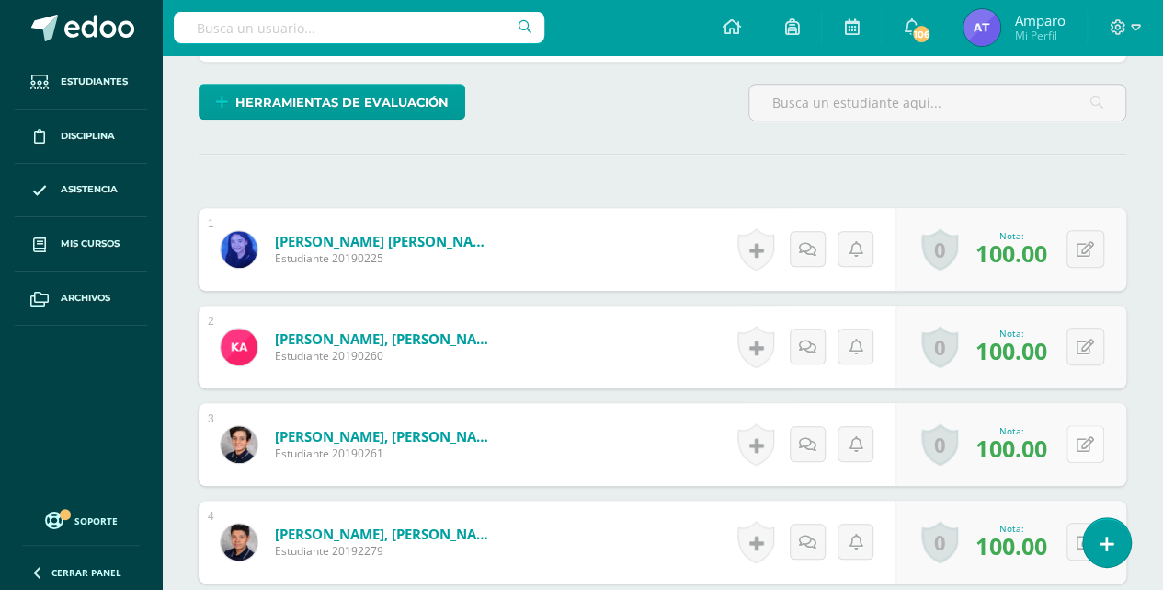
scroll to position [493, 0]
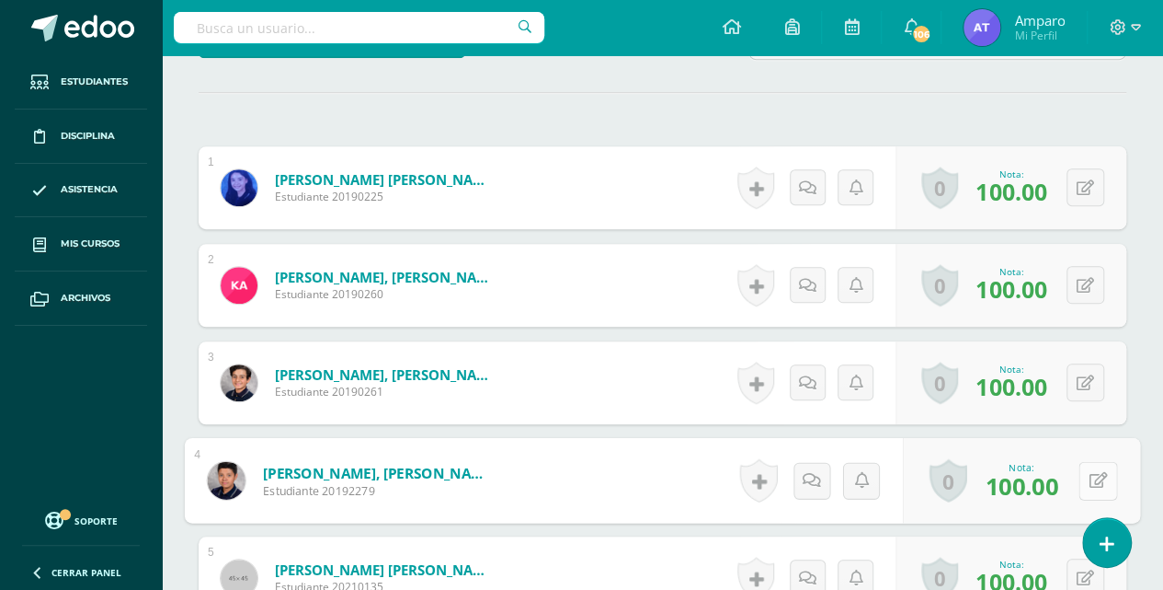
click at [1081, 473] on button at bounding box center [1098, 480] width 39 height 39
type input "85"
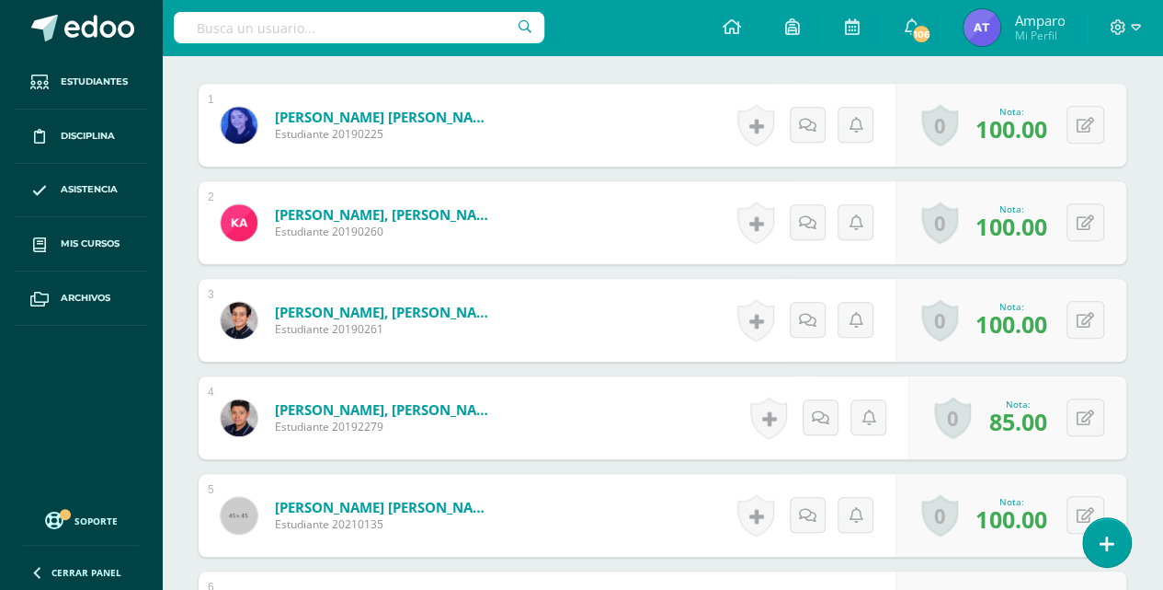
scroll to position [615, 0]
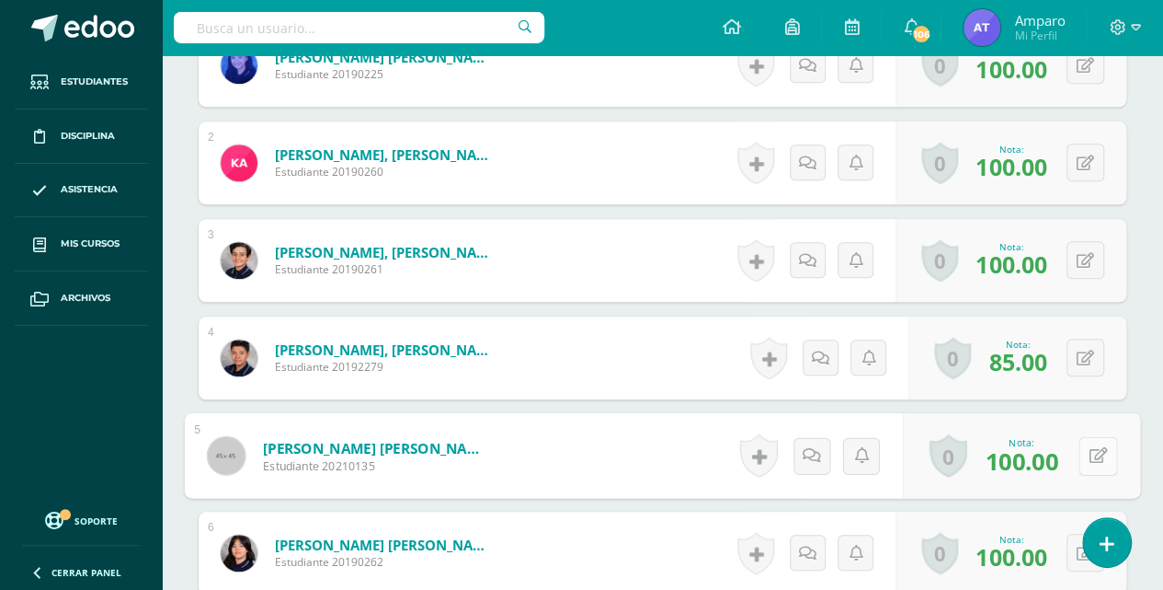
click at [1094, 454] on button at bounding box center [1098, 455] width 39 height 39
type input "0"
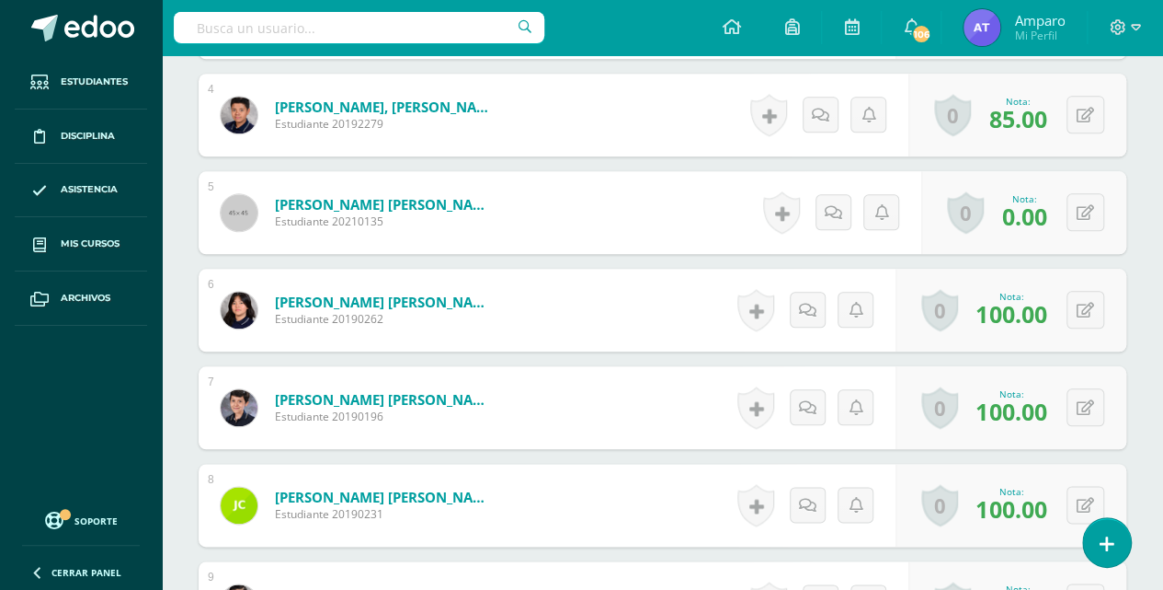
scroll to position [861, 0]
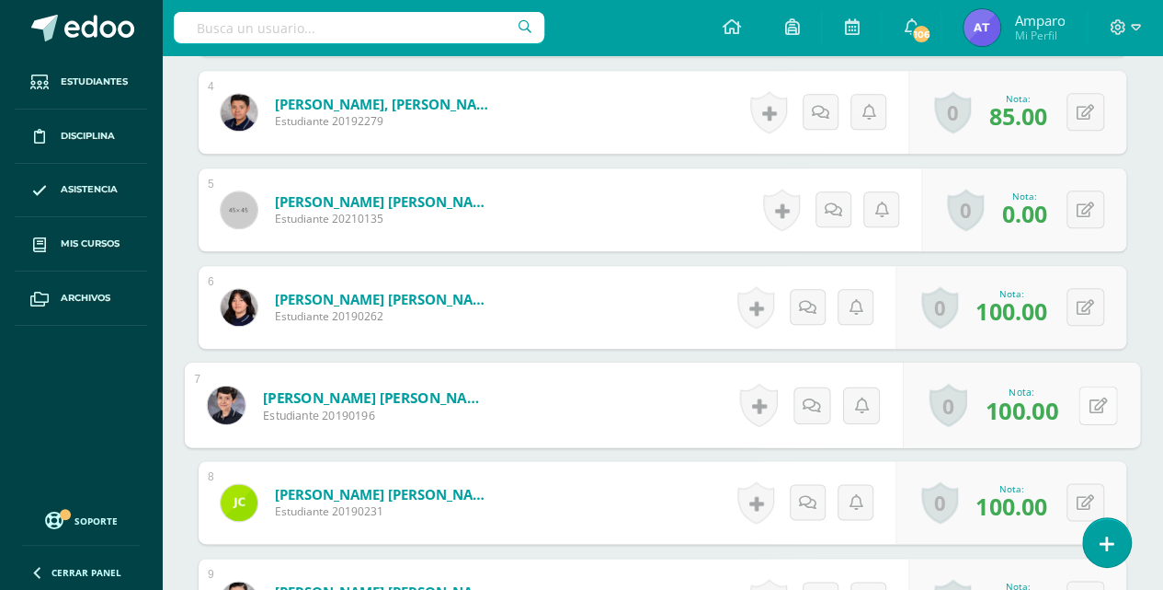
click at [1083, 405] on button at bounding box center [1098, 404] width 39 height 39
type input "95"
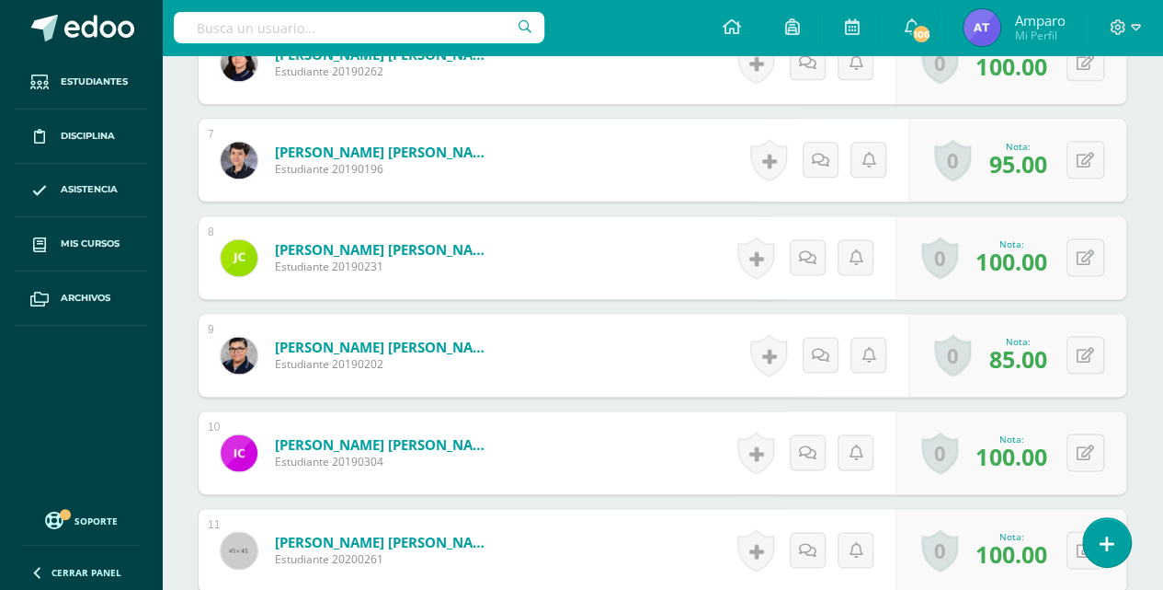
scroll to position [1105, 0]
click at [1083, 346] on button at bounding box center [1086, 355] width 38 height 38
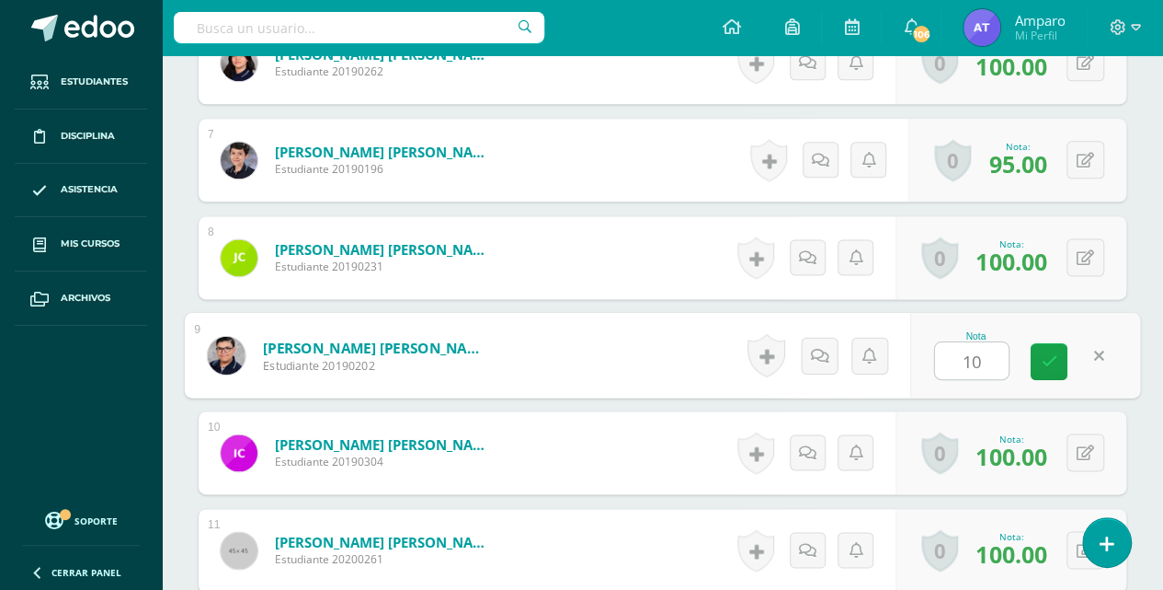
type input "100"
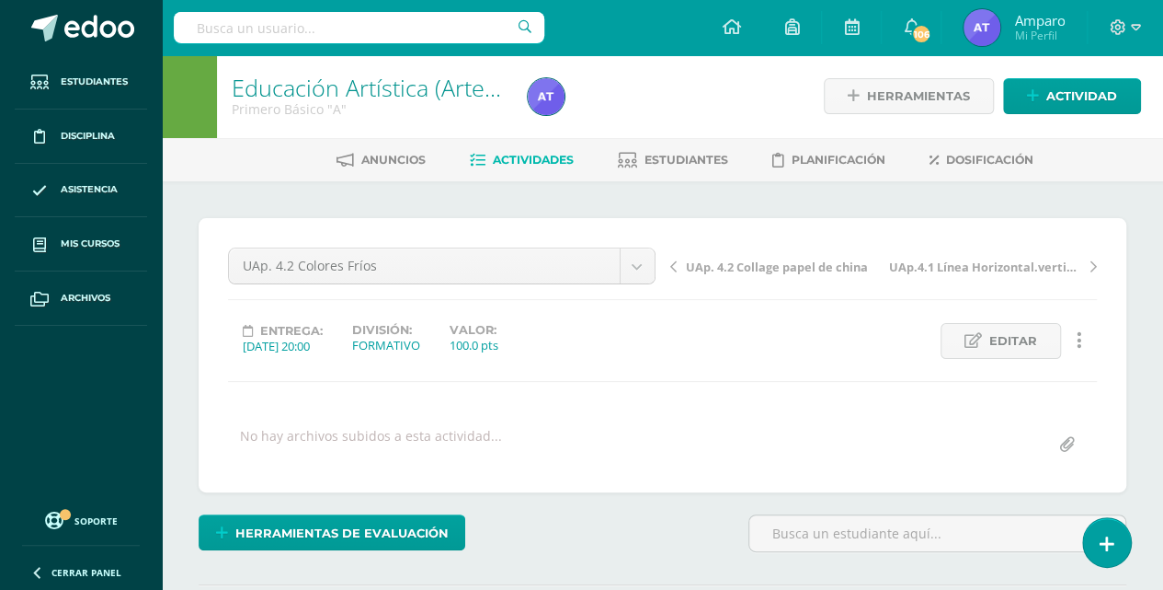
scroll to position [0, 0]
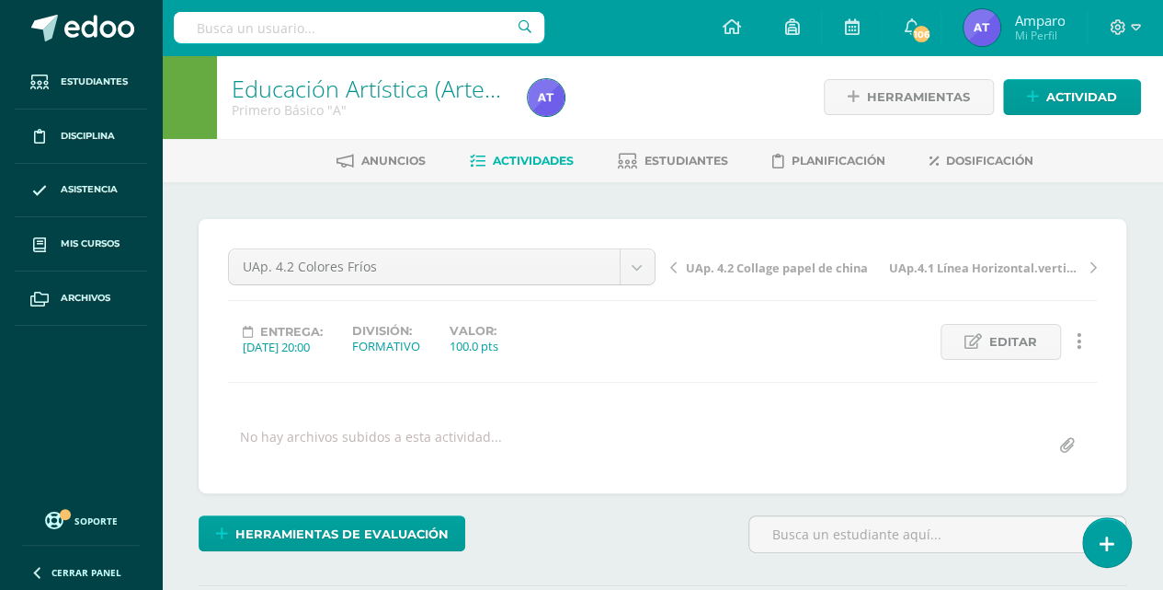
click at [512, 155] on span "Actividades" at bounding box center [533, 161] width 81 height 14
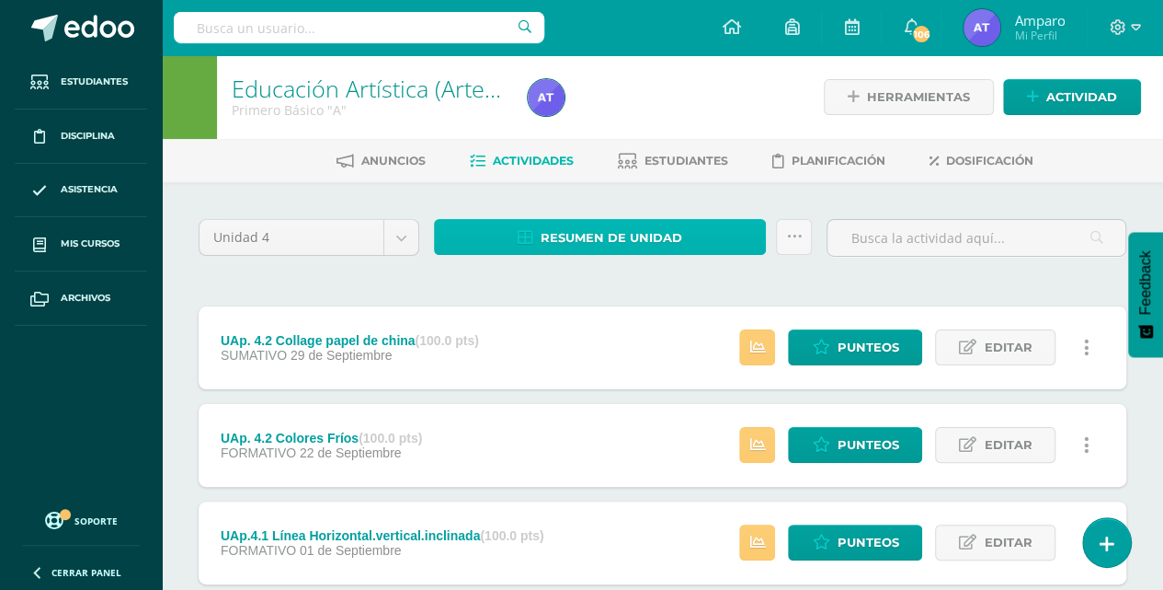
click at [613, 238] on span "Resumen de unidad" at bounding box center [612, 238] width 142 height 34
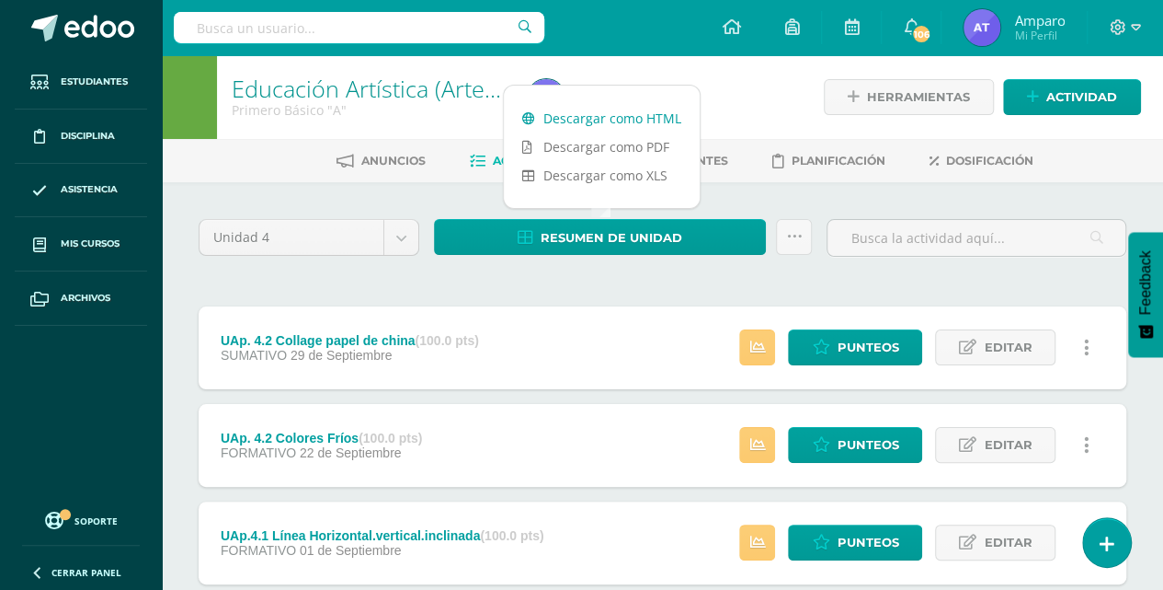
click at [606, 117] on link "Descargar como HTML" at bounding box center [602, 118] width 196 height 29
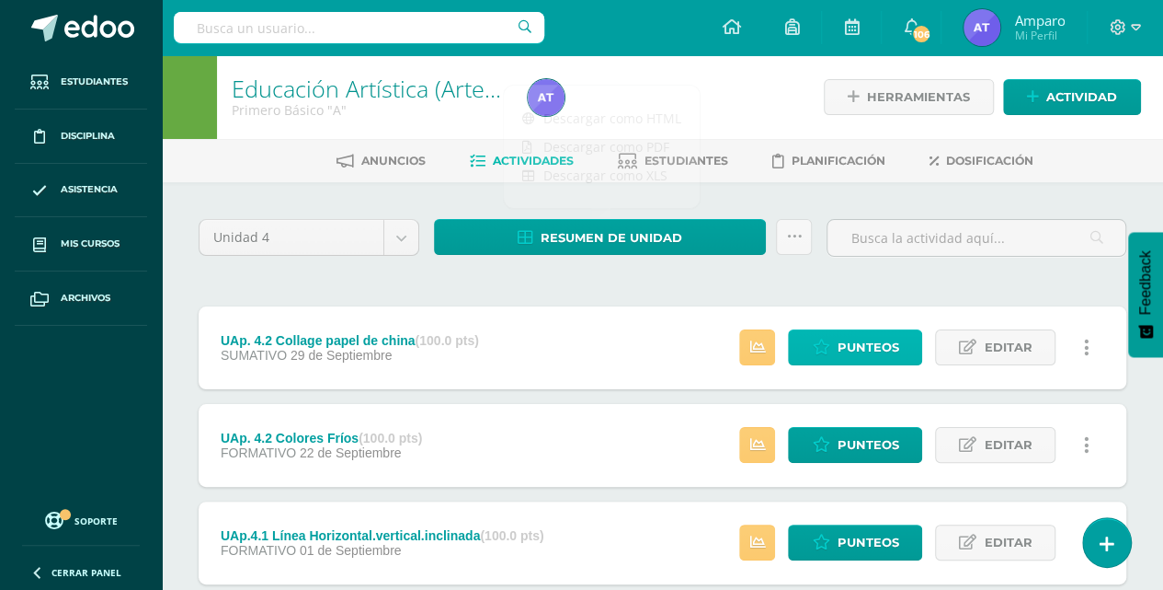
click at [841, 347] on span "Punteos" at bounding box center [868, 347] width 62 height 34
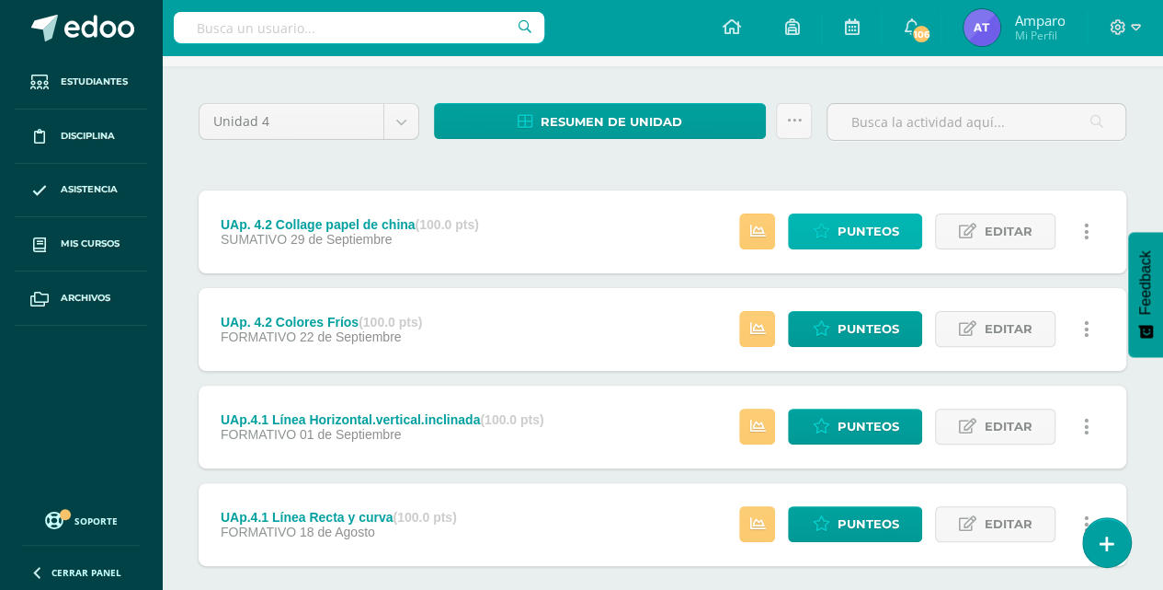
scroll to position [122, 0]
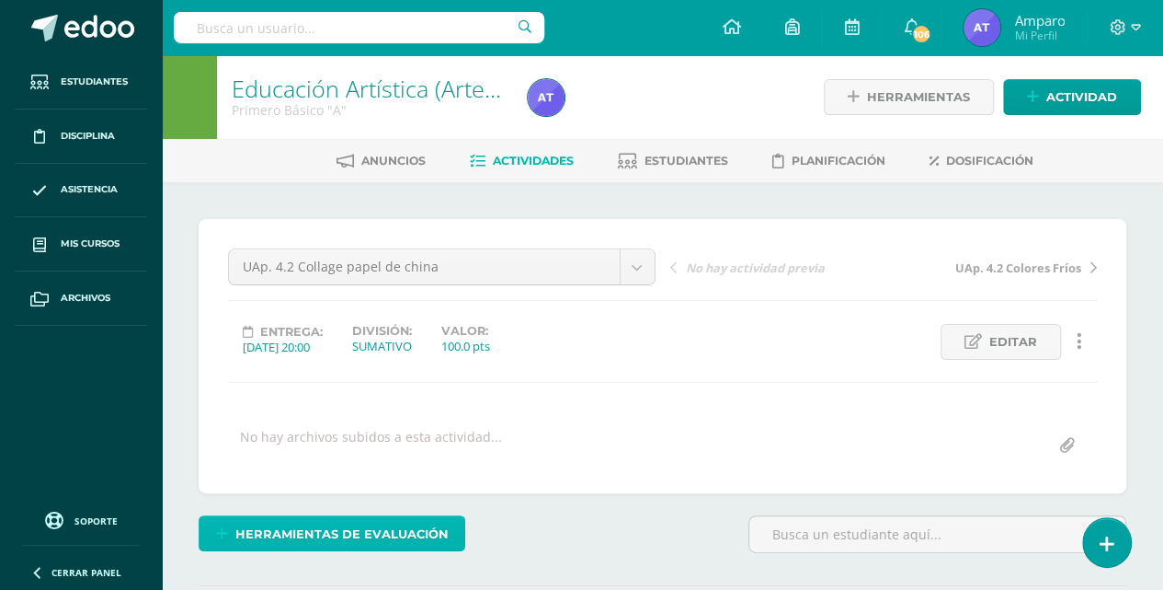
click at [412, 535] on span "Herramientas de evaluación" at bounding box center [341, 534] width 213 height 34
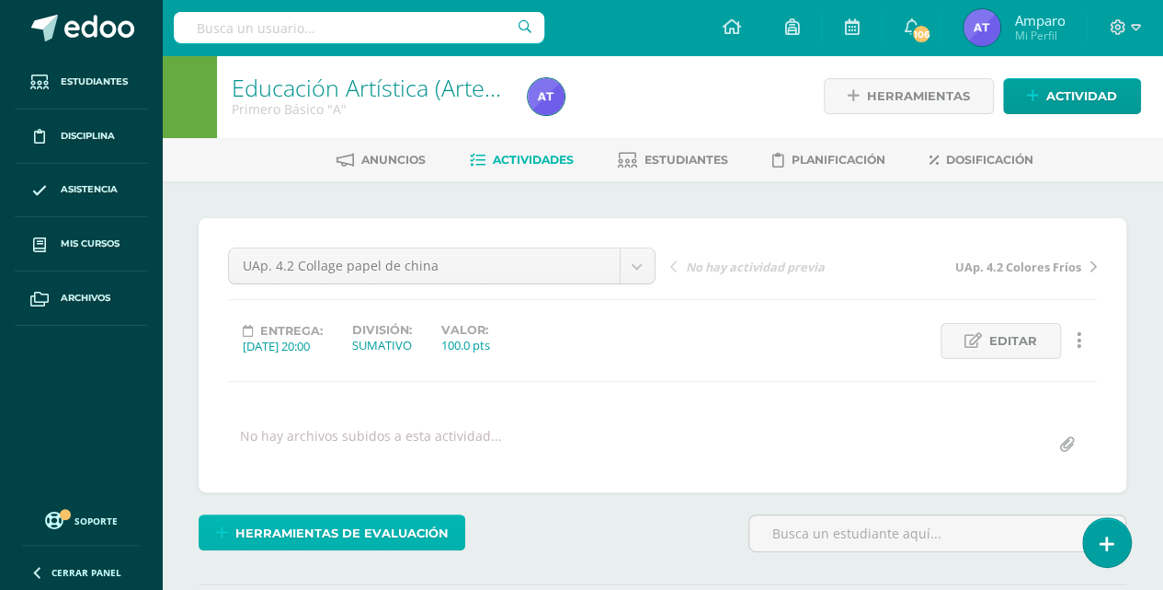
click at [403, 528] on span "Herramientas de evaluación" at bounding box center [341, 533] width 213 height 34
click at [414, 521] on span "Herramientas de evaluación" at bounding box center [341, 533] width 213 height 34
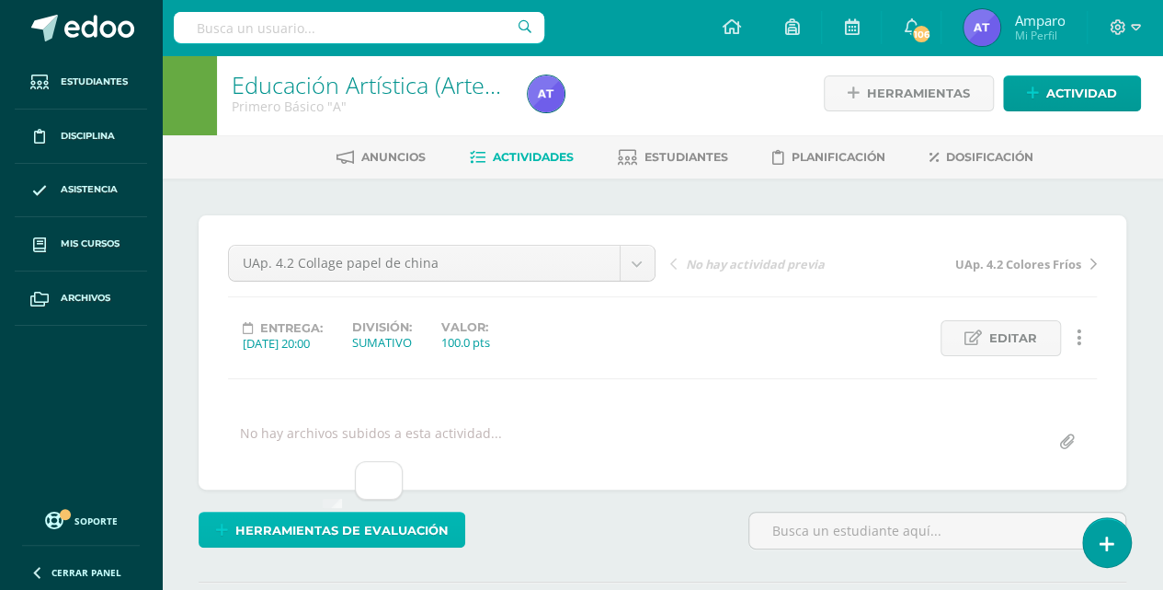
scroll to position [5, 0]
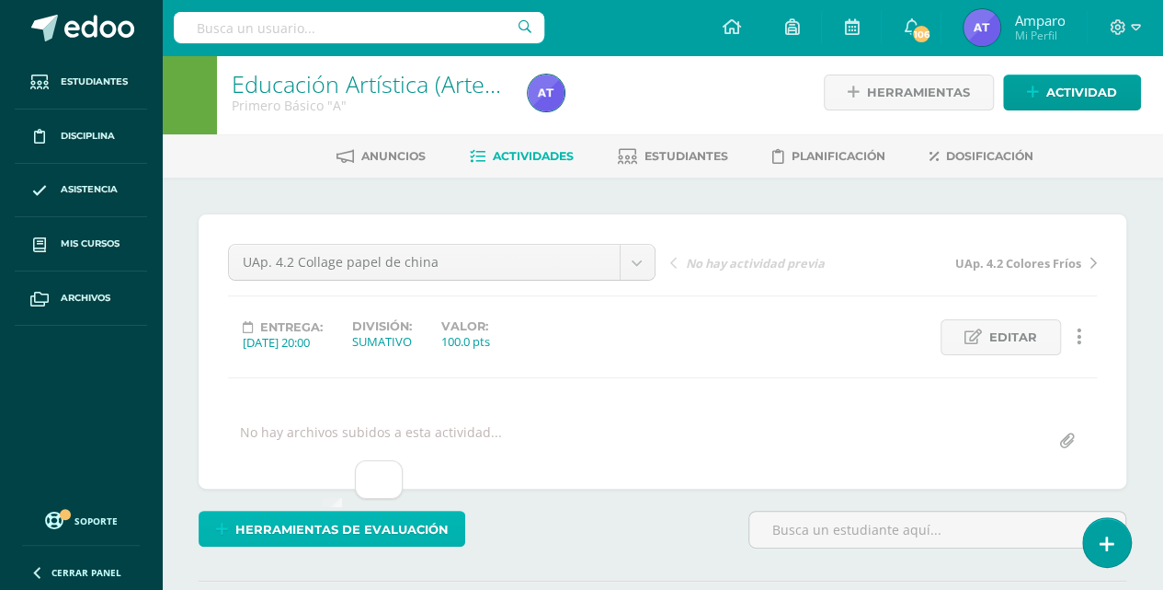
click at [417, 521] on span "Herramientas de evaluación" at bounding box center [341, 529] width 213 height 34
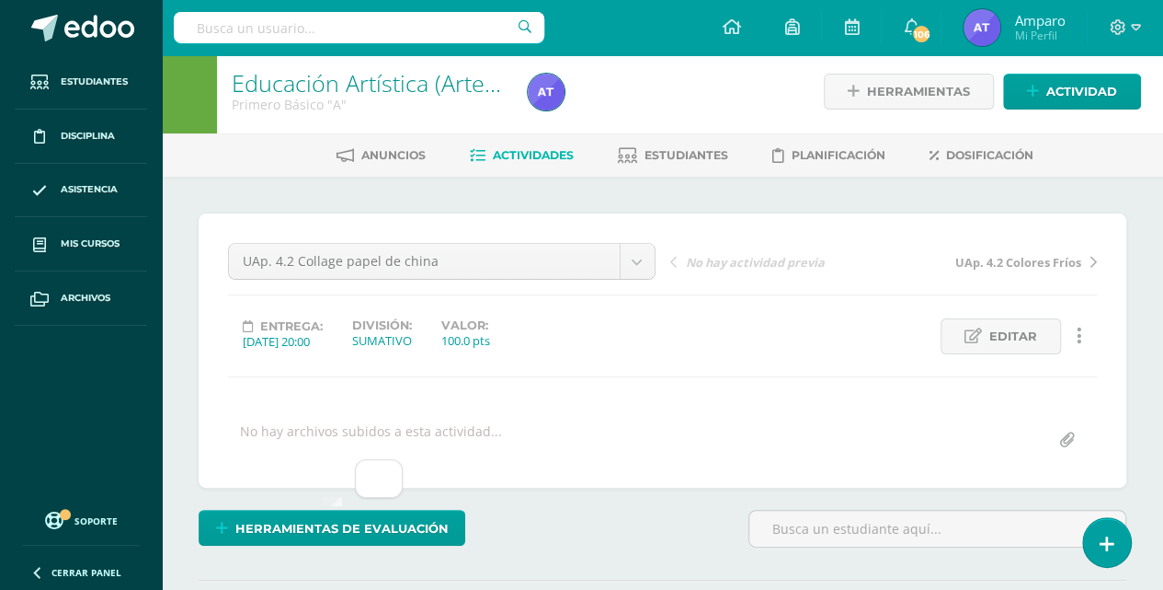
click at [513, 146] on link "Actividades" at bounding box center [522, 155] width 104 height 29
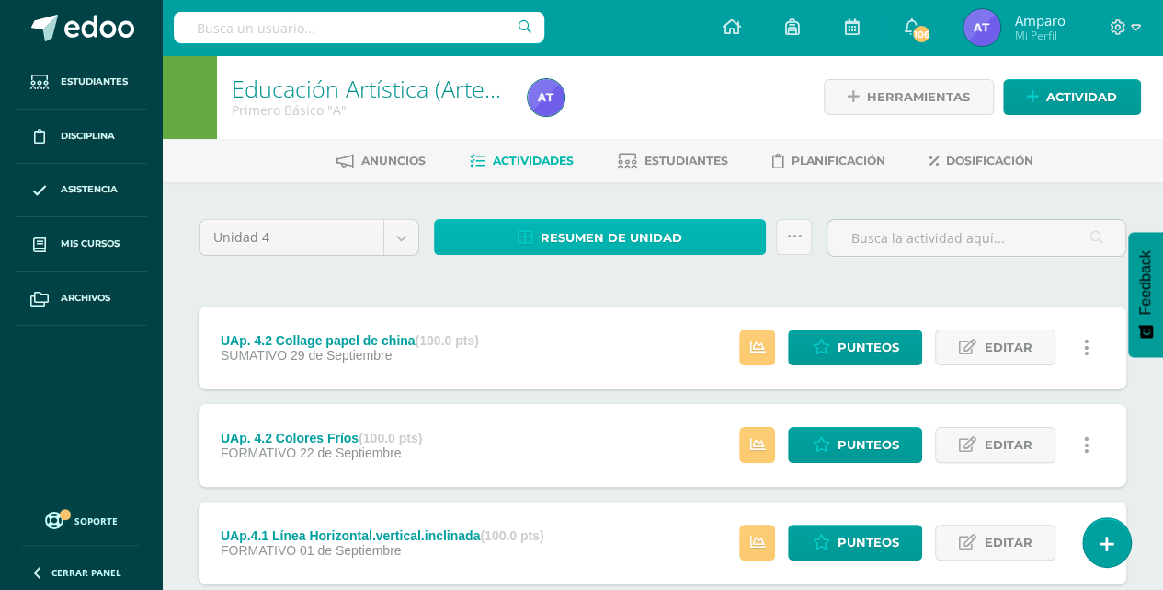
click at [614, 241] on span "Resumen de unidad" at bounding box center [612, 238] width 142 height 34
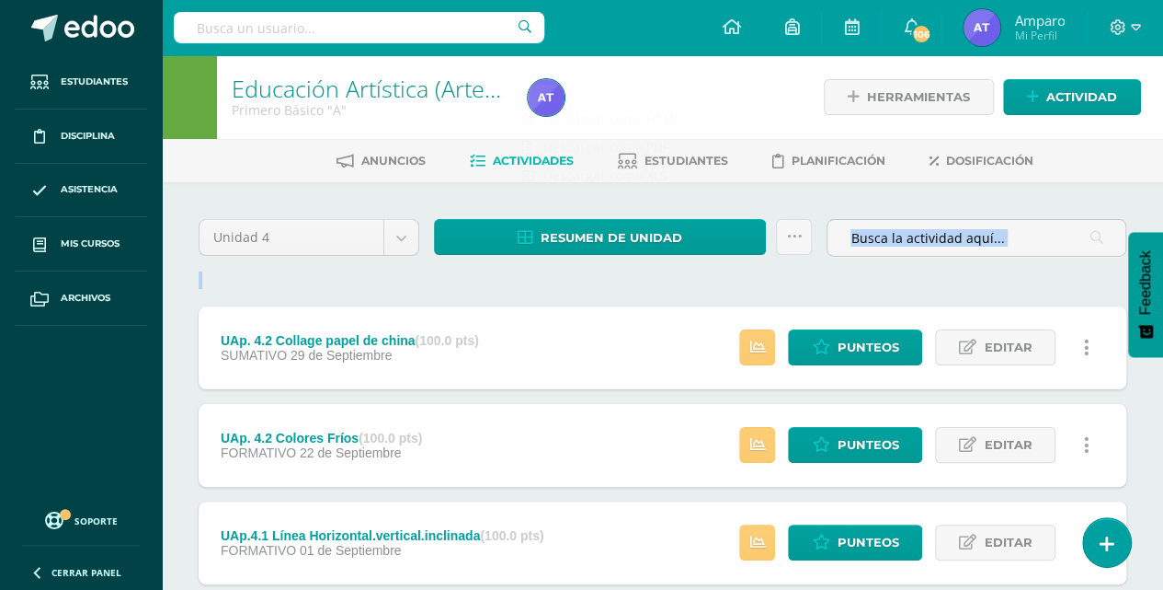
click at [637, 286] on div "Unidad 4 Unidad 1 Unidad 2 Unidad 3 Unidad 4 Resumen de unidad Subir actividade…" at bounding box center [662, 493] width 943 height 548
click at [850, 344] on span "Punteos" at bounding box center [868, 347] width 62 height 34
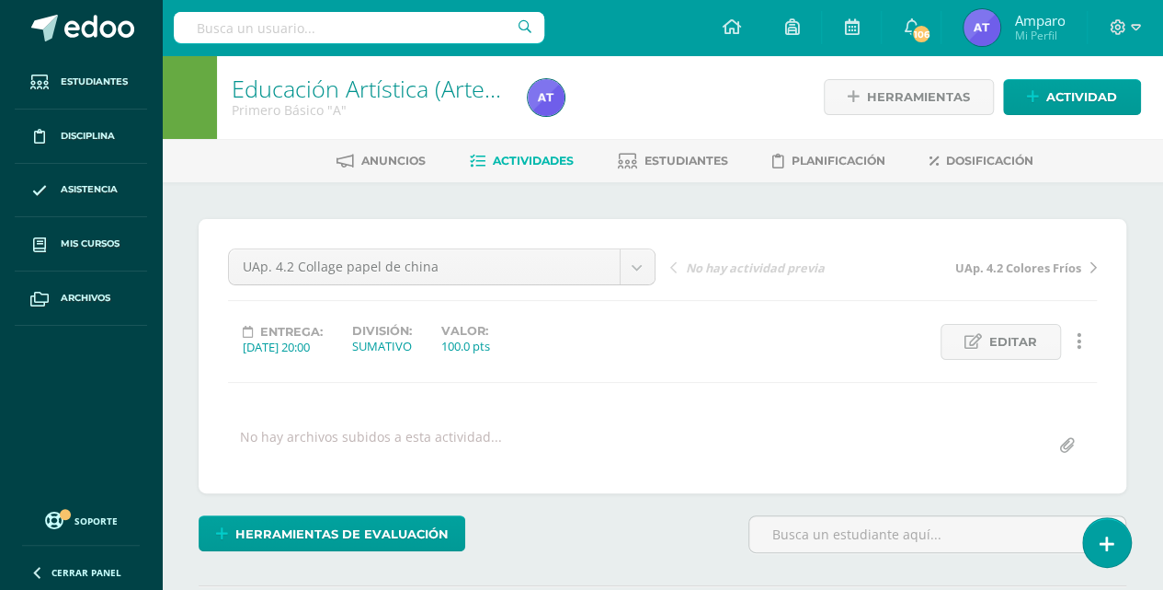
scroll to position [1, 0]
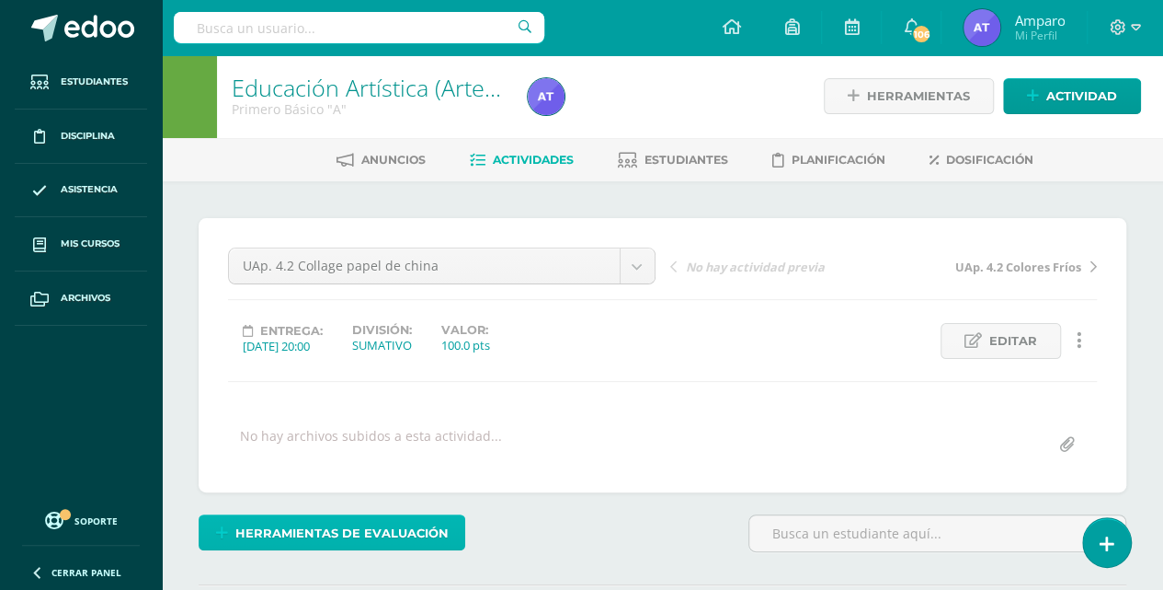
click at [355, 524] on span "Herramientas de evaluación" at bounding box center [341, 533] width 213 height 34
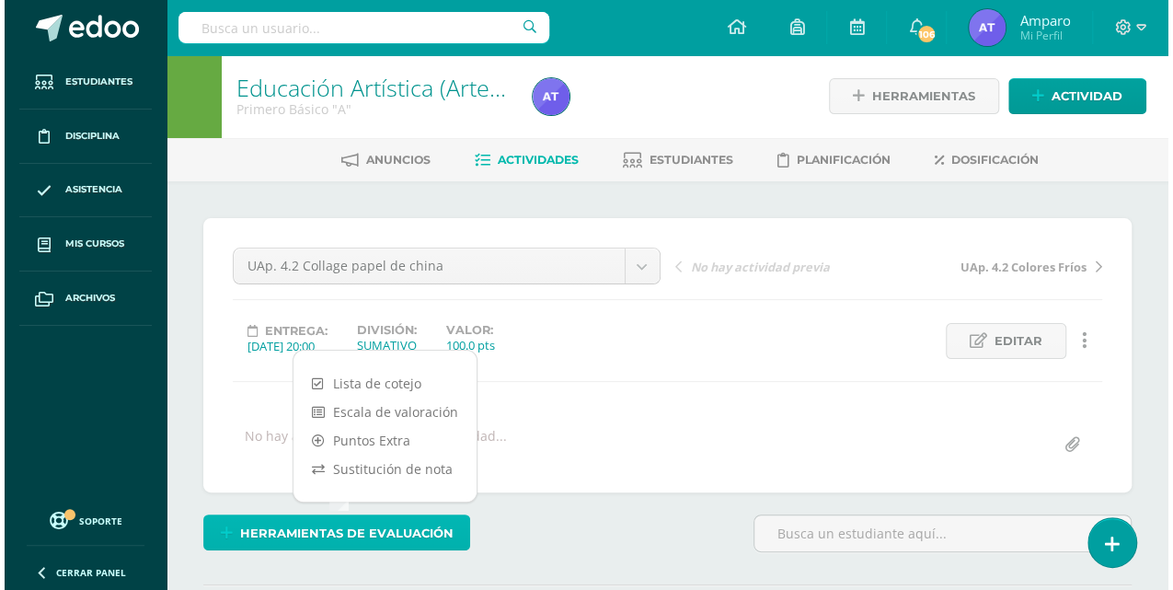
scroll to position [2, 0]
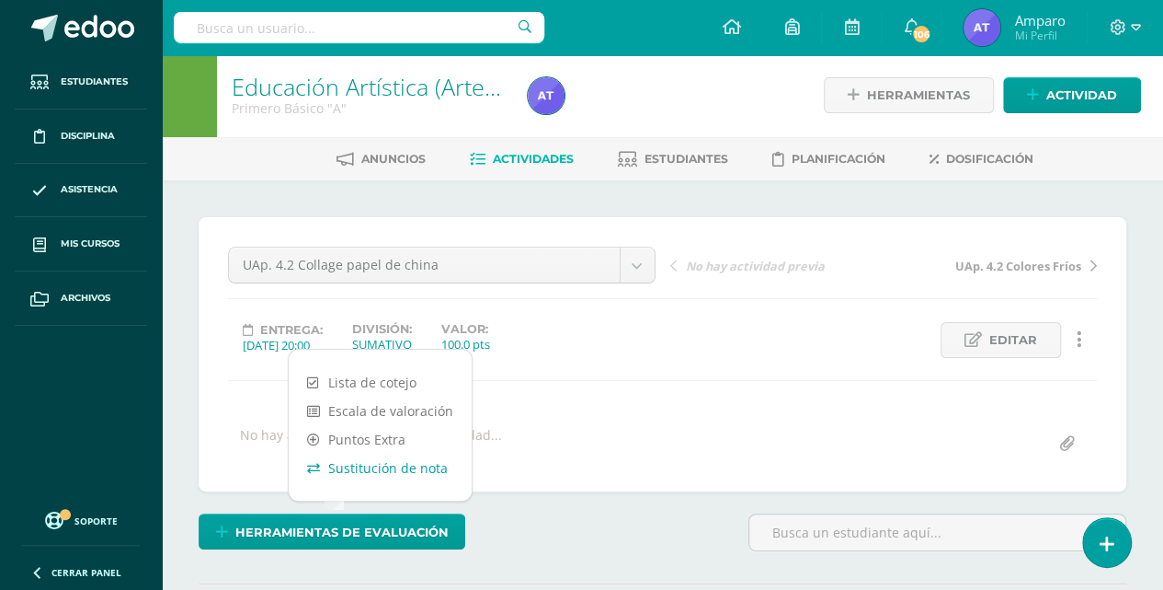
click at [368, 468] on link "Sustitución de nota" at bounding box center [380, 467] width 183 height 29
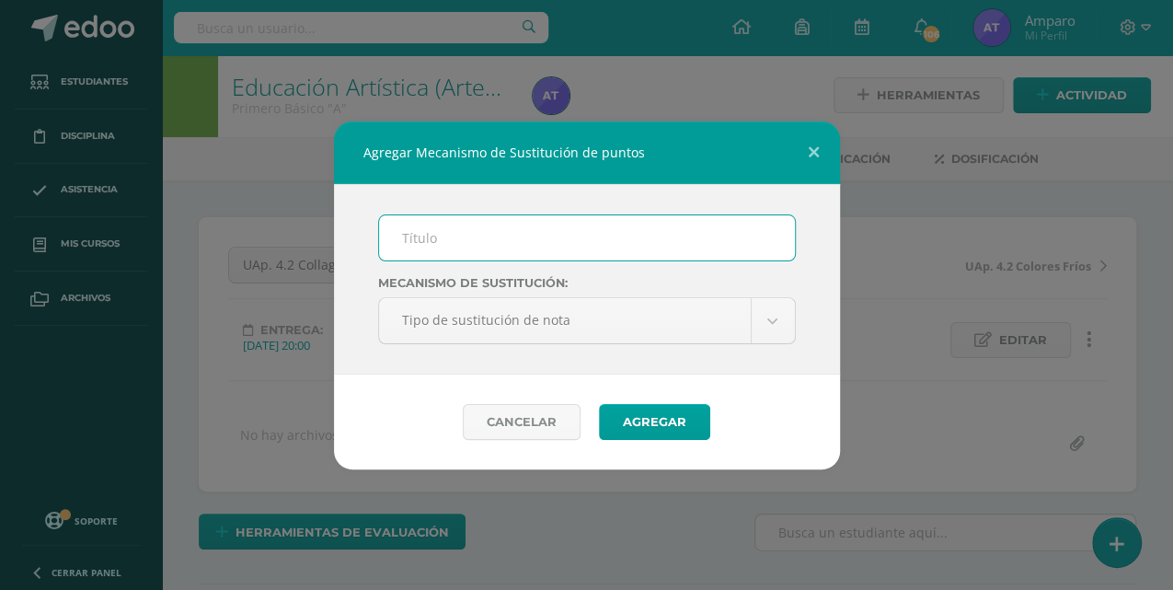
scroll to position [4, 0]
click at [404, 237] on input "text" at bounding box center [587, 237] width 416 height 45
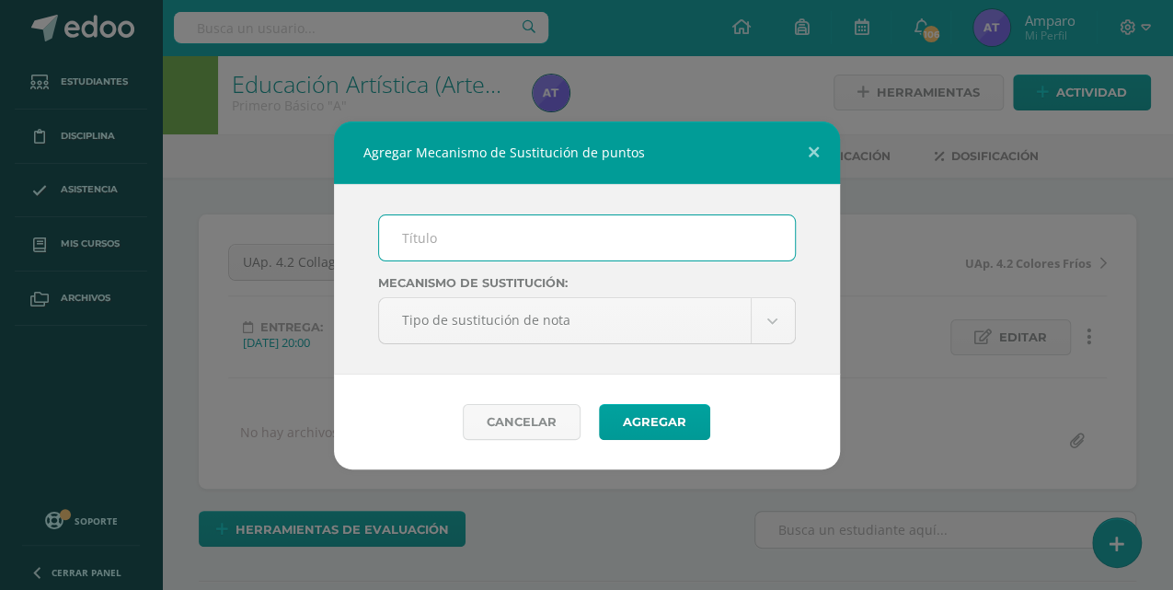
scroll to position [6, 0]
type input "PMA"
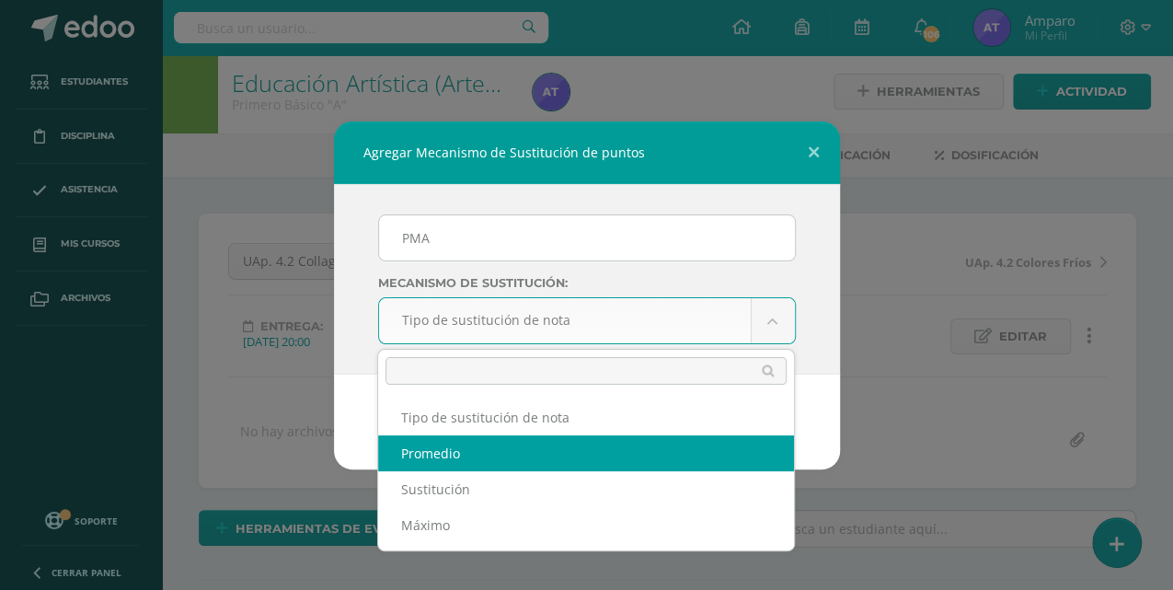
select select "average"
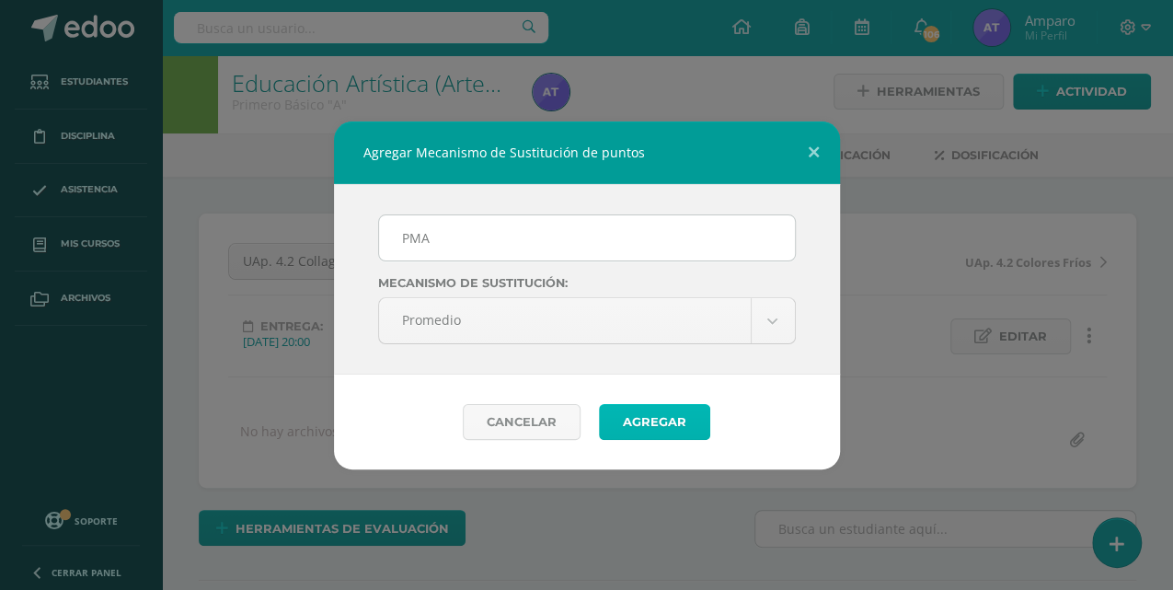
click at [647, 423] on button "Agregar" at bounding box center [654, 422] width 111 height 36
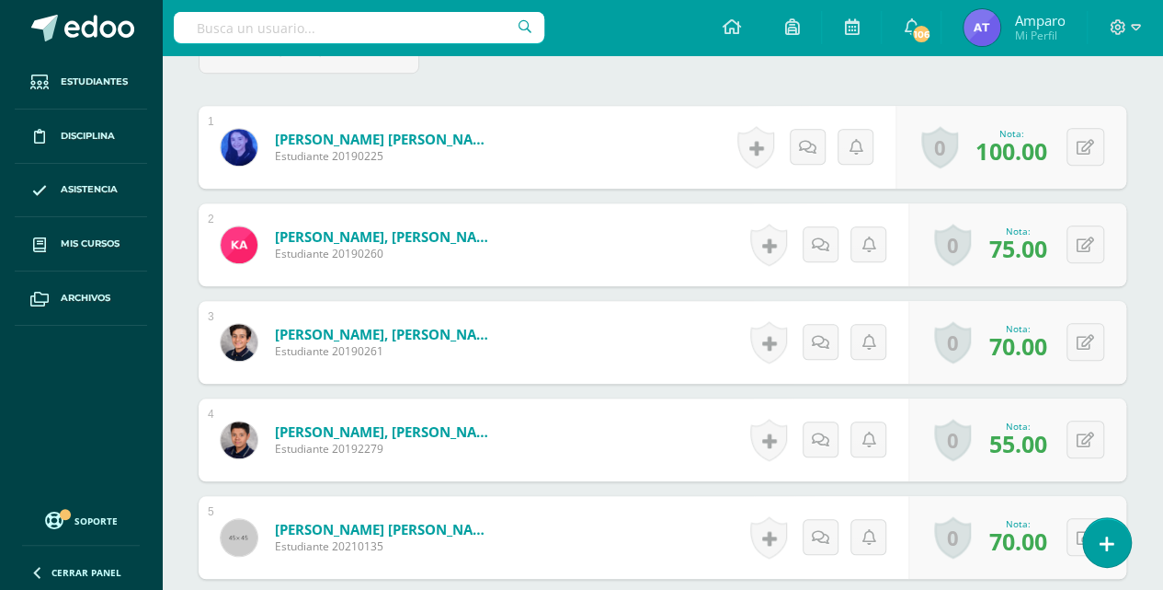
scroll to position [618, 0]
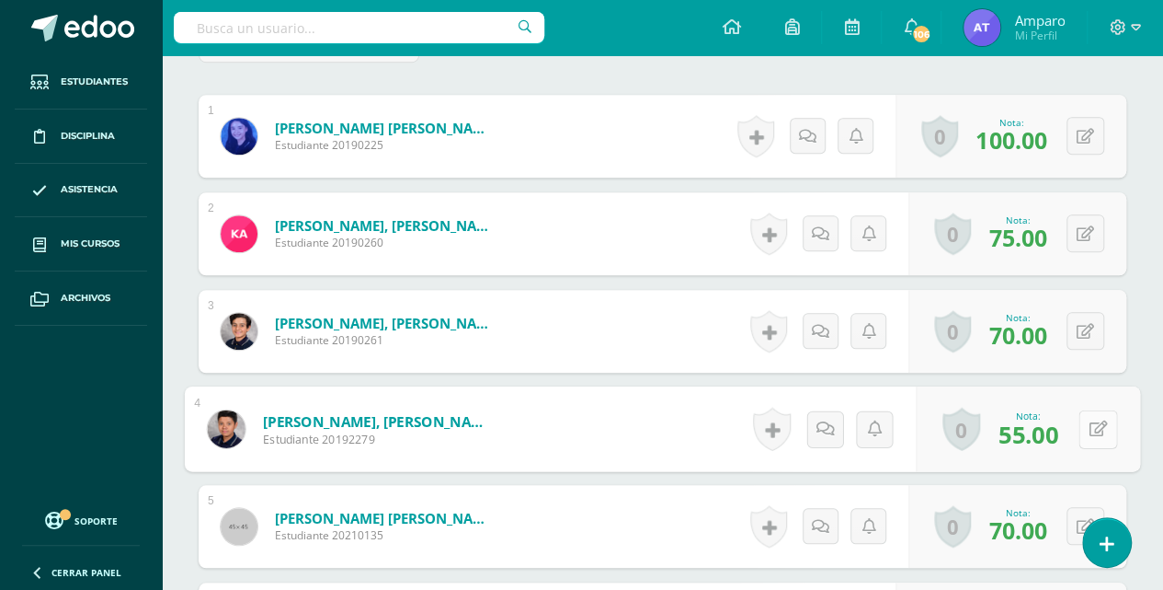
click at [1090, 422] on icon at bounding box center [1099, 428] width 18 height 16
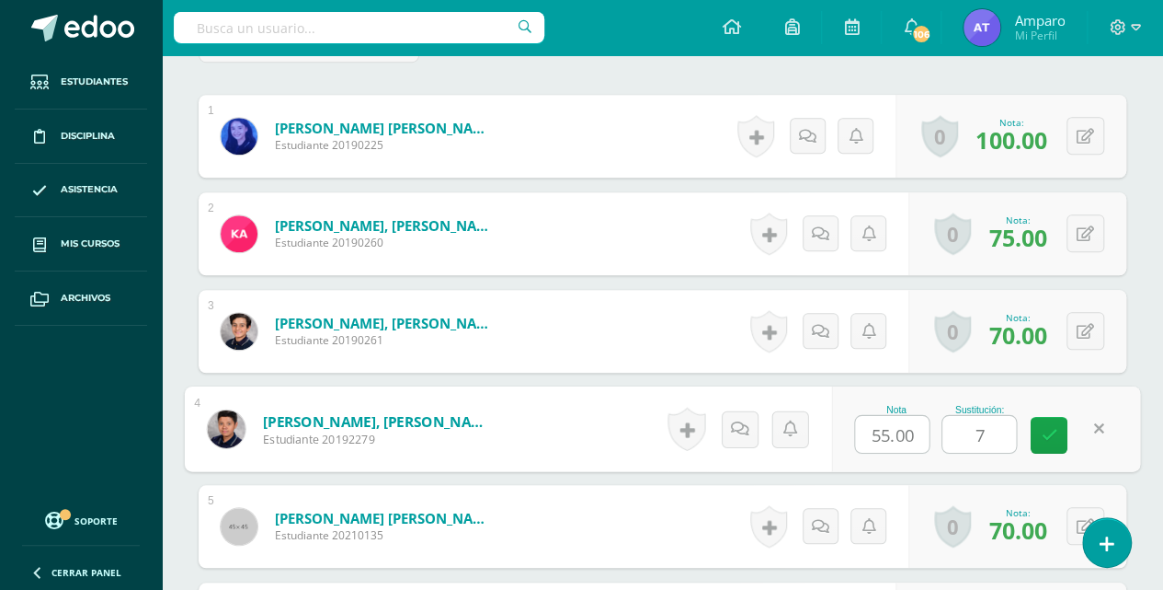
type input "70"
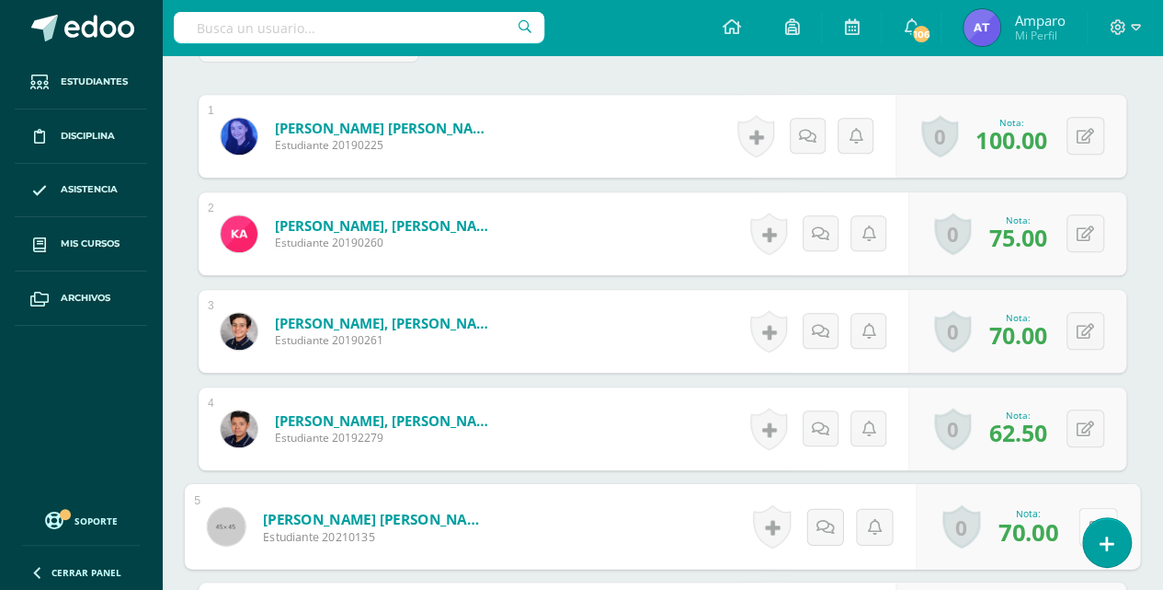
click at [1079, 519] on button at bounding box center [1098, 526] width 39 height 39
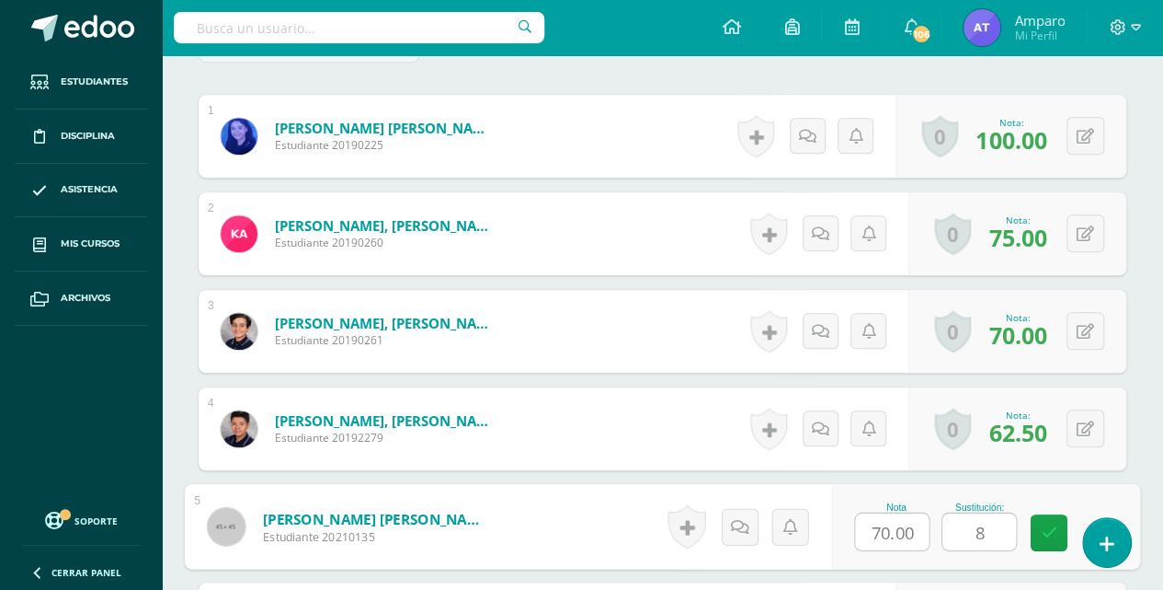
type input "80"
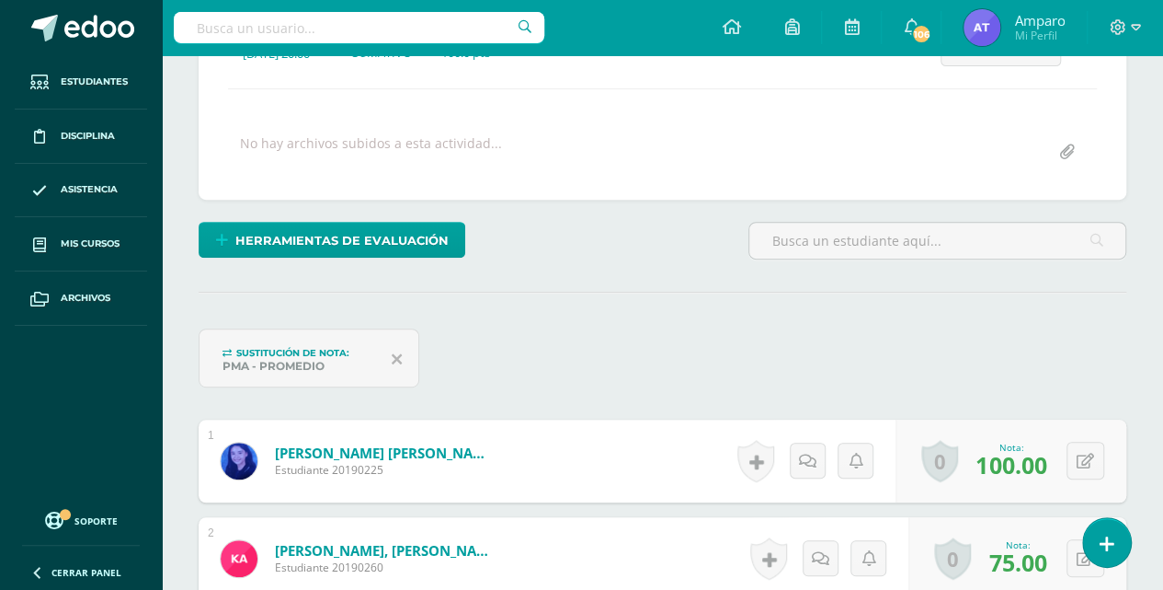
scroll to position [66, 0]
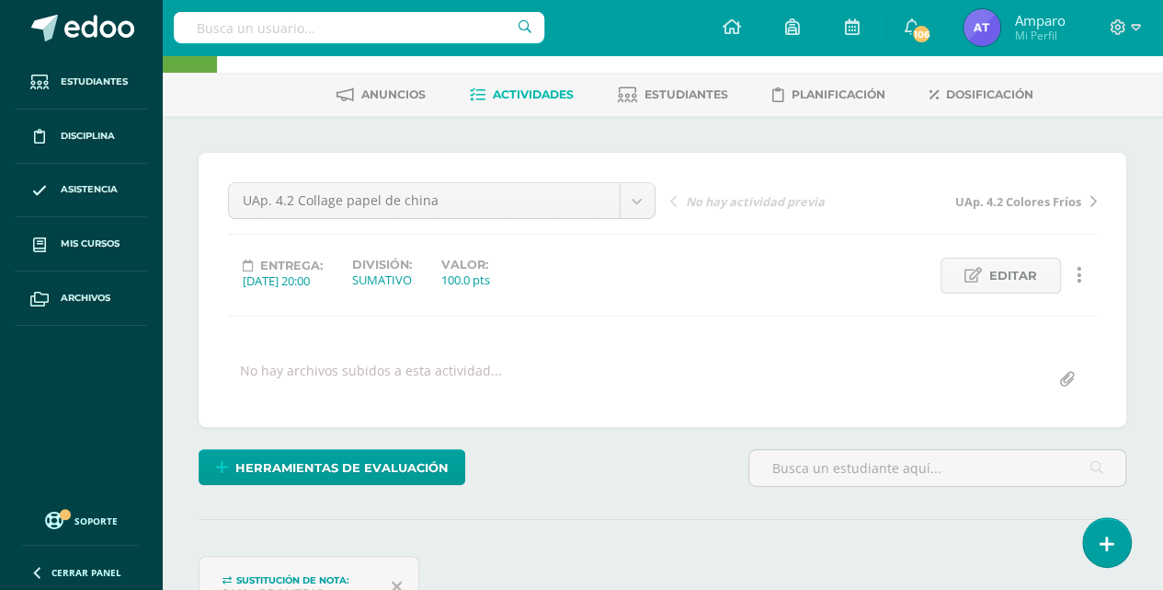
click at [532, 88] on span "Actividades" at bounding box center [533, 94] width 81 height 14
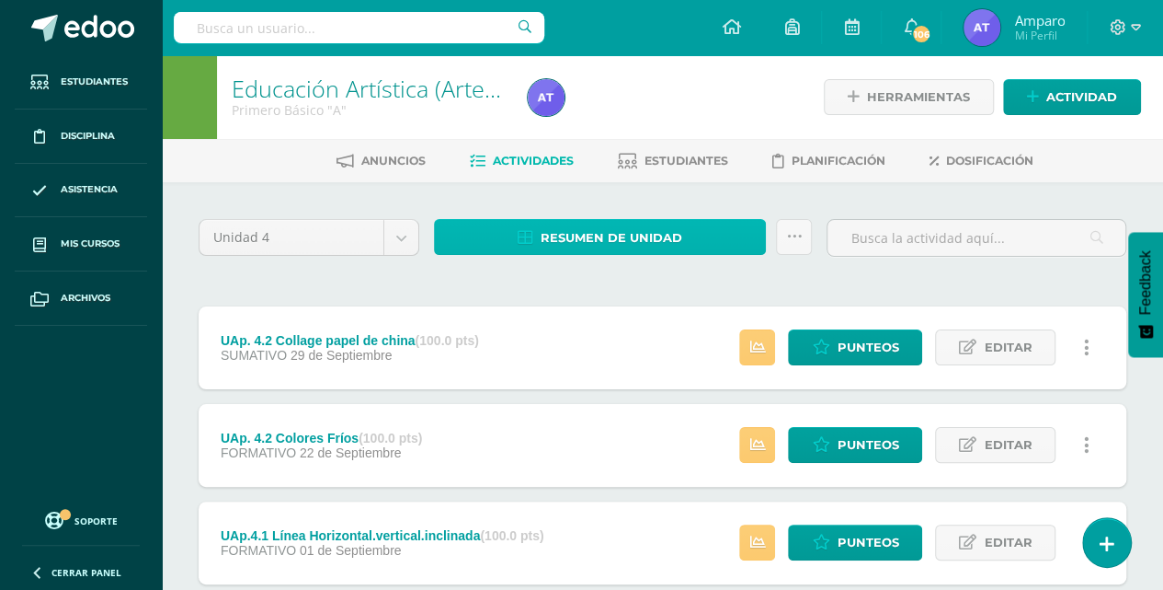
click at [604, 241] on span "Resumen de unidad" at bounding box center [612, 238] width 142 height 34
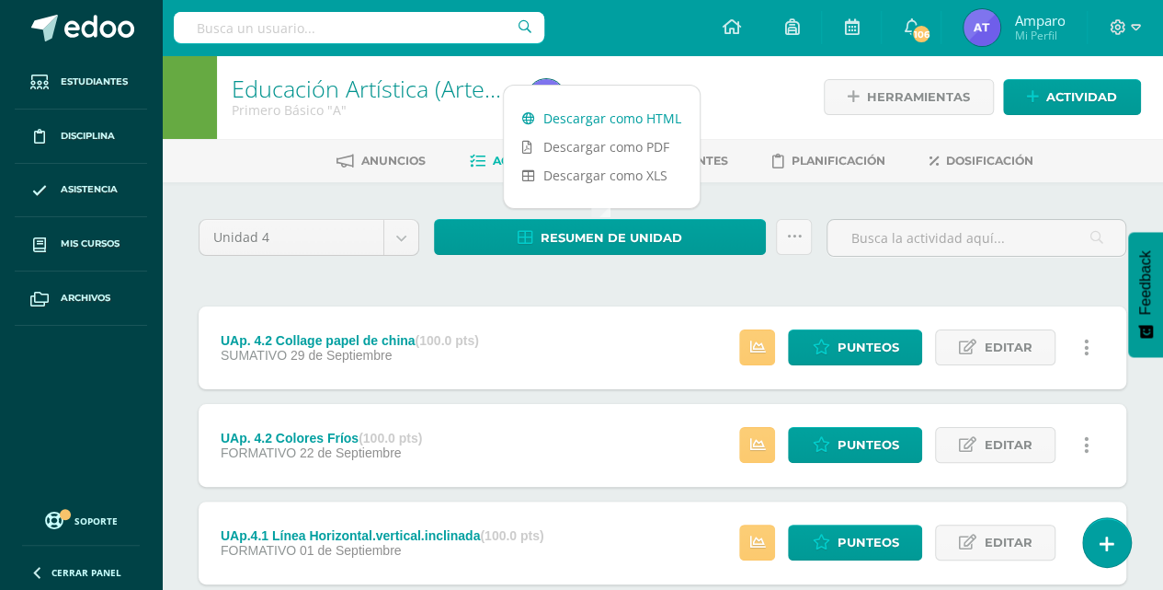
click at [620, 112] on link "Descargar como HTML" at bounding box center [602, 118] width 196 height 29
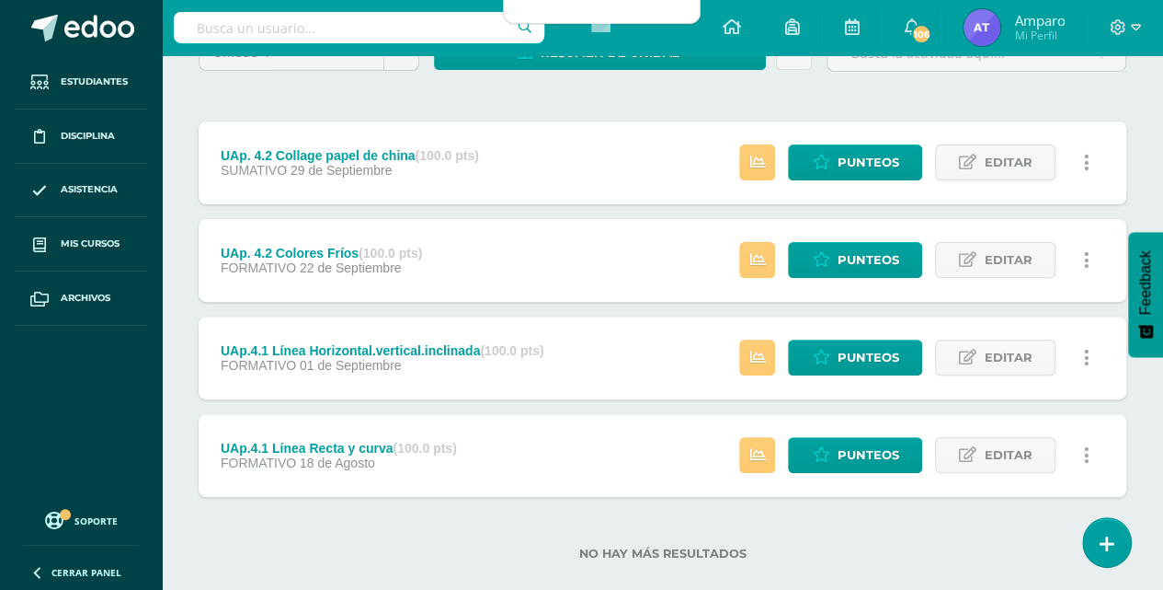
scroll to position [212, 0]
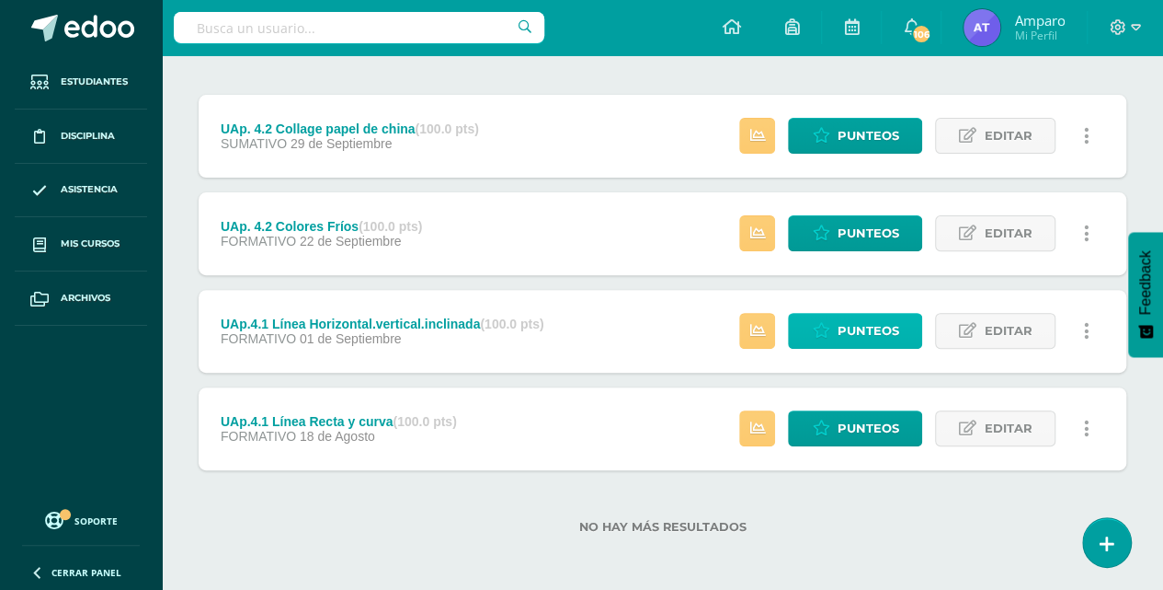
click at [866, 327] on span "Punteos" at bounding box center [868, 331] width 62 height 34
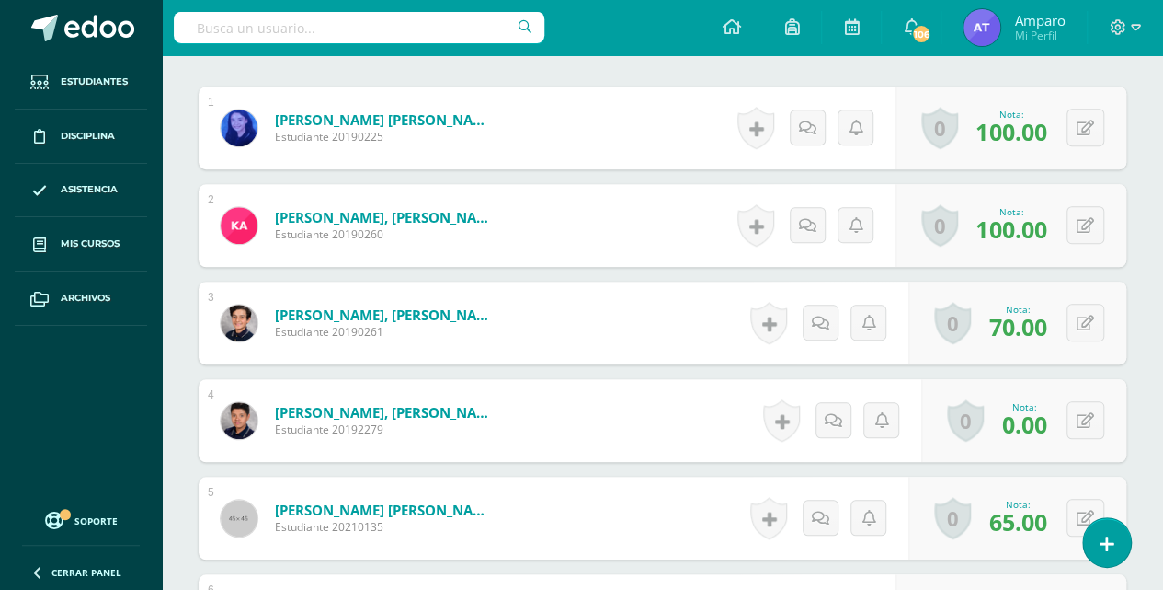
scroll to position [554, 0]
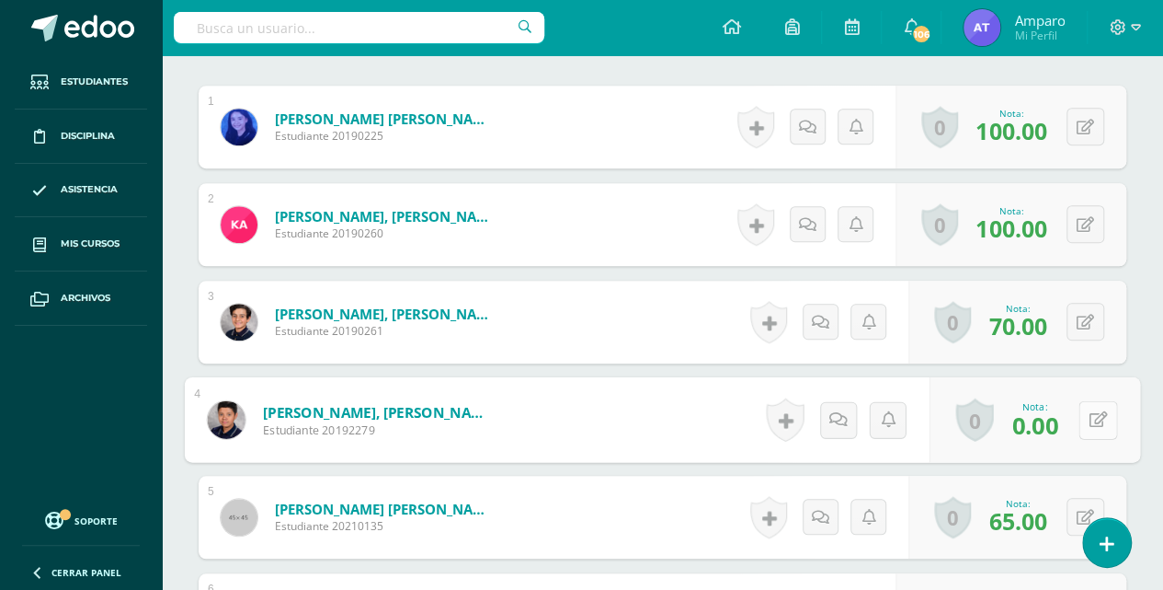
click at [1092, 413] on icon at bounding box center [1099, 419] width 18 height 16
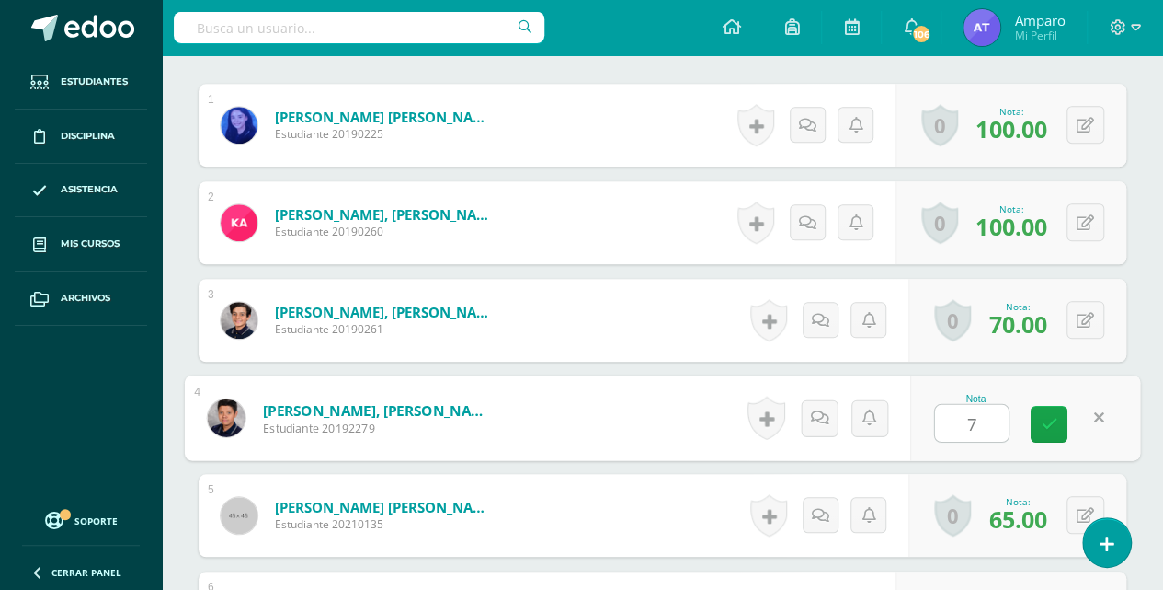
type input "75"
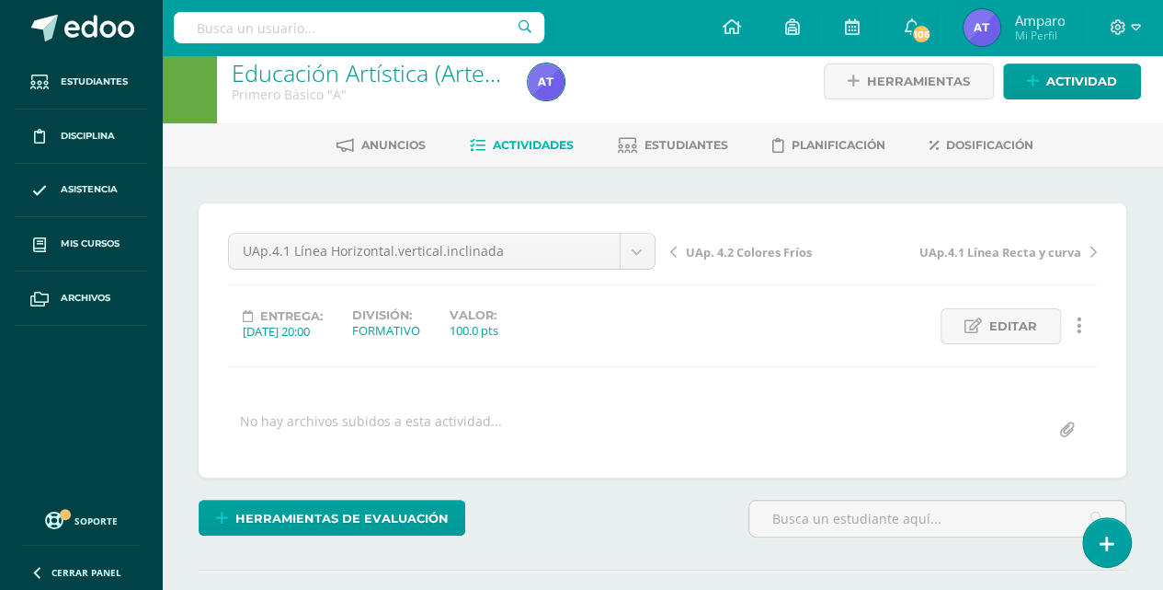
scroll to position [6, 0]
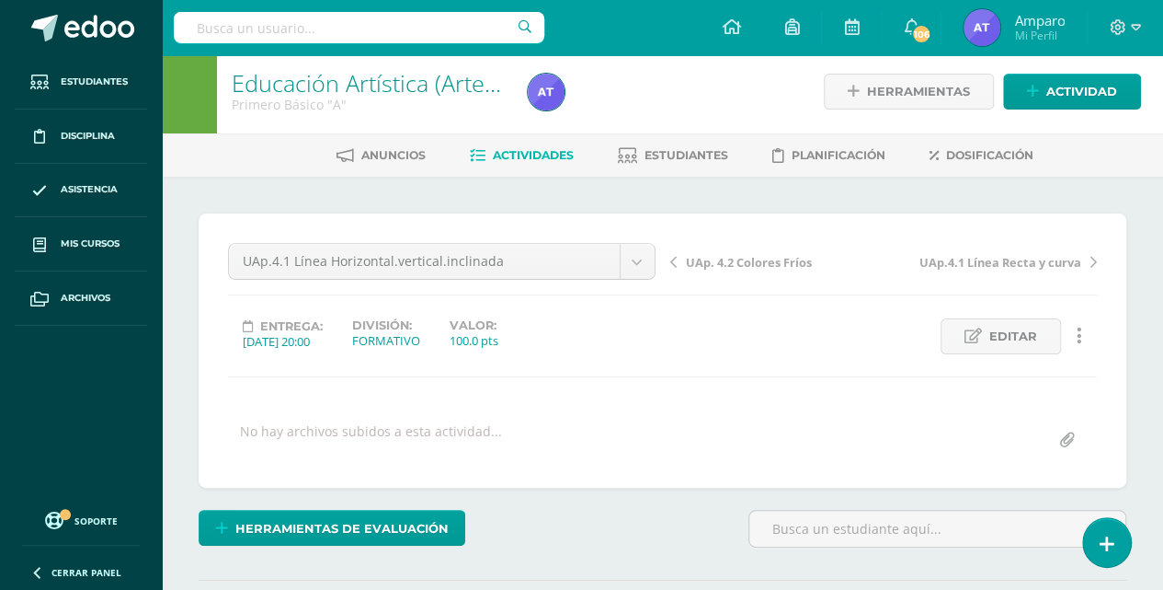
click at [528, 159] on span "Actividades" at bounding box center [533, 155] width 81 height 14
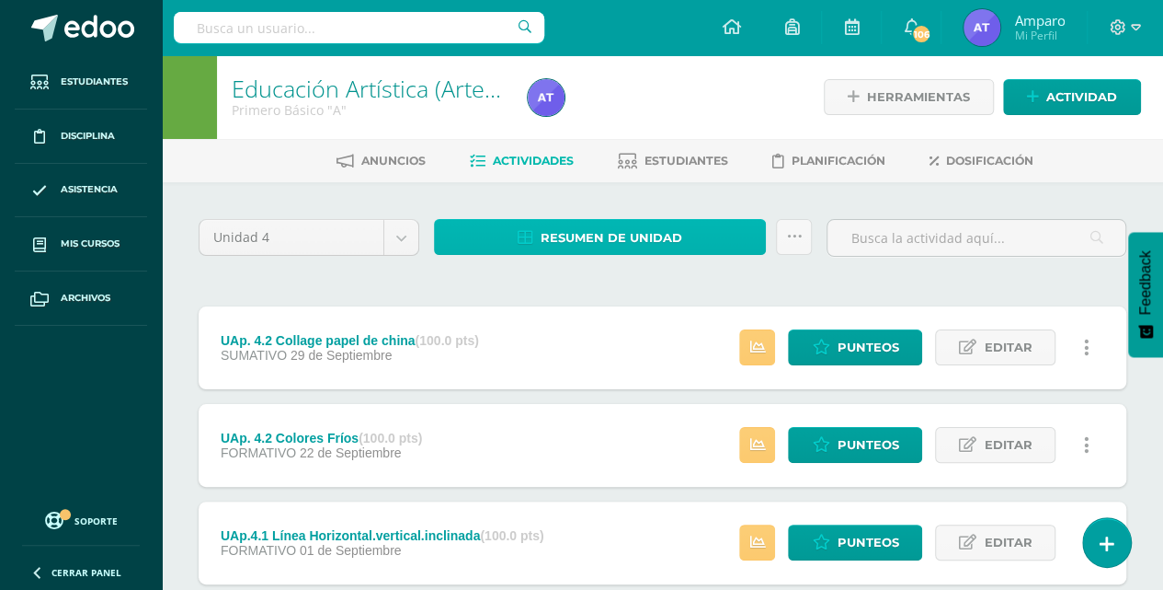
click at [632, 238] on span "Resumen de unidad" at bounding box center [612, 238] width 142 height 34
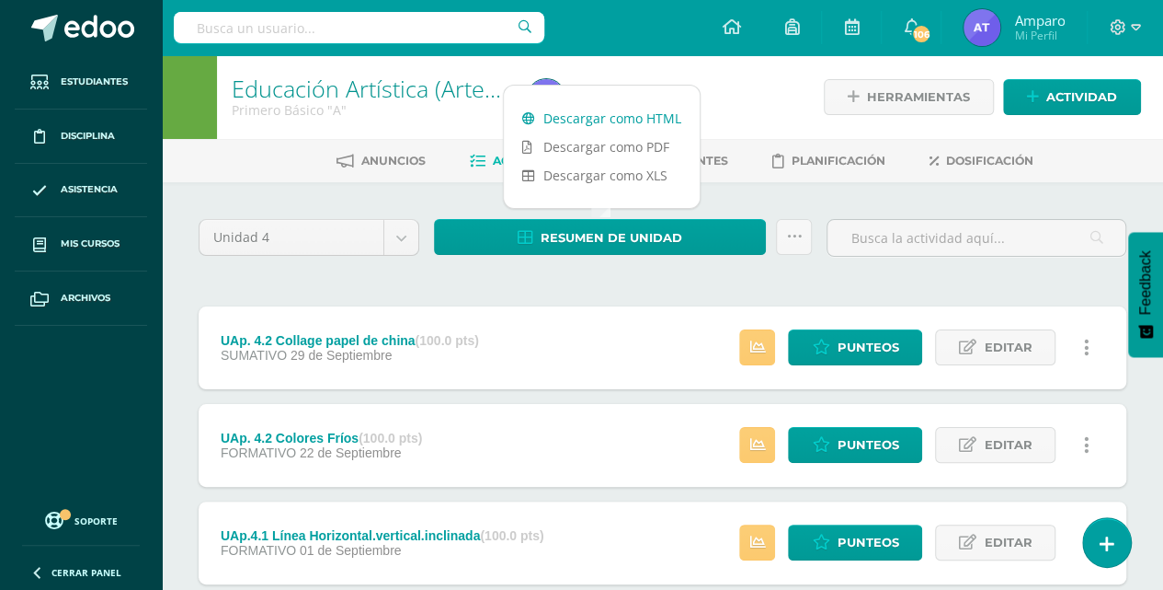
click at [611, 116] on link "Descargar como HTML" at bounding box center [602, 118] width 196 height 29
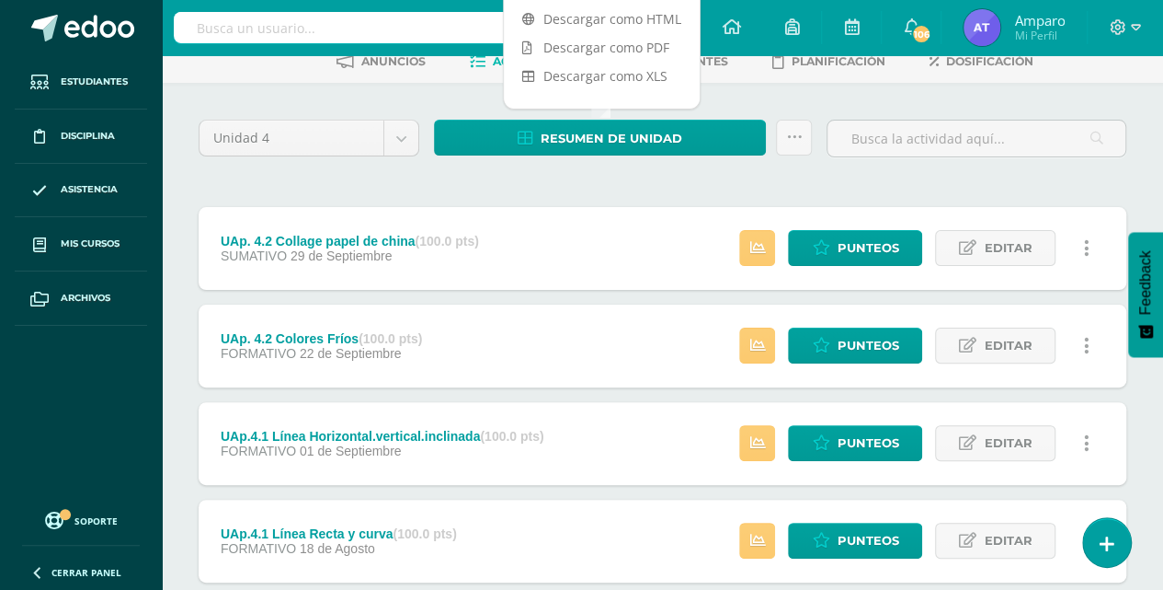
scroll to position [28, 0]
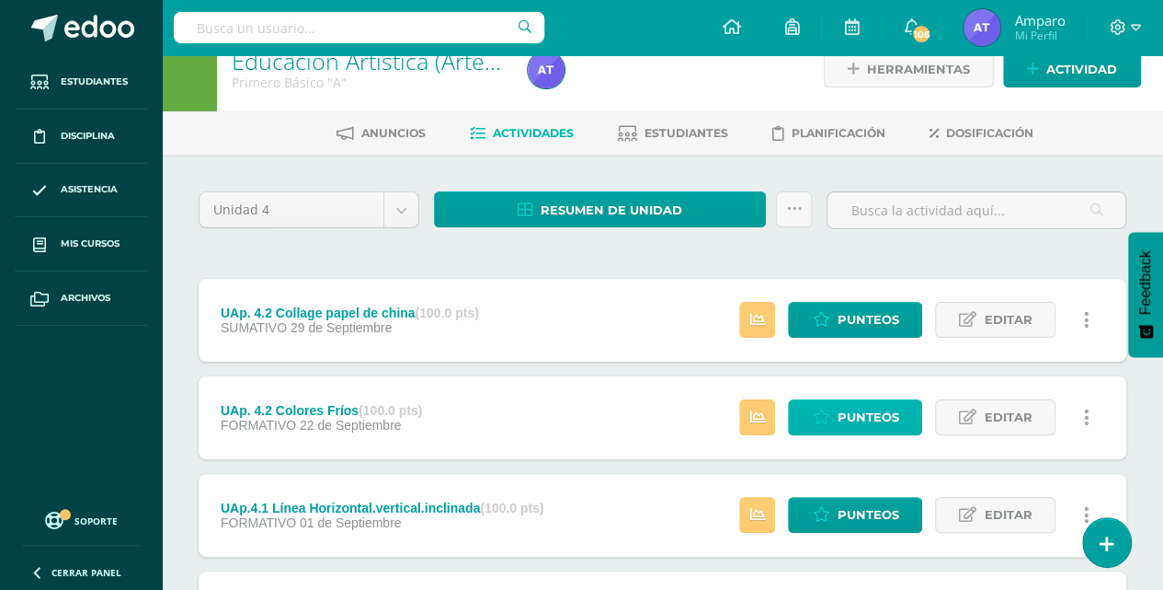
click at [861, 418] on span "Punteos" at bounding box center [868, 417] width 62 height 34
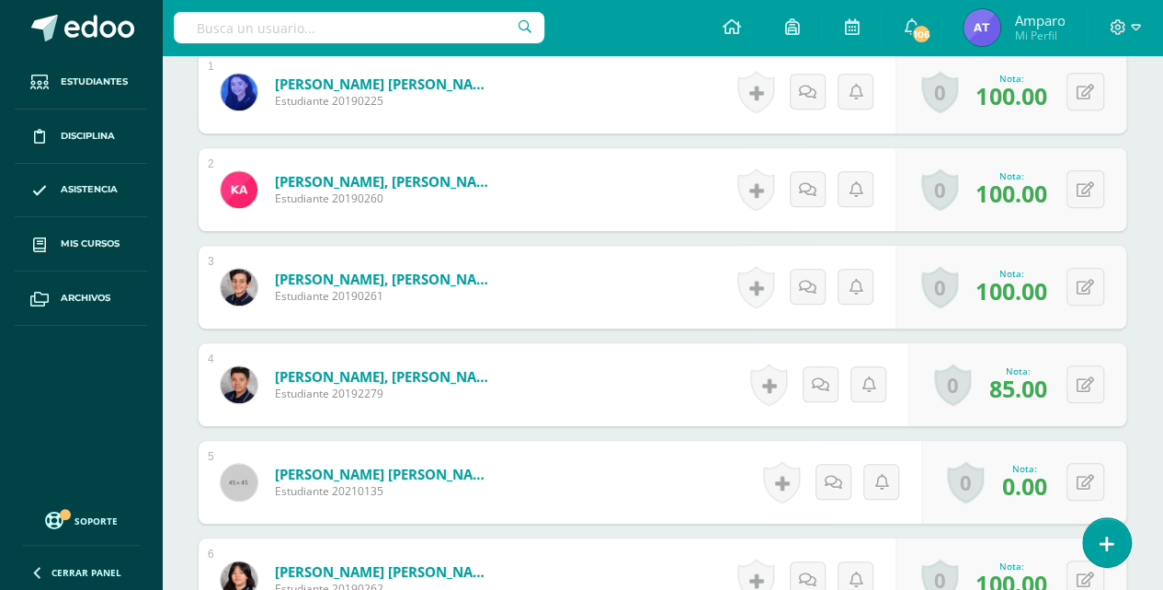
scroll to position [618, 0]
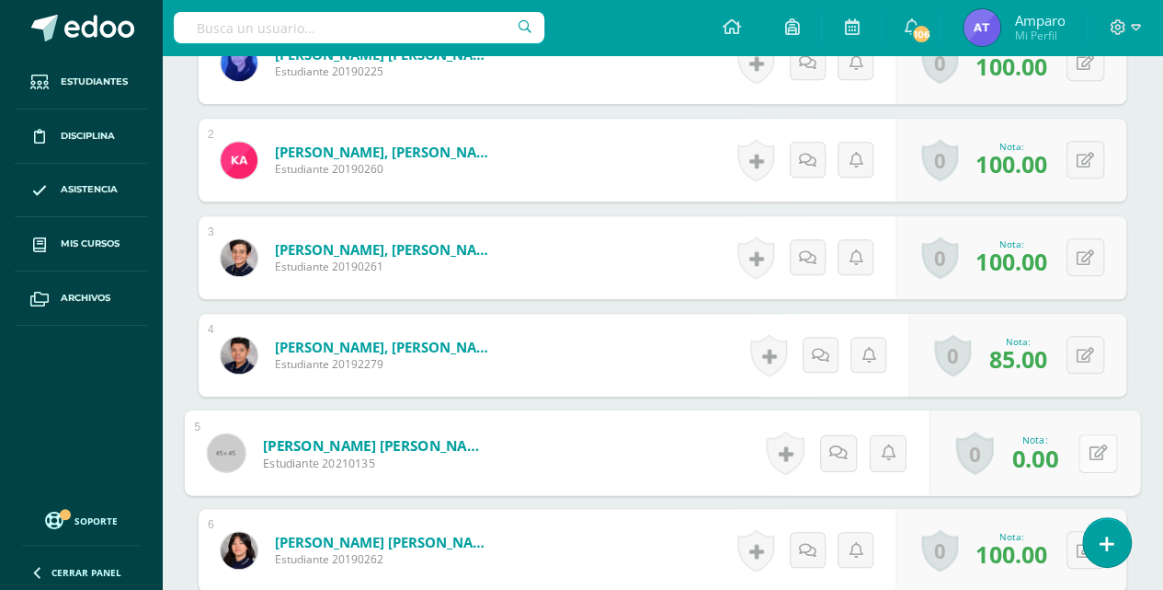
click at [1073, 451] on div "0 Logros Logros obtenidos Aún no hay logros agregados Nota: 0.00" at bounding box center [1035, 453] width 211 height 86
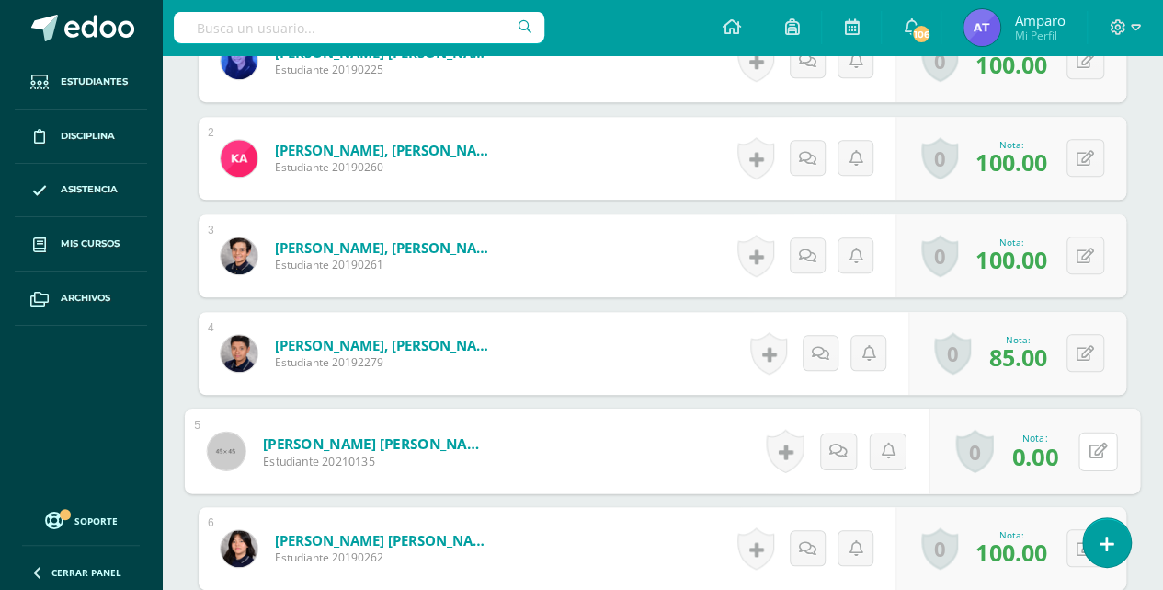
scroll to position [622, 0]
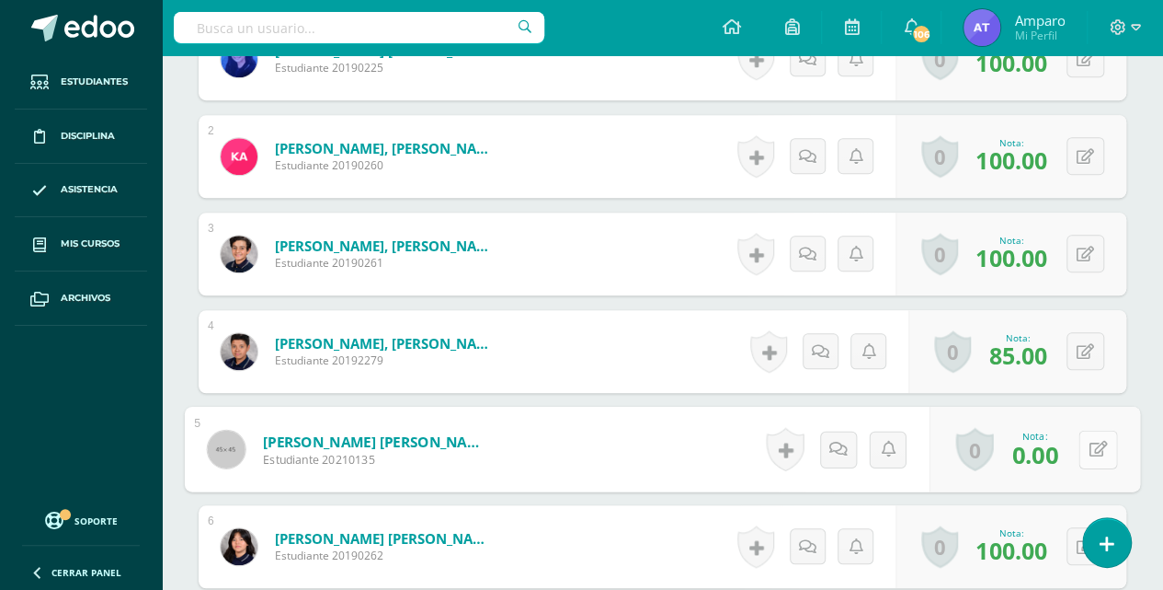
click at [1097, 449] on icon at bounding box center [1099, 449] width 18 height 16
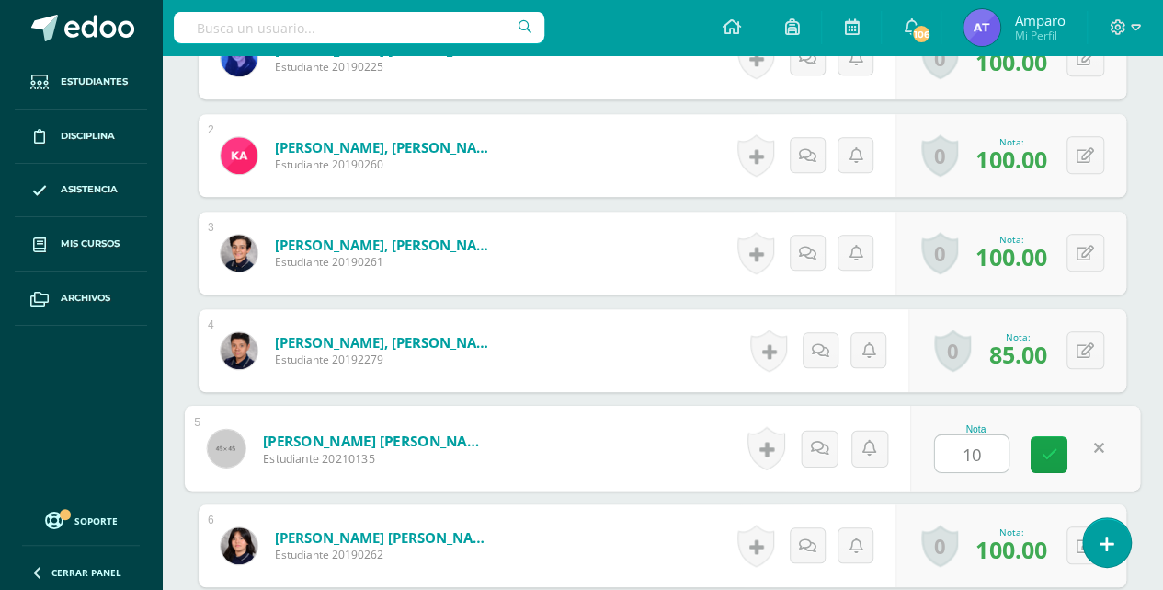
type input "100"
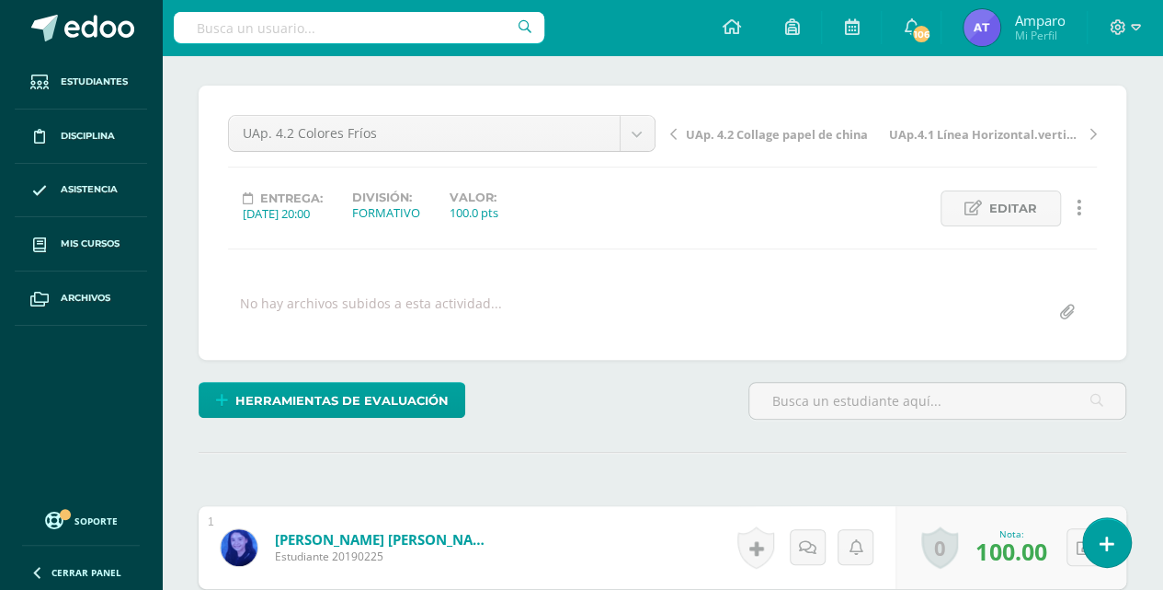
scroll to position [0, 0]
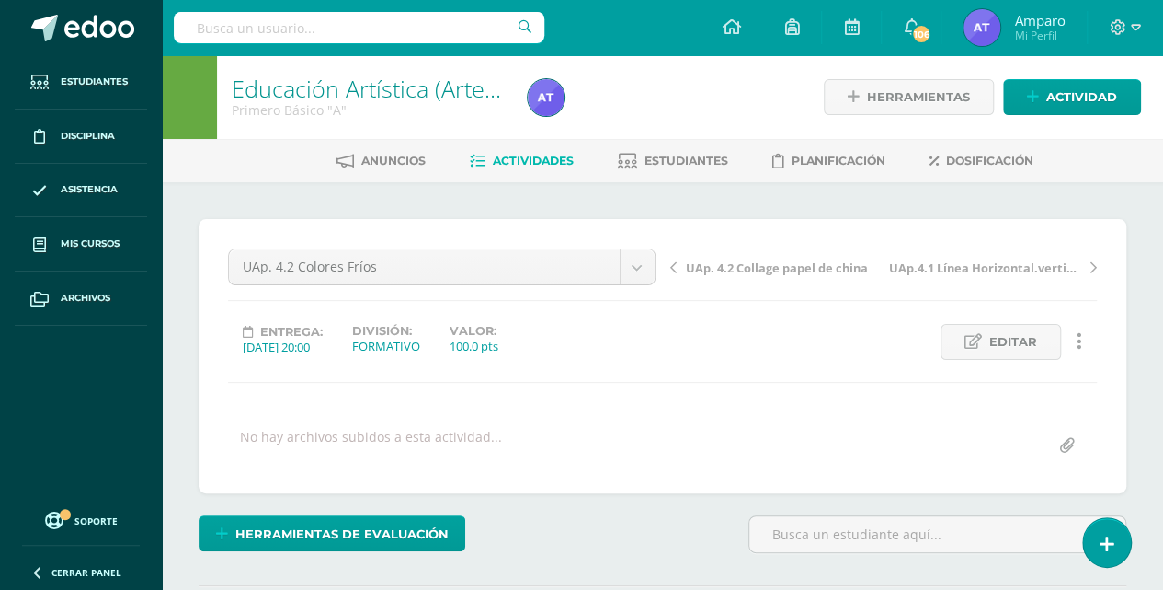
click at [533, 159] on span "Actividades" at bounding box center [533, 161] width 81 height 14
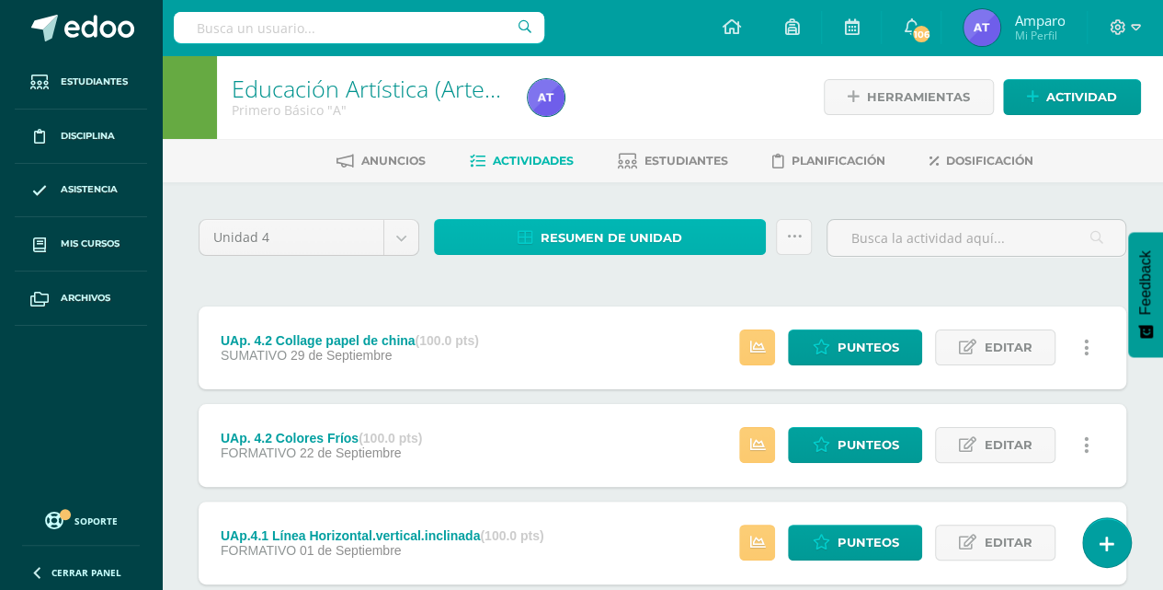
click at [613, 237] on span "Resumen de unidad" at bounding box center [612, 238] width 142 height 34
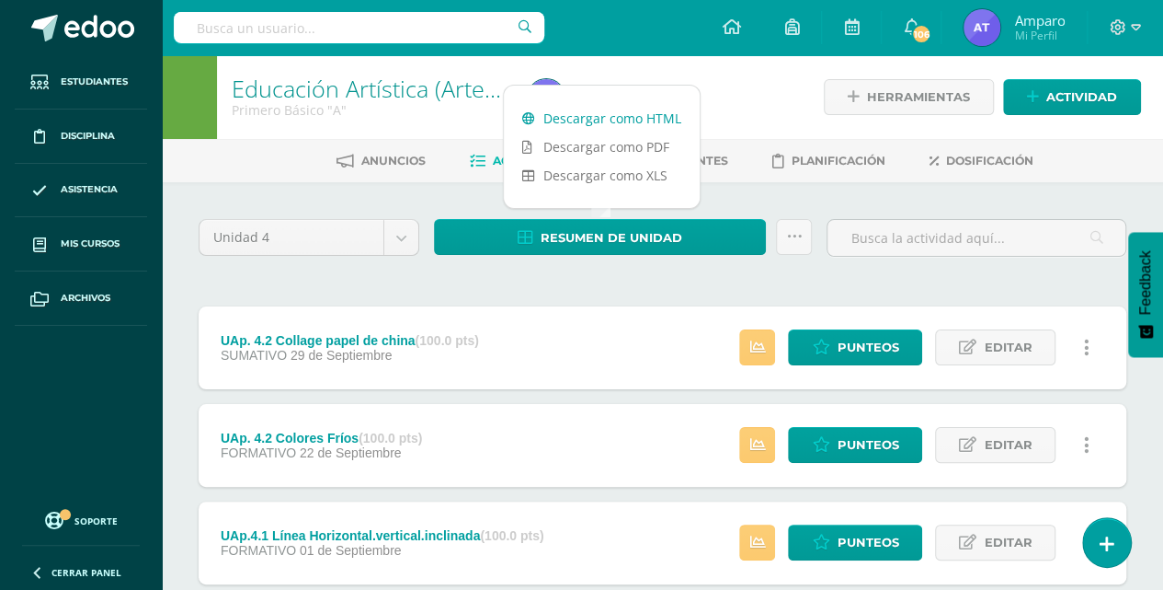
click at [609, 120] on link "Descargar como HTML" at bounding box center [602, 118] width 196 height 29
